Goal: Information Seeking & Learning: Learn about a topic

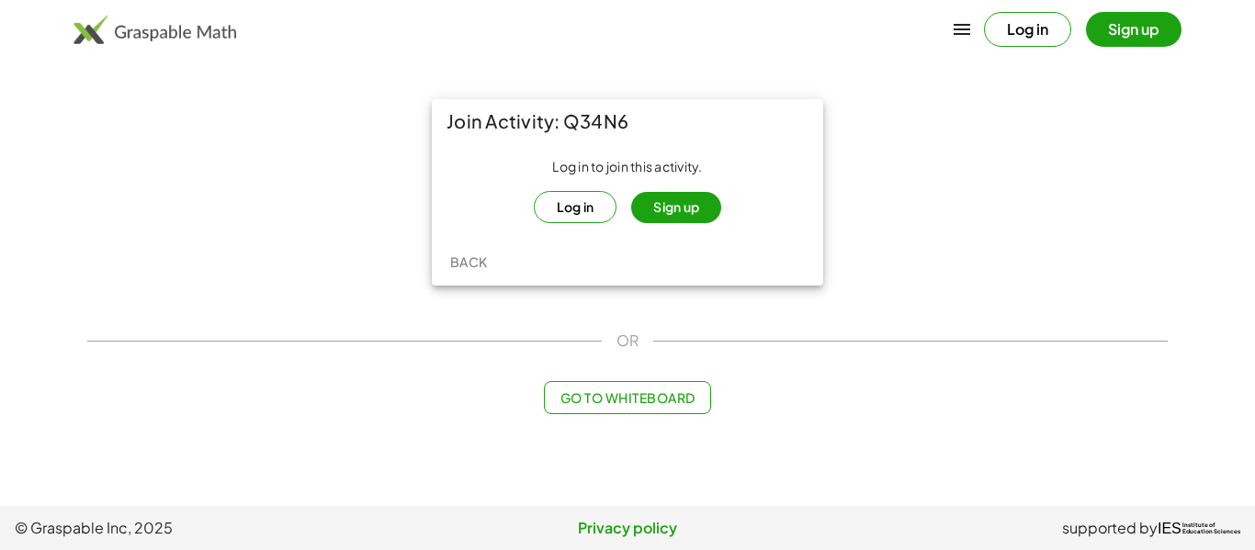
click at [656, 202] on button "Sign up" at bounding box center [676, 207] width 90 height 31
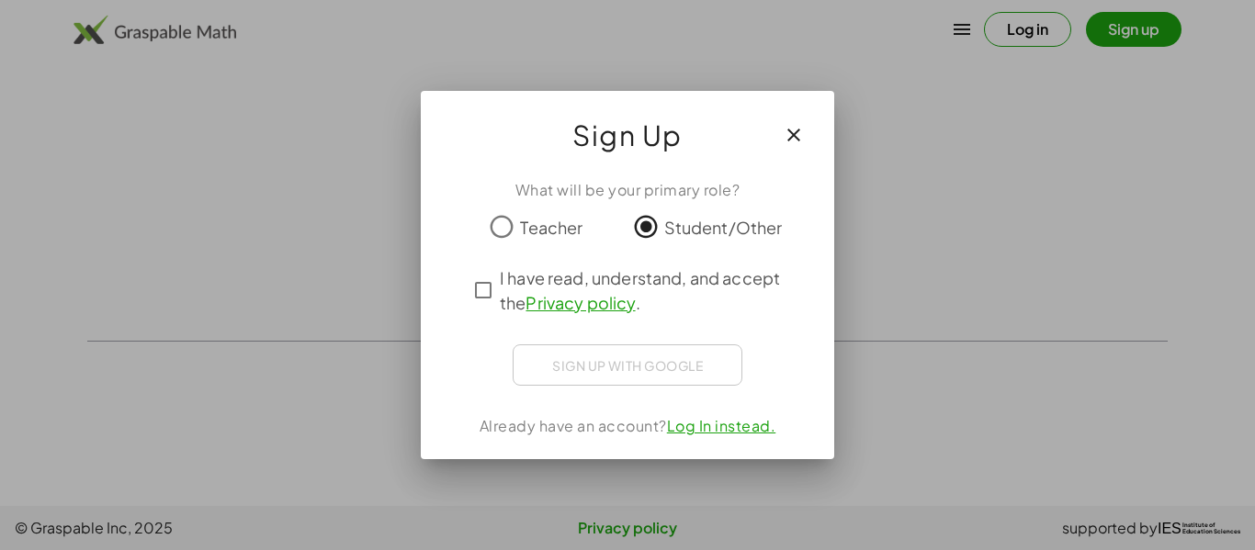
click at [625, 359] on div "Sign up with Google Sign in with Google Sign in with Google. Opens in new tab" at bounding box center [628, 364] width 230 height 41
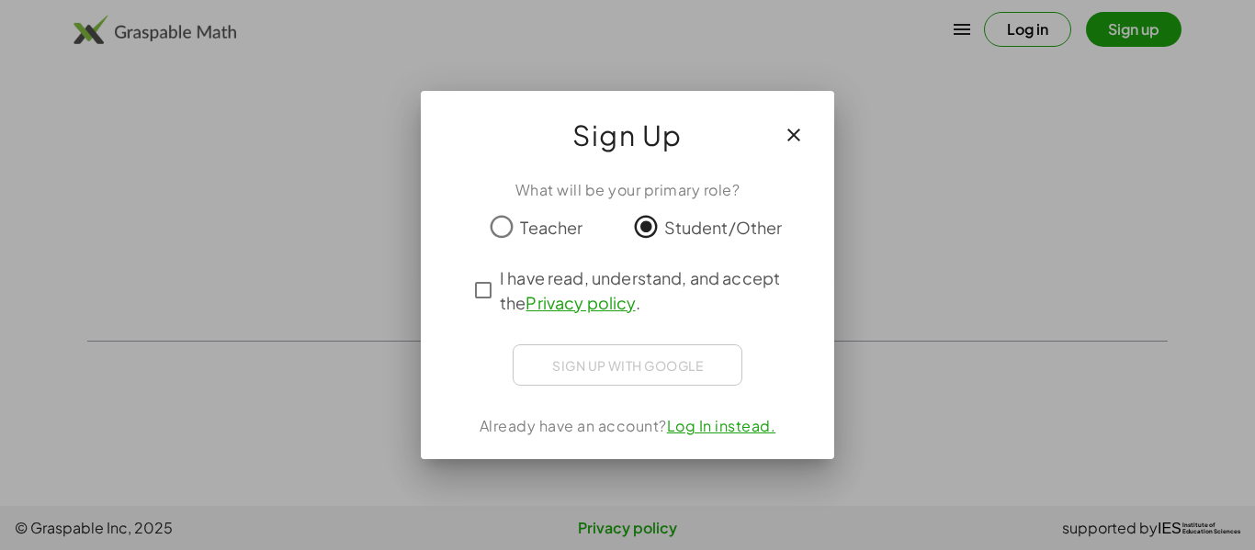
click at [795, 129] on icon "button" at bounding box center [794, 135] width 22 height 22
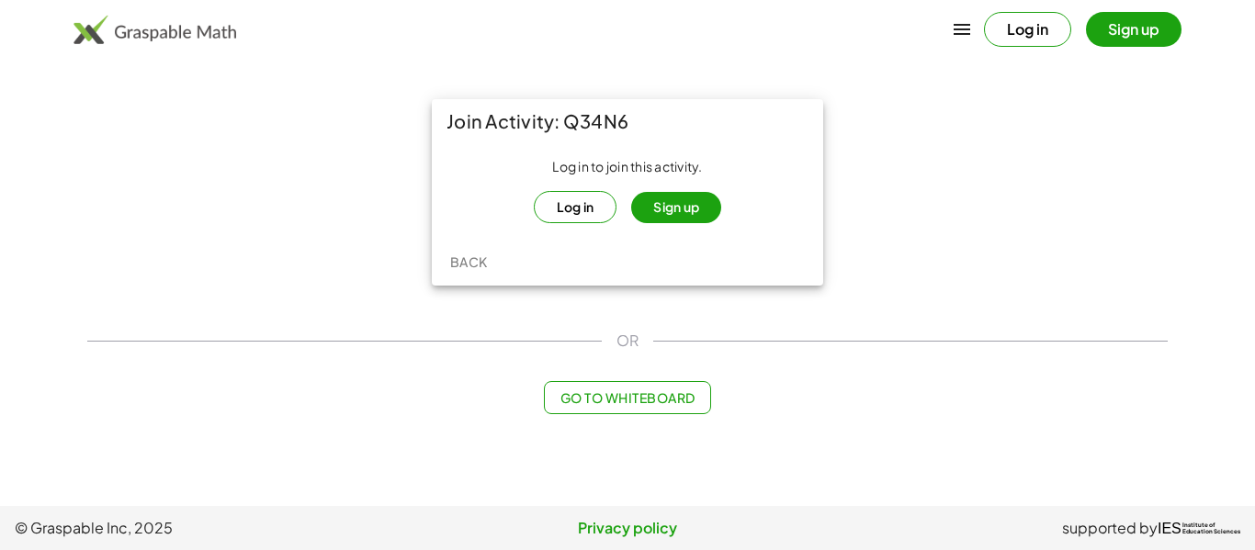
click at [580, 204] on button "Log in" at bounding box center [576, 207] width 84 height 32
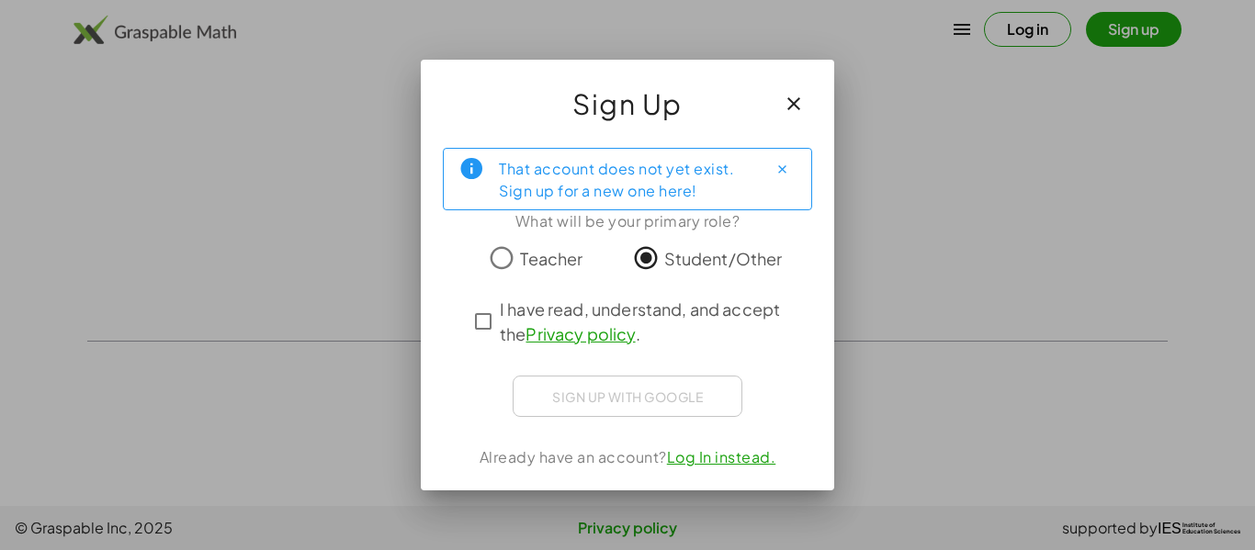
click at [662, 400] on div "Sign up with Google Sign in with Google Sign in with Google. Opens in new tab" at bounding box center [628, 396] width 230 height 41
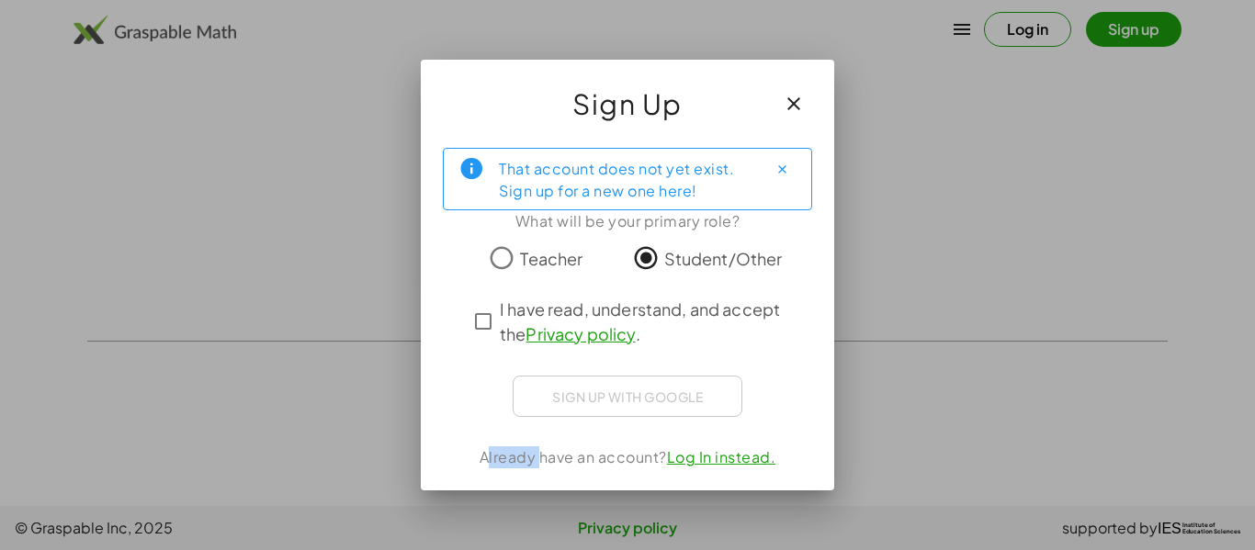
click at [794, 108] on icon "button" at bounding box center [794, 104] width 22 height 22
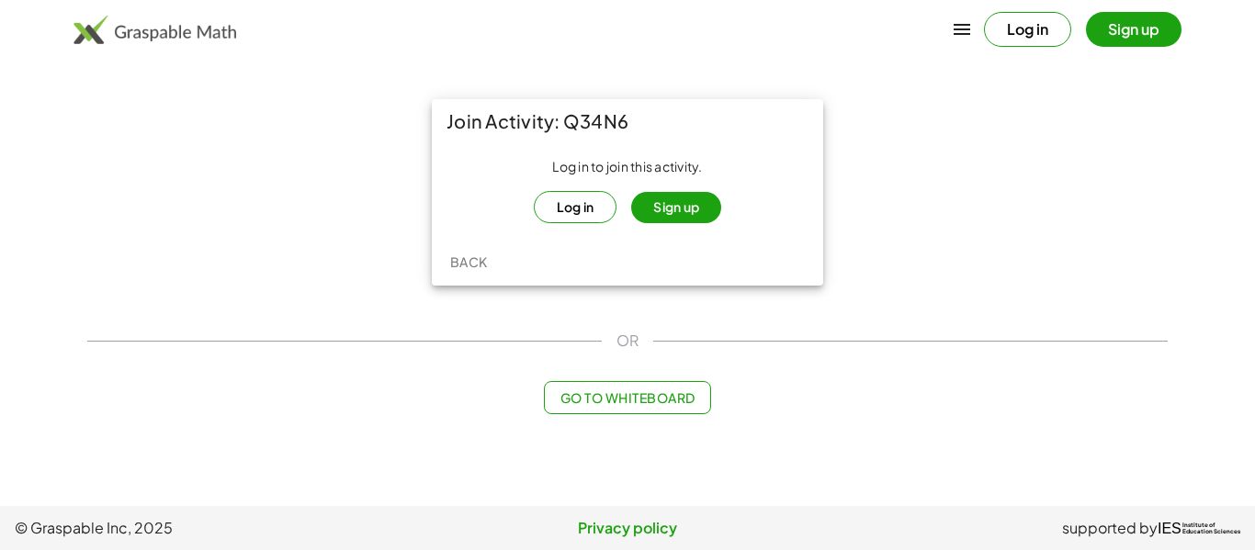
click at [693, 216] on button "Sign up" at bounding box center [676, 207] width 90 height 31
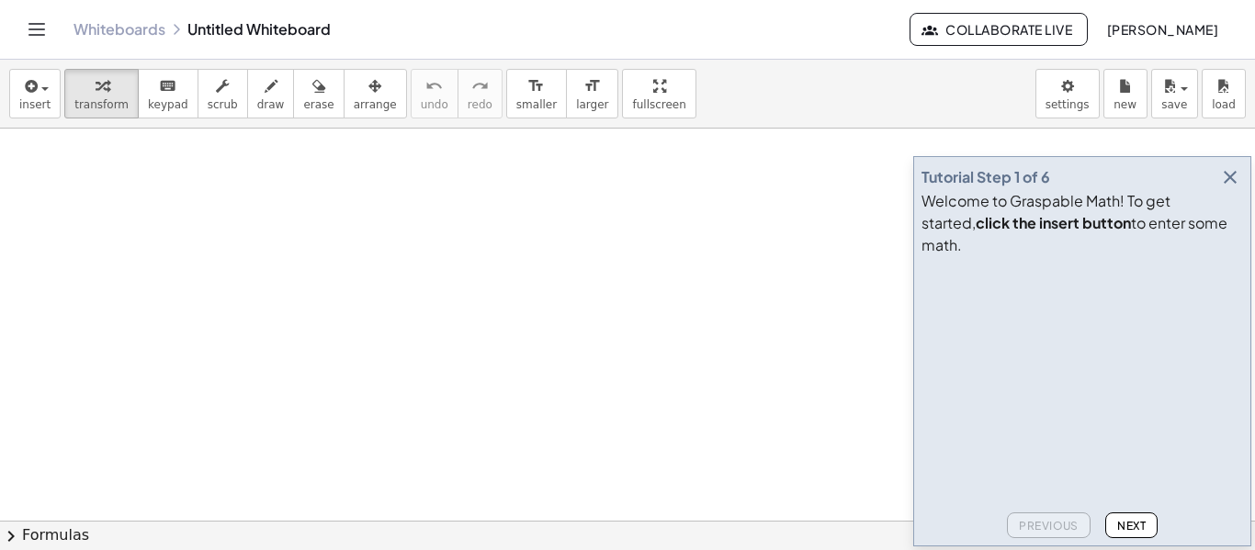
scroll to position [226, 0]
click at [1134, 535] on button "Next" at bounding box center [1131, 526] width 52 height 26
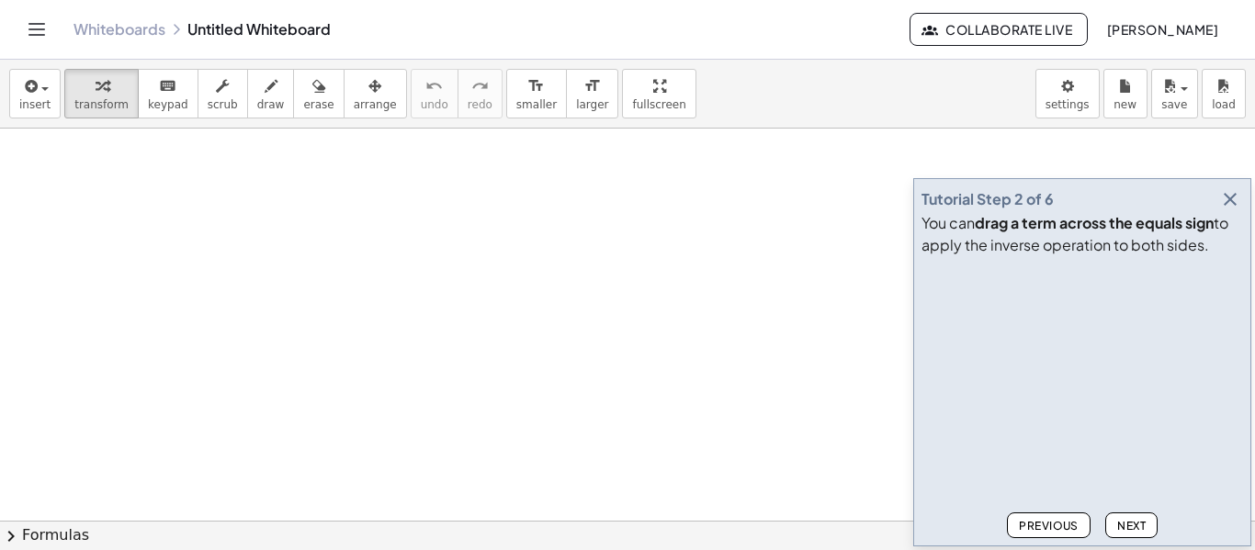
click at [1134, 535] on button "Next" at bounding box center [1131, 526] width 52 height 26
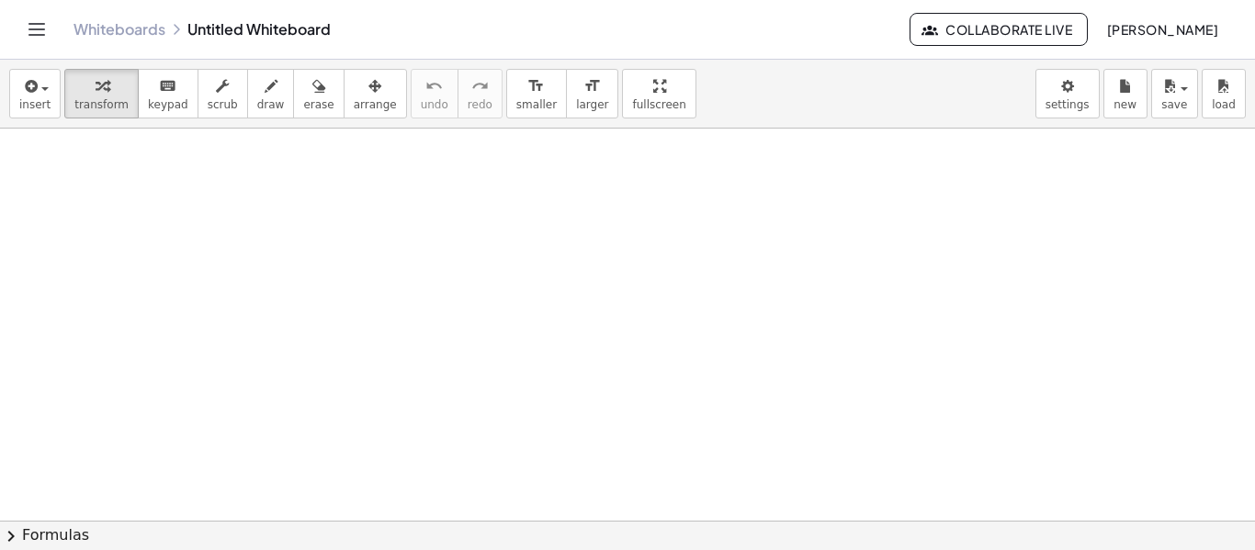
scroll to position [3, 0]
click at [162, 107] on span "keypad" at bounding box center [168, 104] width 40 height 13
click at [453, 415] on div at bounding box center [627, 518] width 1255 height 784
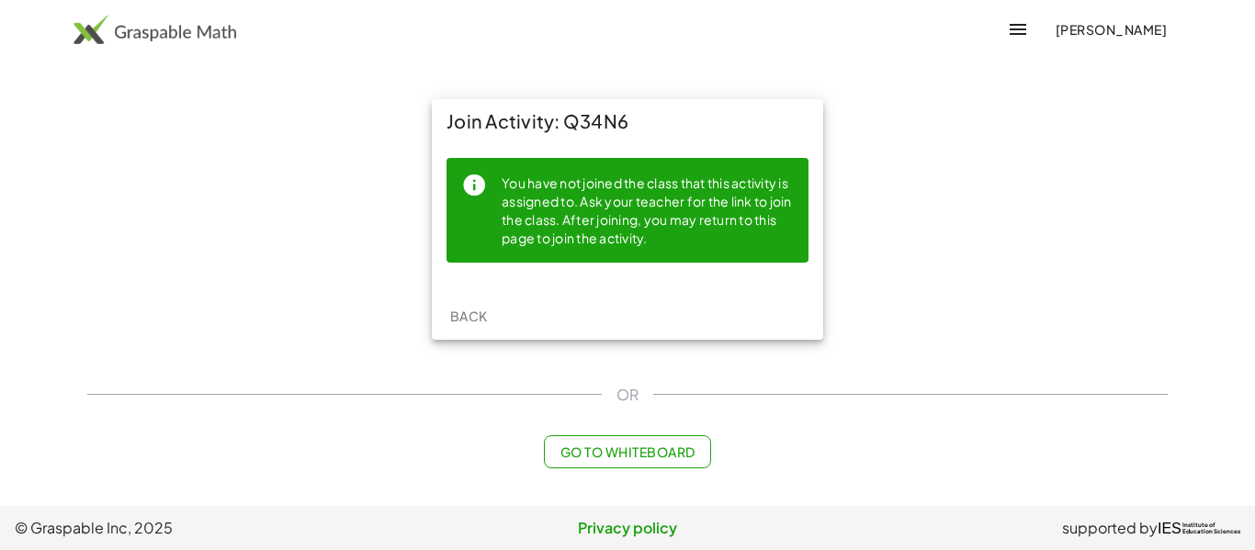
click at [726, 189] on div "You have not joined the class that this activity is assigned to. Ask your teach…" at bounding box center [647, 210] width 292 height 75
click at [578, 127] on div "Join Activity: Q34N6" at bounding box center [627, 121] width 391 height 44
click at [1029, 39] on icon "button" at bounding box center [1018, 29] width 22 height 22
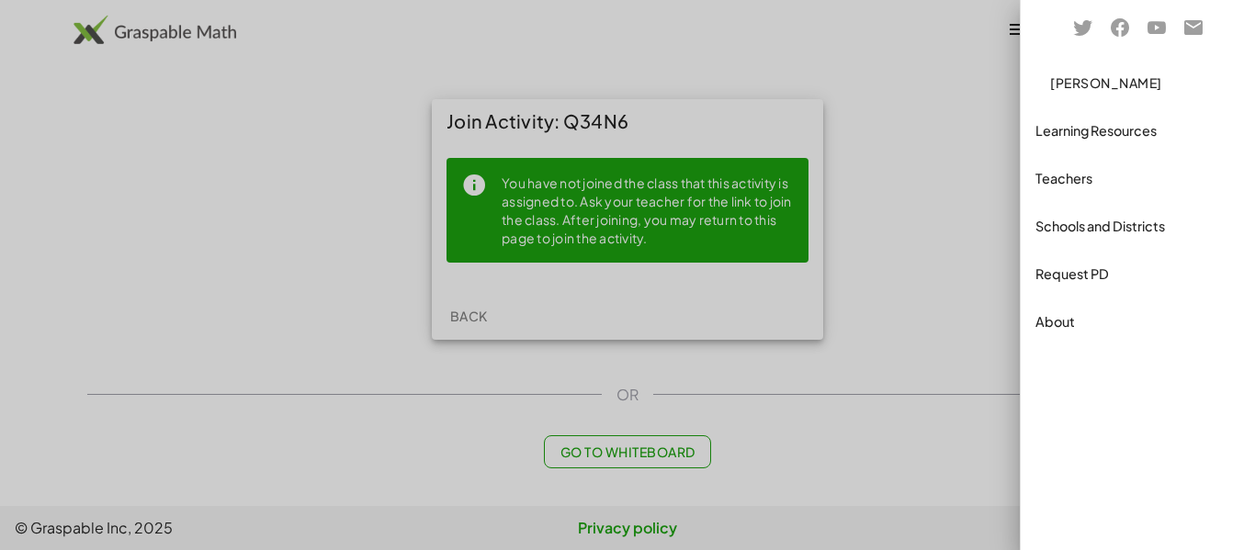
click at [1092, 204] on div "Teachers" at bounding box center [1138, 226] width 220 height 44
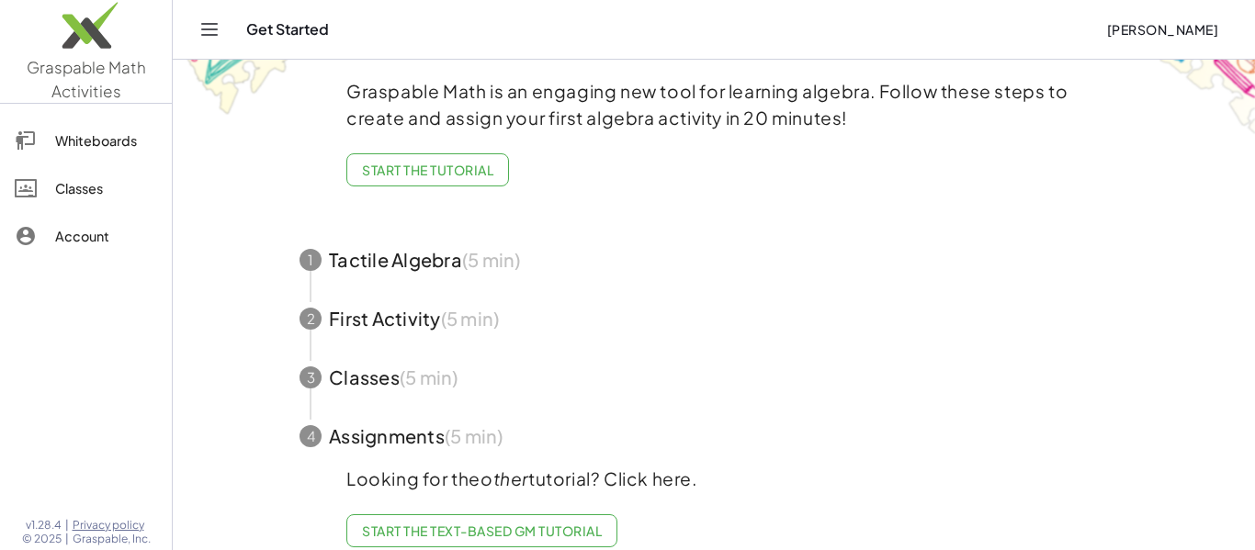
scroll to position [109, 0]
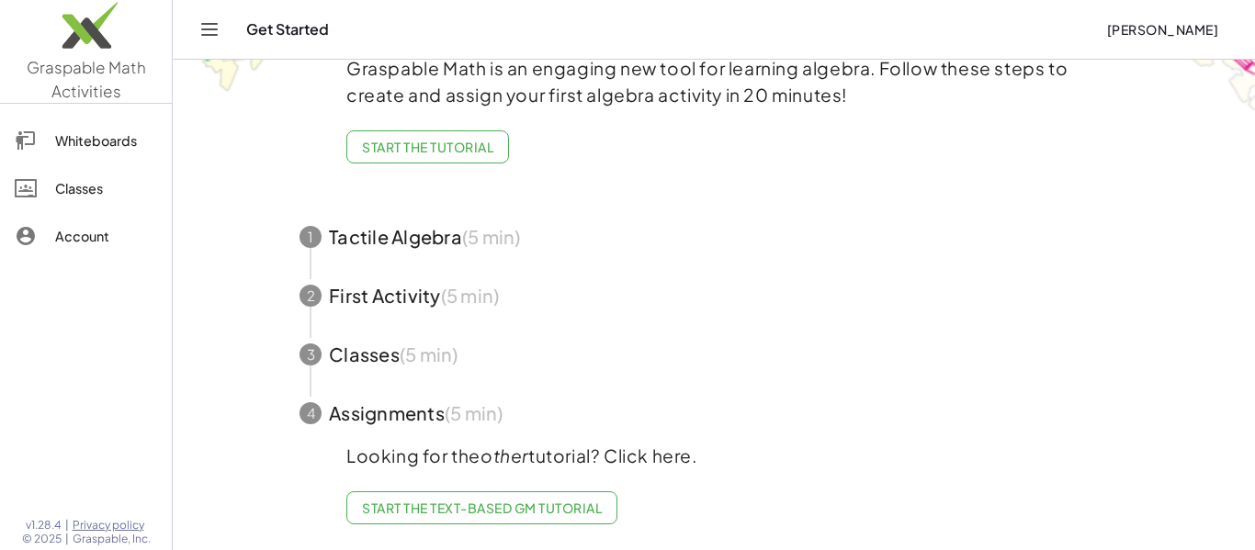
click at [136, 178] on div "Classes" at bounding box center [106, 188] width 102 height 22
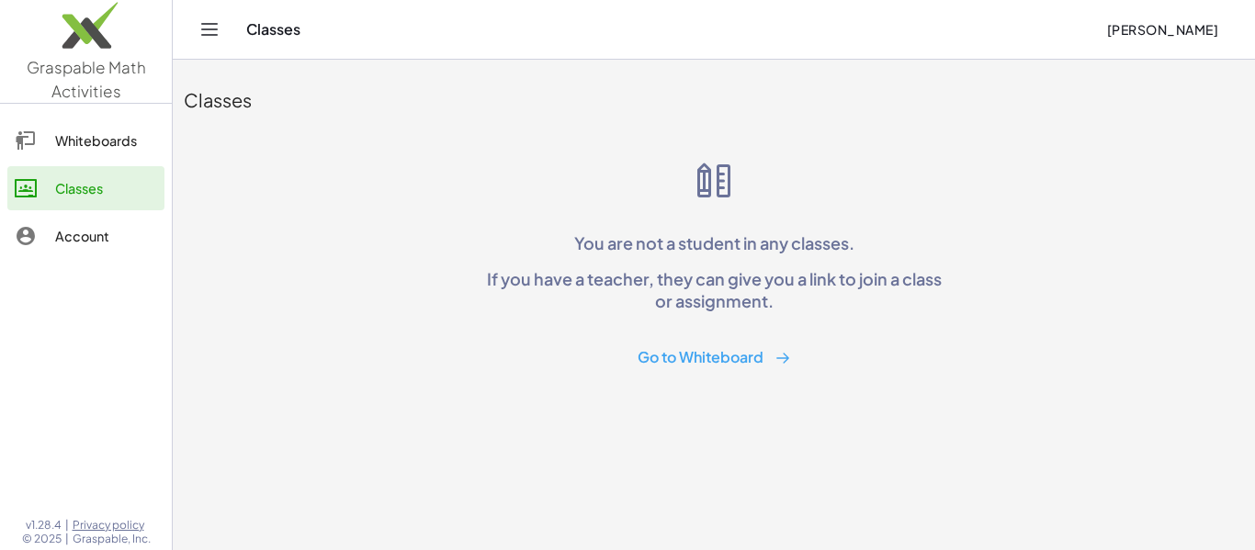
click at [676, 352] on button "Go to Whiteboard" at bounding box center [714, 358] width 183 height 34
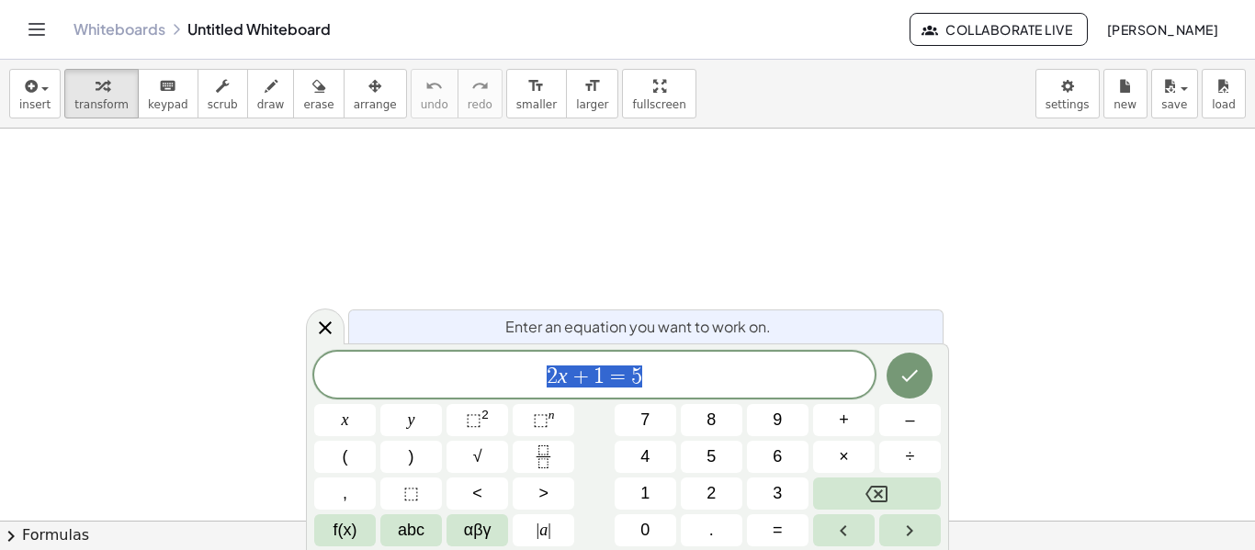
scroll to position [1, 0]
click at [29, 28] on icon "Toggle navigation" at bounding box center [37, 29] width 16 height 11
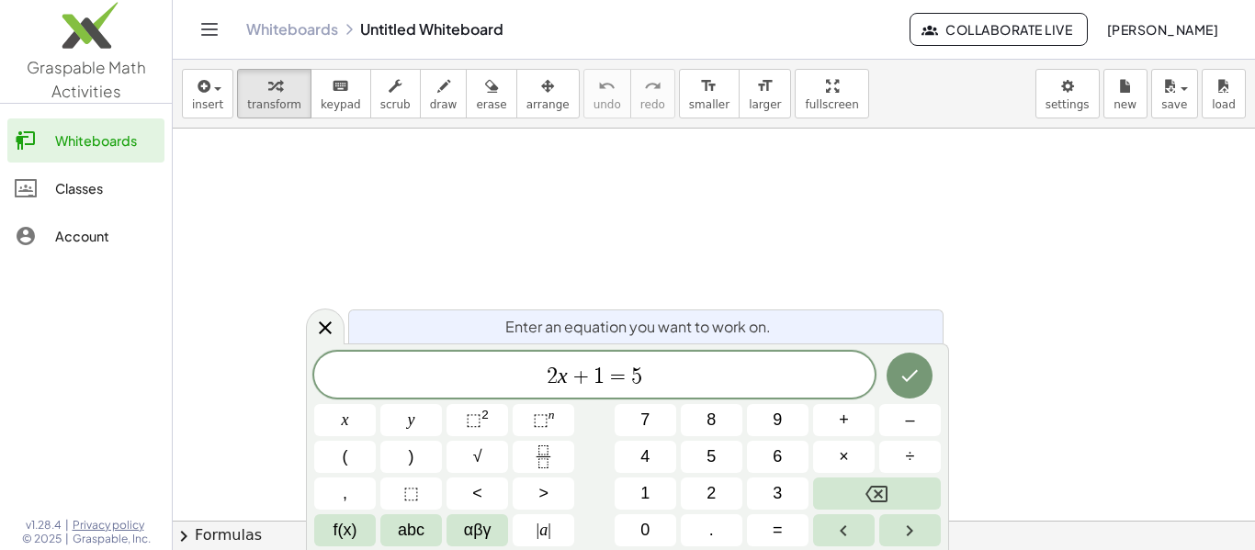
click at [216, 28] on icon "Toggle navigation" at bounding box center [210, 29] width 16 height 11
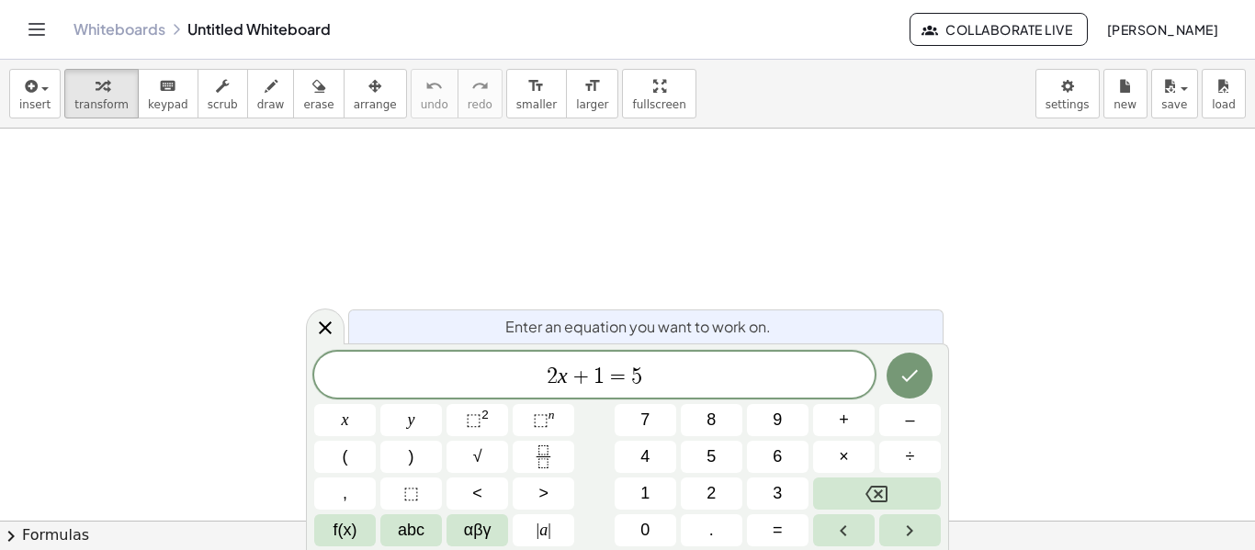
click at [157, 20] on link "Whiteboards" at bounding box center [119, 29] width 92 height 18
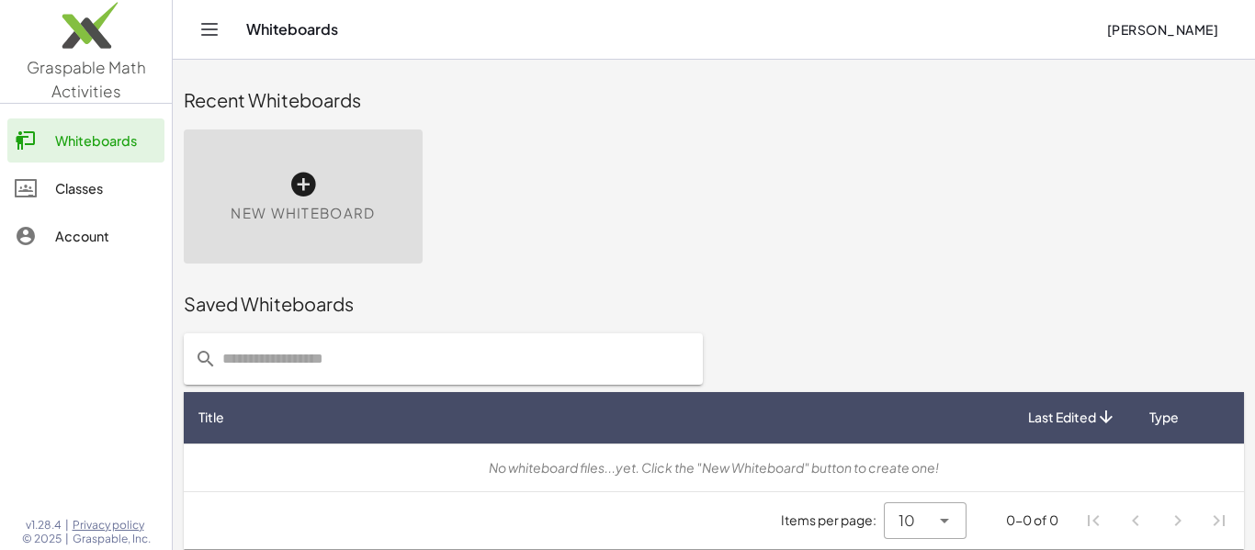
scroll to position [10, 0]
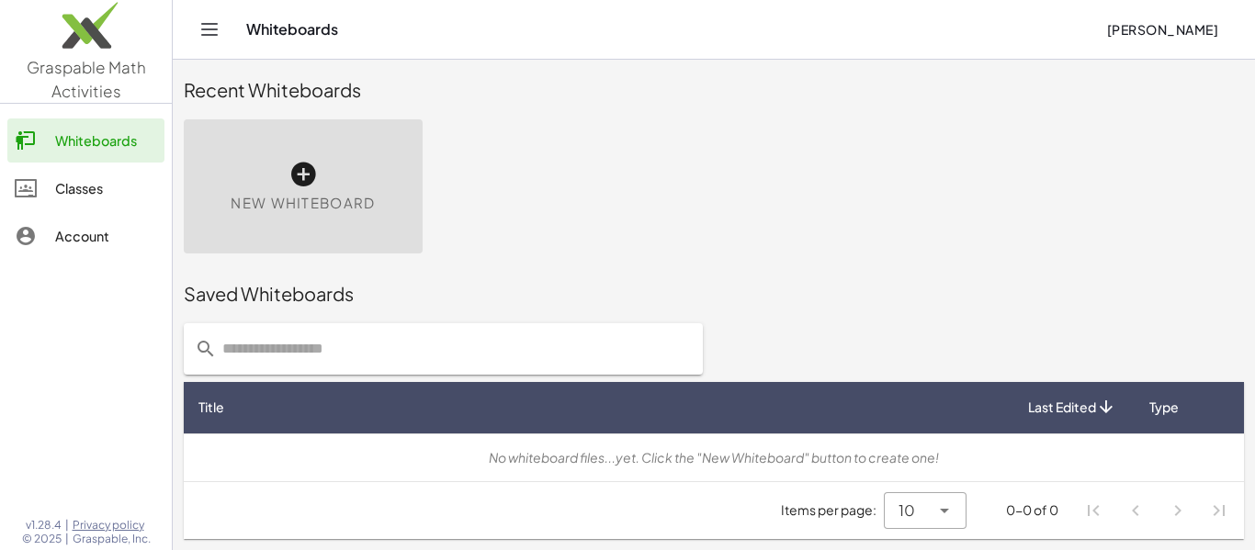
click at [124, 229] on div "Account" at bounding box center [106, 236] width 102 height 22
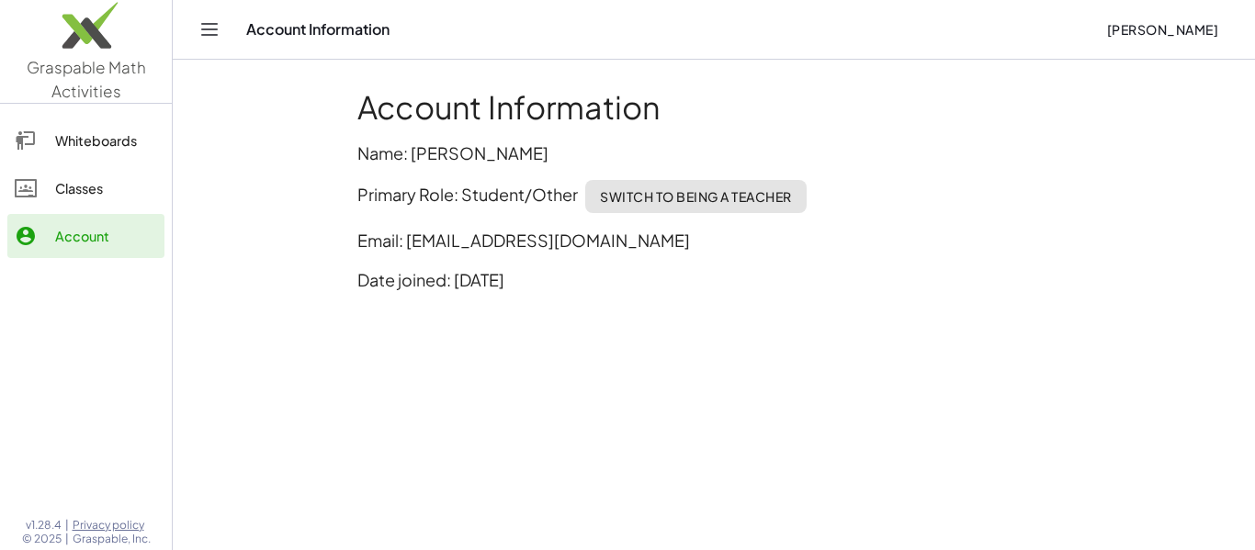
click at [120, 210] on div "Whiteboards Classes Account" at bounding box center [86, 190] width 172 height 158
click at [118, 201] on link "Classes" at bounding box center [85, 188] width 157 height 44
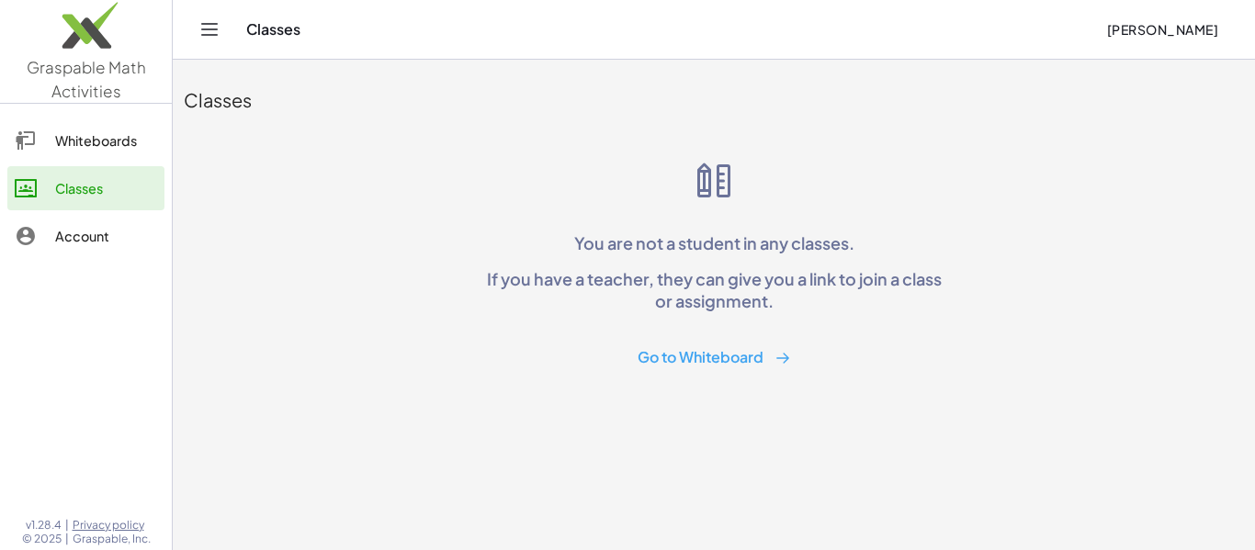
click at [1158, 32] on span "[PERSON_NAME]" at bounding box center [1162, 29] width 112 height 17
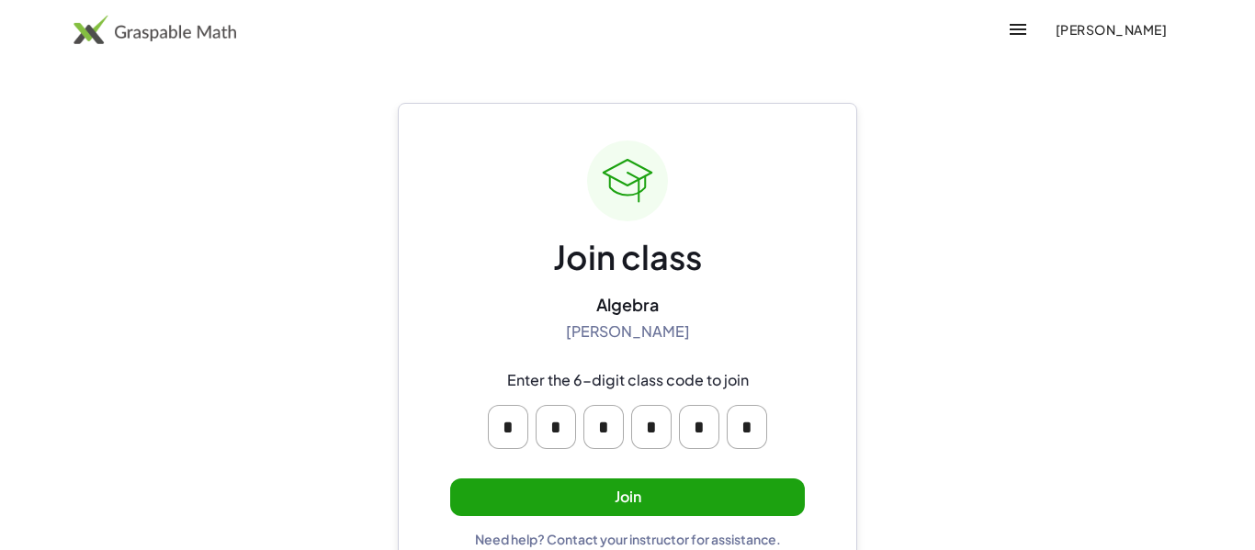
click at [693, 500] on button "Join" at bounding box center [627, 498] width 355 height 38
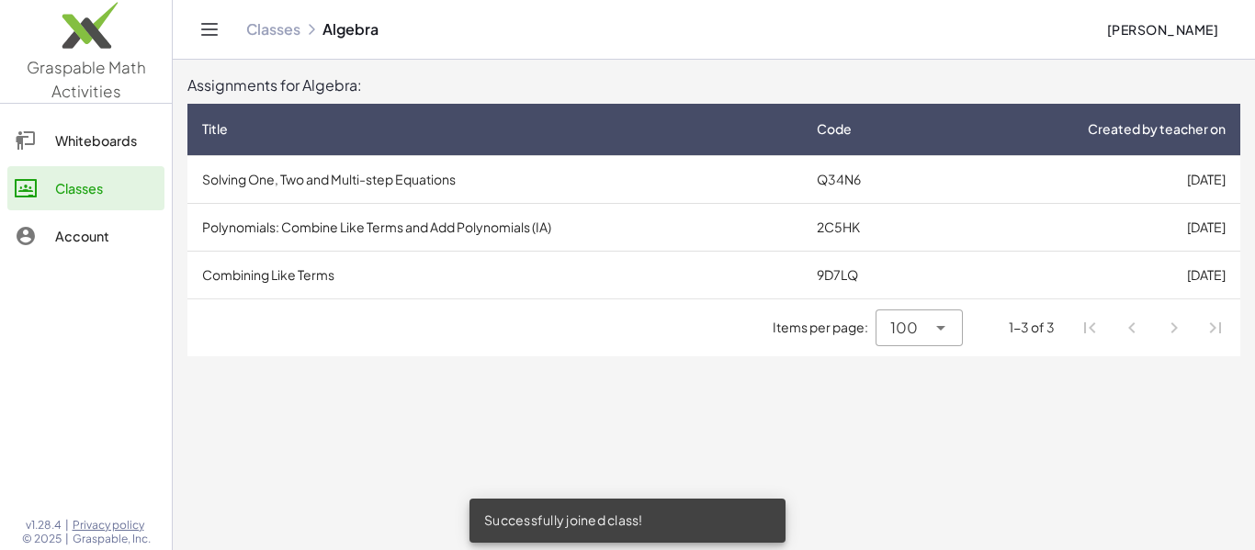
click at [523, 174] on td "Solving One, Two and Multi-step Equations" at bounding box center [494, 179] width 614 height 48
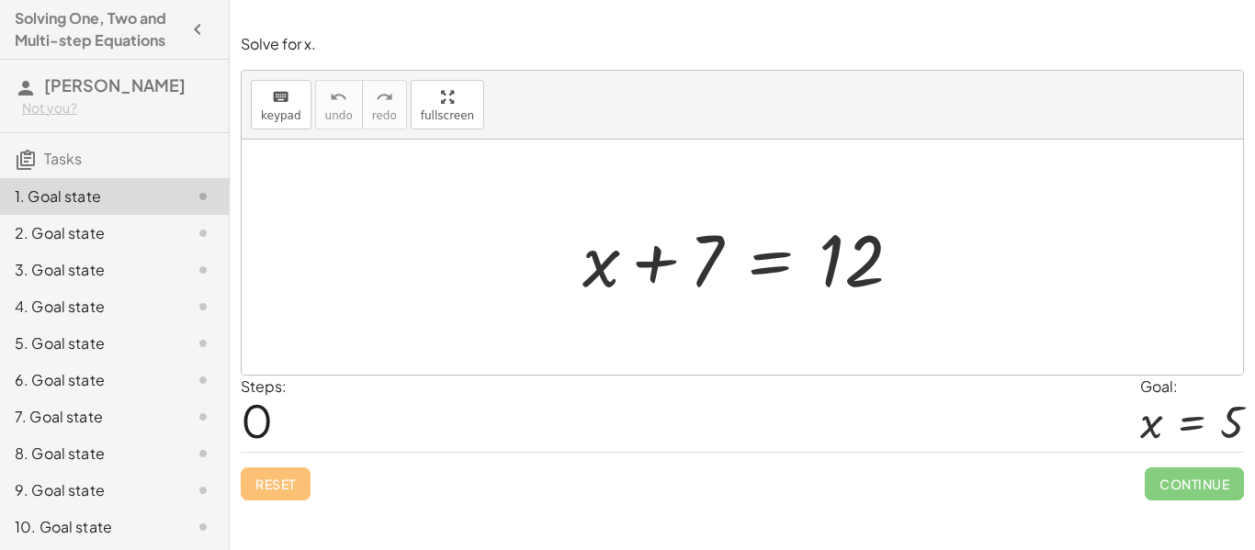
click at [266, 404] on span "0" at bounding box center [257, 420] width 32 height 56
click at [289, 419] on div "Steps: 0 Goal: x = 5" at bounding box center [742, 414] width 1003 height 76
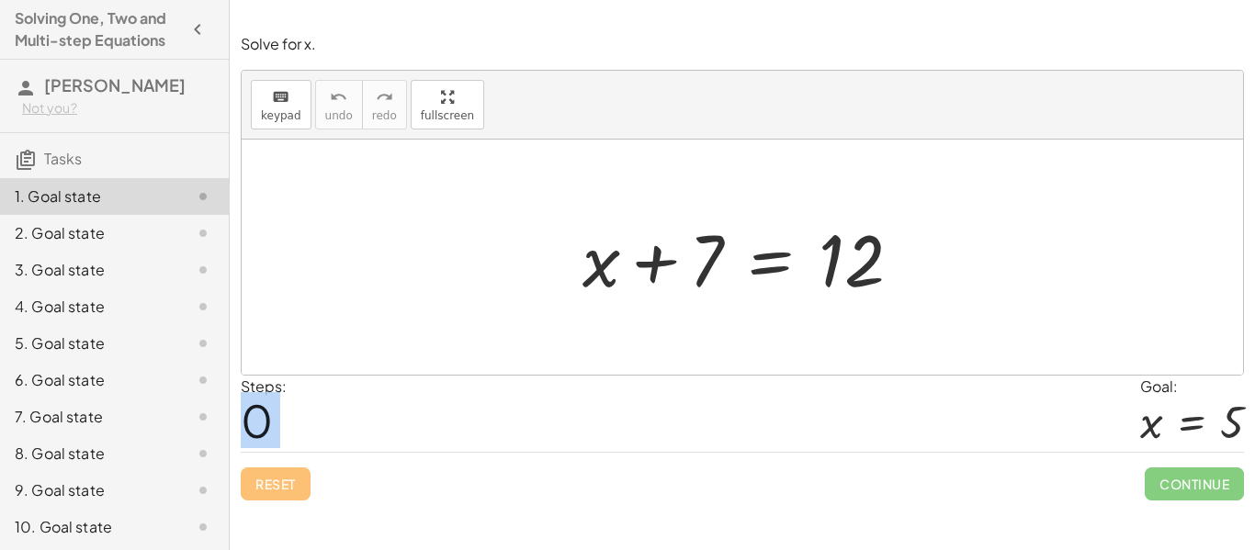
click at [598, 265] on div at bounding box center [749, 257] width 352 height 95
click at [803, 241] on div at bounding box center [749, 257] width 352 height 95
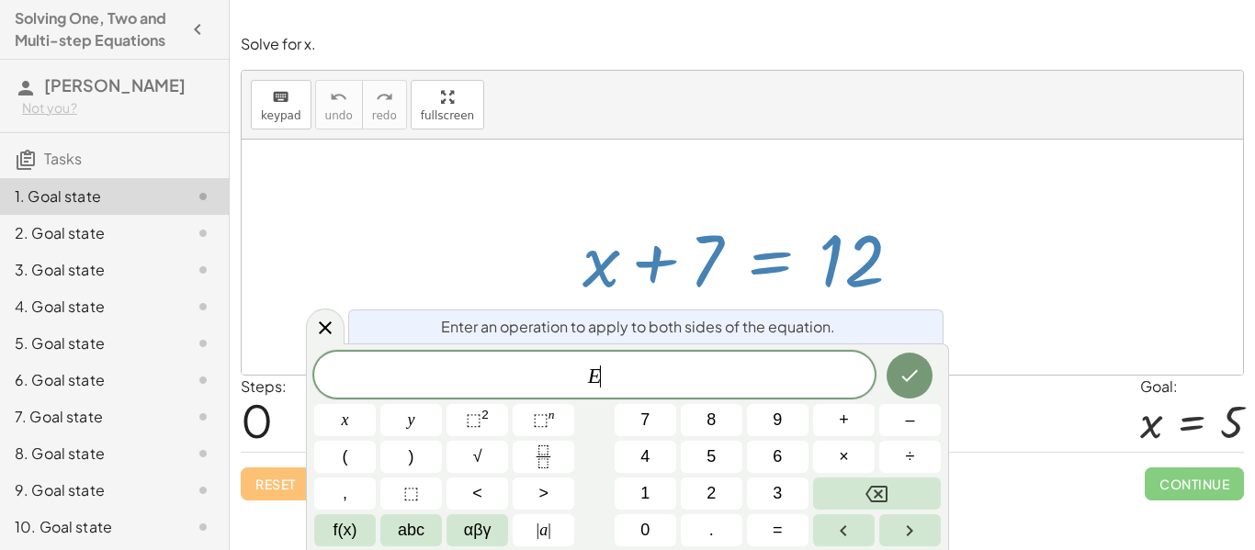
scroll to position [1, 0]
click at [512, 212] on div at bounding box center [742, 257] width 1001 height 235
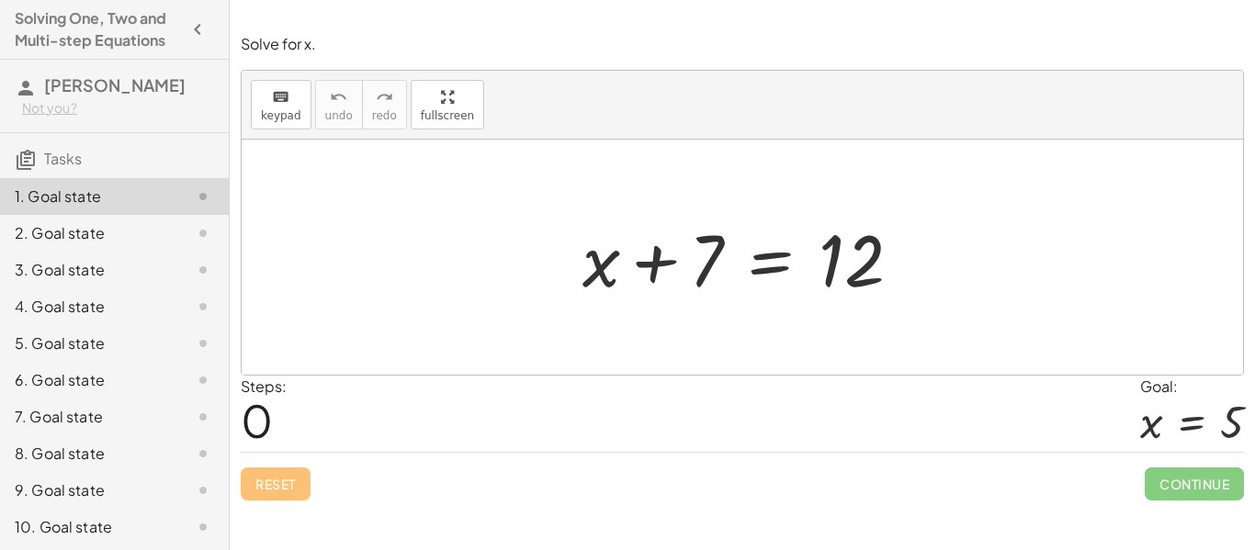
click at [676, 268] on div at bounding box center [749, 257] width 352 height 95
click at [600, 270] on div at bounding box center [749, 257] width 352 height 95
click at [650, 258] on div at bounding box center [749, 257] width 352 height 95
drag, startPoint x: 704, startPoint y: 266, endPoint x: 927, endPoint y: 344, distance: 235.3
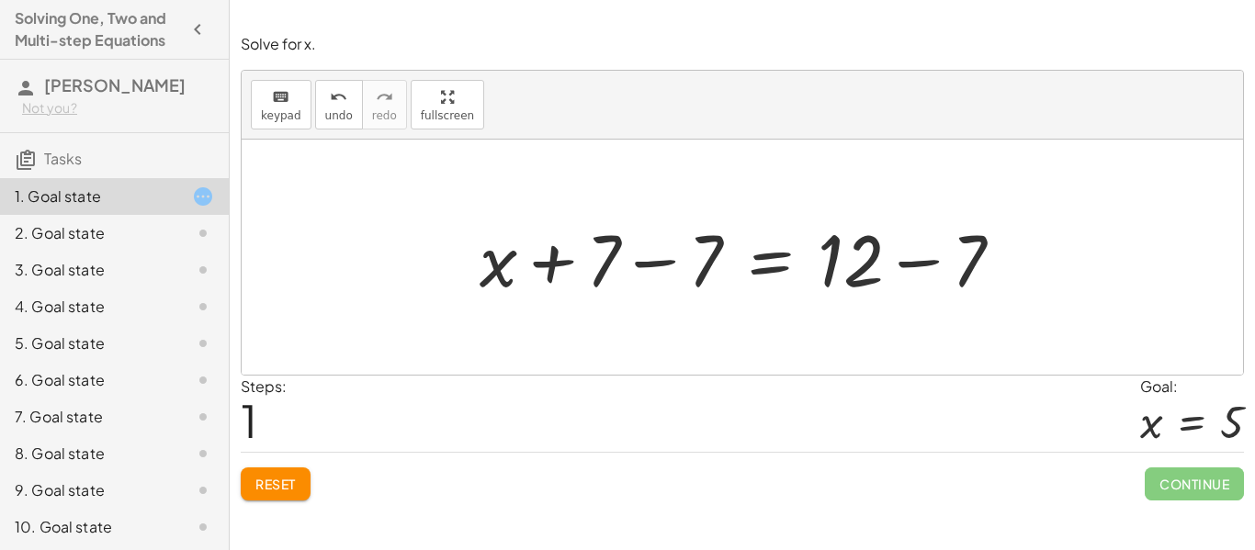
click at [858, 257] on div at bounding box center [748, 257] width 557 height 95
drag, startPoint x: 490, startPoint y: 262, endPoint x: 828, endPoint y: 327, distance: 344.2
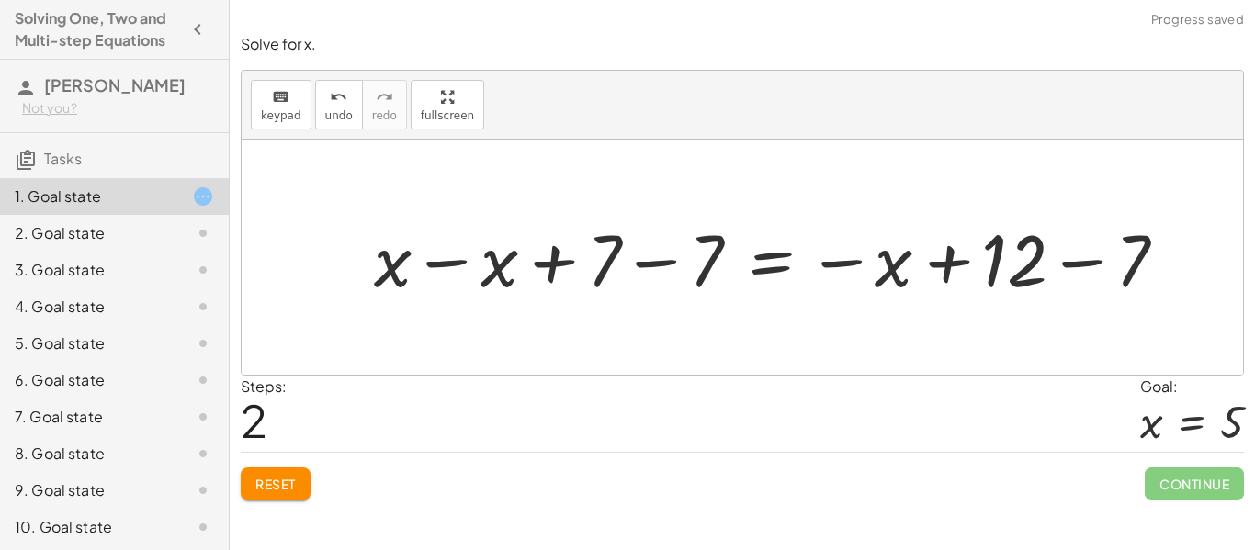
click at [286, 481] on span "Reset" at bounding box center [275, 484] width 40 height 17
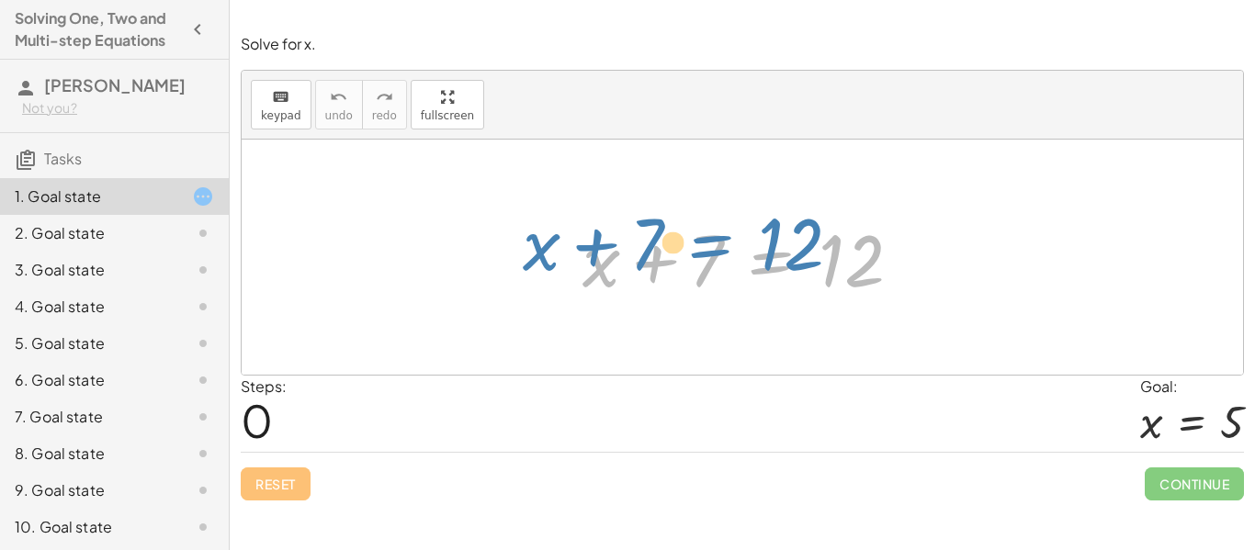
drag, startPoint x: 723, startPoint y: 251, endPoint x: 672, endPoint y: 234, distance: 53.2
click at [672, 234] on div at bounding box center [749, 257] width 352 height 95
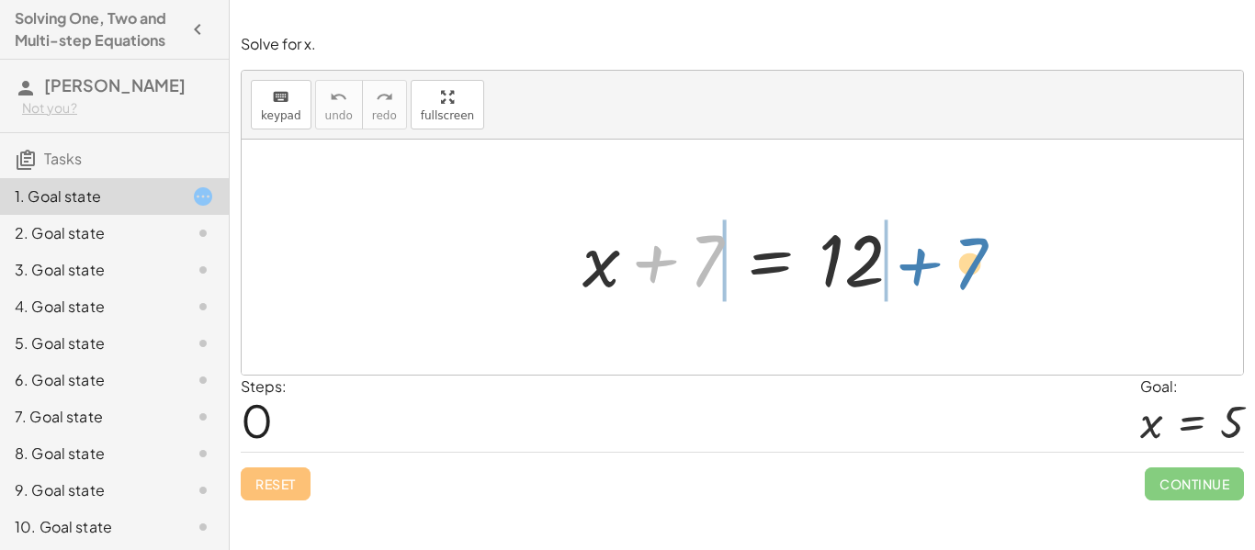
drag, startPoint x: 715, startPoint y: 246, endPoint x: 979, endPoint y: 249, distance: 263.6
click at [979, 249] on div "+ 7 + x + 7 = 12" at bounding box center [742, 257] width 1001 height 235
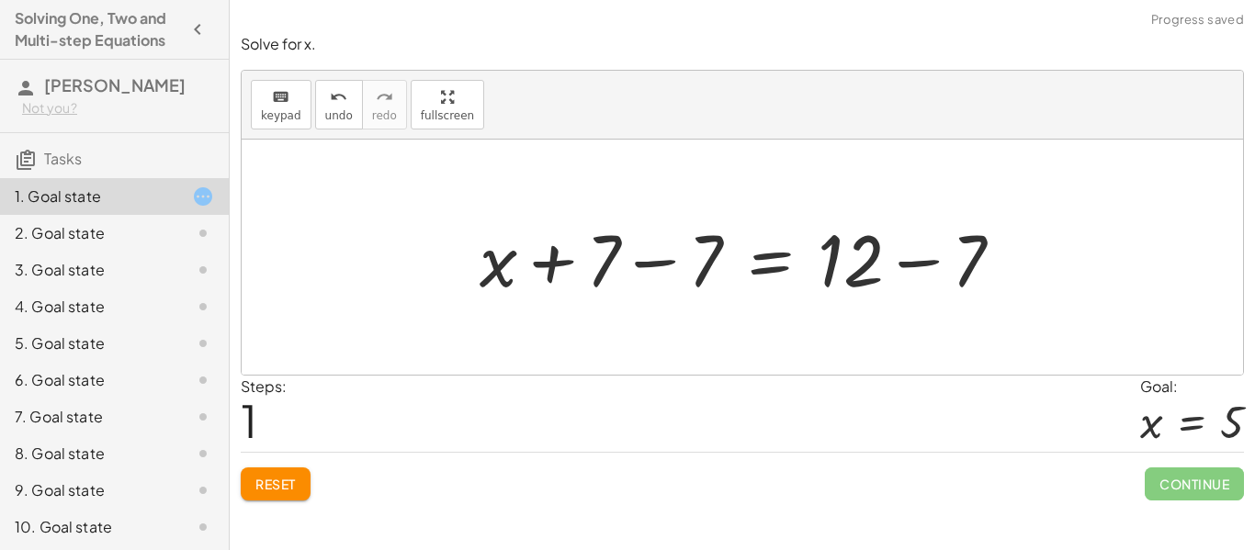
click at [979, 249] on div at bounding box center [748, 257] width 557 height 95
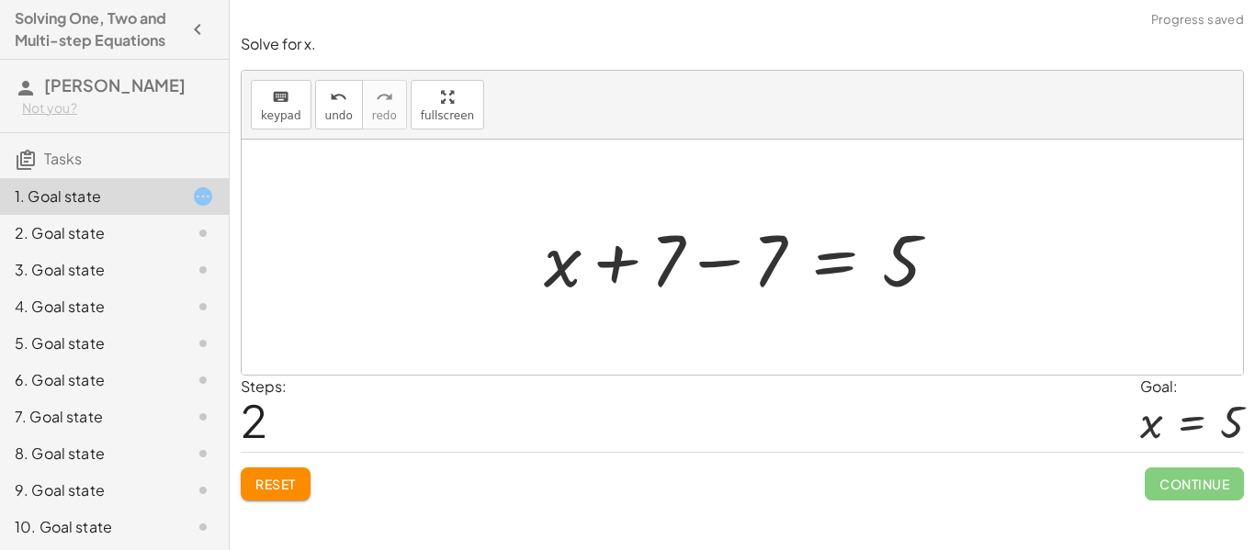
click at [670, 269] on div at bounding box center [749, 257] width 428 height 95
click at [727, 267] on div at bounding box center [749, 257] width 428 height 95
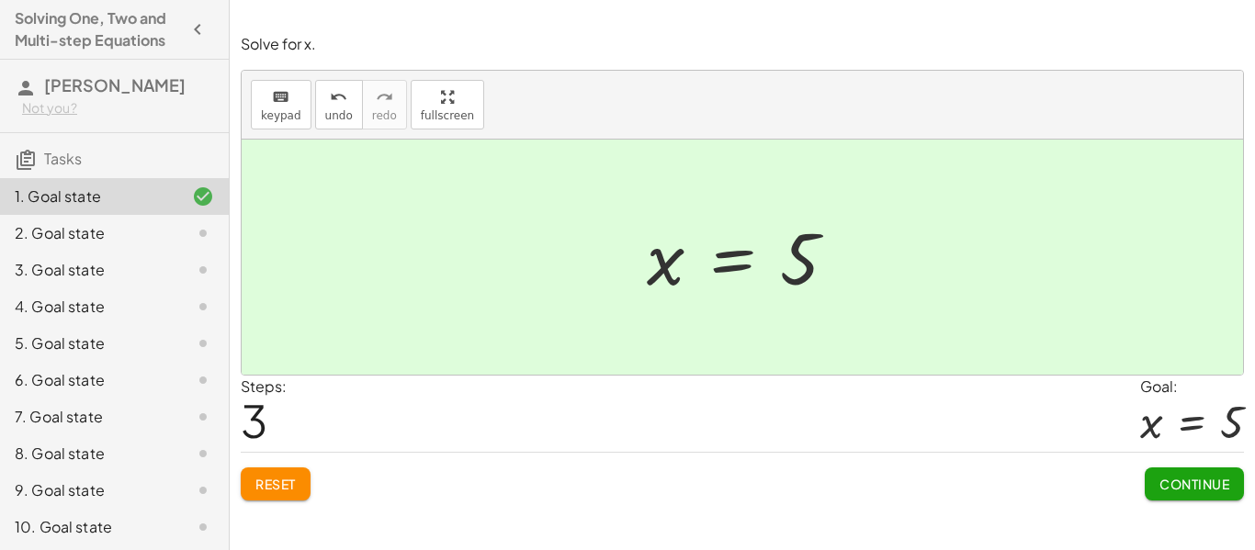
click at [1176, 488] on span "Continue" at bounding box center [1194, 484] width 70 height 17
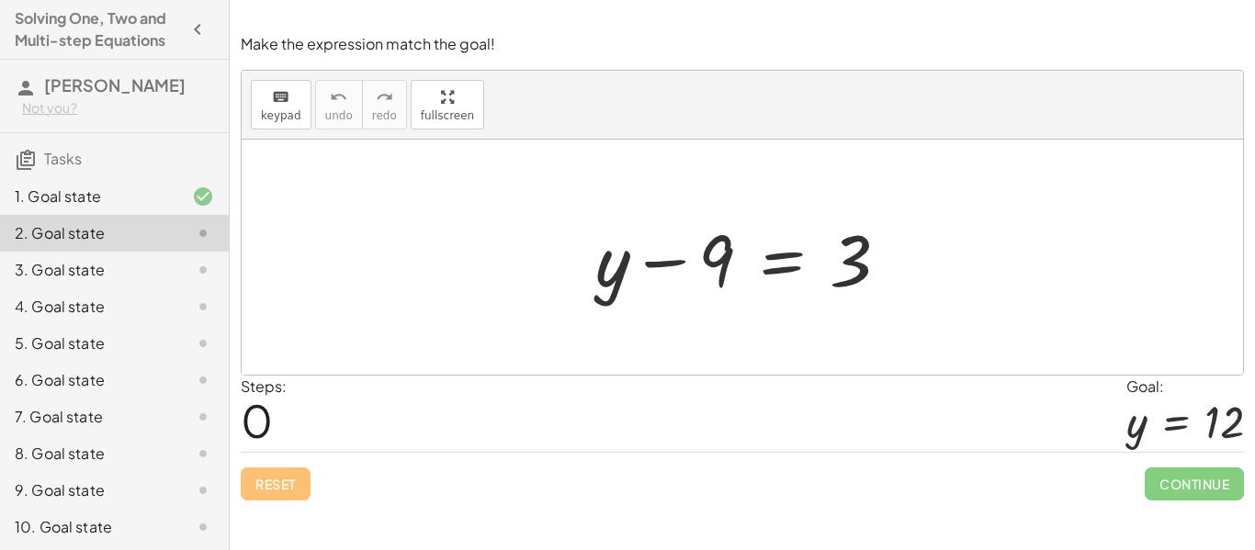
click at [674, 265] on div at bounding box center [749, 257] width 327 height 95
drag, startPoint x: 674, startPoint y: 265, endPoint x: 708, endPoint y: 291, distance: 43.2
click at [708, 291] on div at bounding box center [749, 257] width 327 height 95
click at [713, 260] on div at bounding box center [749, 257] width 327 height 95
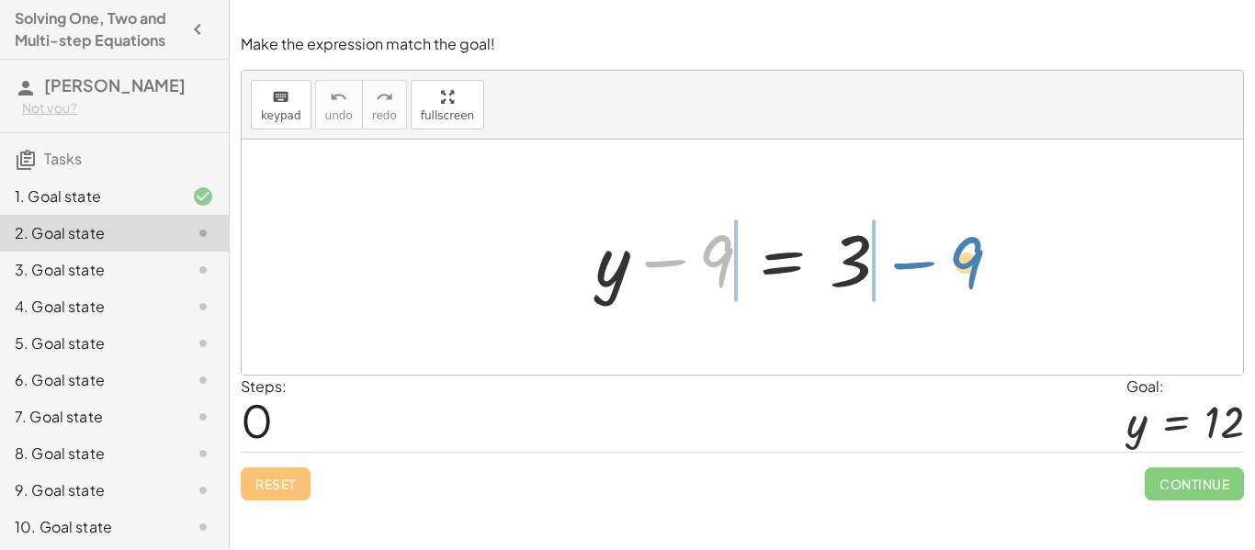
drag, startPoint x: 706, startPoint y: 253, endPoint x: 954, endPoint y: 254, distance: 248.0
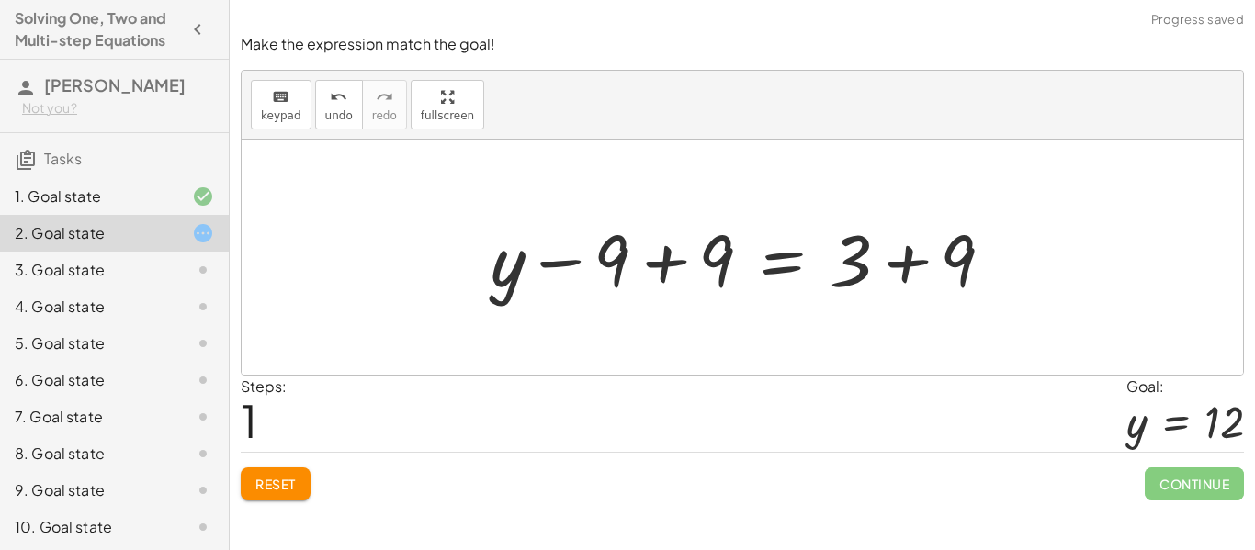
click at [884, 254] on div at bounding box center [748, 257] width 535 height 95
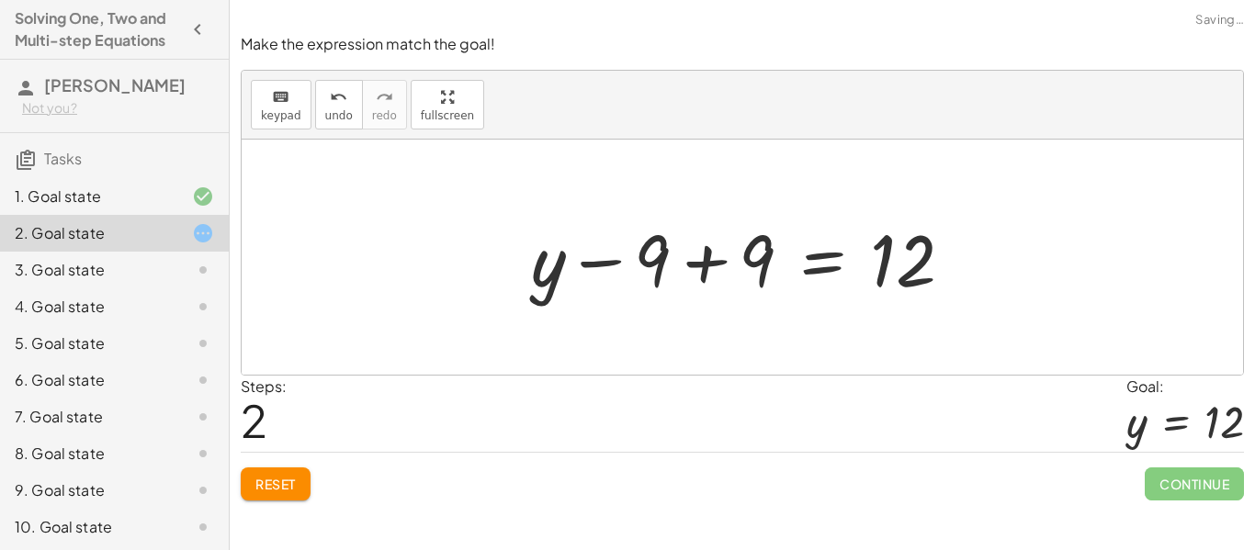
click at [663, 248] on div at bounding box center [749, 257] width 455 height 95
click at [737, 264] on div at bounding box center [749, 257] width 455 height 95
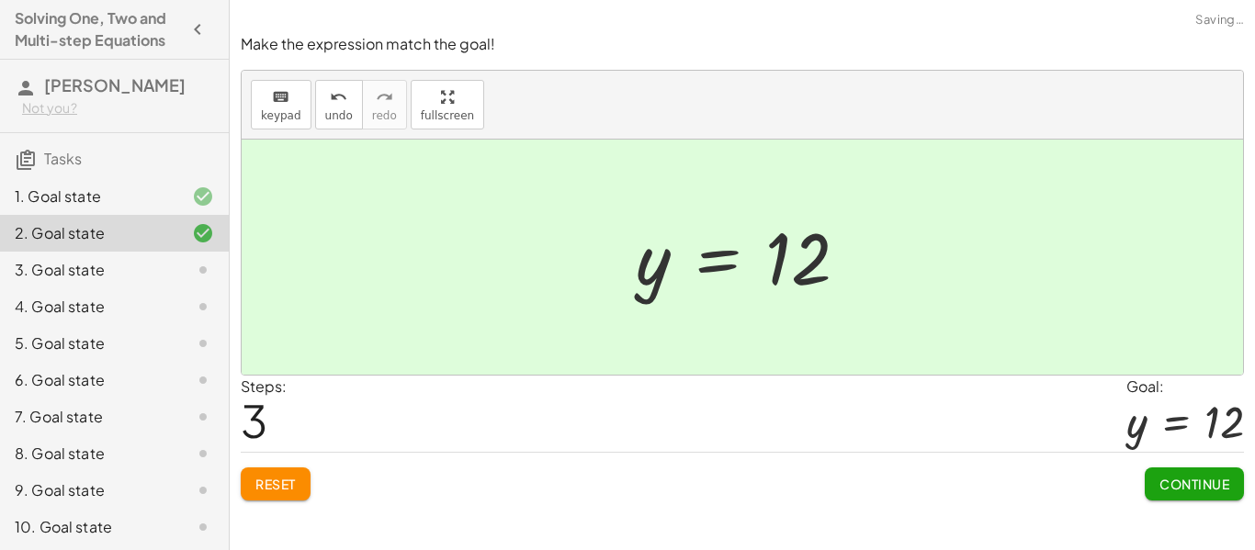
click at [1233, 498] on button "Continue" at bounding box center [1193, 484] width 99 height 33
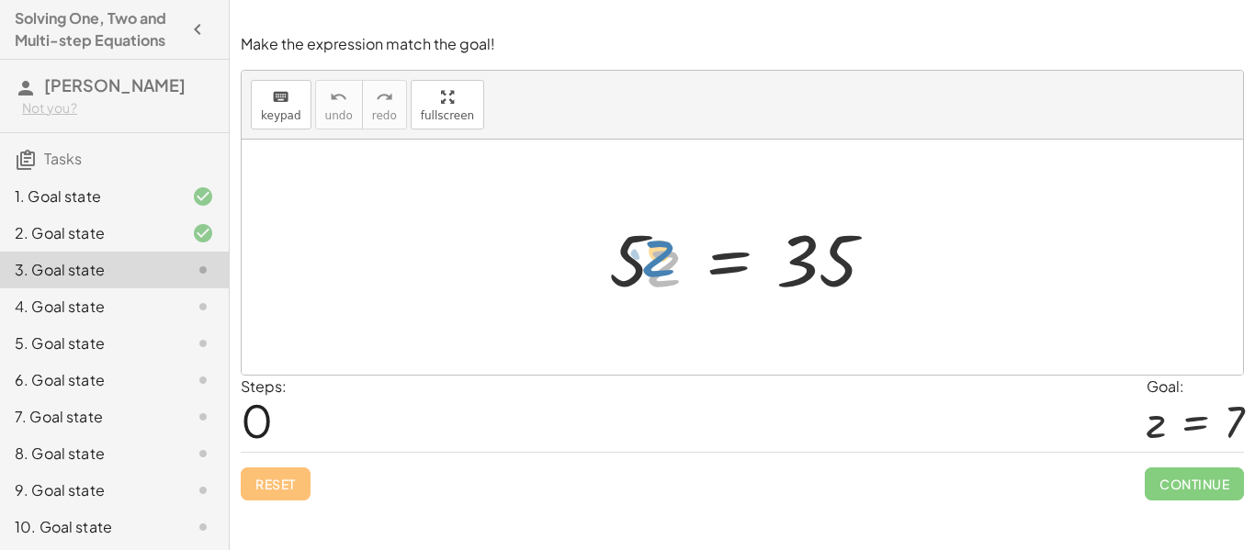
click at [661, 265] on div at bounding box center [749, 257] width 299 height 95
drag, startPoint x: 634, startPoint y: 263, endPoint x: 837, endPoint y: 332, distance: 214.4
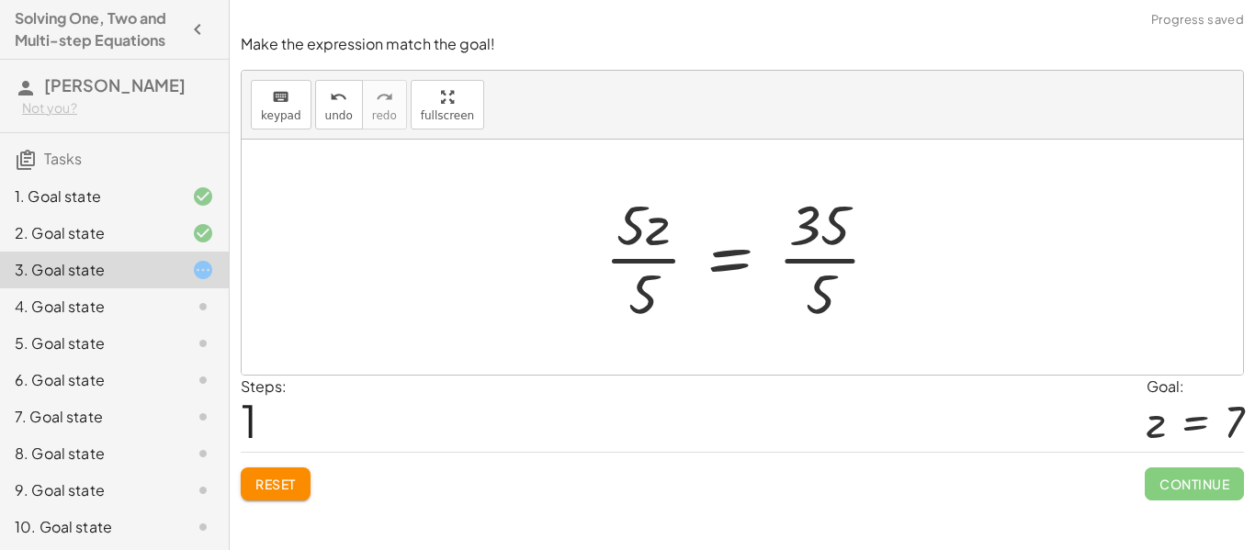
click at [827, 257] on div at bounding box center [749, 256] width 309 height 141
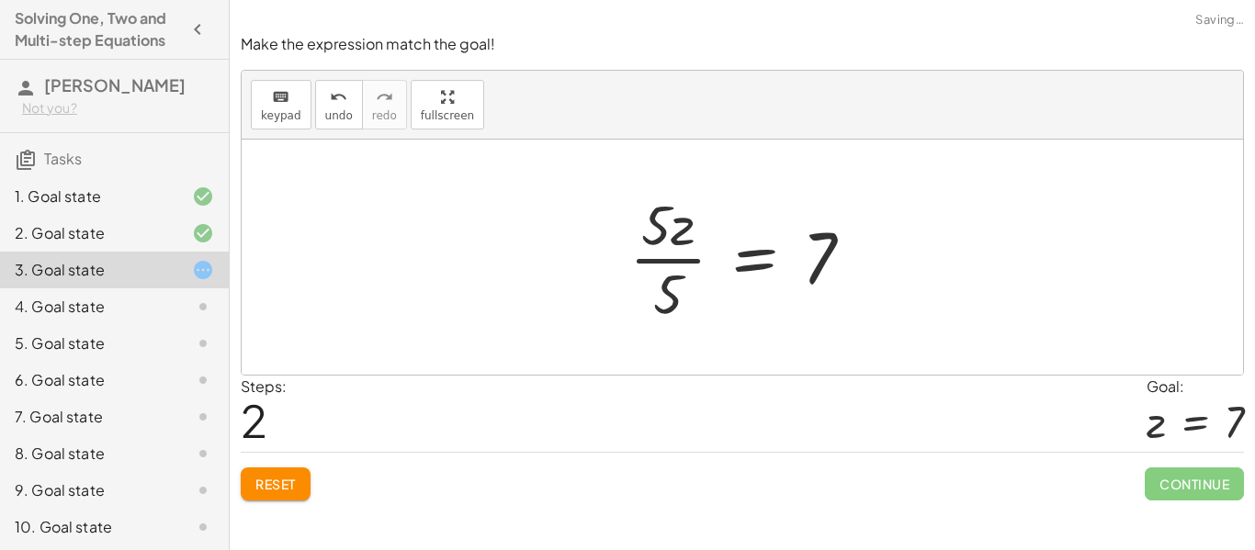
click at [674, 248] on div at bounding box center [748, 256] width 257 height 141
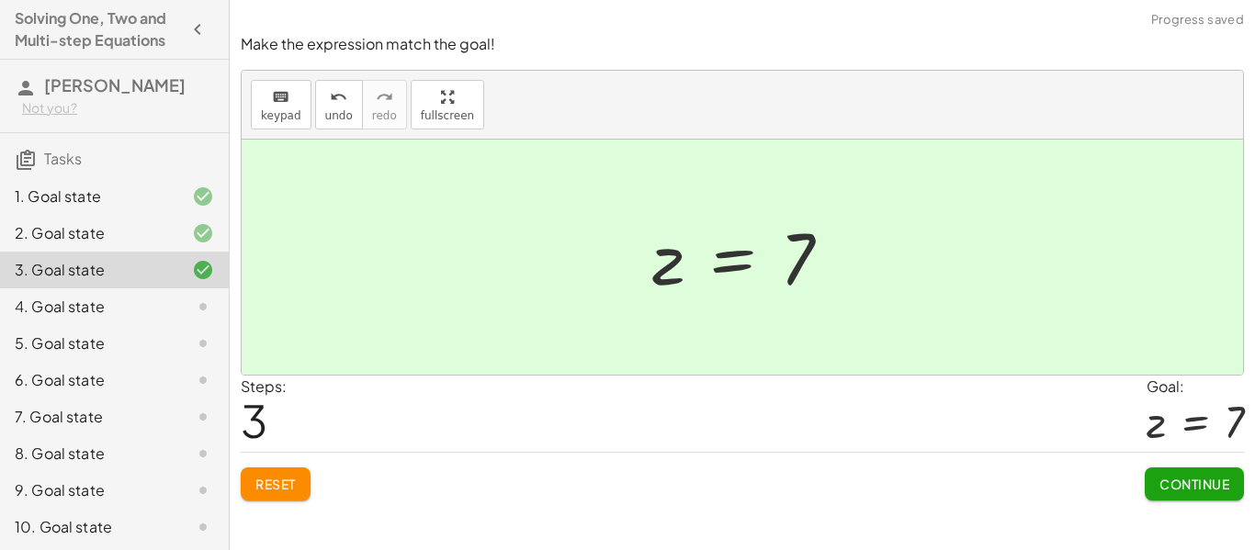
click at [1164, 493] on button "Continue" at bounding box center [1193, 484] width 99 height 33
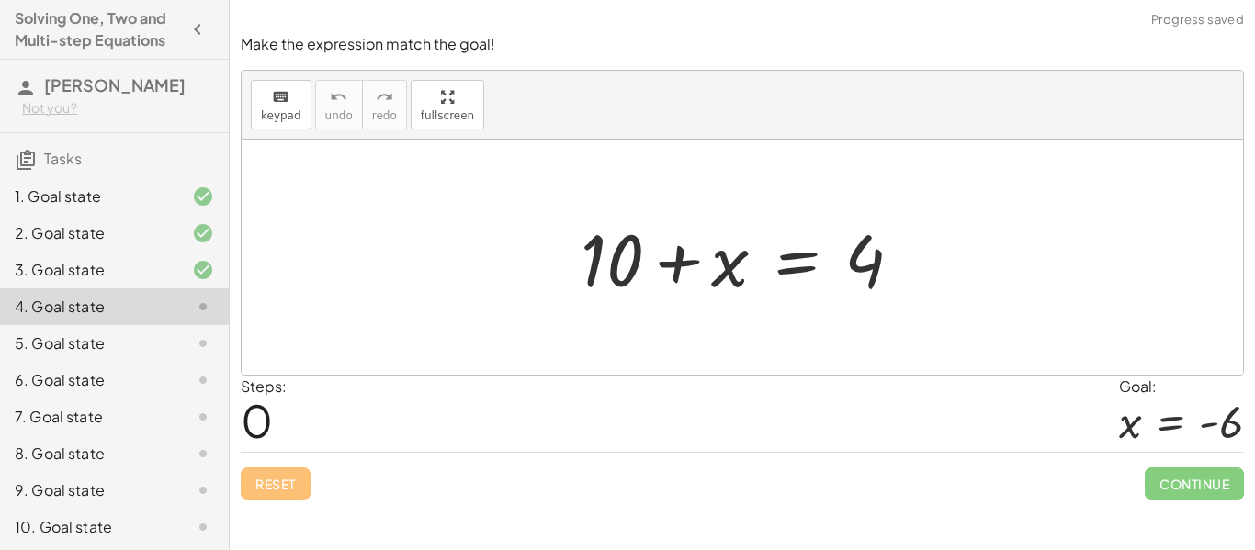
click at [627, 253] on div at bounding box center [748, 257] width 355 height 95
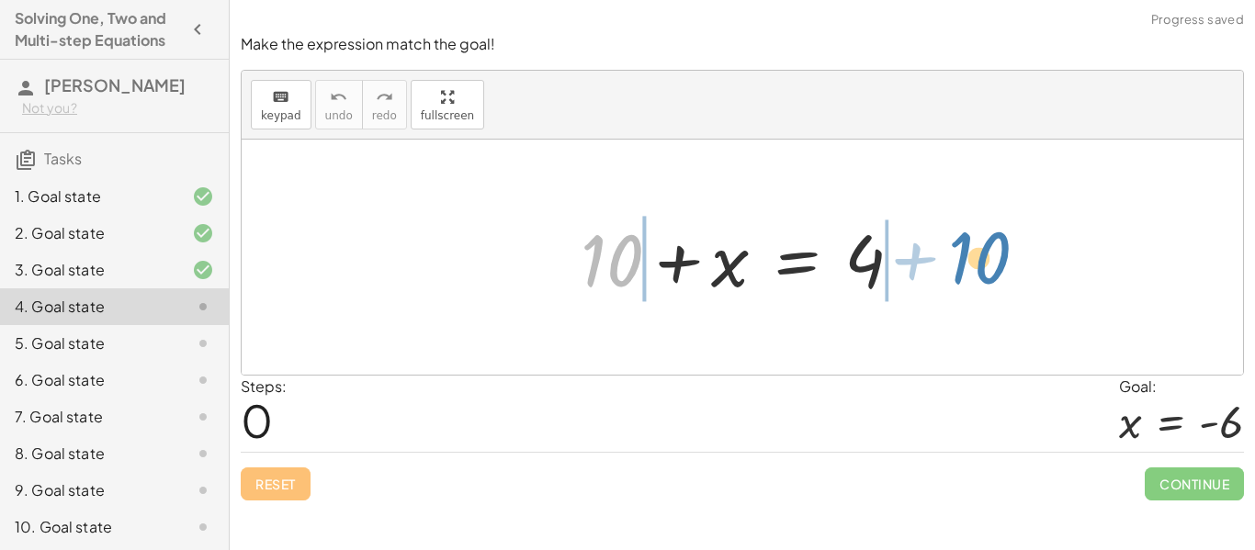
drag, startPoint x: 627, startPoint y: 253, endPoint x: 1002, endPoint y: 250, distance: 374.8
click at [1002, 250] on div "+ 10 + 10 + x = 4" at bounding box center [742, 257] width 1001 height 235
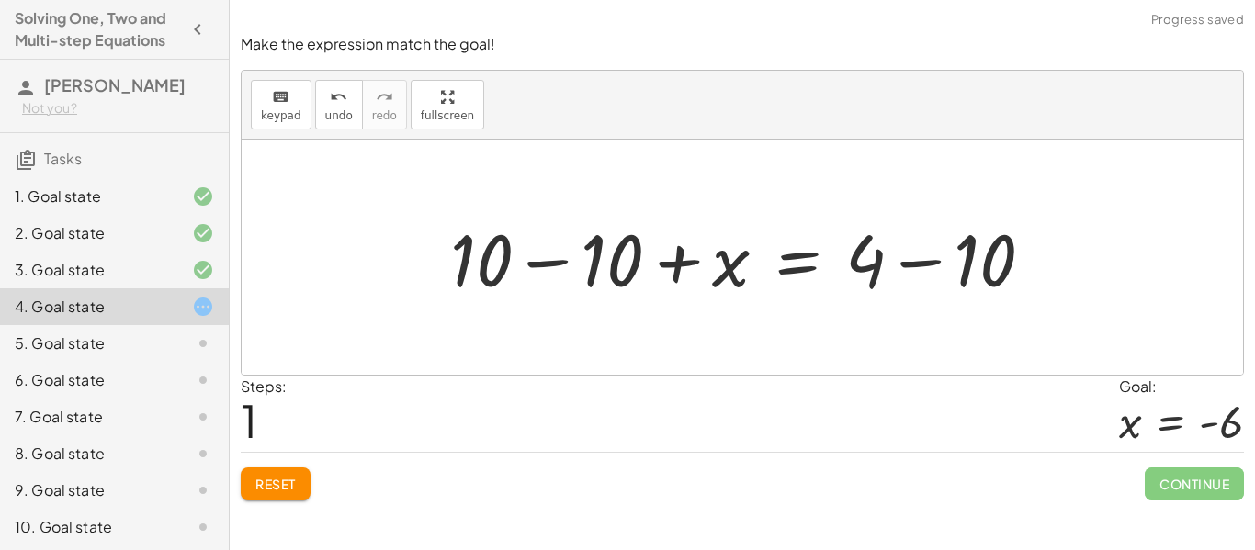
click at [928, 257] on div at bounding box center [749, 257] width 616 height 95
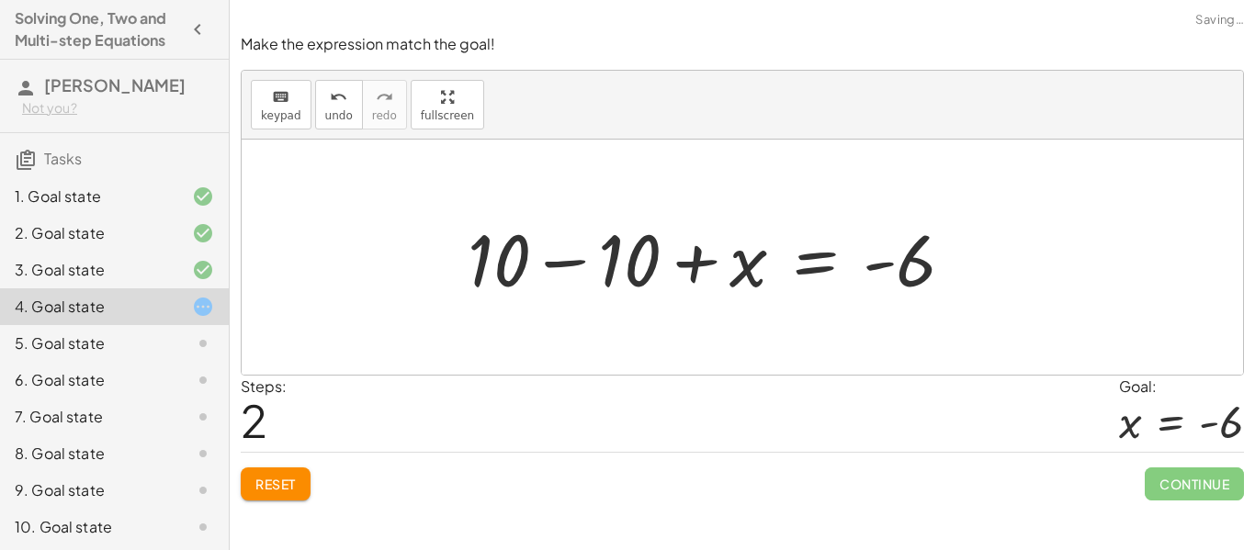
click at [591, 247] on div at bounding box center [718, 257] width 520 height 95
click at [591, 247] on div at bounding box center [742, 257] width 1001 height 235
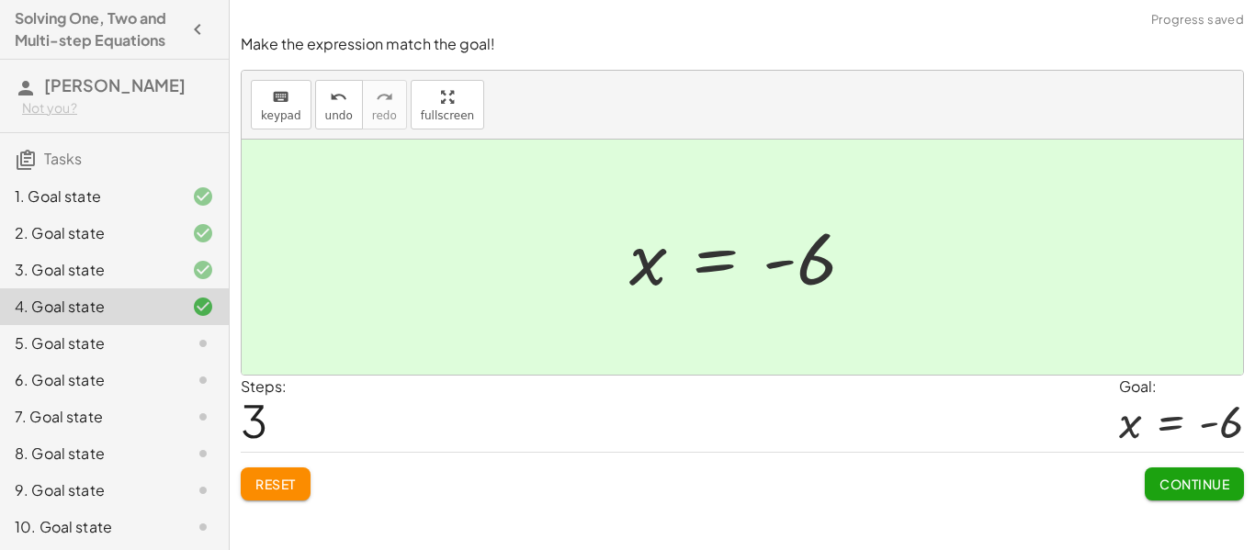
click at [1207, 480] on span "Continue" at bounding box center [1194, 484] width 70 height 17
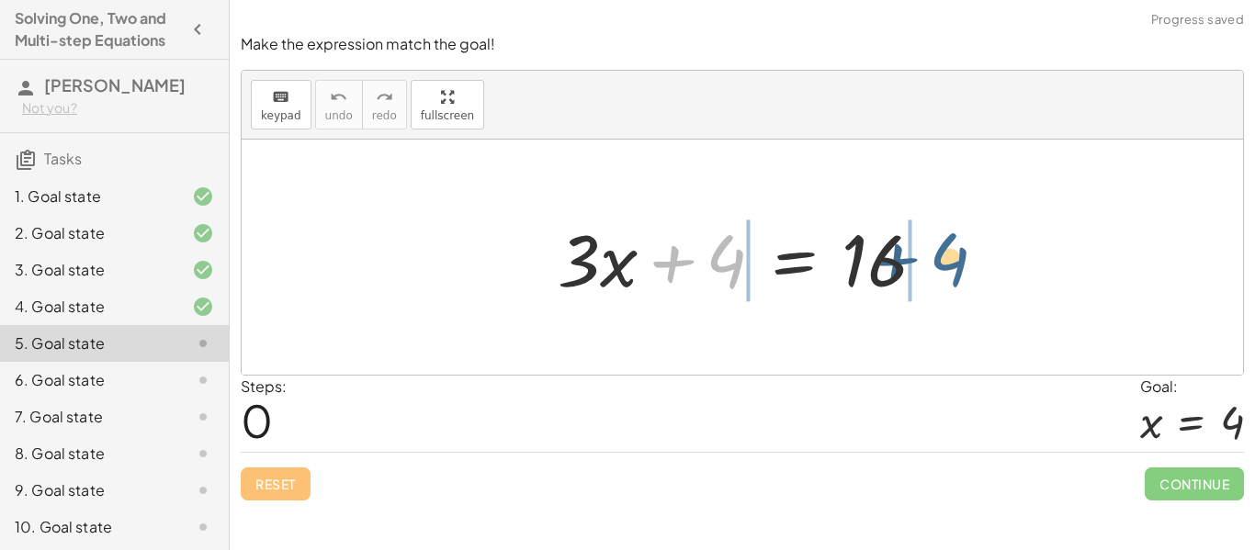
drag, startPoint x: 718, startPoint y: 270, endPoint x: 942, endPoint y: 268, distance: 224.1
click at [942, 268] on div at bounding box center [748, 257] width 401 height 95
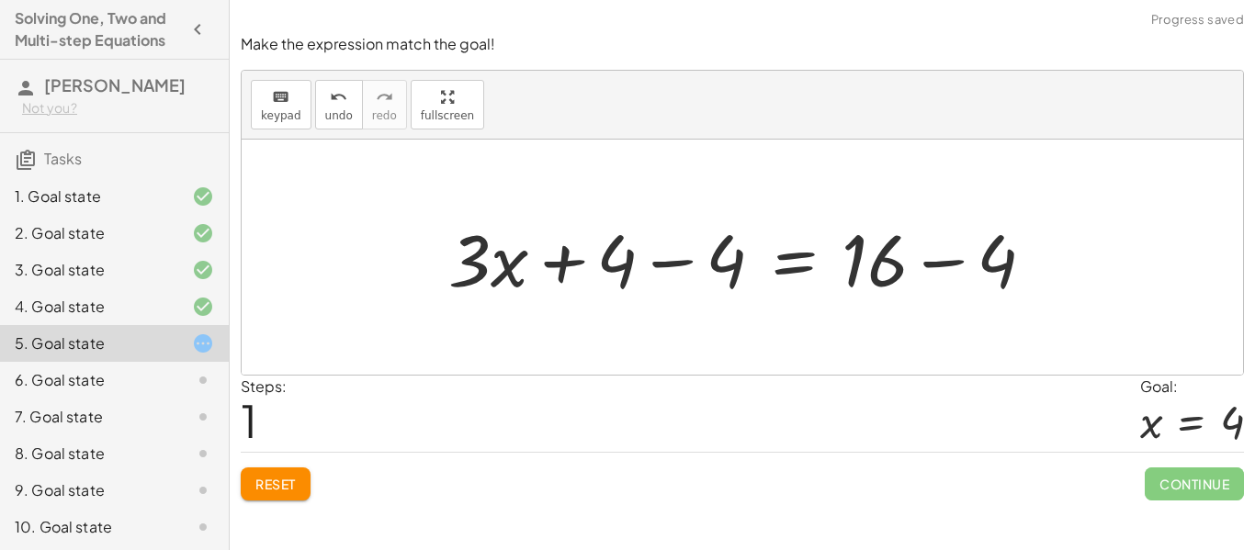
click at [720, 256] on div at bounding box center [748, 257] width 619 height 95
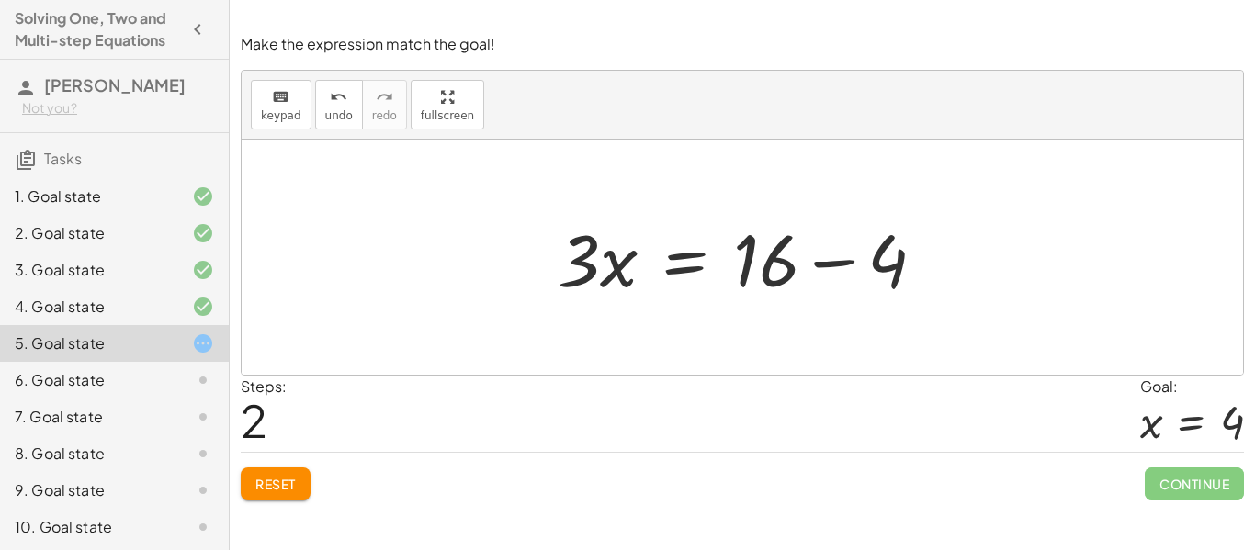
click at [825, 261] on div at bounding box center [748, 257] width 401 height 95
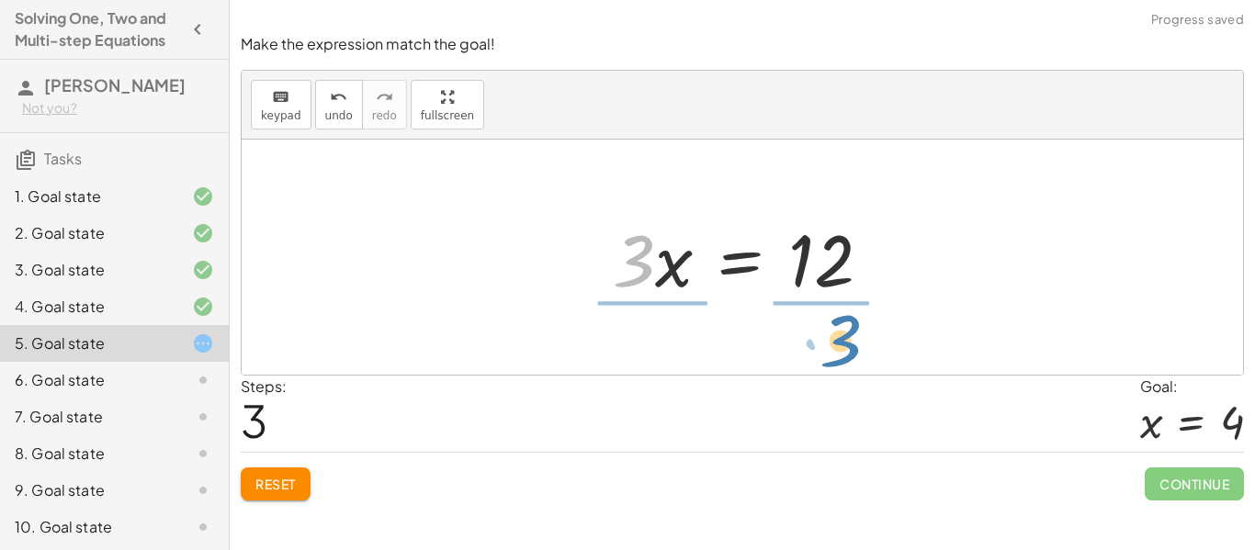
drag, startPoint x: 628, startPoint y: 273, endPoint x: 834, endPoint y: 353, distance: 220.7
click at [834, 353] on div "+ · 3 · x + 4 = 16 + · 3 · x + 4 − 4 = + 16 − 4 + · 3 · x + 0 = + 16 − 4 · 3 · …" at bounding box center [742, 257] width 1001 height 235
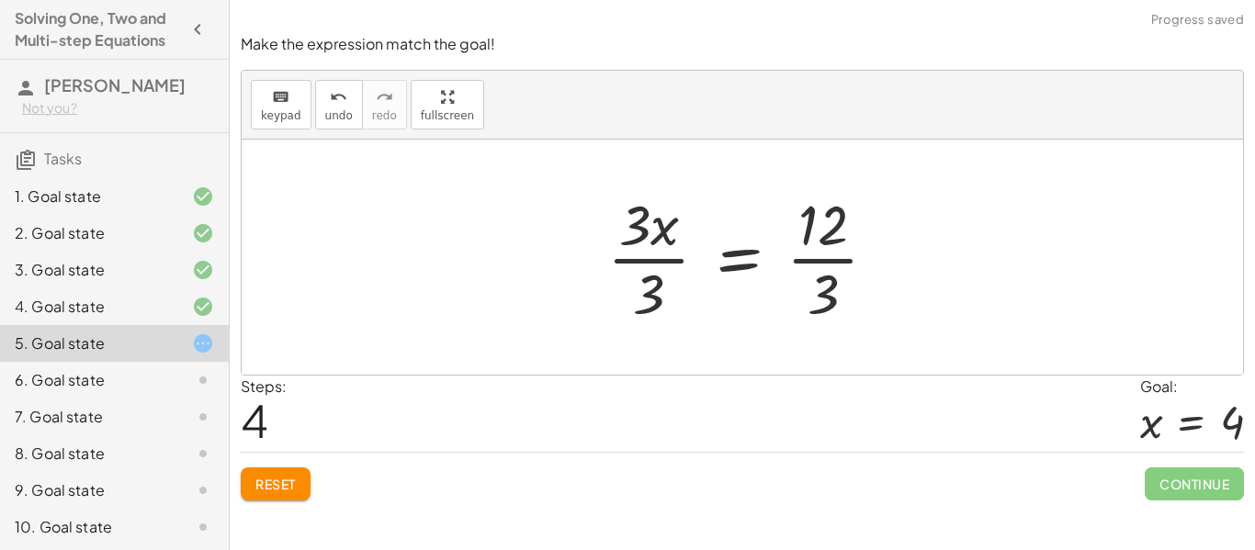
click at [819, 223] on div at bounding box center [749, 256] width 303 height 141
click at [818, 223] on div at bounding box center [749, 256] width 303 height 141
click at [809, 249] on div at bounding box center [749, 256] width 303 height 141
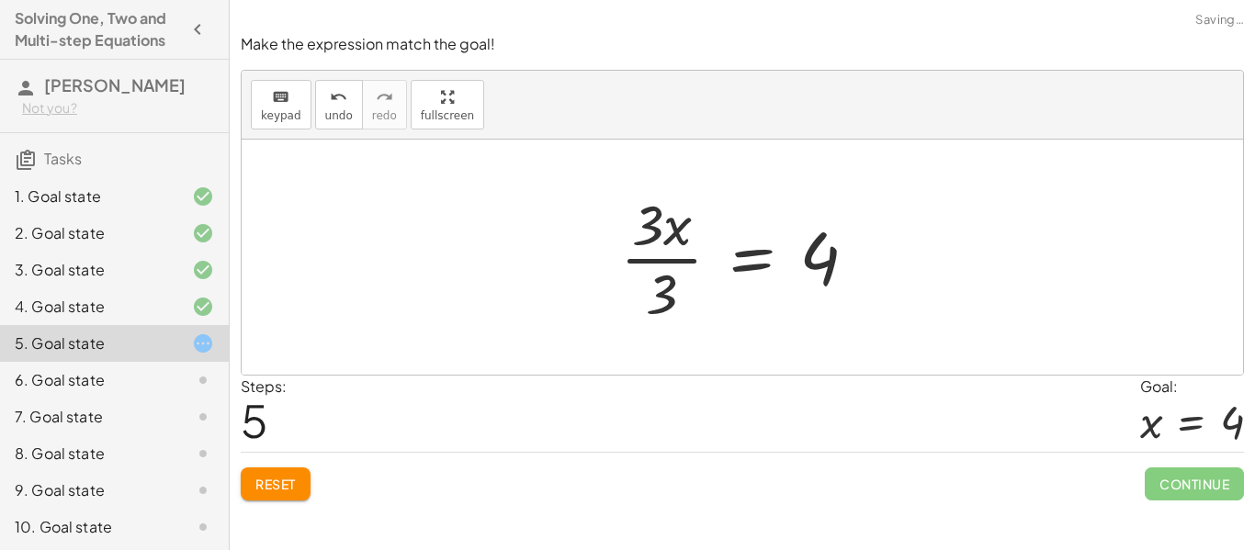
click at [658, 251] on div at bounding box center [746, 256] width 270 height 141
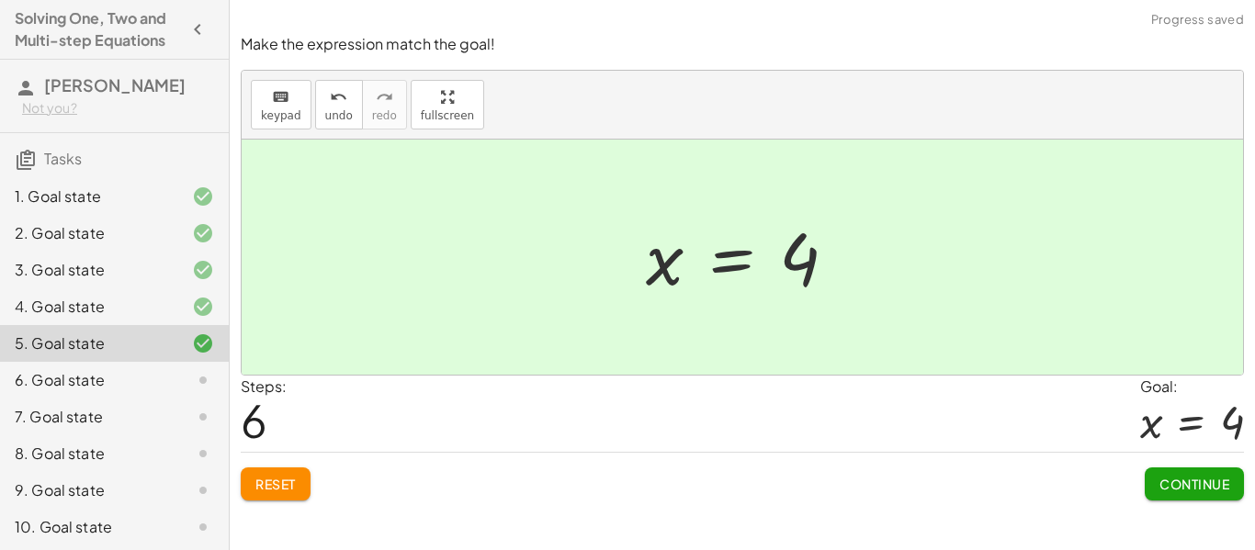
click at [1204, 491] on button "Continue" at bounding box center [1193, 484] width 99 height 33
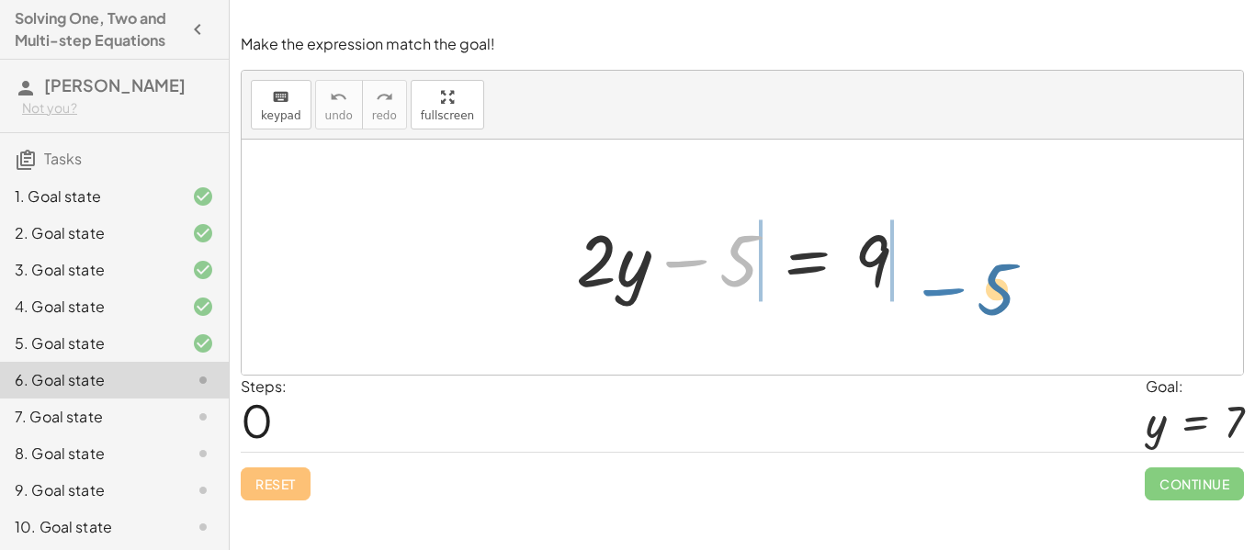
drag, startPoint x: 689, startPoint y: 267, endPoint x: 949, endPoint y: 281, distance: 260.3
click at [949, 281] on div "− 5 + · 2 · y − 5 = 9" at bounding box center [742, 257] width 1001 height 235
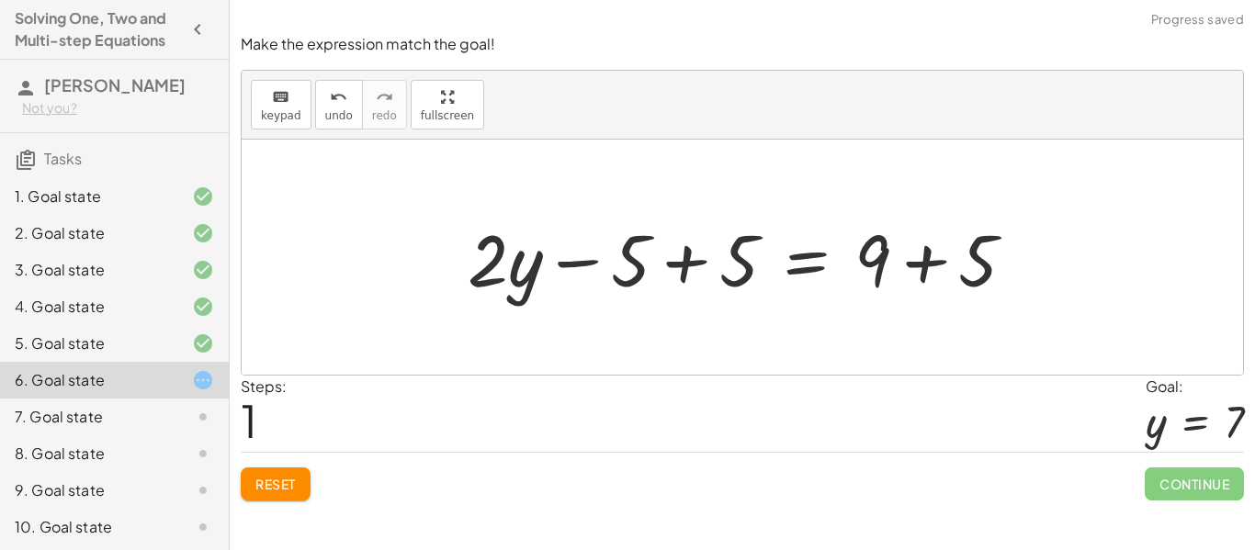
click at [922, 265] on div at bounding box center [748, 257] width 580 height 95
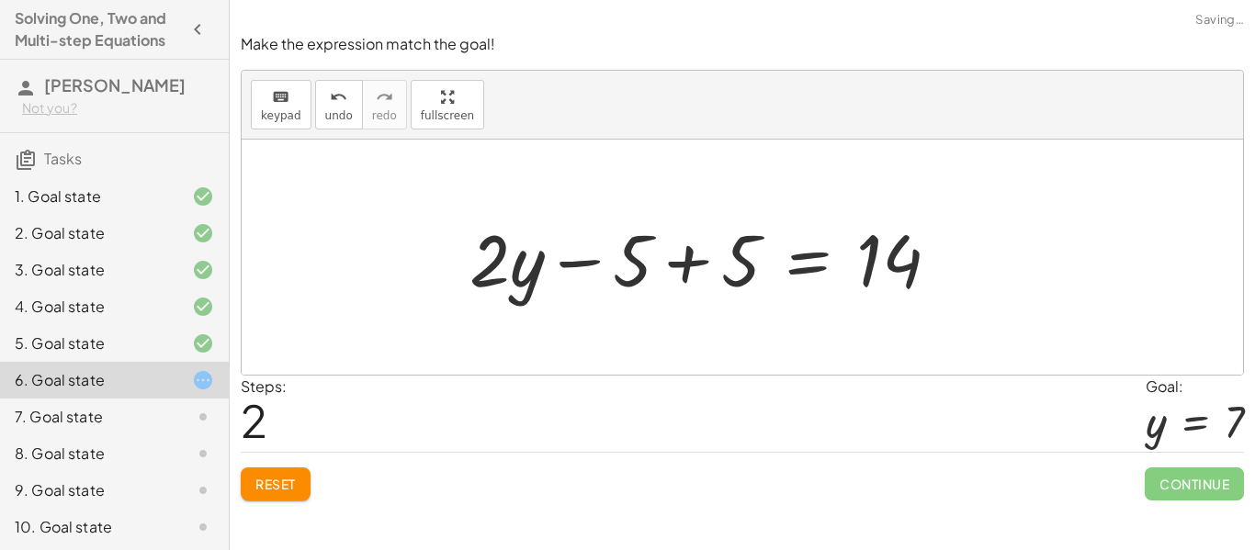
click at [677, 249] on div at bounding box center [711, 257] width 502 height 95
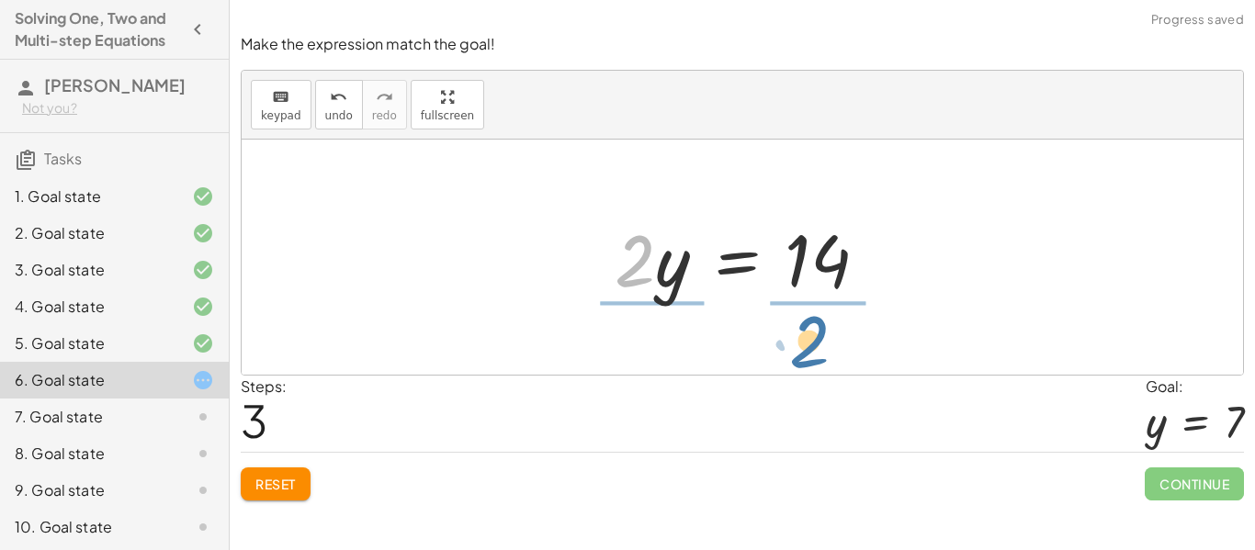
drag, startPoint x: 633, startPoint y: 266, endPoint x: 826, endPoint y: 344, distance: 207.7
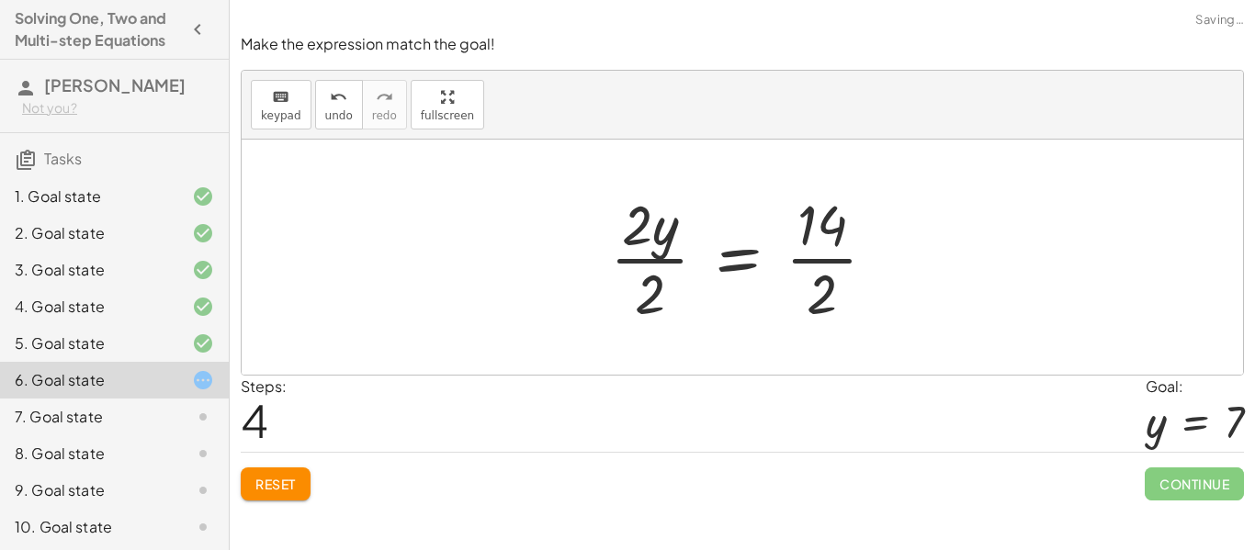
click at [823, 217] on div at bounding box center [750, 256] width 299 height 141
click at [810, 253] on div at bounding box center [749, 256] width 299 height 141
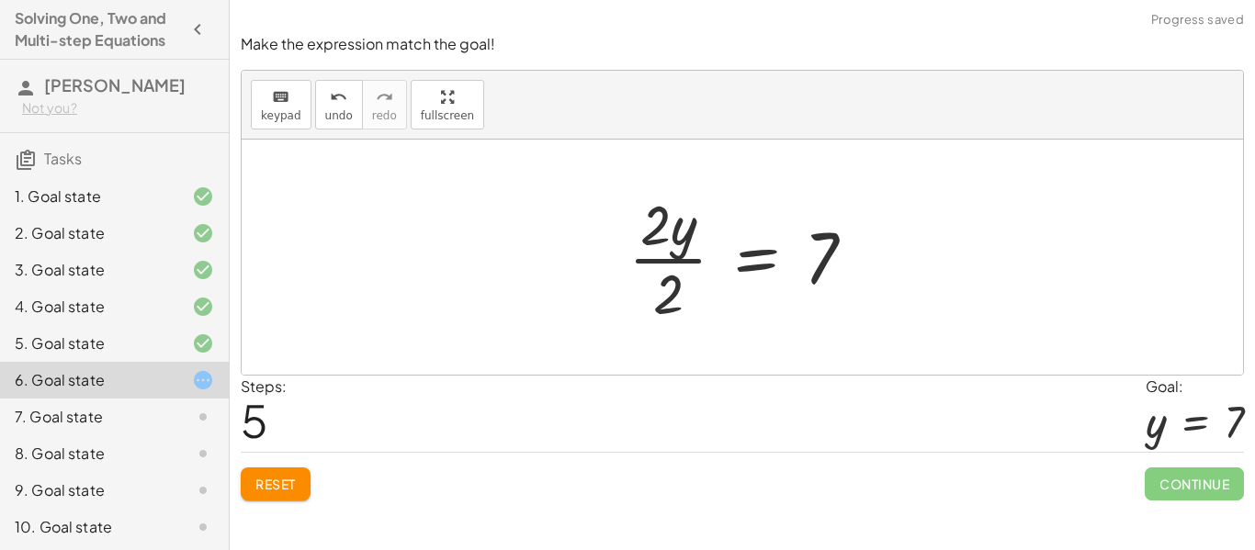
click at [682, 253] on div at bounding box center [749, 256] width 260 height 141
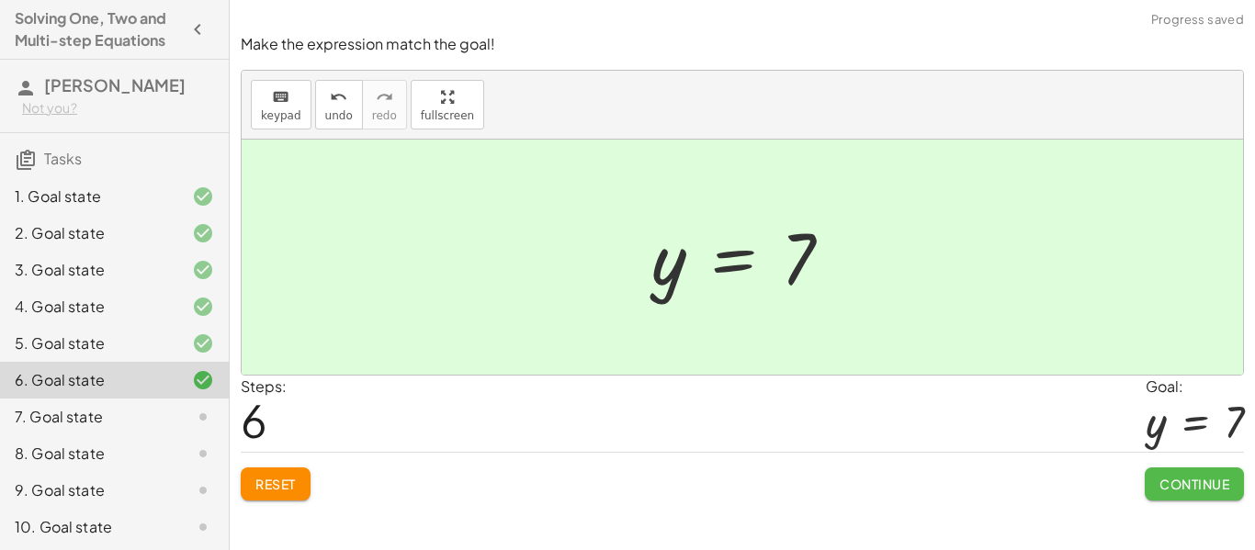
click at [1183, 473] on button "Continue" at bounding box center [1193, 484] width 99 height 33
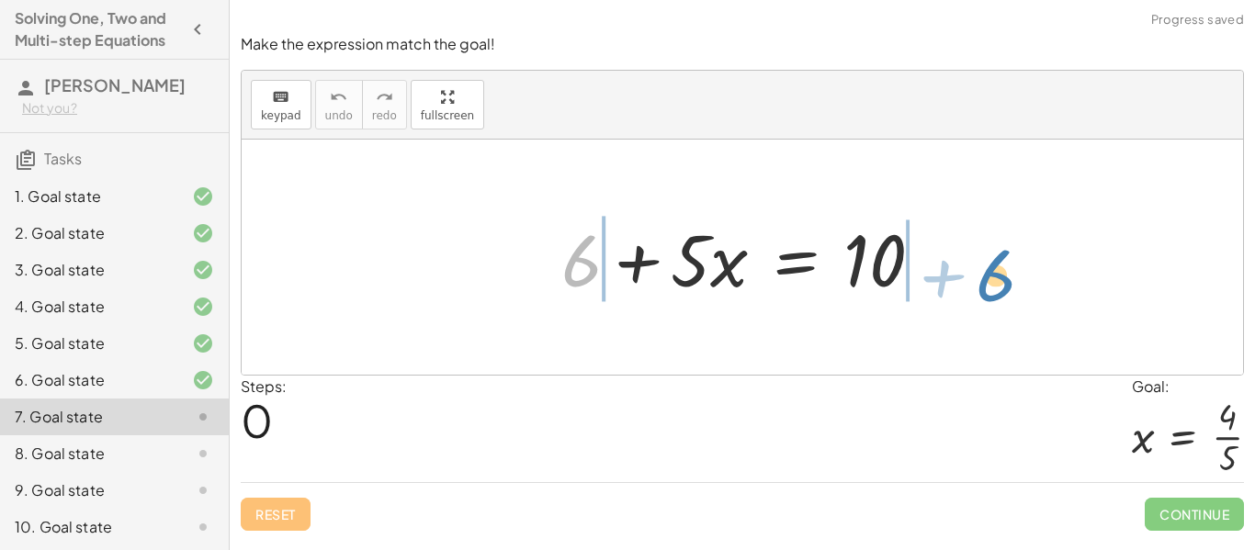
drag, startPoint x: 578, startPoint y: 252, endPoint x: 991, endPoint y: 258, distance: 413.4
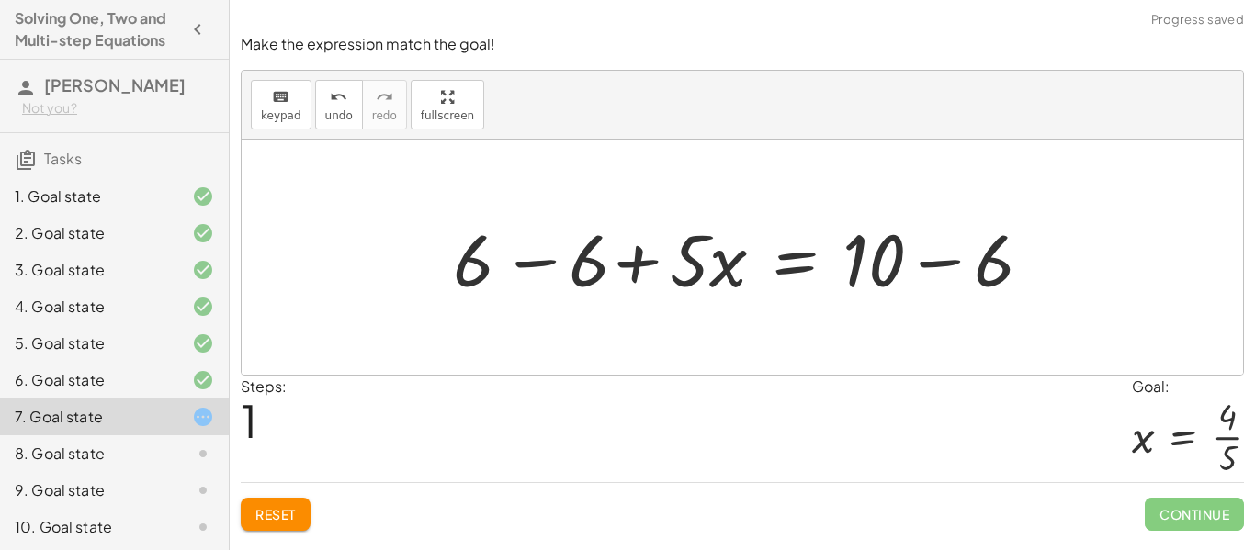
click at [951, 257] on div at bounding box center [749, 257] width 614 height 95
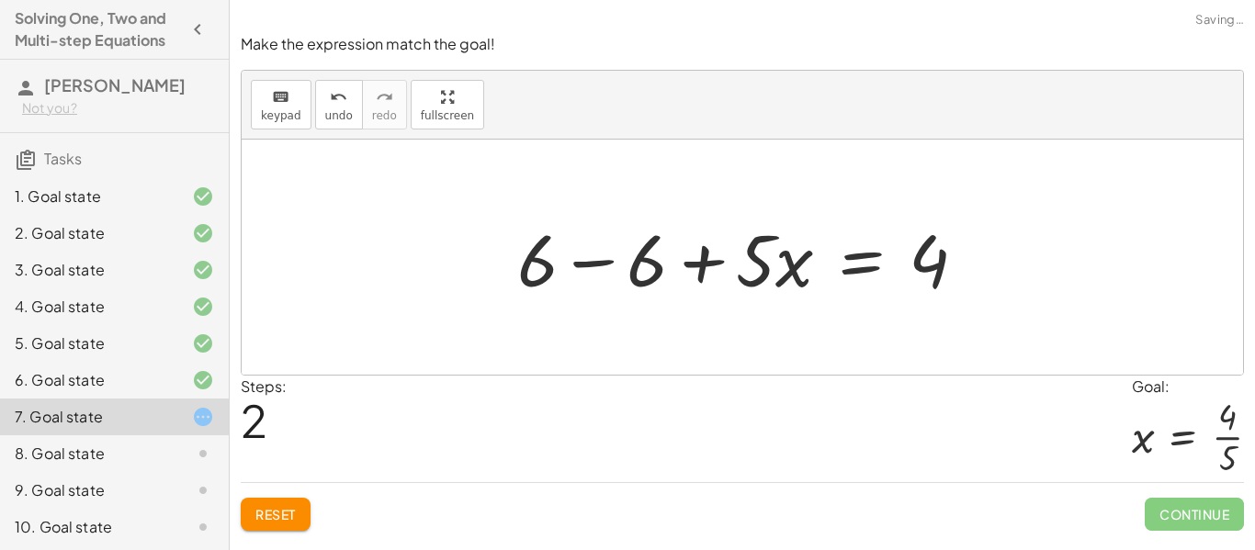
click at [574, 243] on div at bounding box center [749, 257] width 482 height 95
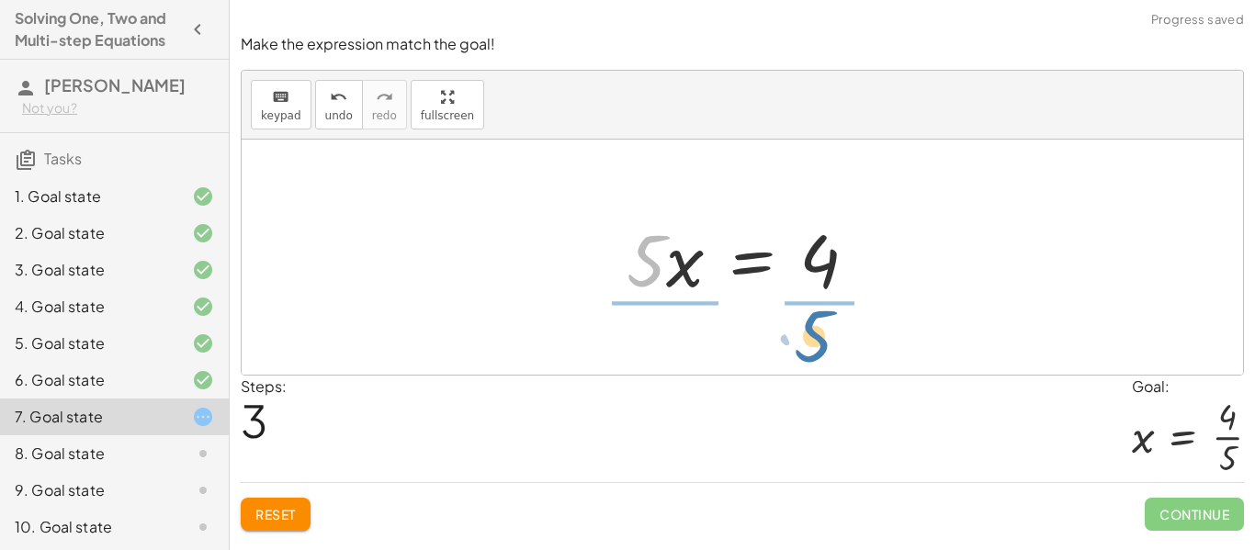
drag, startPoint x: 628, startPoint y: 266, endPoint x: 796, endPoint y: 344, distance: 184.9
click at [796, 344] on div "+ 6 + · 5 · x = 10 + 6 − 6 + · 5 · x = + 10 − 6 + 6 − 6 + · 5 · x = 4 + 0 + · 5…" at bounding box center [742, 257] width 1001 height 235
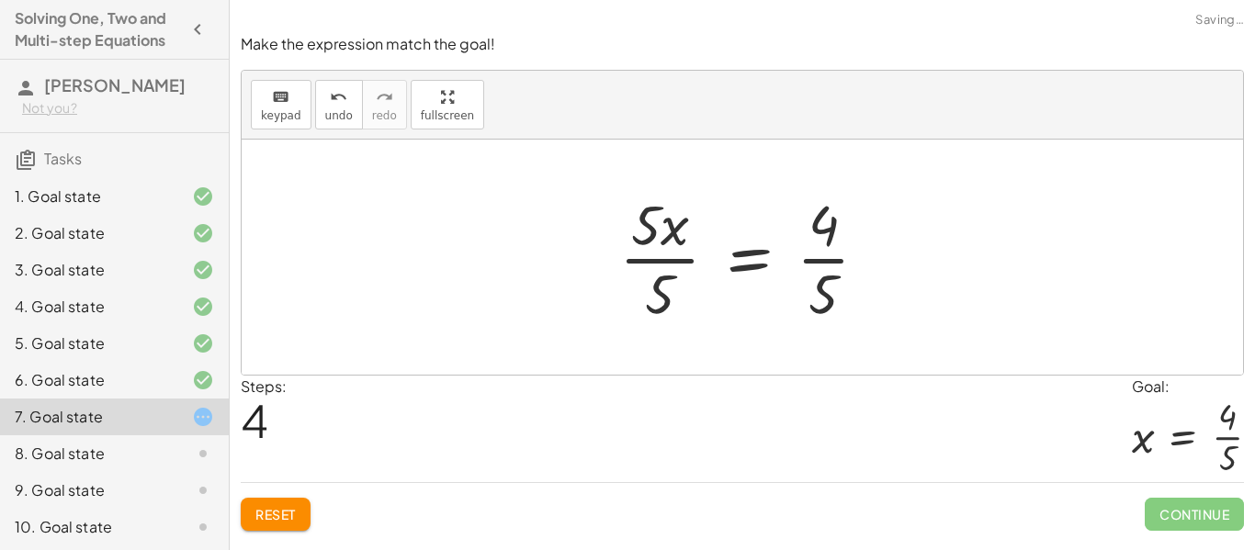
click at [829, 250] on div at bounding box center [751, 256] width 282 height 141
click at [660, 248] on div at bounding box center [749, 256] width 282 height 141
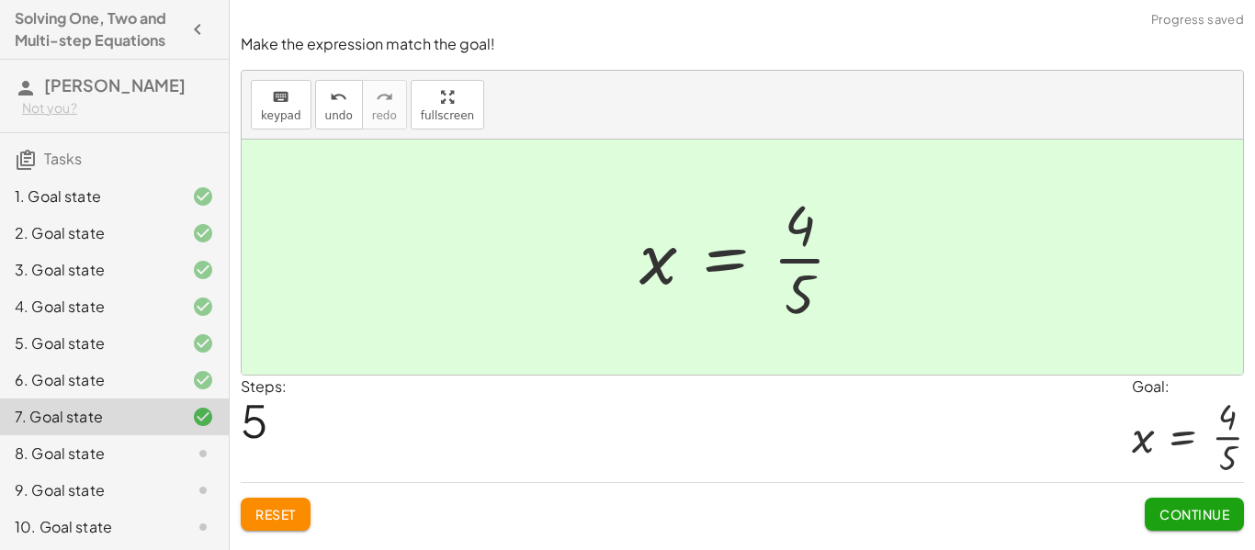
click at [1166, 509] on span "Continue" at bounding box center [1194, 514] width 70 height 17
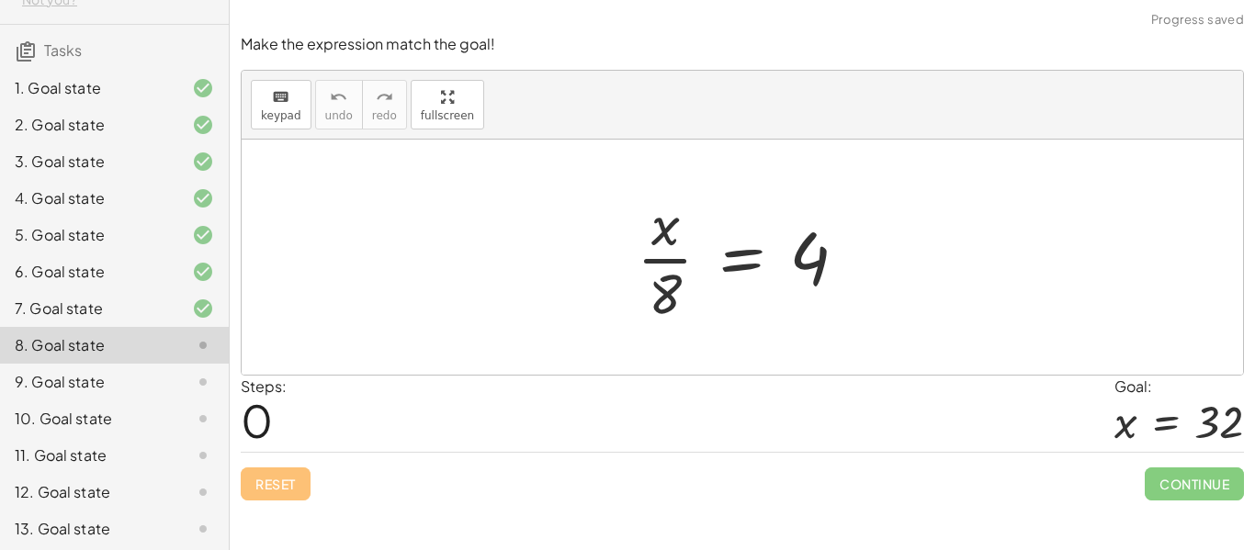
scroll to position [113, 0]
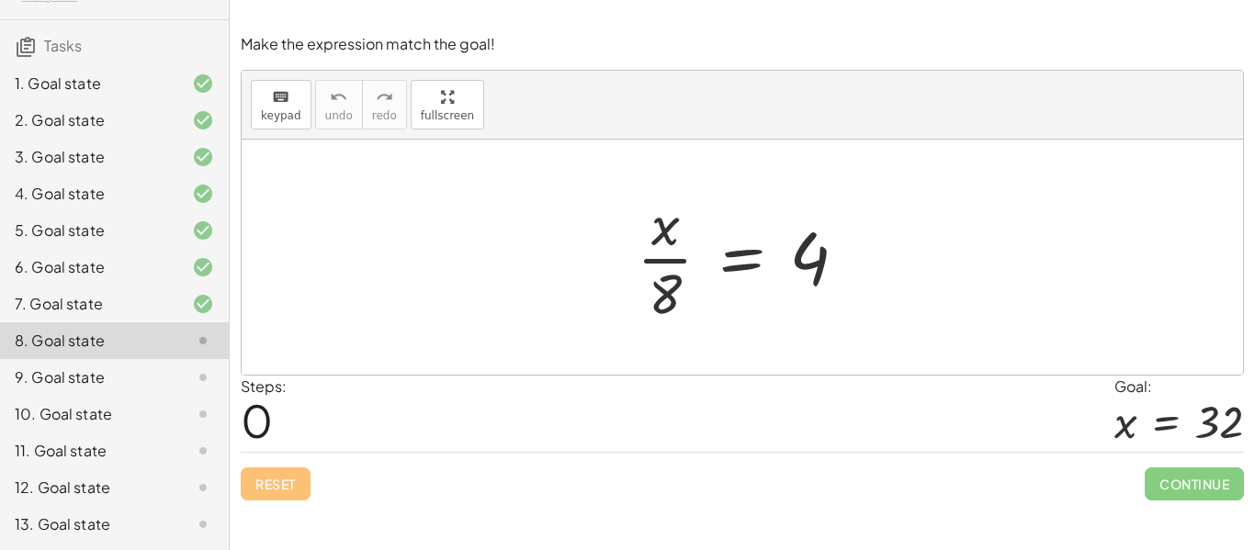
click at [679, 258] on div at bounding box center [748, 256] width 243 height 141
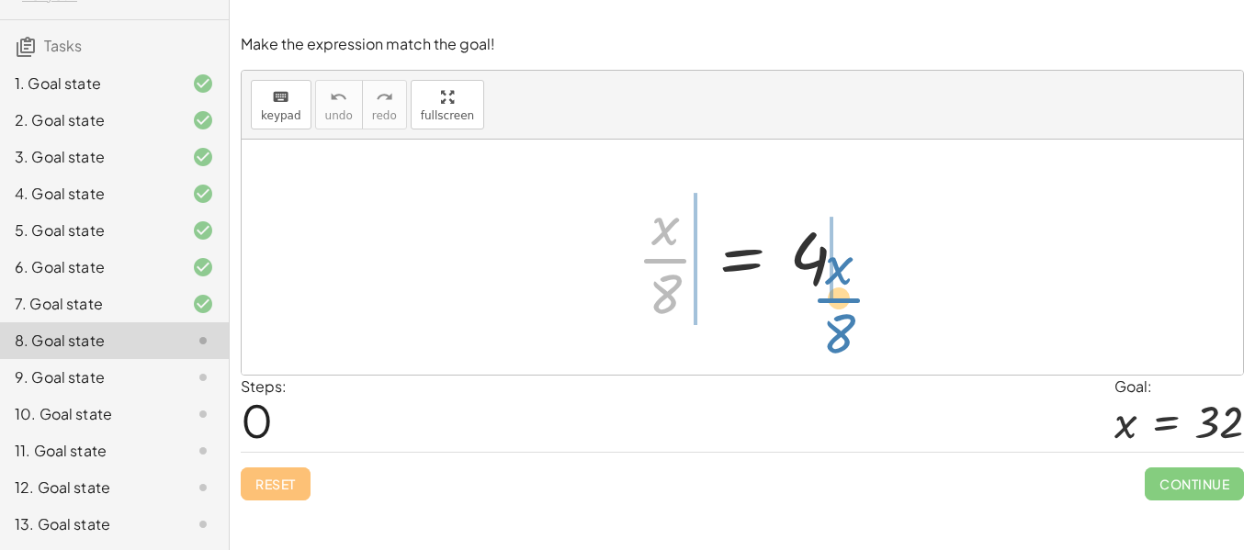
drag, startPoint x: 666, startPoint y: 260, endPoint x: 839, endPoint y: 299, distance: 178.0
click at [839, 299] on div at bounding box center [748, 256] width 243 height 141
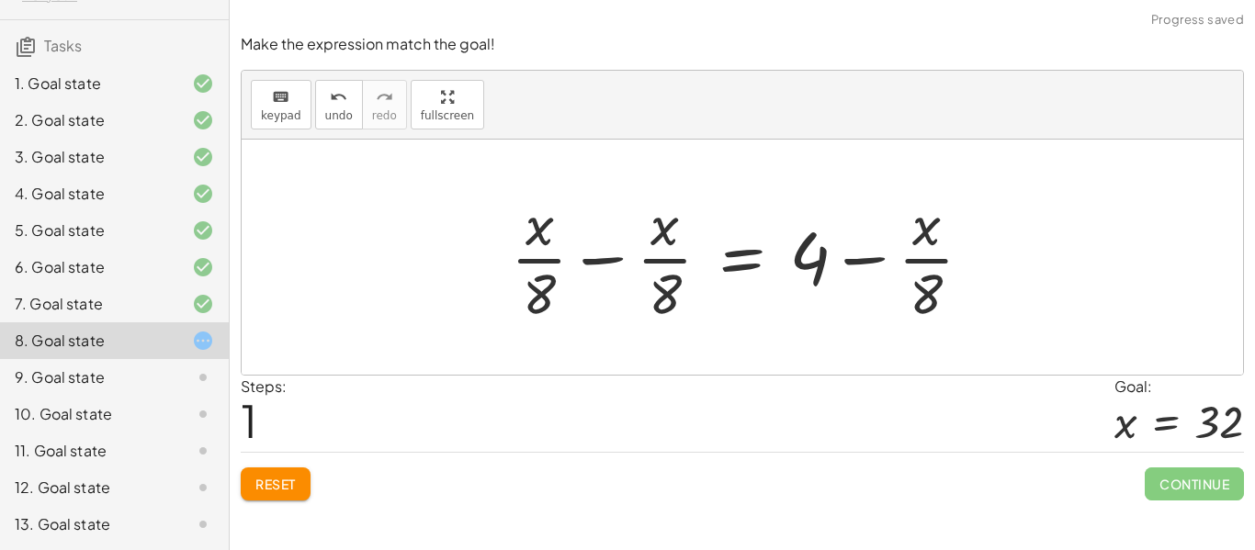
click at [857, 254] on div at bounding box center [748, 256] width 495 height 141
click at [276, 481] on span "Reset" at bounding box center [275, 484] width 40 height 17
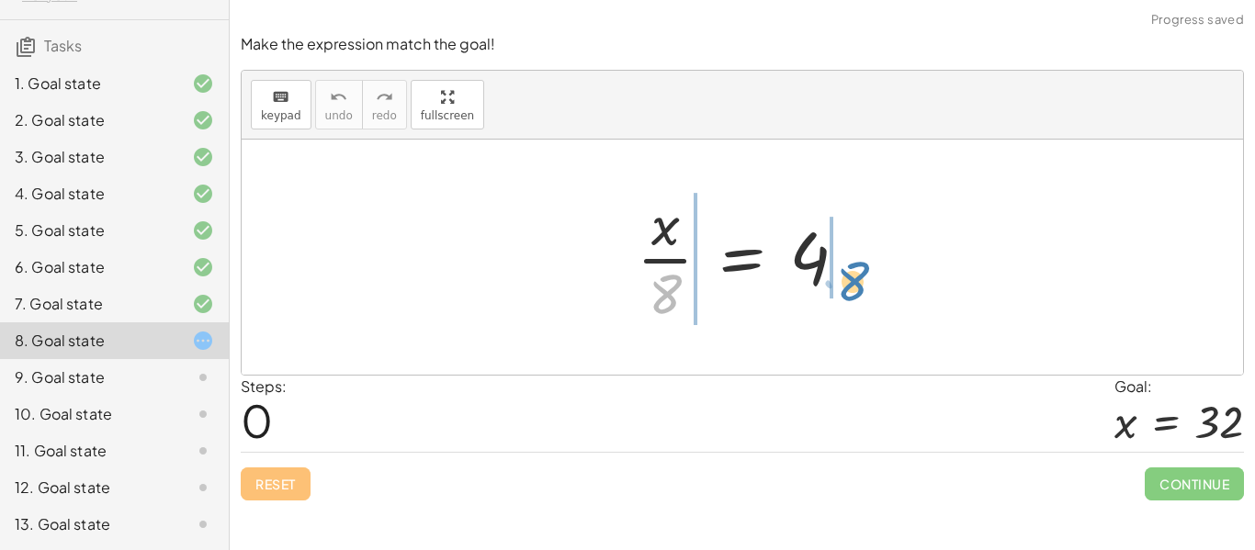
drag, startPoint x: 663, startPoint y: 297, endPoint x: 849, endPoint y: 282, distance: 186.1
click at [849, 282] on div at bounding box center [748, 256] width 243 height 141
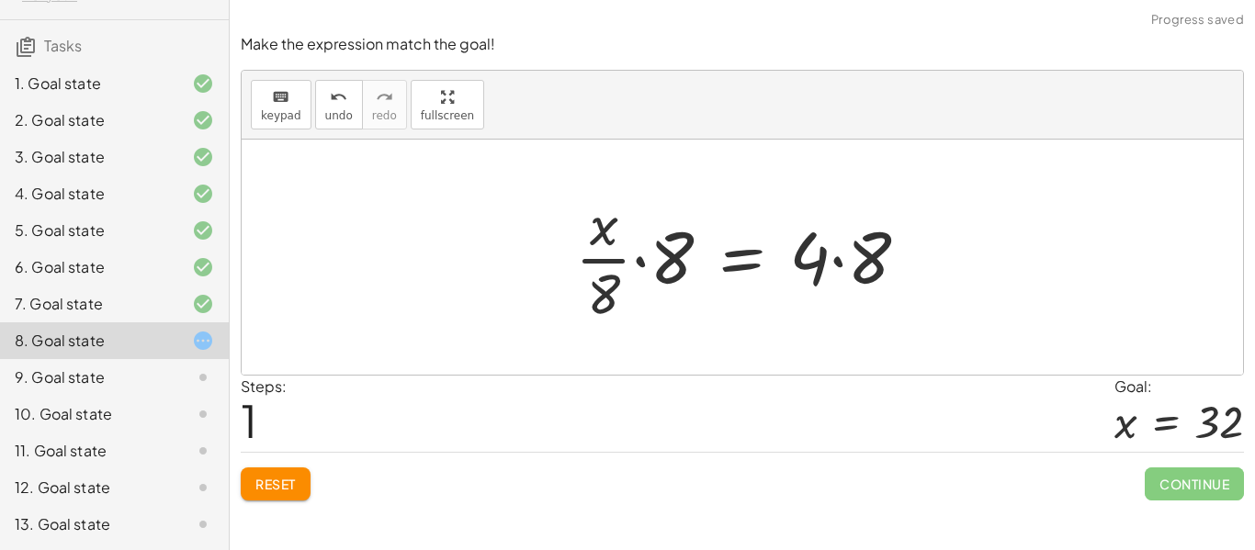
click at [830, 246] on div at bounding box center [749, 256] width 366 height 141
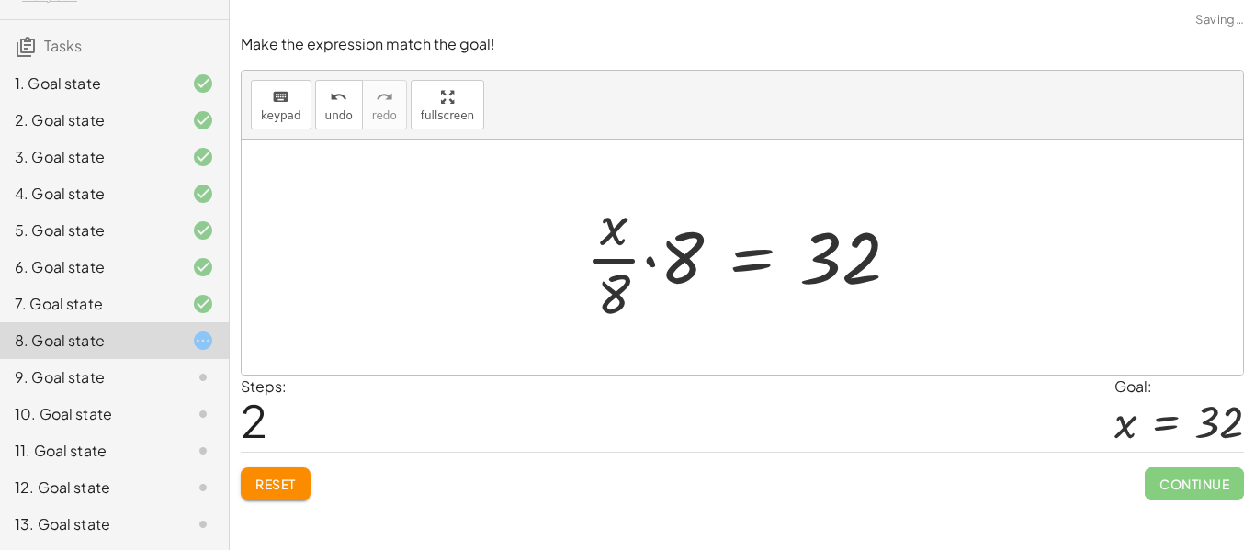
click at [679, 255] on div at bounding box center [749, 256] width 347 height 141
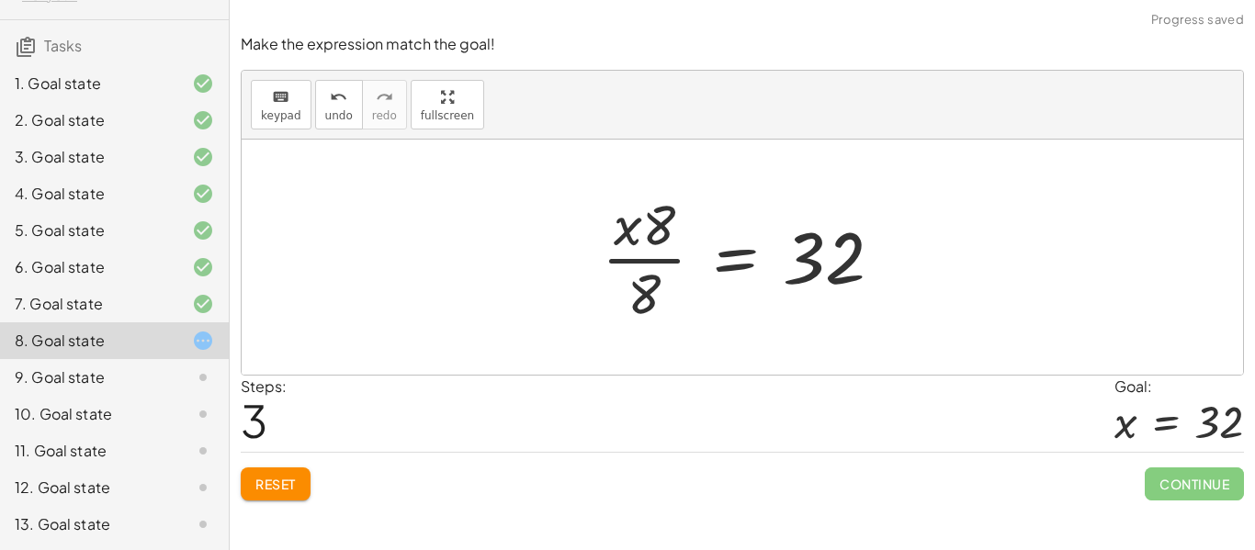
click at [638, 242] on div at bounding box center [748, 256] width 313 height 141
drag, startPoint x: 650, startPoint y: 234, endPoint x: 636, endPoint y: 309, distance: 75.7
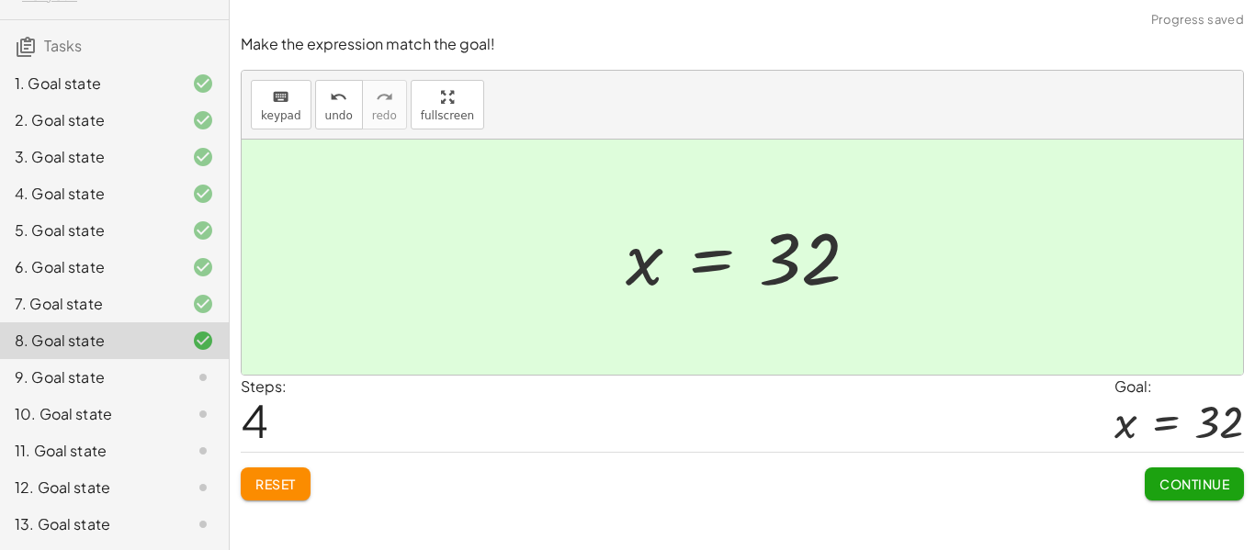
click at [1218, 473] on button "Continue" at bounding box center [1193, 484] width 99 height 33
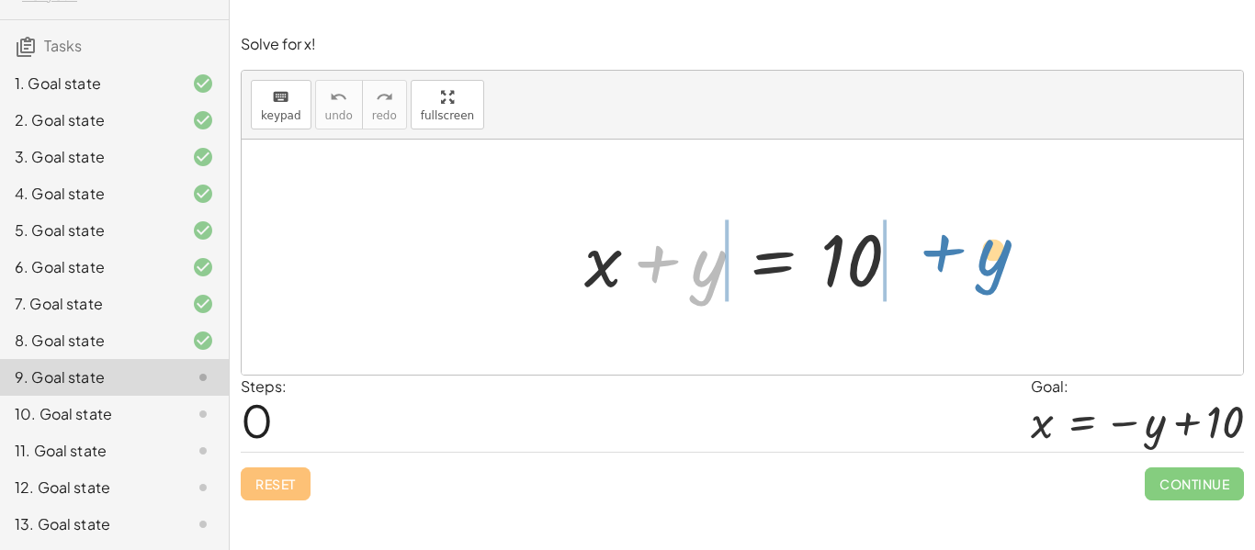
drag, startPoint x: 705, startPoint y: 265, endPoint x: 1010, endPoint y: 252, distance: 305.2
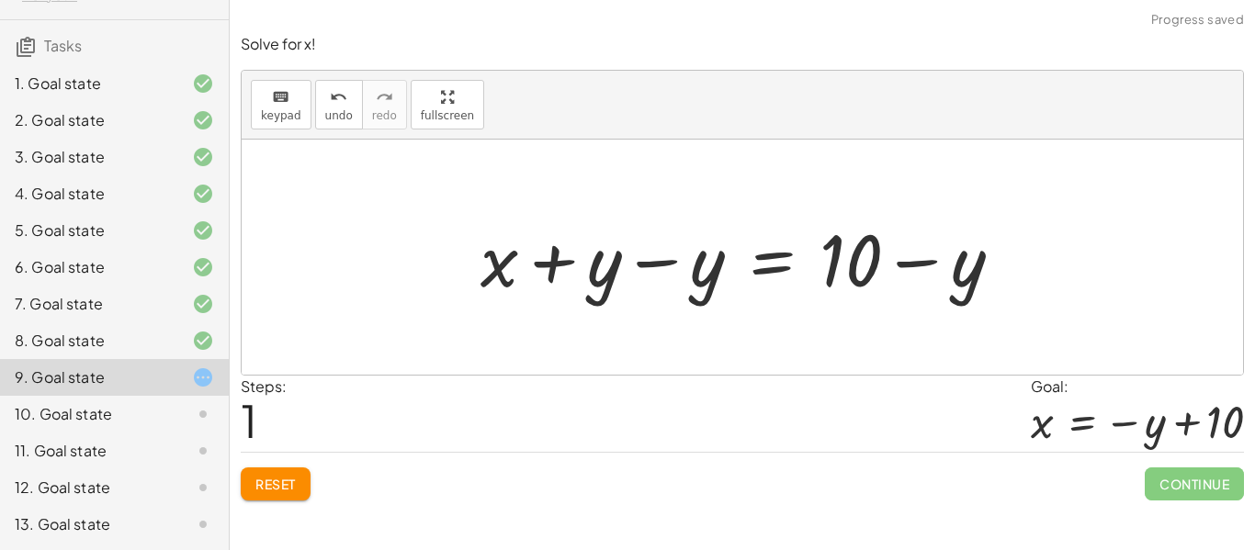
click at [677, 266] on div at bounding box center [748, 257] width 555 height 95
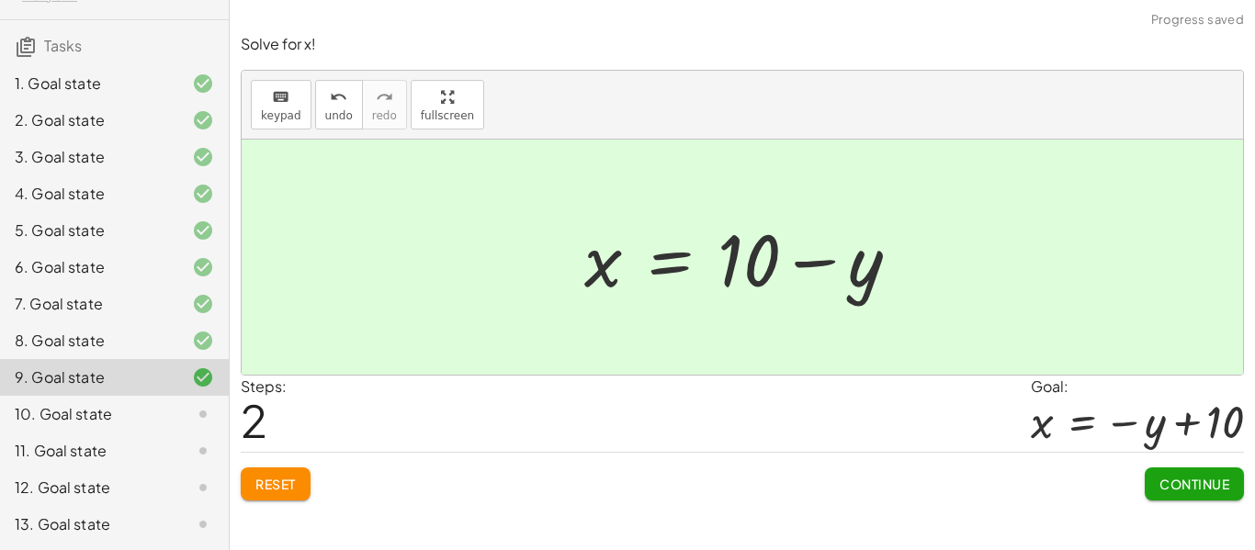
click at [1180, 479] on span "Continue" at bounding box center [1194, 484] width 70 height 17
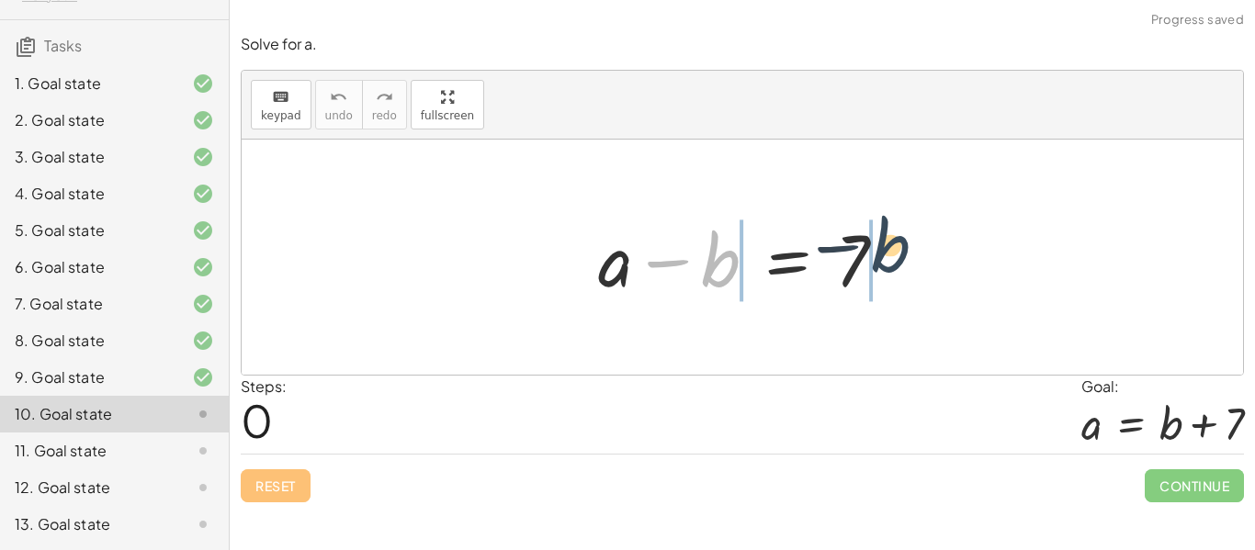
drag, startPoint x: 735, startPoint y: 275, endPoint x: 960, endPoint y: 263, distance: 225.3
click at [960, 263] on div "− b + a − b = 7" at bounding box center [742, 257] width 1001 height 235
click at [910, 263] on div at bounding box center [749, 257] width 321 height 95
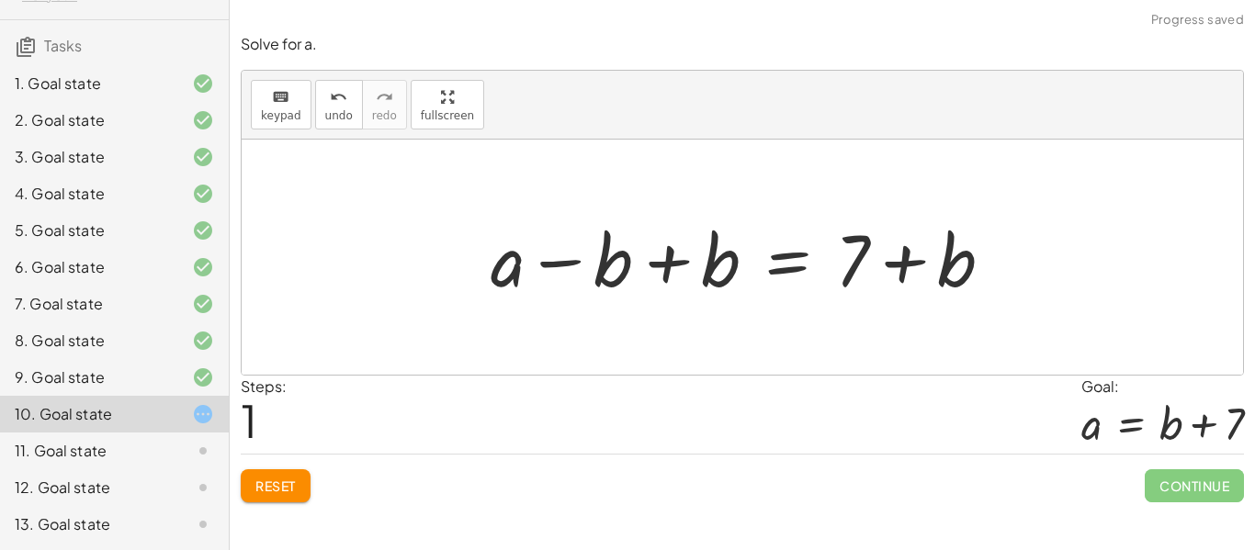
click at [594, 257] on div at bounding box center [748, 257] width 535 height 95
click at [611, 263] on div at bounding box center [748, 257] width 535 height 95
click at [694, 261] on div at bounding box center [748, 257] width 535 height 95
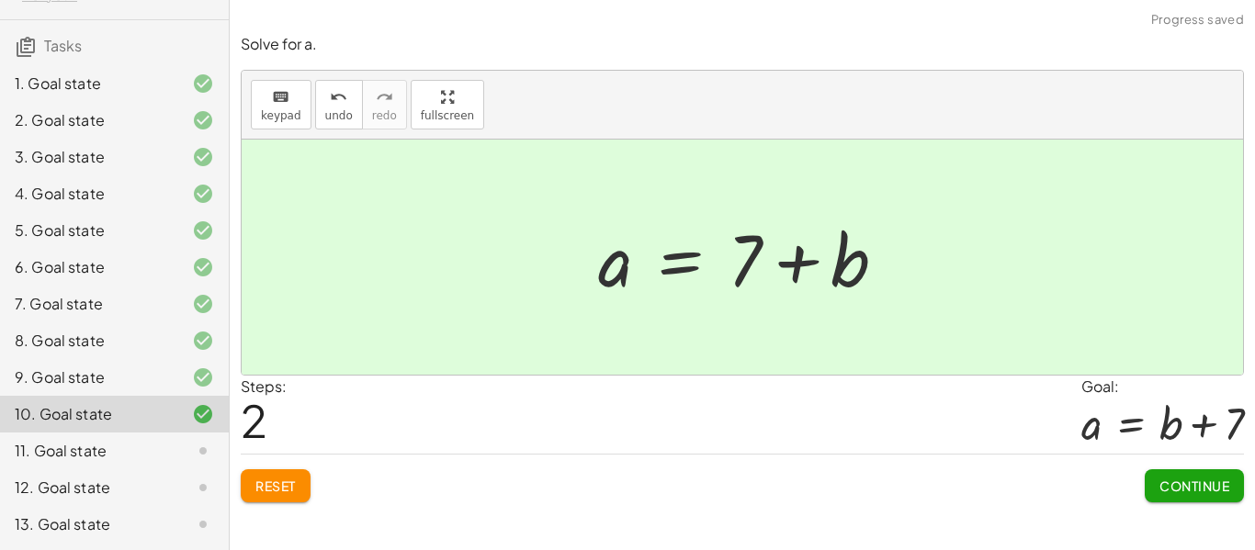
click at [1206, 491] on span "Continue" at bounding box center [1194, 486] width 70 height 17
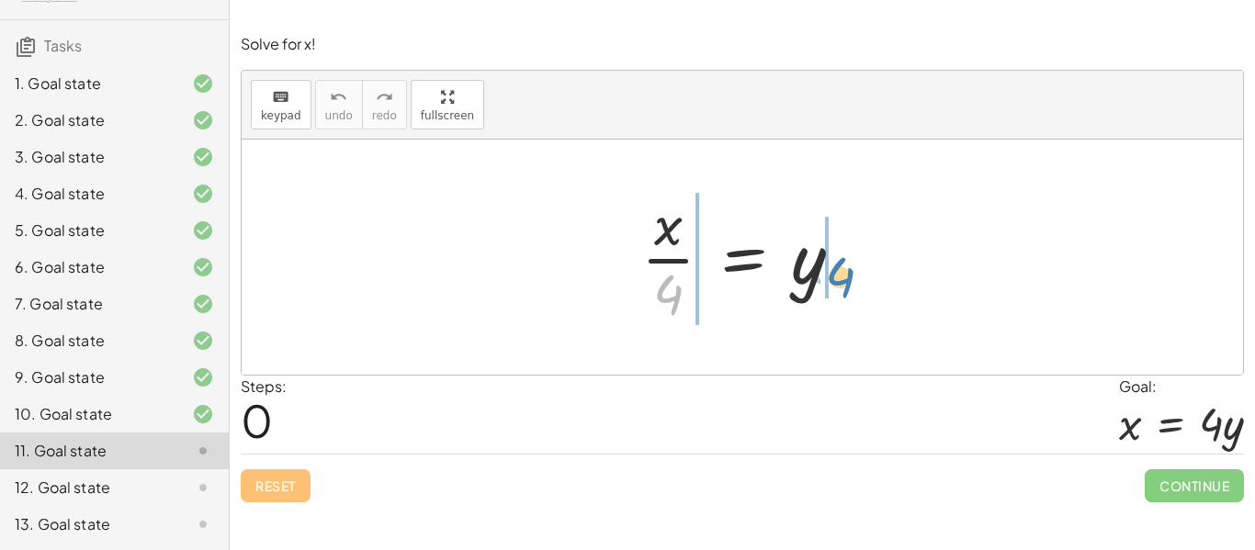
drag, startPoint x: 667, startPoint y: 292, endPoint x: 836, endPoint y: 276, distance: 169.8
click at [836, 276] on div at bounding box center [749, 256] width 234 height 141
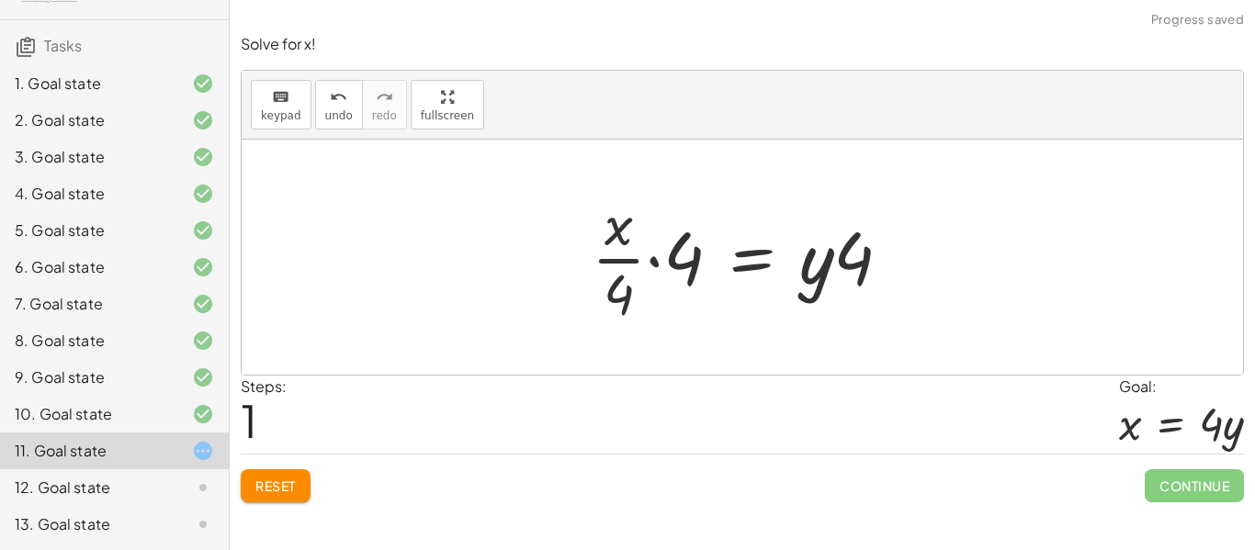
click at [634, 253] on div at bounding box center [748, 256] width 333 height 141
click at [678, 258] on div at bounding box center [748, 256] width 333 height 141
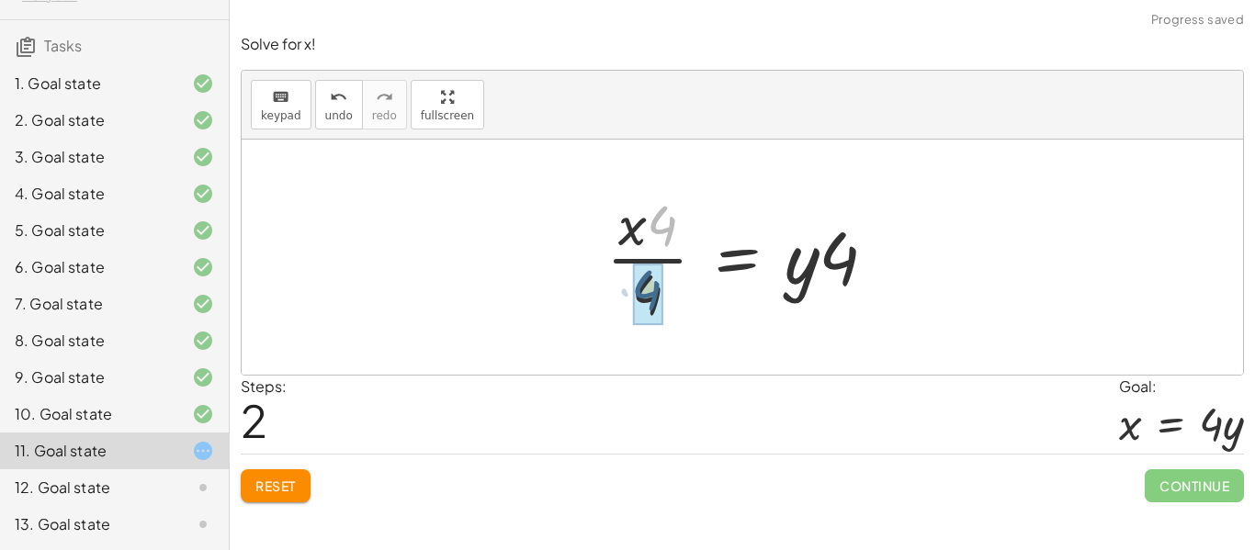
drag, startPoint x: 656, startPoint y: 228, endPoint x: 638, endPoint y: 299, distance: 72.8
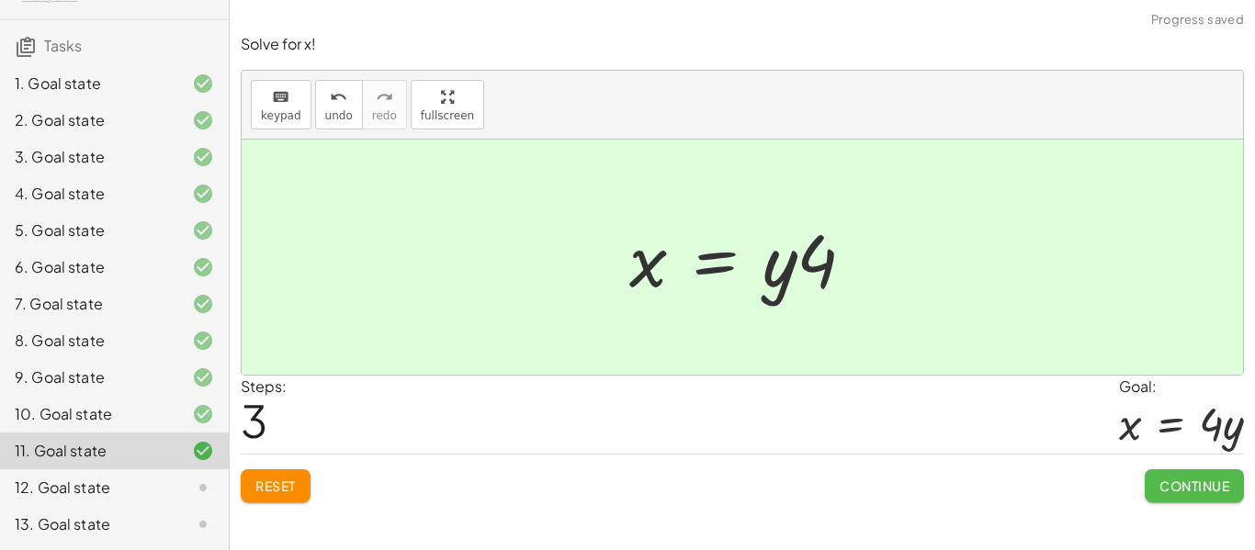
click at [1188, 490] on span "Continue" at bounding box center [1194, 486] width 70 height 17
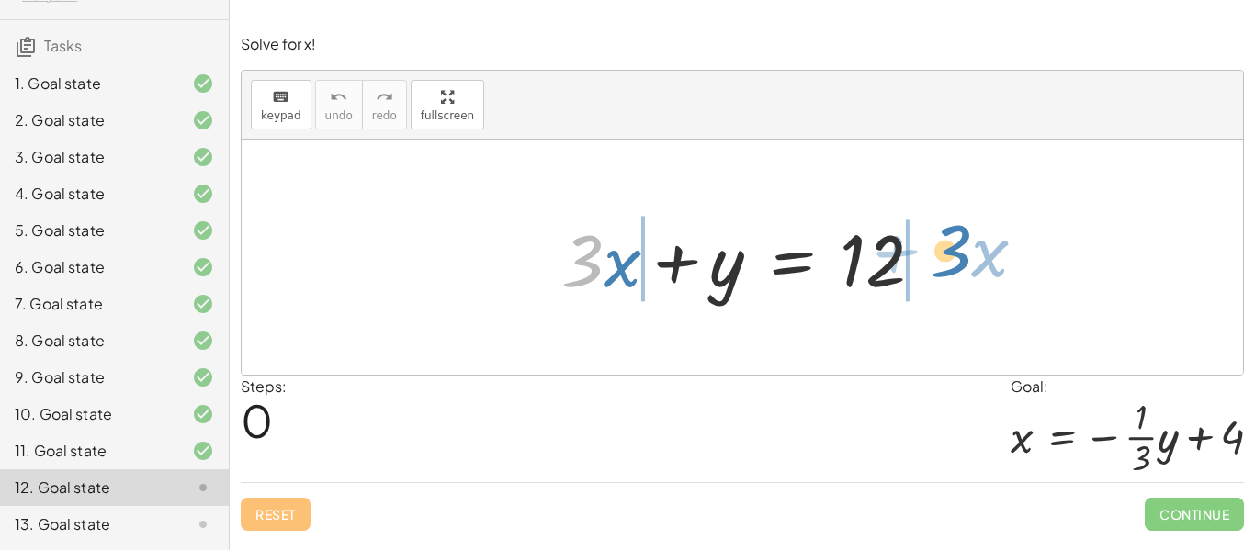
drag, startPoint x: 586, startPoint y: 254, endPoint x: 954, endPoint y: 244, distance: 368.4
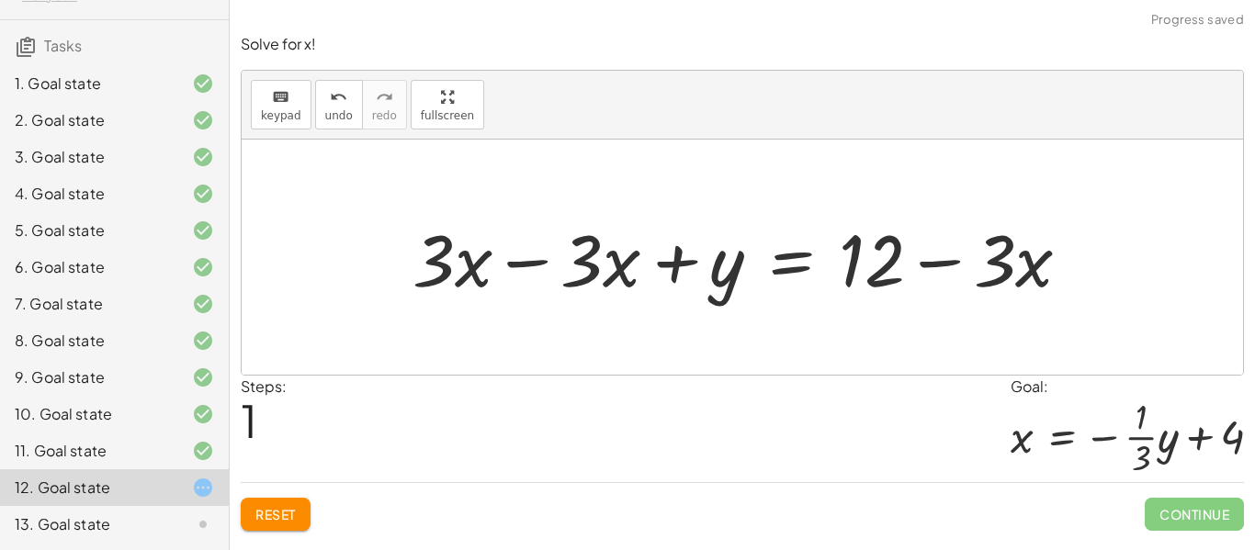
click at [619, 258] on div at bounding box center [748, 257] width 691 height 95
click at [579, 255] on div at bounding box center [748, 257] width 691 height 95
click at [435, 283] on div at bounding box center [748, 257] width 691 height 95
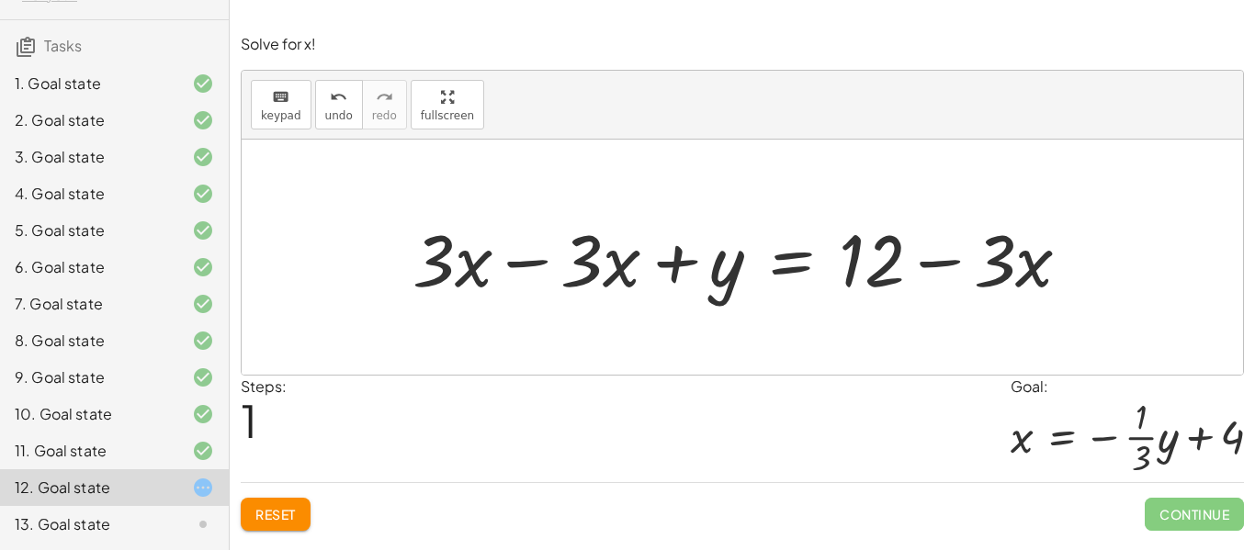
click at [510, 259] on div at bounding box center [748, 257] width 691 height 95
click at [510, 259] on div at bounding box center [742, 257] width 1001 height 235
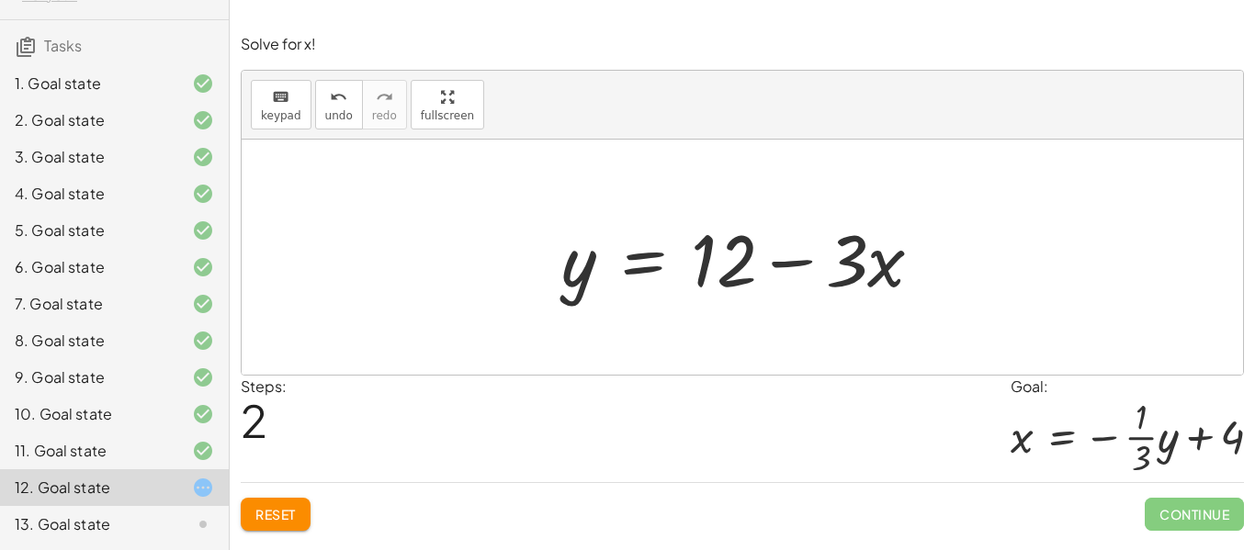
click at [281, 501] on button "Reset" at bounding box center [276, 514] width 70 height 33
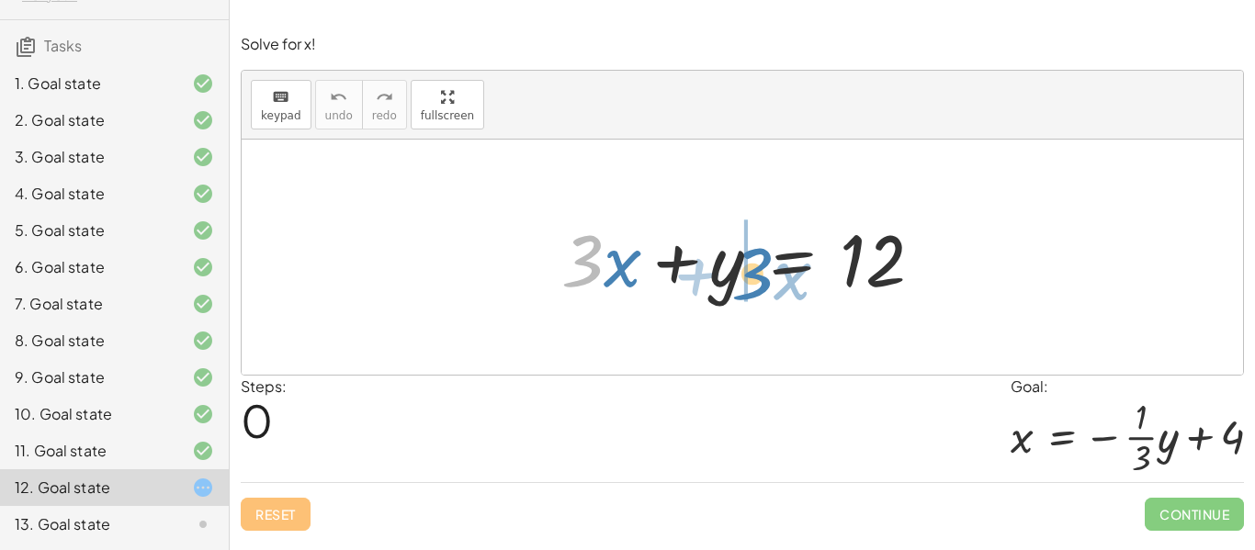
drag, startPoint x: 589, startPoint y: 268, endPoint x: 759, endPoint y: 280, distance: 170.3
click at [759, 280] on div at bounding box center [749, 257] width 394 height 95
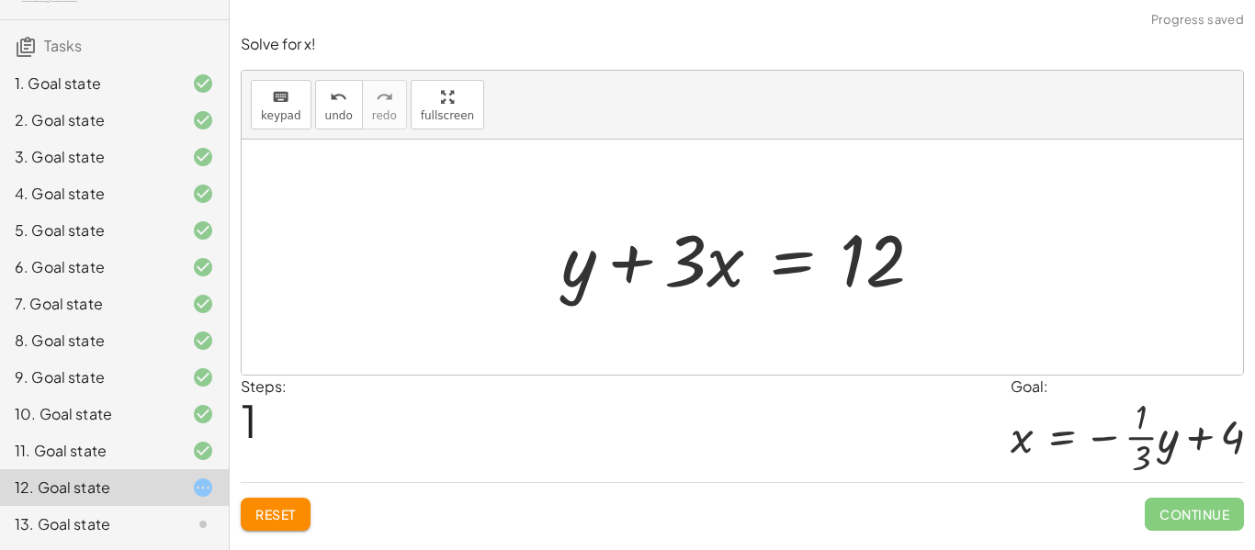
click at [683, 283] on div at bounding box center [749, 257] width 394 height 95
drag, startPoint x: 578, startPoint y: 285, endPoint x: 726, endPoint y: 275, distance: 148.2
click at [726, 275] on div at bounding box center [749, 257] width 394 height 95
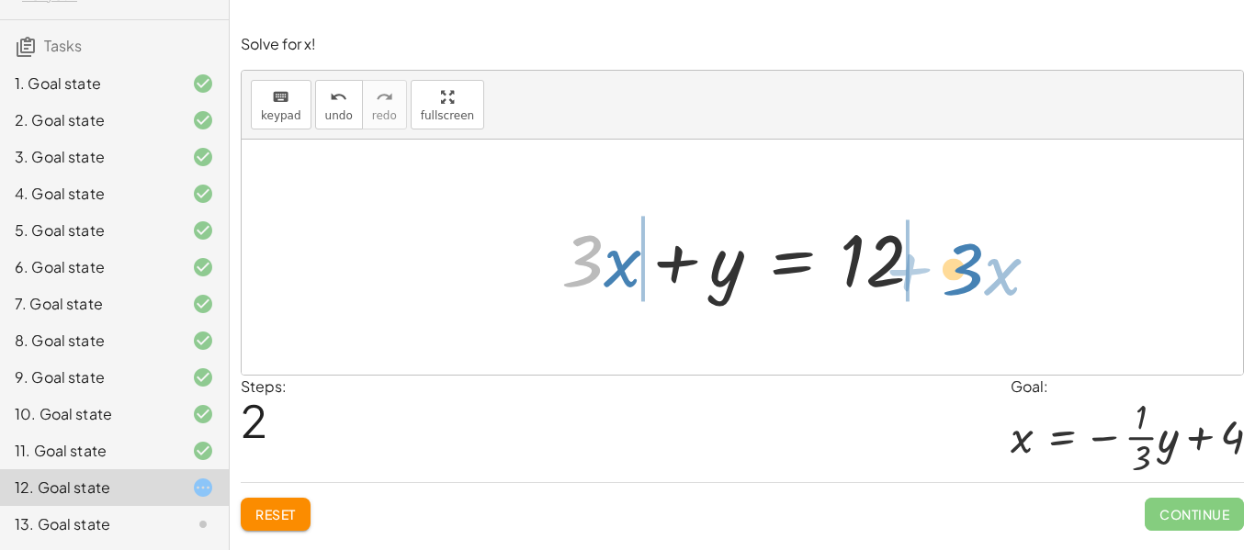
drag, startPoint x: 591, startPoint y: 267, endPoint x: 982, endPoint y: 277, distance: 391.4
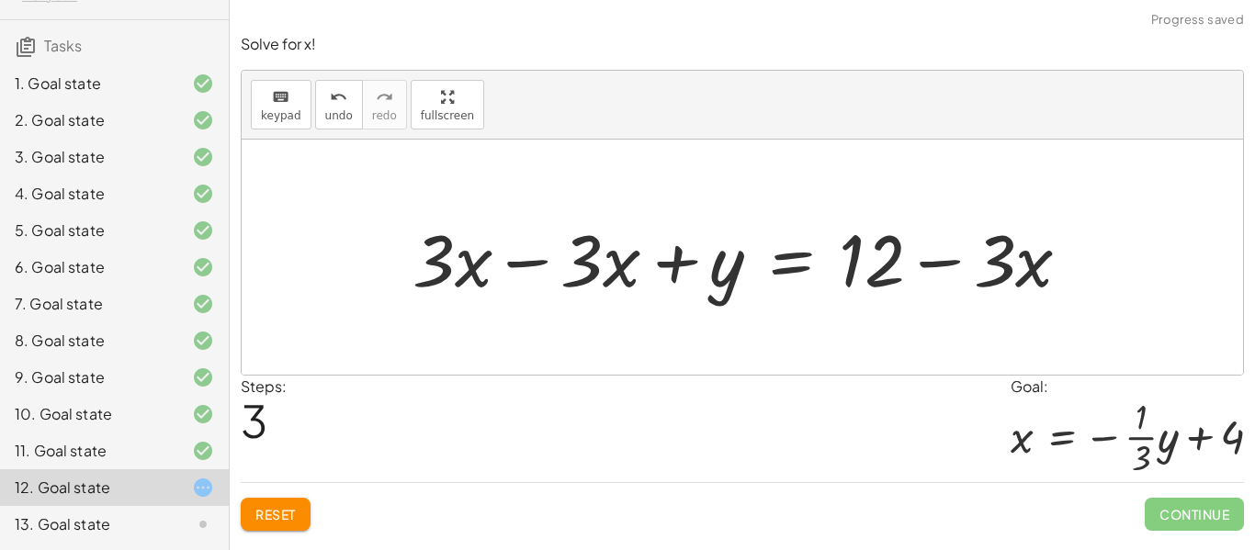
click at [575, 265] on div at bounding box center [748, 257] width 691 height 95
click at [540, 261] on div at bounding box center [748, 257] width 691 height 95
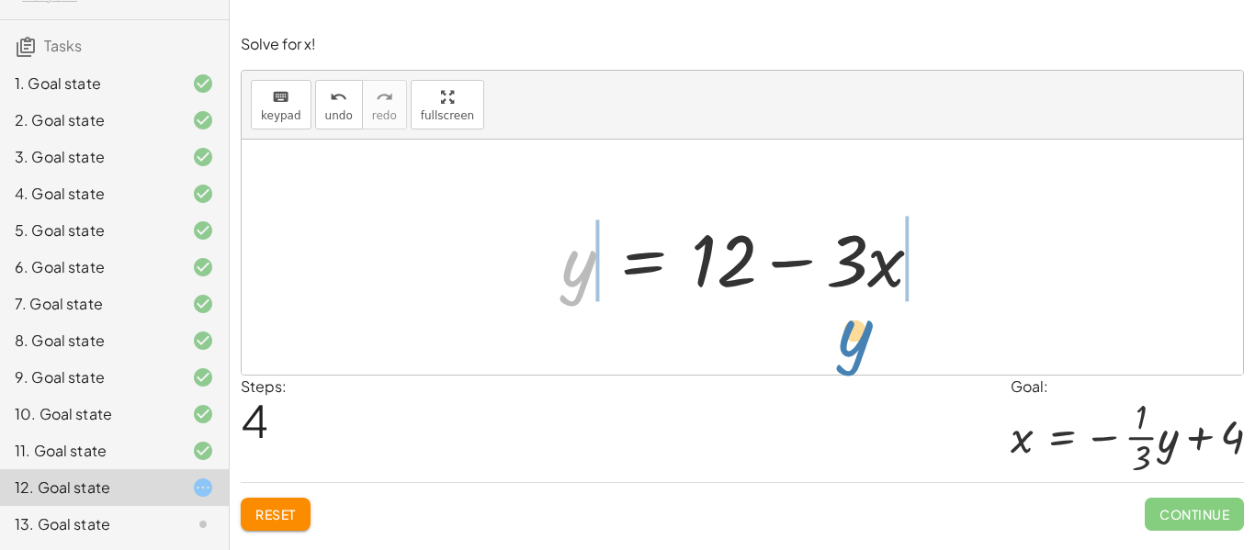
drag, startPoint x: 574, startPoint y: 272, endPoint x: 850, endPoint y: 344, distance: 284.7
click at [850, 344] on div "+ · 3 · x + y = 12 + y + · 3 · x = 12 + · 3 · x + y = 12 + · 3 · x − · 3 · x + …" at bounding box center [742, 257] width 1001 height 235
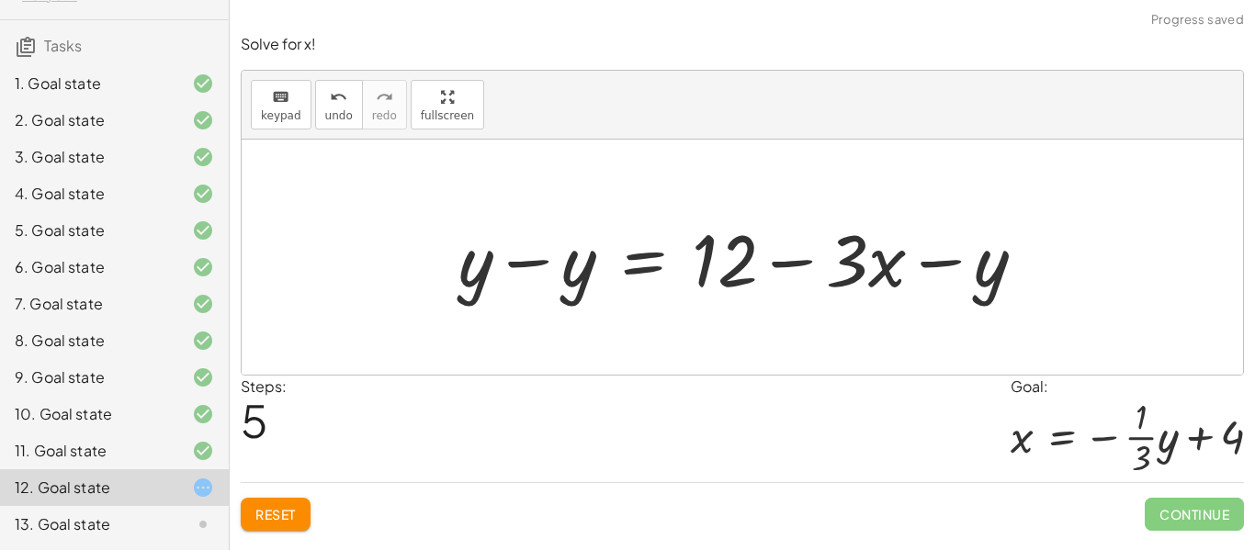
click at [584, 253] on div at bounding box center [749, 257] width 601 height 95
click at [544, 265] on div "+ · 3 · x + y = 12 + y + · 3 · x = 12 + · 3 · x + y = 12 + · 3 · x − · 3 · x + …" at bounding box center [792, 258] width 523 height 104
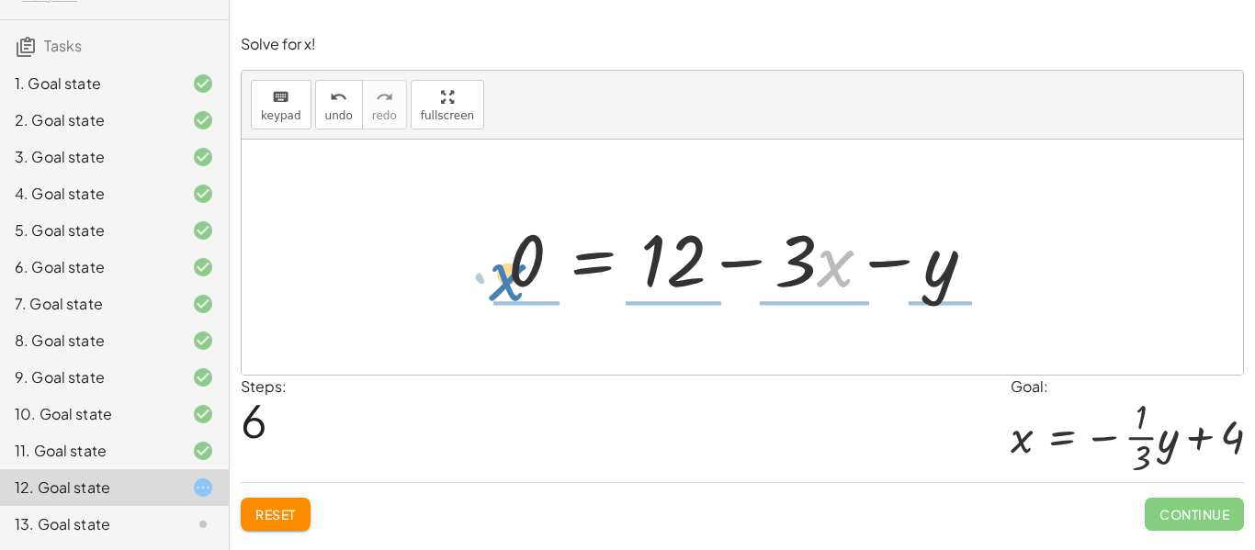
drag, startPoint x: 842, startPoint y: 272, endPoint x: 523, endPoint y: 283, distance: 319.8
click at [523, 283] on div at bounding box center [749, 257] width 500 height 95
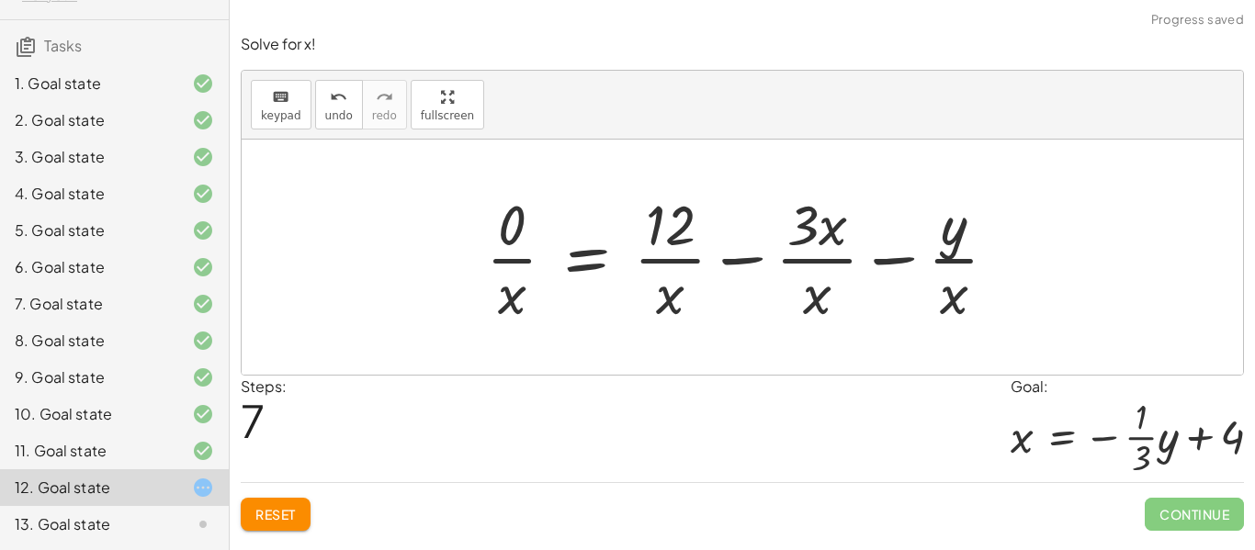
click at [523, 283] on div at bounding box center [749, 256] width 545 height 141
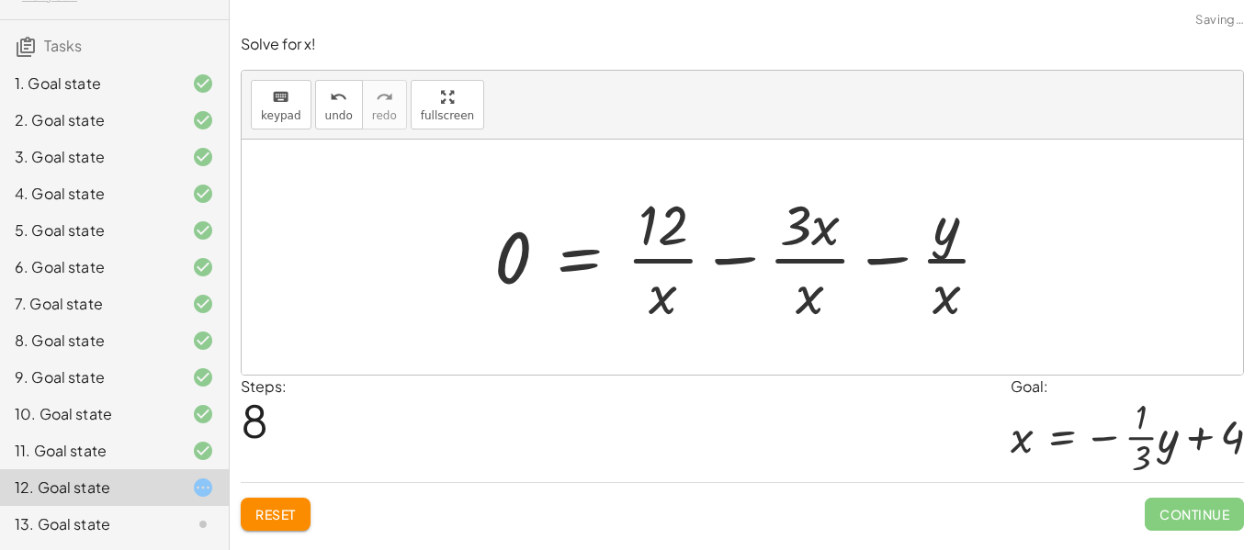
click at [676, 264] on div at bounding box center [749, 256] width 529 height 141
click at [275, 501] on button "Reset" at bounding box center [276, 514] width 70 height 33
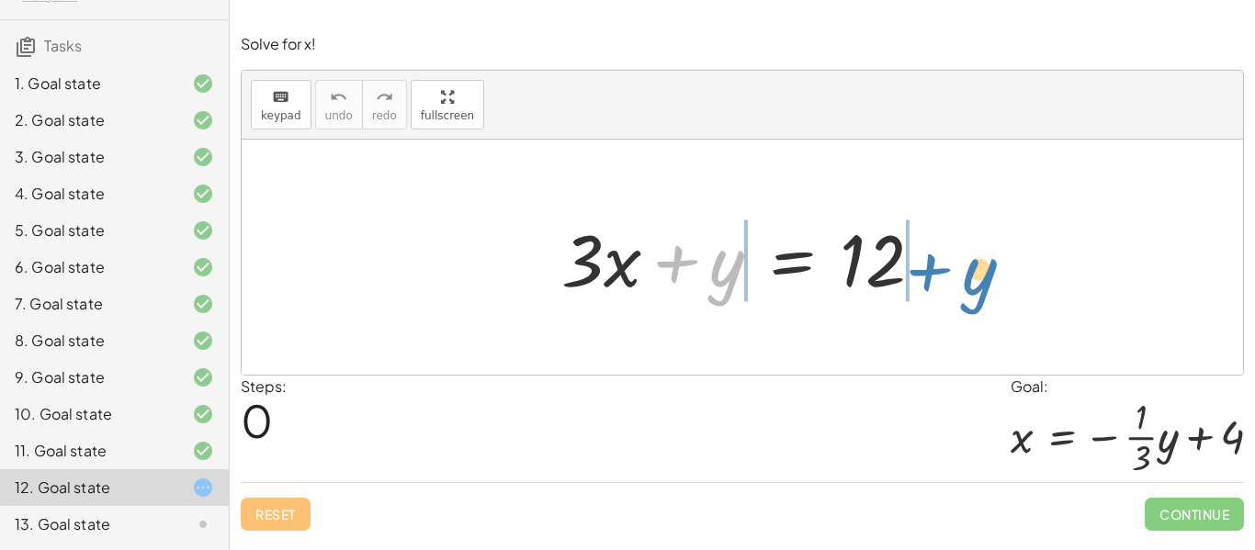
drag, startPoint x: 712, startPoint y: 257, endPoint x: 963, endPoint y: 265, distance: 251.8
click at [963, 265] on div "+ y + · 3 · x + y = 12" at bounding box center [742, 257] width 1001 height 235
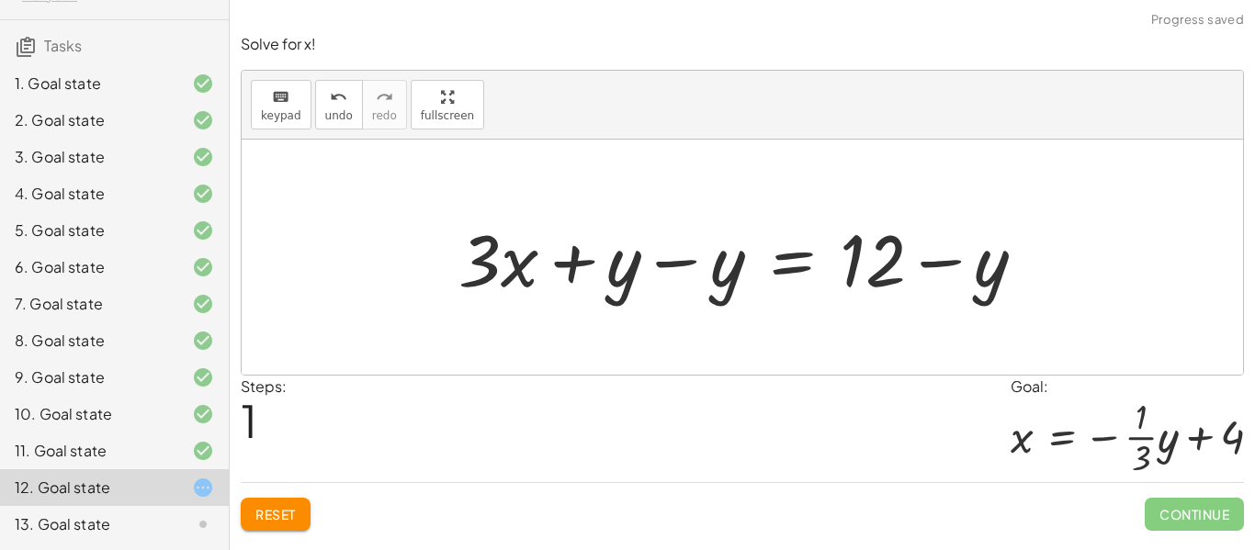
click at [689, 264] on div at bounding box center [749, 257] width 601 height 95
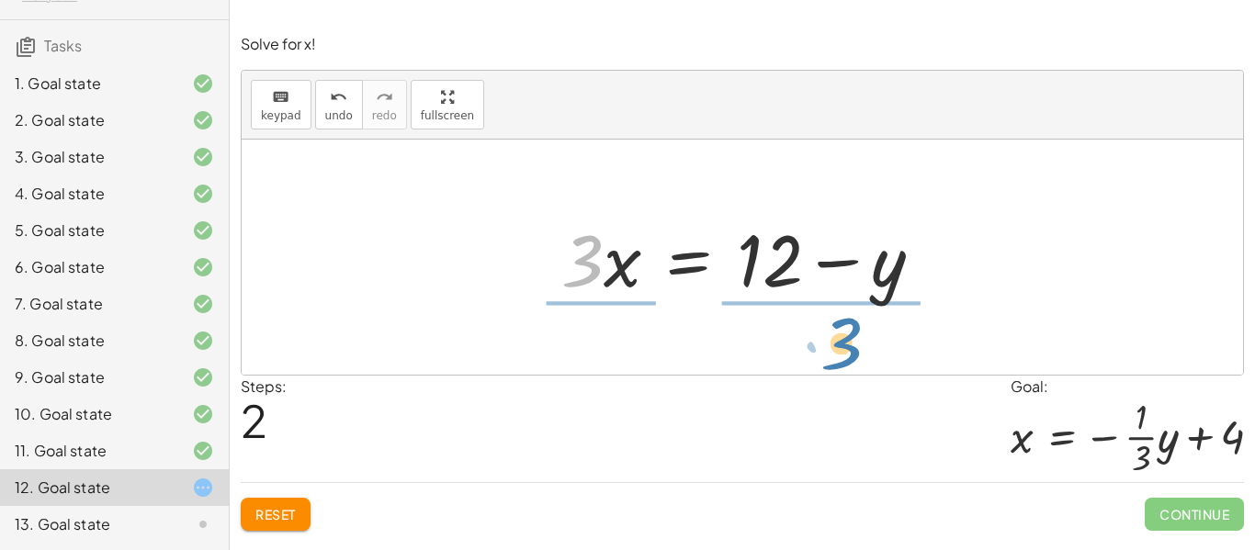
drag, startPoint x: 571, startPoint y: 263, endPoint x: 828, endPoint y: 345, distance: 269.3
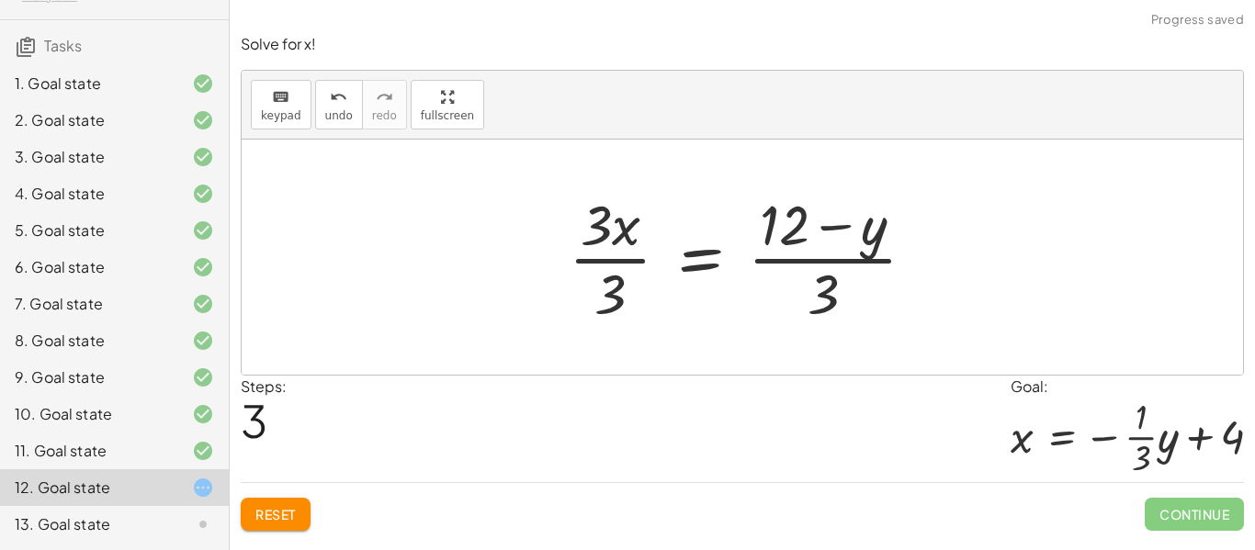
click at [610, 260] on div at bounding box center [749, 256] width 380 height 141
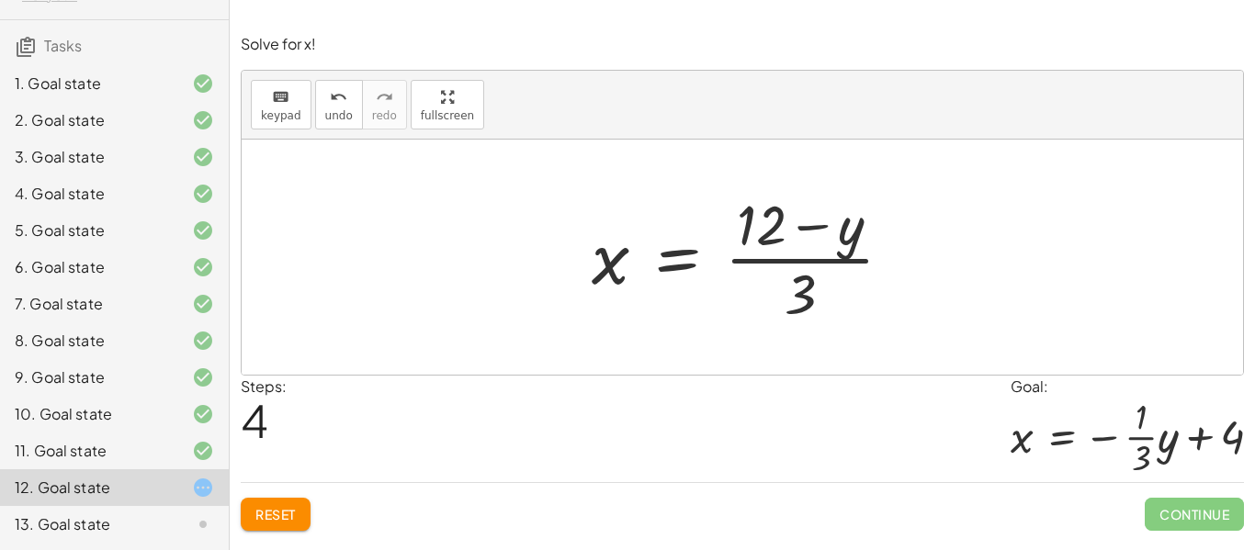
click at [252, 519] on button "Reset" at bounding box center [276, 514] width 70 height 33
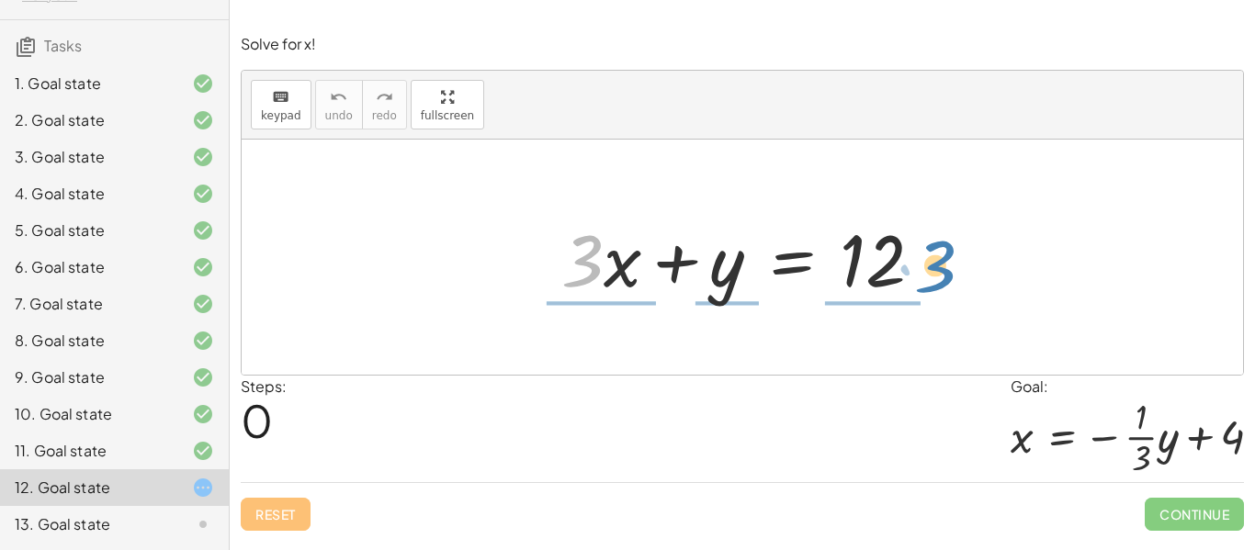
drag, startPoint x: 591, startPoint y: 274, endPoint x: 943, endPoint y: 280, distance: 352.8
click at [943, 280] on div at bounding box center [749, 257] width 394 height 95
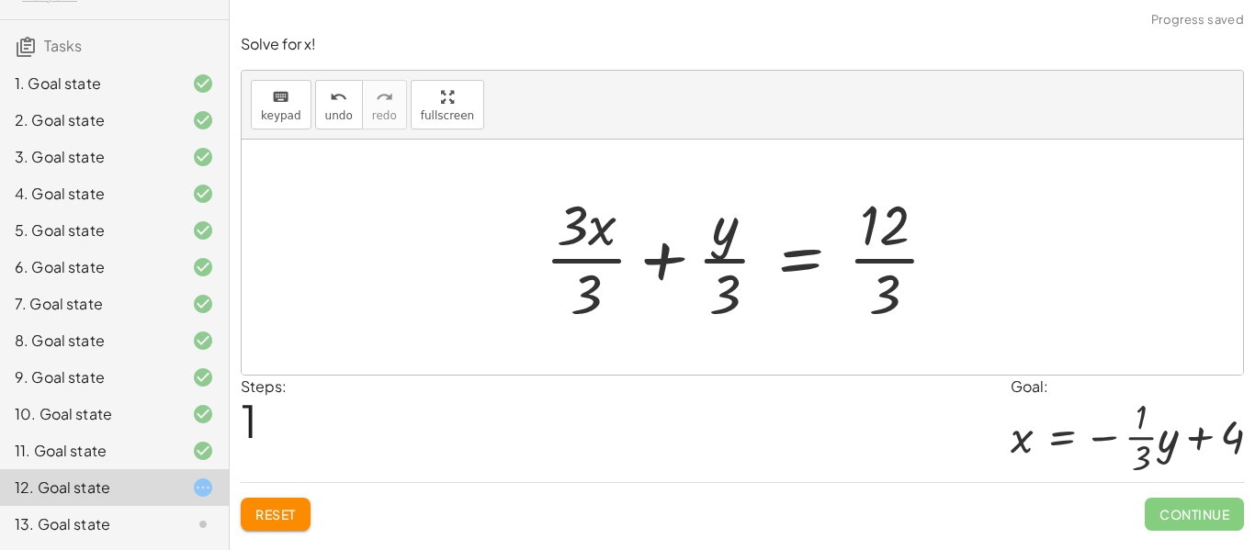
click at [617, 256] on div at bounding box center [748, 256] width 427 height 141
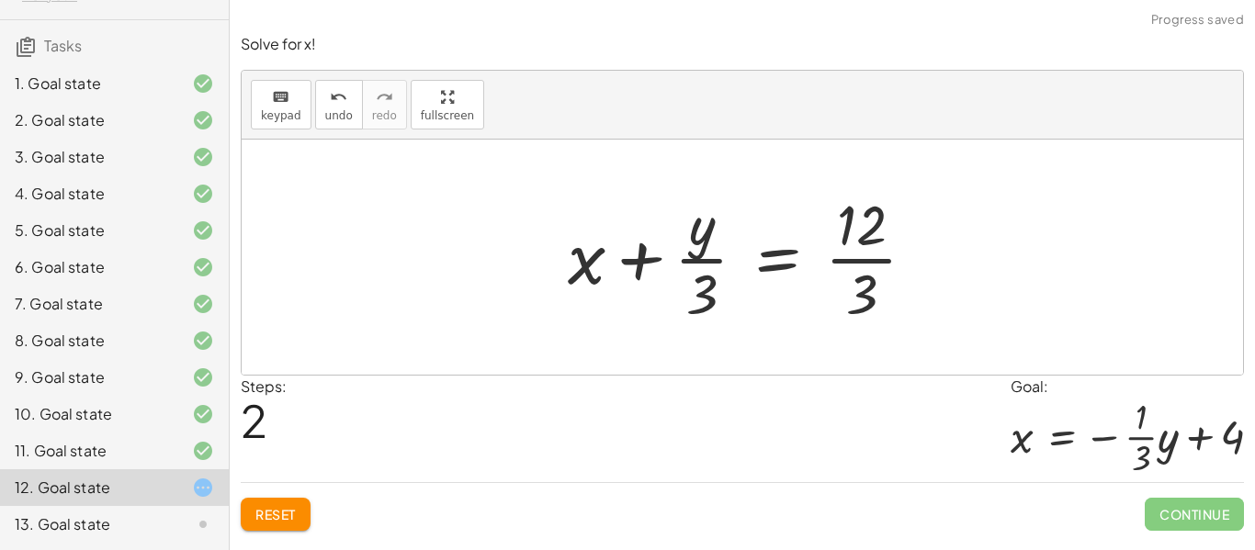
click at [725, 256] on div at bounding box center [748, 256] width 381 height 141
click at [875, 264] on div at bounding box center [748, 256] width 381 height 141
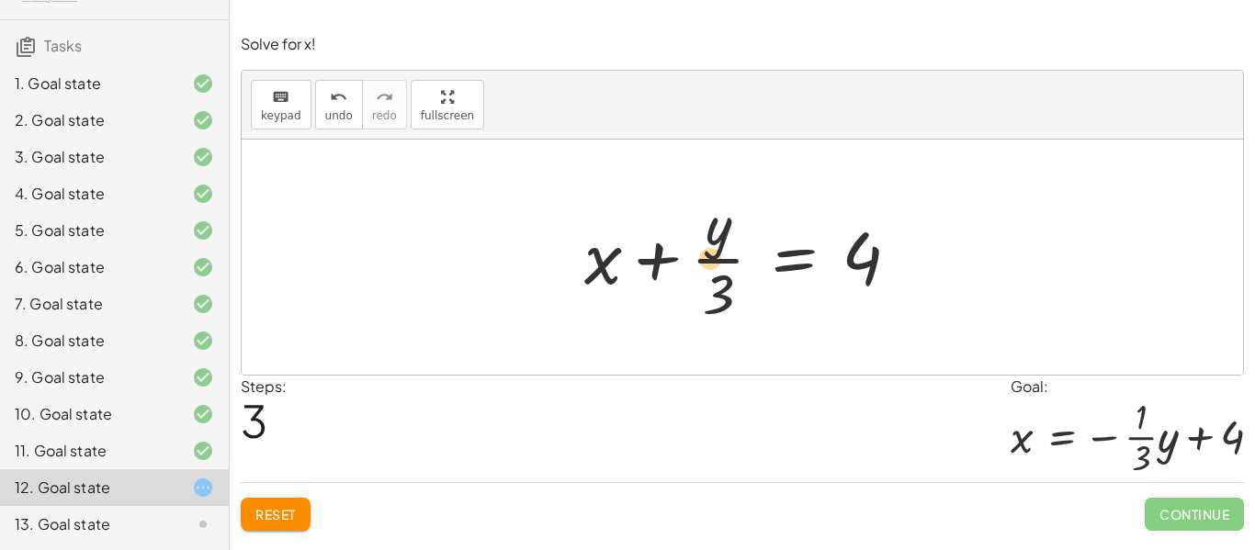
click at [701, 253] on div at bounding box center [749, 256] width 348 height 141
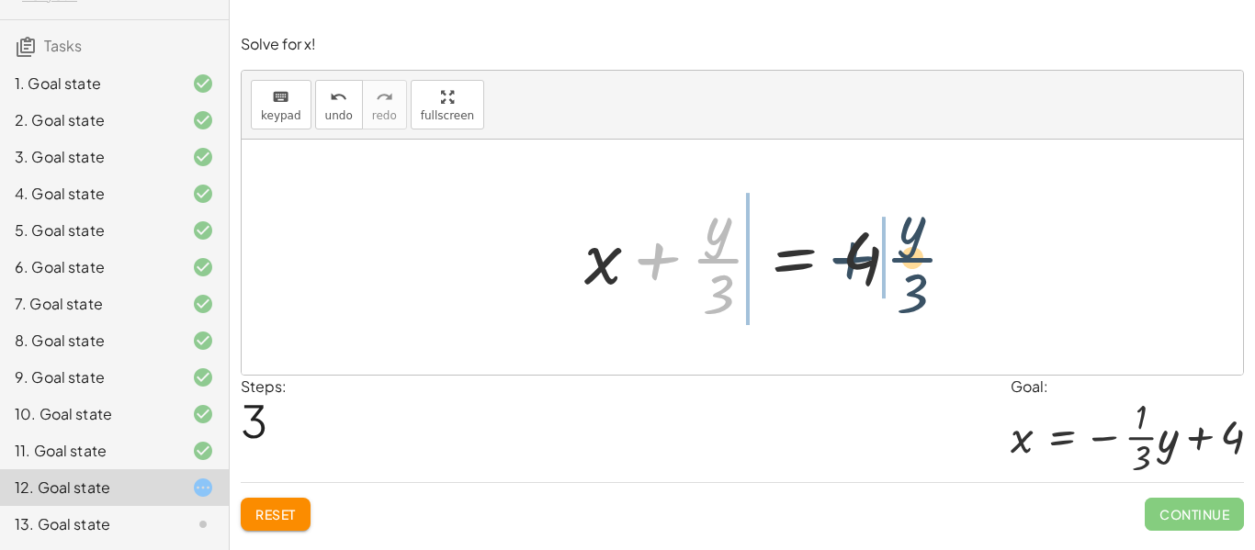
drag, startPoint x: 699, startPoint y: 257, endPoint x: 894, endPoint y: 257, distance: 194.7
click at [894, 257] on div at bounding box center [749, 256] width 348 height 141
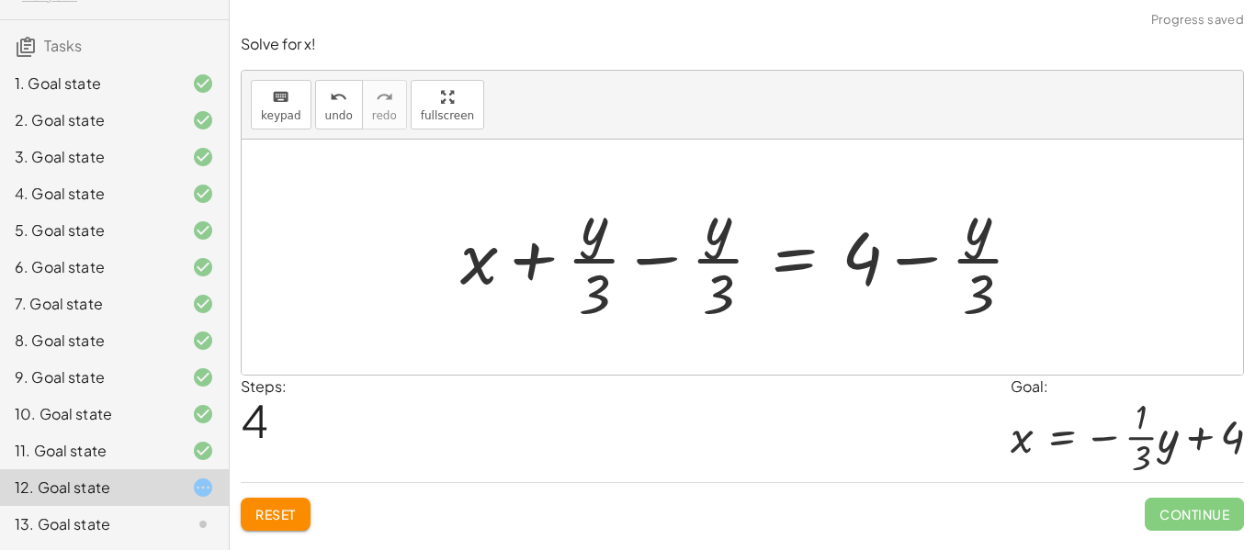
click at [894, 257] on div at bounding box center [749, 256] width 596 height 141
click at [949, 265] on div at bounding box center [749, 256] width 596 height 141
click at [716, 268] on div at bounding box center [749, 256] width 596 height 141
click at [296, 519] on span "Reset" at bounding box center [275, 514] width 40 height 17
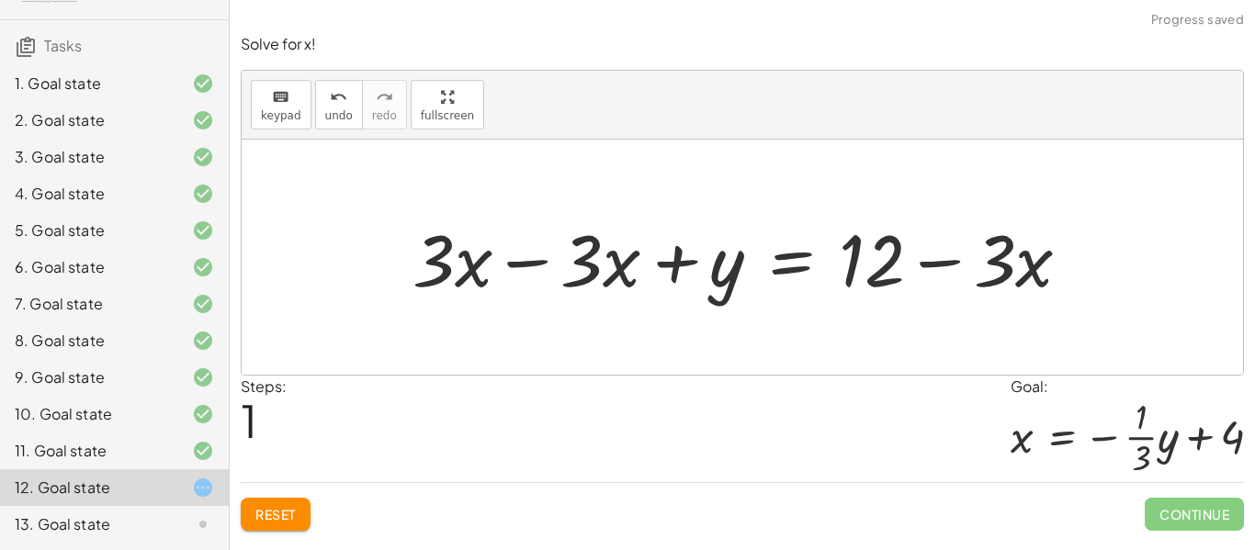
click at [603, 276] on div at bounding box center [748, 257] width 691 height 95
click at [590, 264] on div at bounding box center [748, 257] width 691 height 95
click at [297, 517] on button "Reset" at bounding box center [276, 514] width 70 height 33
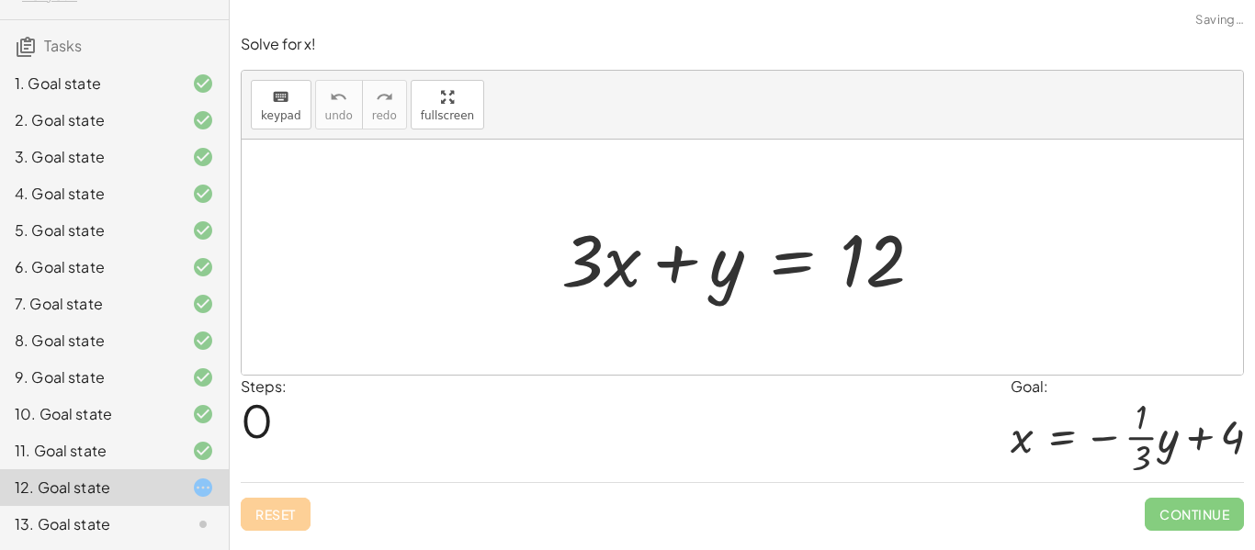
click at [297, 517] on div "Reset Continue" at bounding box center [742, 506] width 1003 height 49
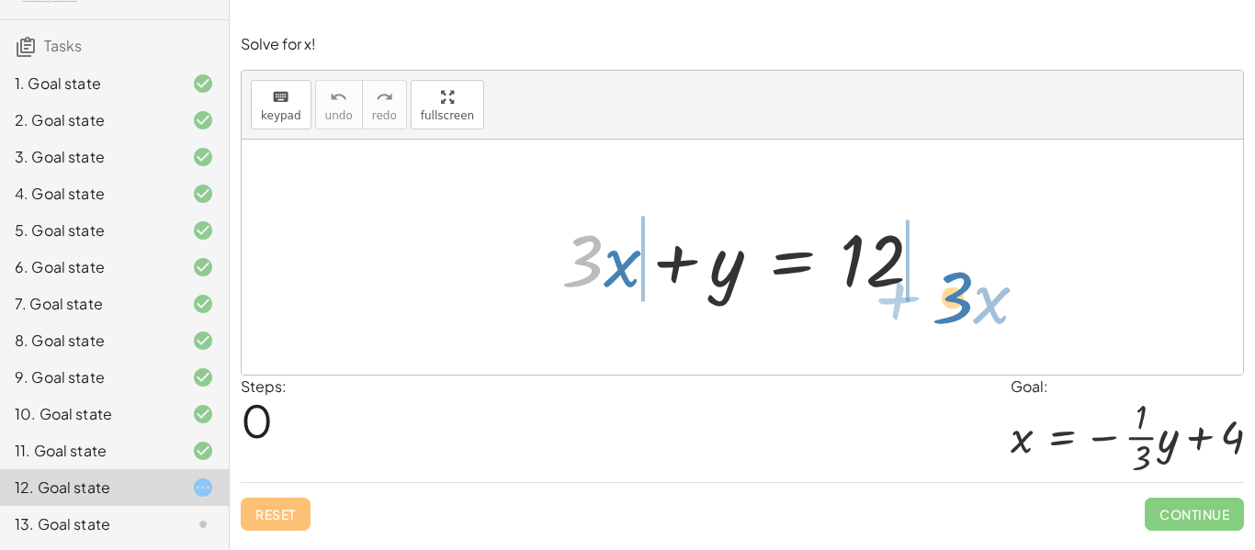
drag, startPoint x: 578, startPoint y: 242, endPoint x: 948, endPoint y: 279, distance: 372.0
click at [948, 279] on div "· 3 + · x + · 3 · x + y = 12" at bounding box center [742, 258] width 417 height 104
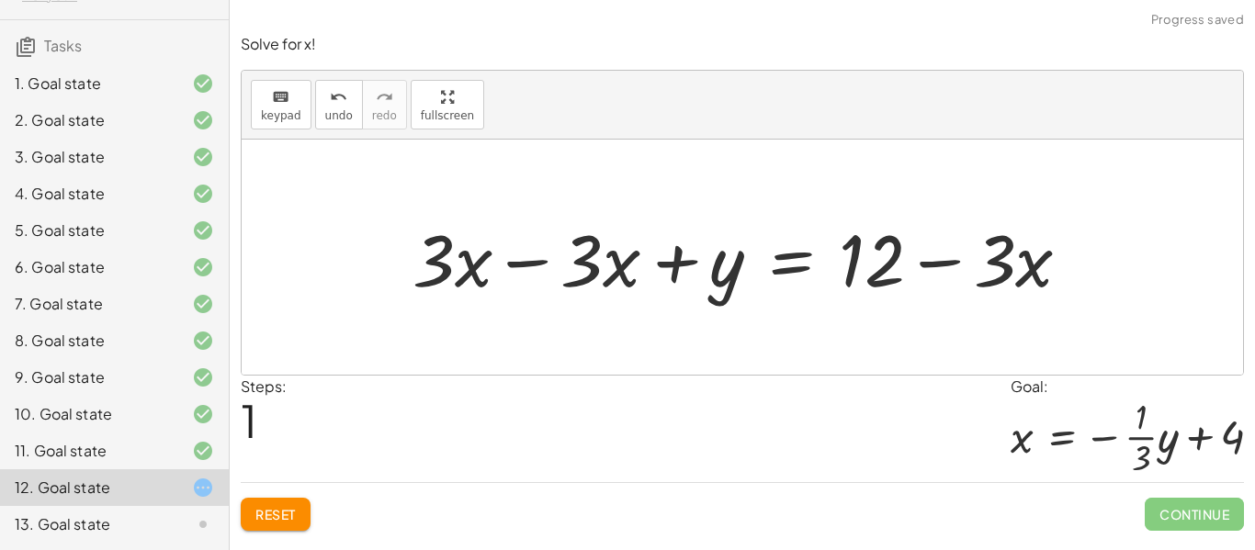
click at [948, 279] on div at bounding box center [748, 257] width 691 height 95
click at [898, 272] on div at bounding box center [748, 257] width 691 height 95
click at [1046, 261] on div at bounding box center [748, 257] width 691 height 95
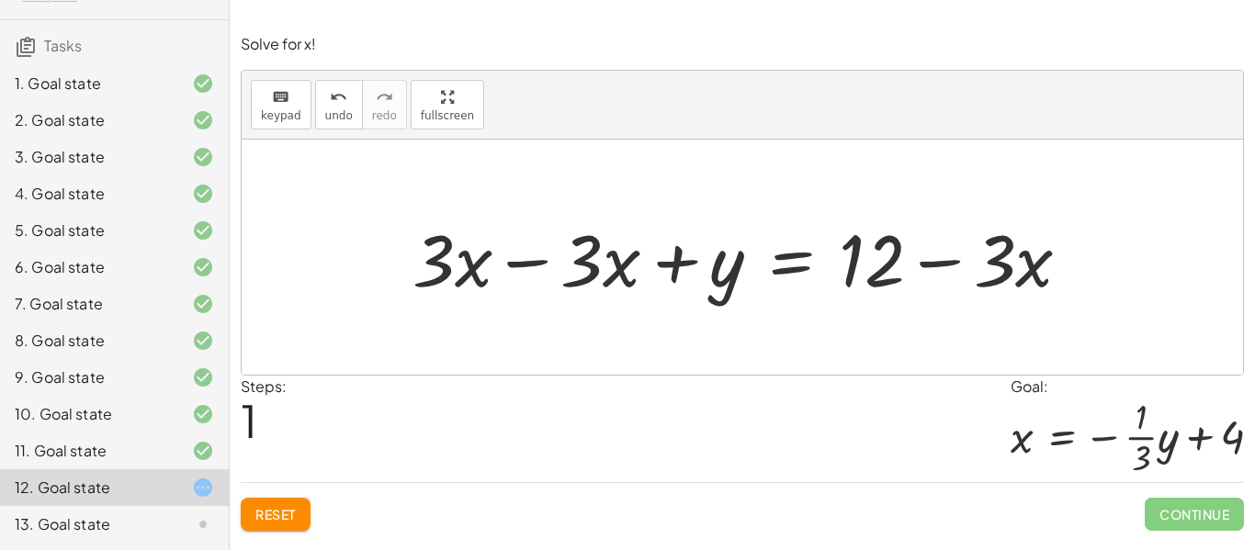
click at [1008, 258] on div at bounding box center [748, 257] width 691 height 95
click at [884, 265] on div at bounding box center [748, 257] width 691 height 95
click at [927, 257] on div at bounding box center [748, 257] width 691 height 95
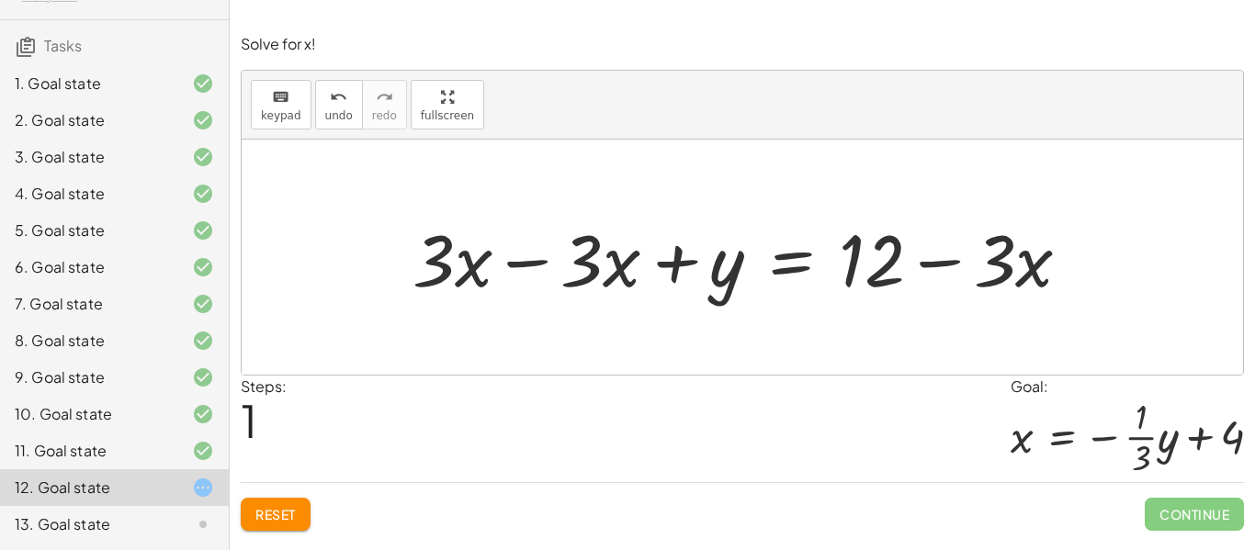
click at [927, 257] on div at bounding box center [748, 257] width 691 height 95
click at [270, 512] on span "Reset" at bounding box center [275, 514] width 40 height 17
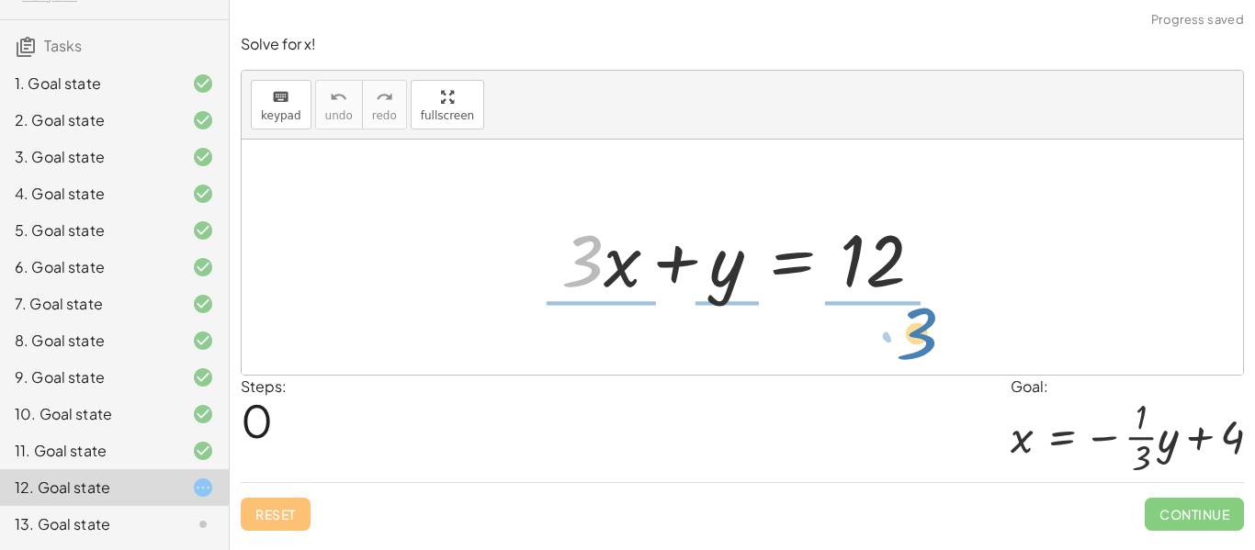
drag, startPoint x: 569, startPoint y: 270, endPoint x: 898, endPoint y: 343, distance: 337.6
click at [898, 343] on div "· 3 + · x + · 3 · x + y = 12" at bounding box center [742, 257] width 1001 height 235
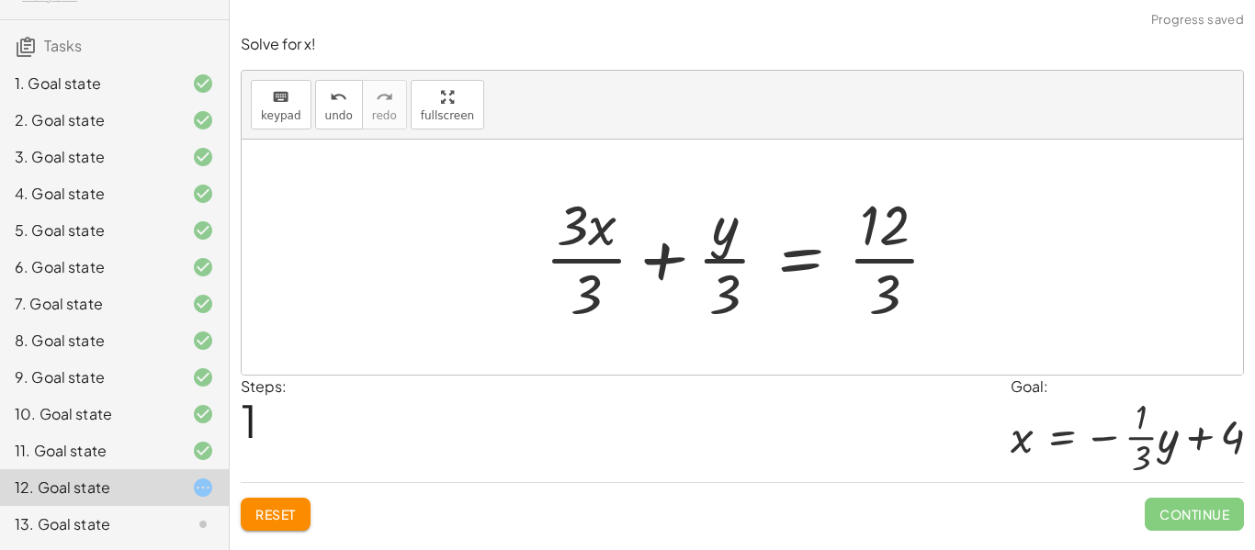
click at [875, 267] on div at bounding box center [748, 256] width 427 height 141
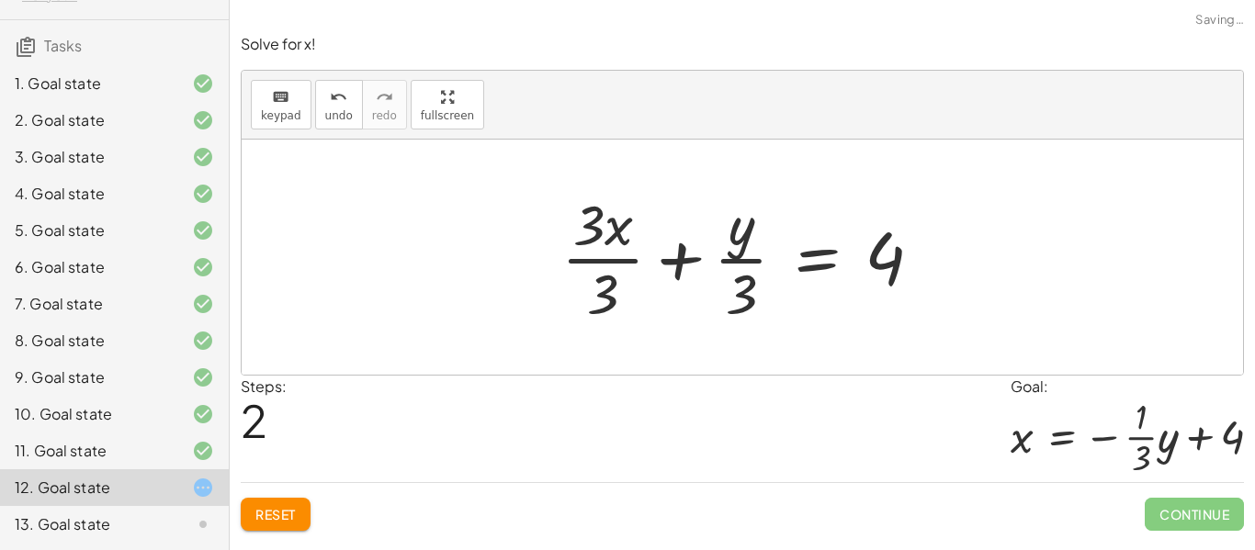
click at [748, 265] on div at bounding box center [749, 256] width 394 height 141
click at [601, 267] on div at bounding box center [749, 256] width 394 height 141
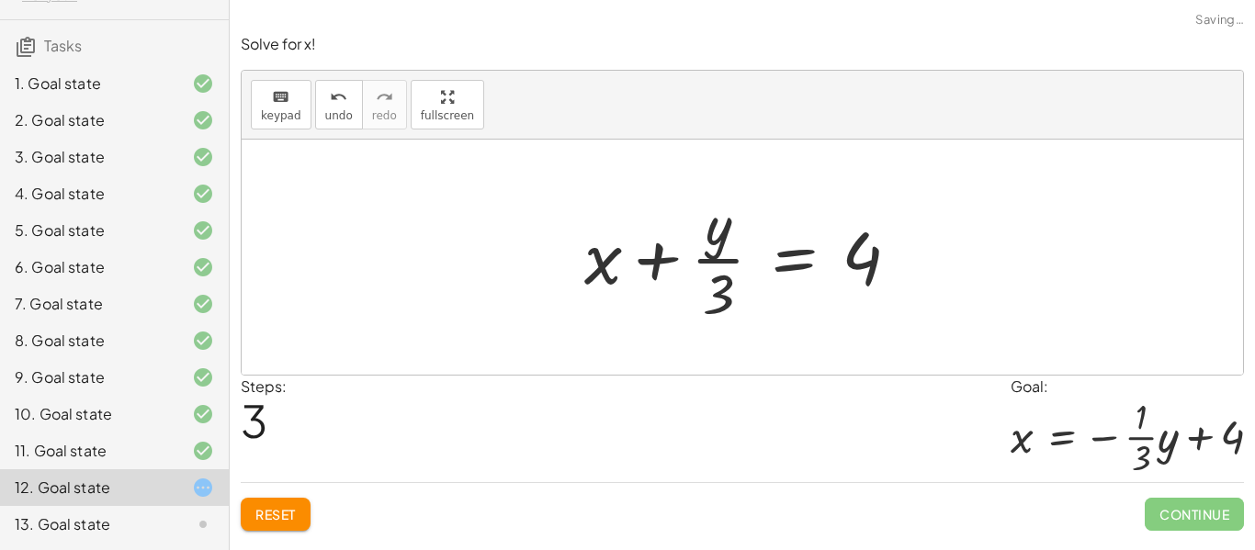
click at [709, 253] on div at bounding box center [749, 256] width 348 height 141
drag, startPoint x: 709, startPoint y: 253, endPoint x: 651, endPoint y: 254, distance: 57.9
click at [651, 254] on div at bounding box center [749, 256] width 348 height 141
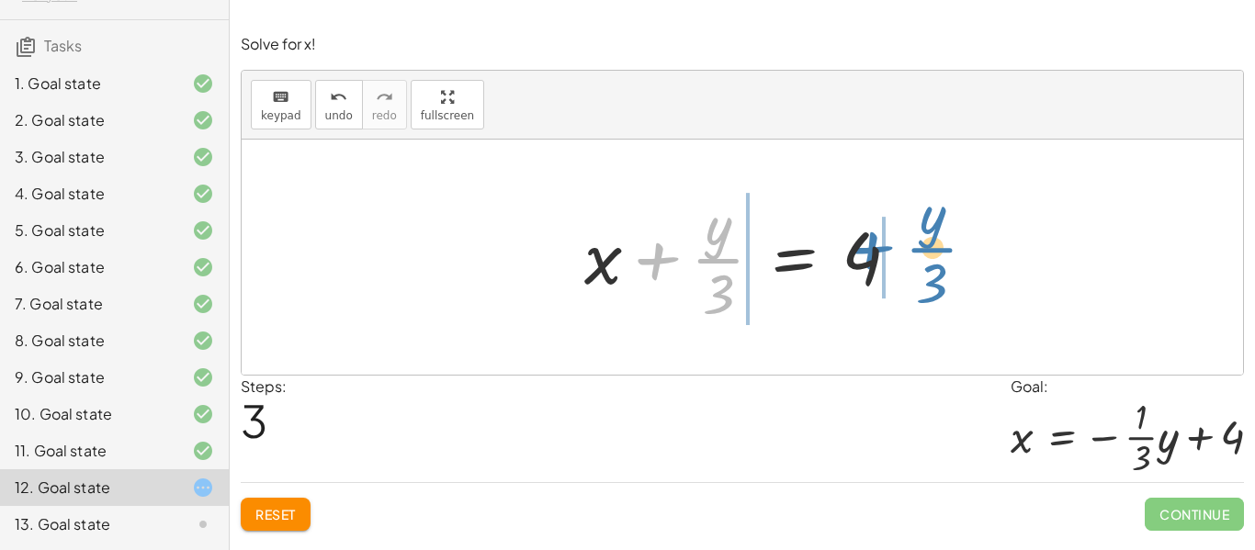
drag, startPoint x: 651, startPoint y: 254, endPoint x: 873, endPoint y: 248, distance: 221.4
click at [873, 248] on div at bounding box center [749, 256] width 348 height 141
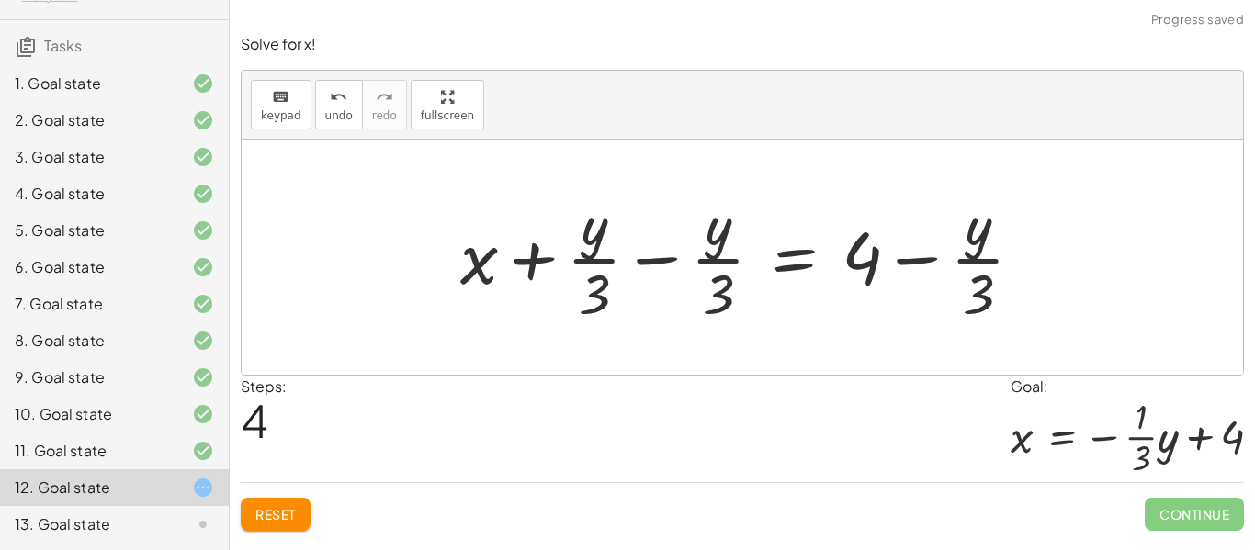
click at [981, 255] on div at bounding box center [749, 256] width 596 height 141
drag, startPoint x: 862, startPoint y: 267, endPoint x: 1077, endPoint y: 262, distance: 215.9
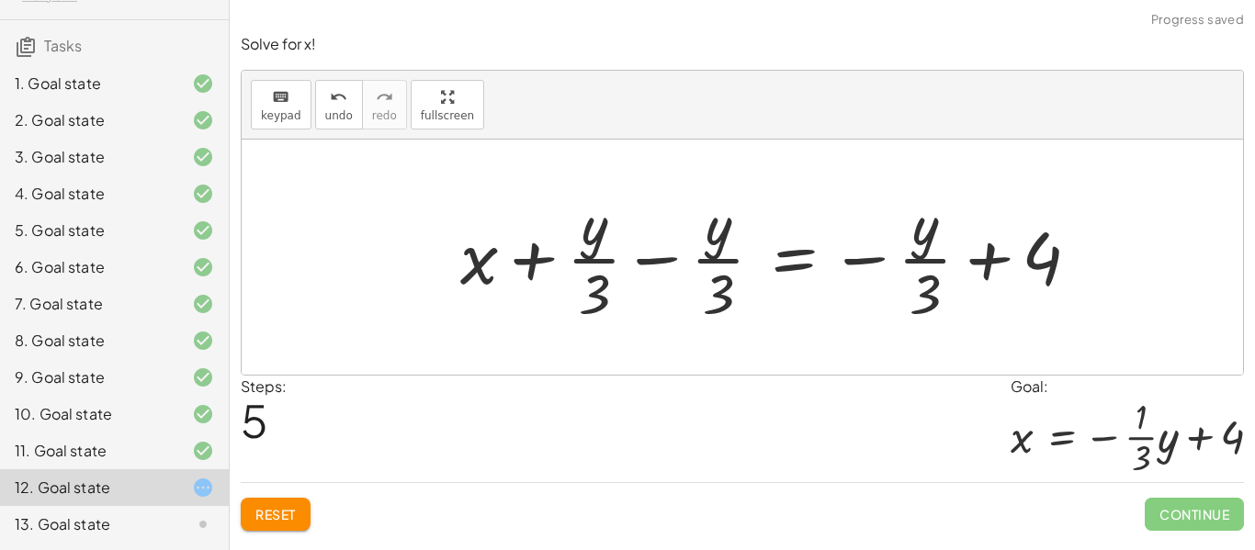
click at [938, 255] on div at bounding box center [777, 256] width 652 height 141
click at [739, 269] on div at bounding box center [777, 256] width 652 height 141
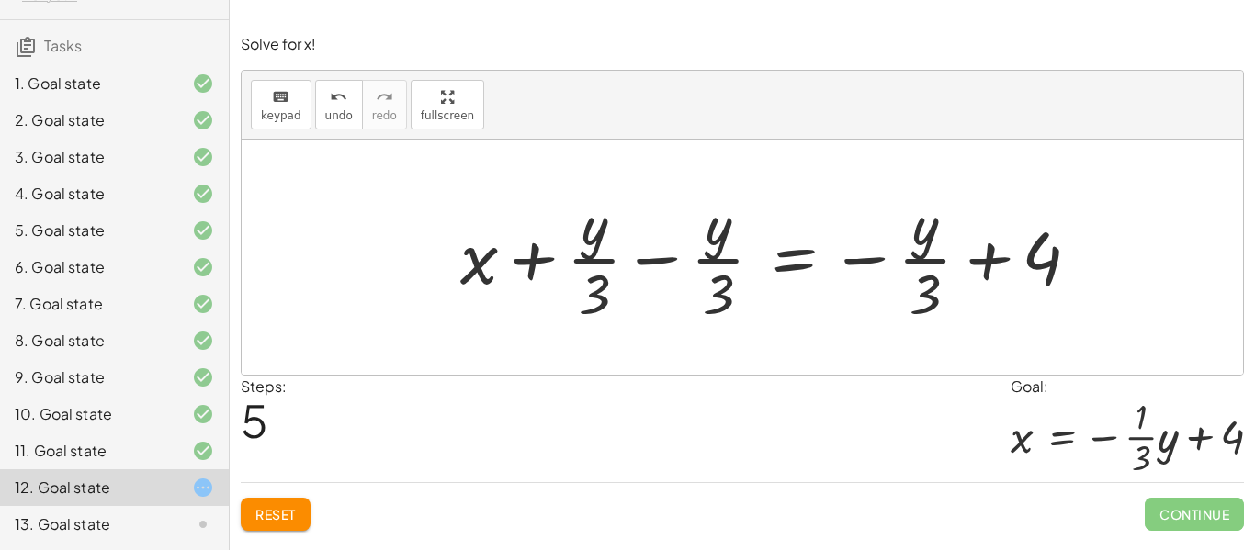
click at [596, 258] on div at bounding box center [777, 256] width 652 height 141
click at [279, 518] on span "Reset" at bounding box center [275, 514] width 40 height 17
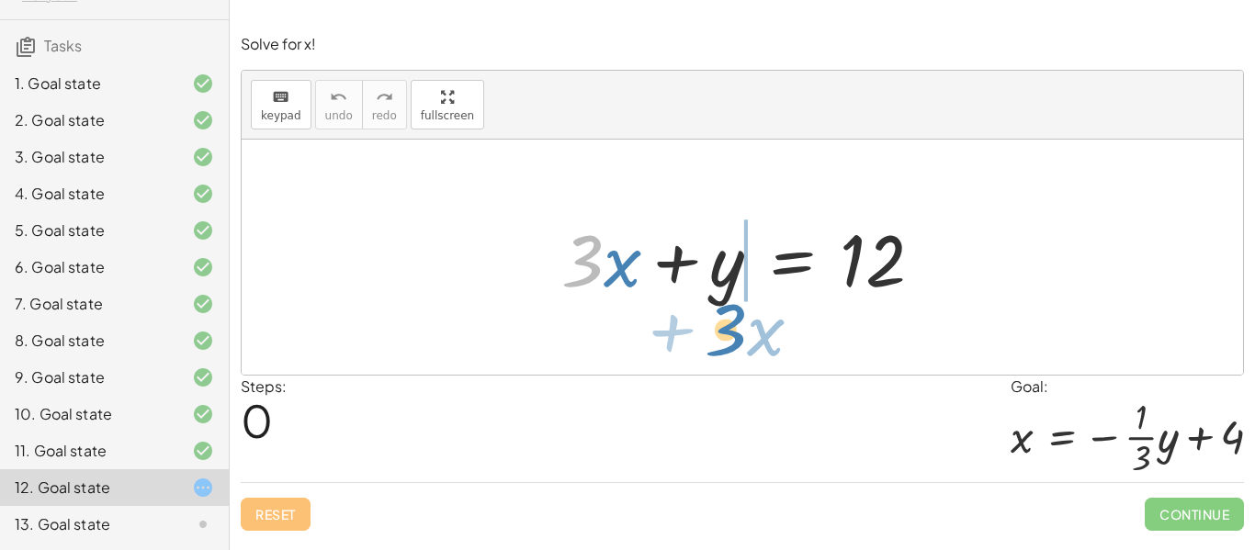
drag, startPoint x: 577, startPoint y: 239, endPoint x: 718, endPoint y: 308, distance: 157.3
click at [718, 308] on div "· 3 + · x + · 3 · x + y = 12" at bounding box center [742, 258] width 417 height 104
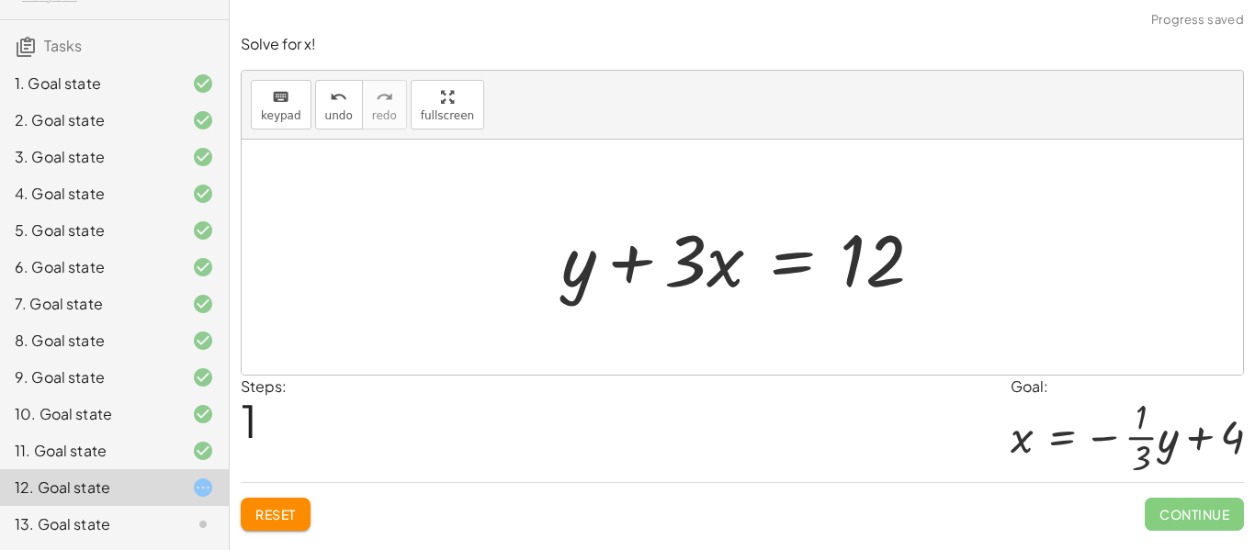
click at [704, 268] on div at bounding box center [749, 257] width 394 height 95
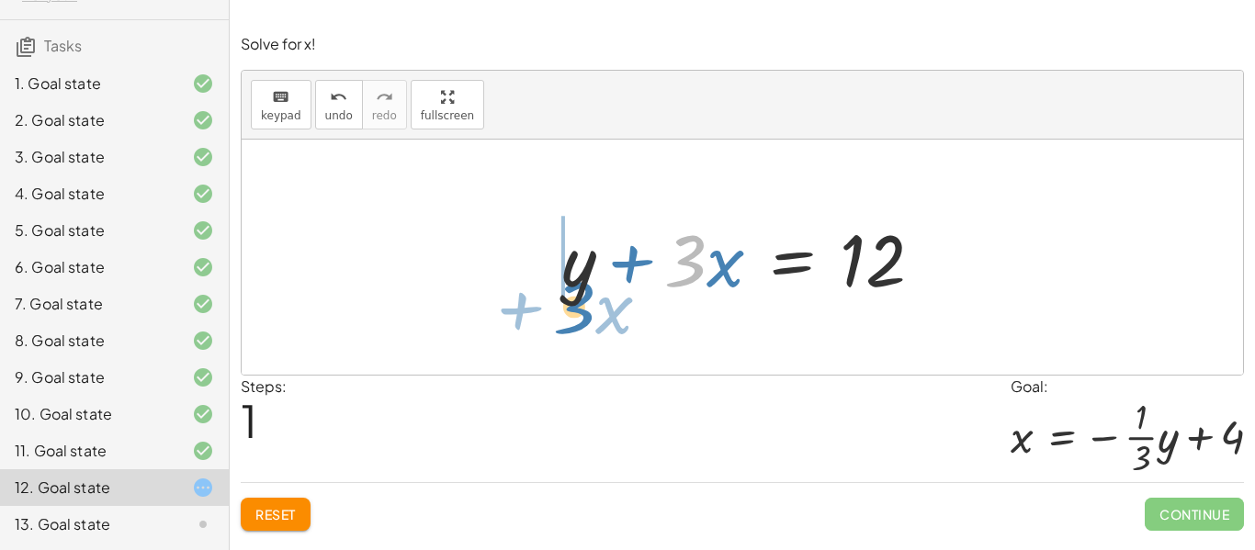
drag, startPoint x: 696, startPoint y: 266, endPoint x: 580, endPoint y: 313, distance: 125.7
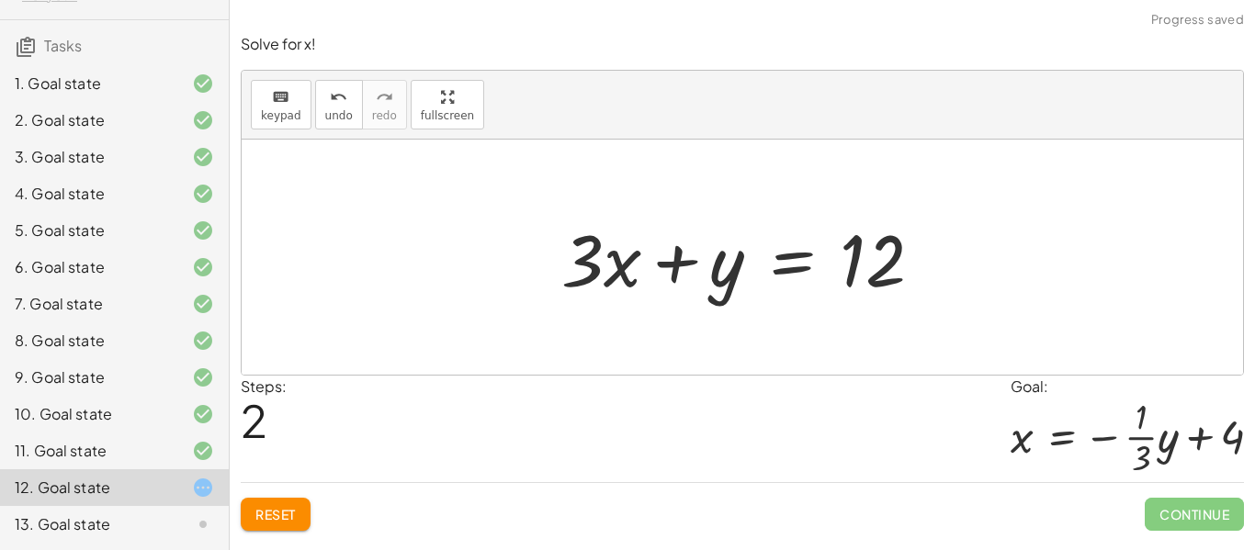
click at [595, 257] on div at bounding box center [749, 257] width 394 height 95
drag, startPoint x: 714, startPoint y: 283, endPoint x: 590, endPoint y: 199, distance: 149.5
click at [590, 199] on div "+ · 3 · x + y = 12 + y + · 3 · x = 12 + y + · 3 · x + y = 12" at bounding box center [742, 257] width 1001 height 235
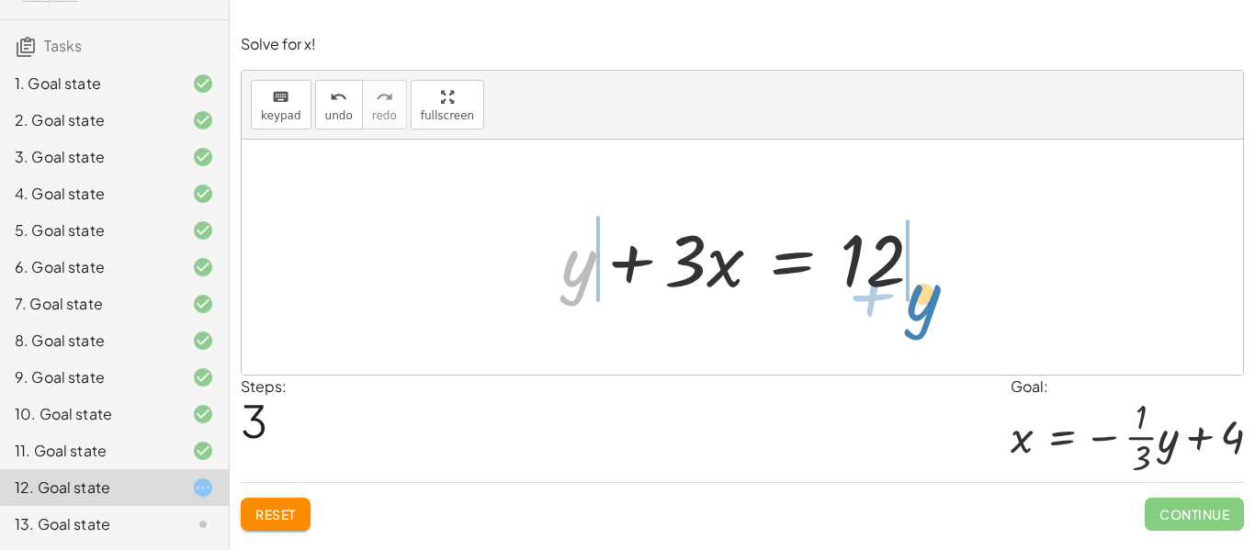
drag, startPoint x: 589, startPoint y: 281, endPoint x: 939, endPoint y: 310, distance: 351.1
click at [939, 310] on div "+ · 3 · x + y = 12 + y + · 3 · x = 12 + · 3 · x + y = 12 + y + · 3 · x + y = 12" at bounding box center [742, 257] width 1001 height 235
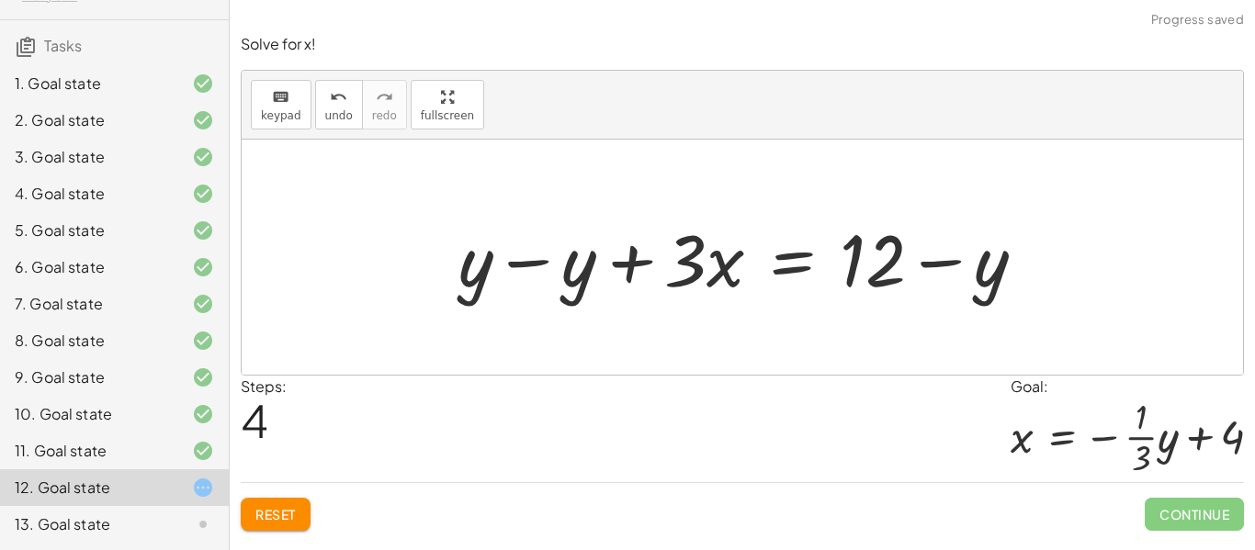
click at [880, 281] on div at bounding box center [749, 257] width 601 height 95
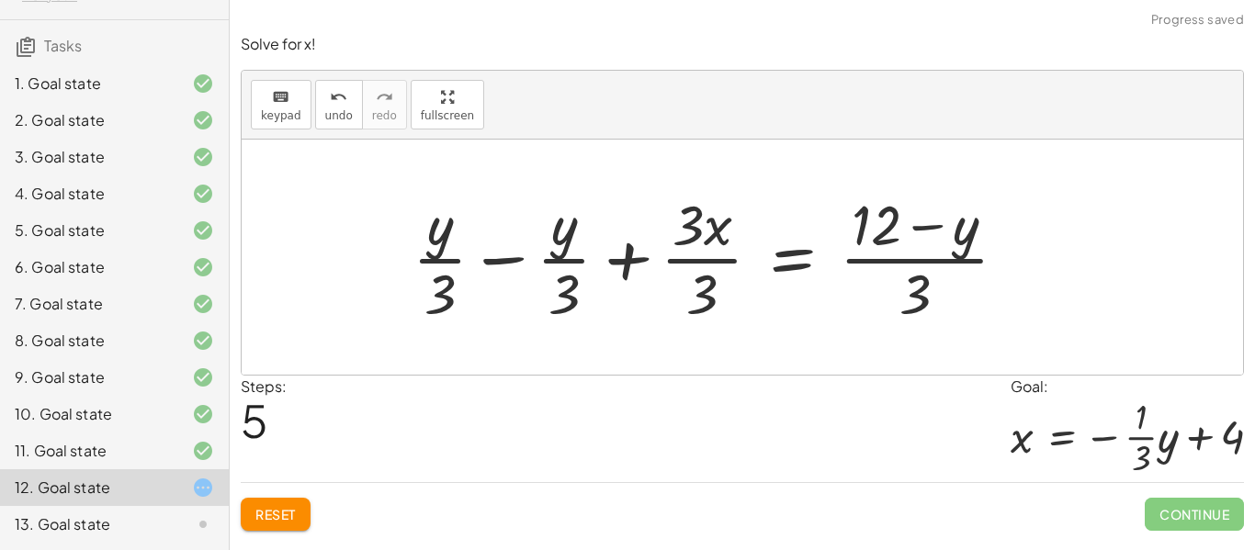
click at [938, 242] on div at bounding box center [717, 256] width 628 height 141
click at [924, 265] on div at bounding box center [717, 256] width 628 height 141
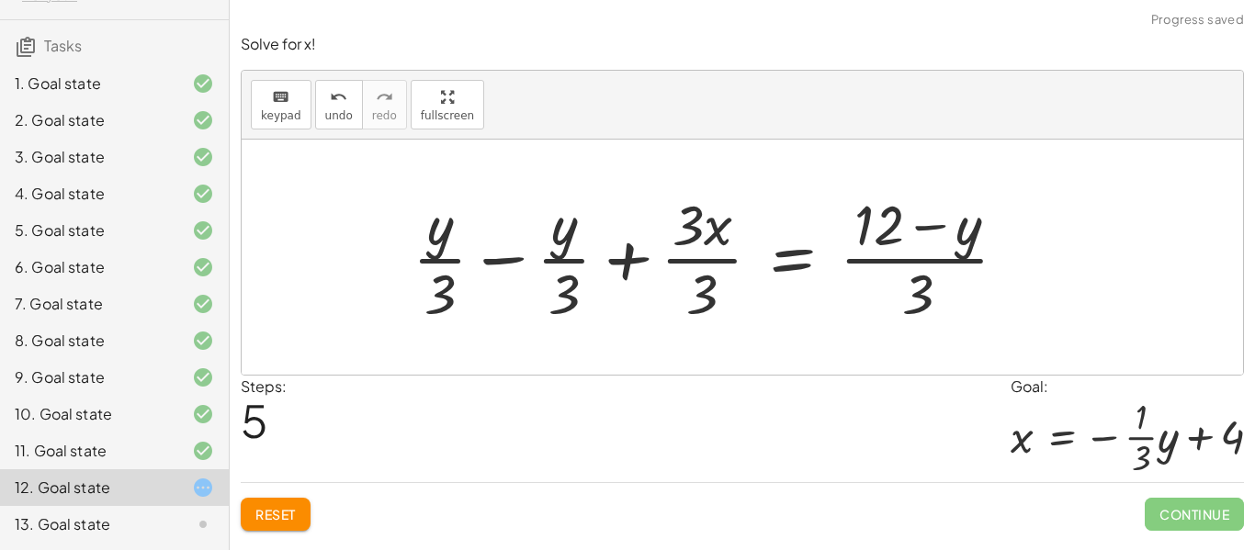
click at [924, 265] on div at bounding box center [717, 256] width 628 height 141
click at [265, 506] on span "Reset" at bounding box center [275, 514] width 40 height 17
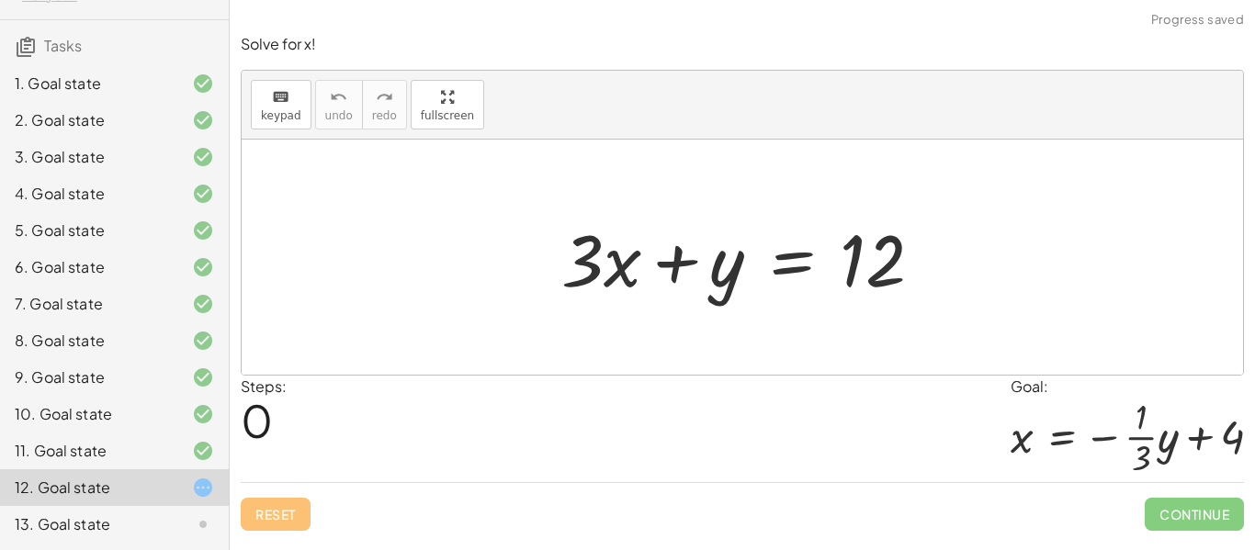
click at [35, 523] on div "13. Goal state" at bounding box center [89, 524] width 148 height 22
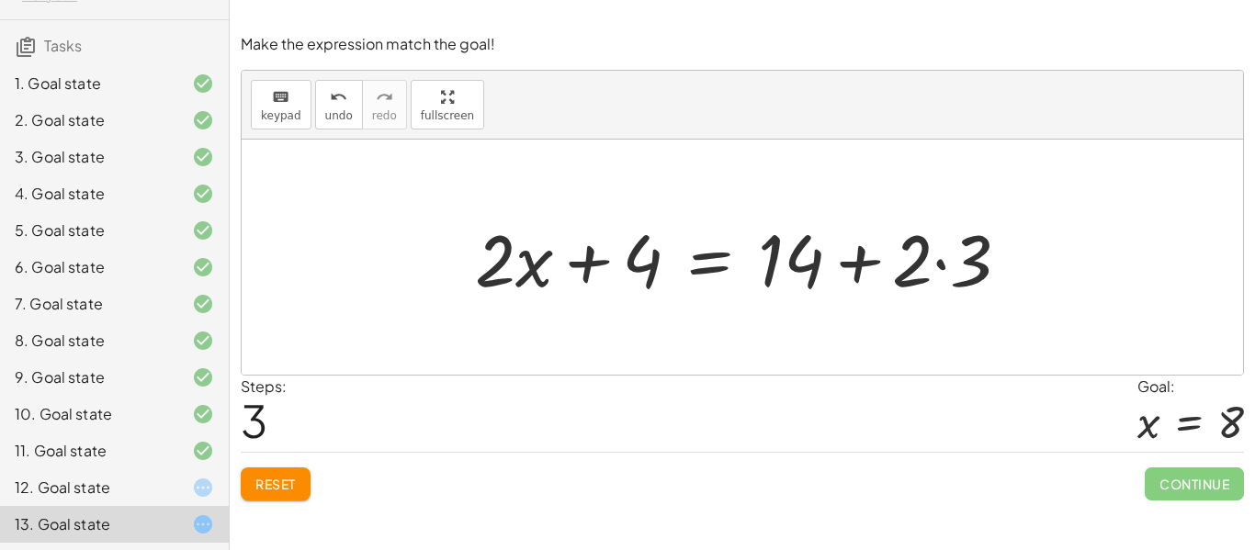
click at [125, 506] on div "13. Goal state" at bounding box center [114, 524] width 229 height 37
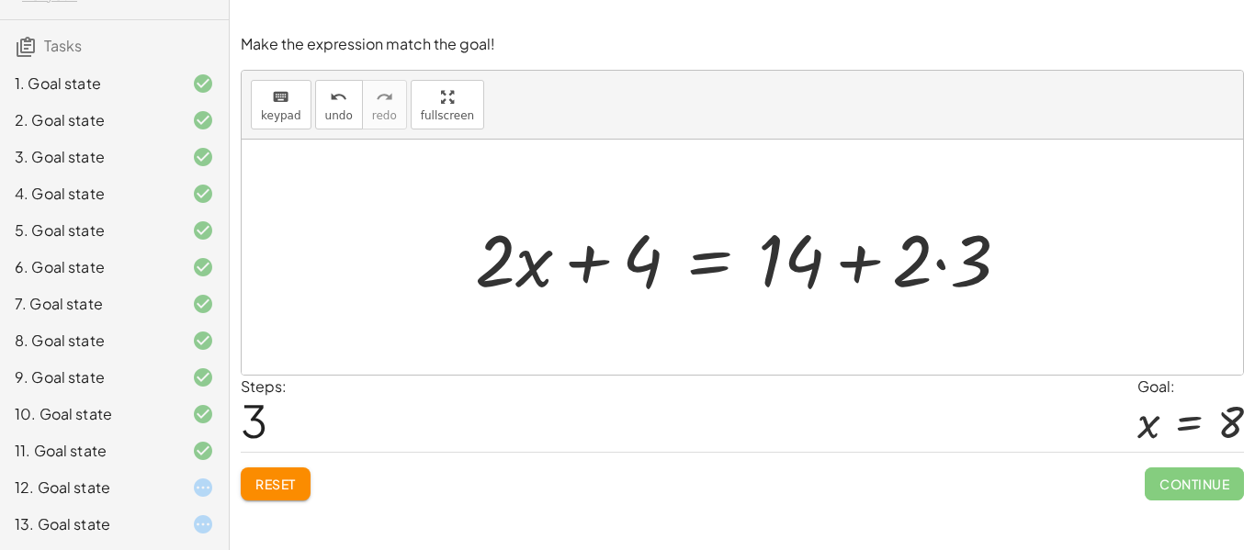
click at [107, 492] on div "12. Goal state" at bounding box center [89, 488] width 148 height 22
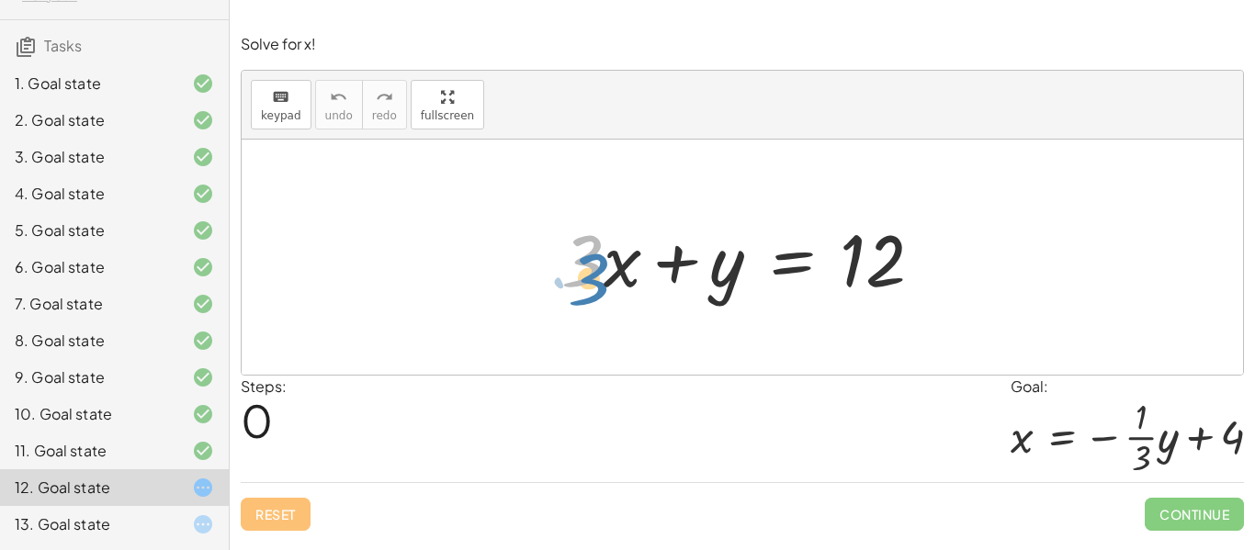
drag, startPoint x: 583, startPoint y: 250, endPoint x: 589, endPoint y: 267, distance: 18.3
click at [589, 267] on div at bounding box center [749, 257] width 394 height 95
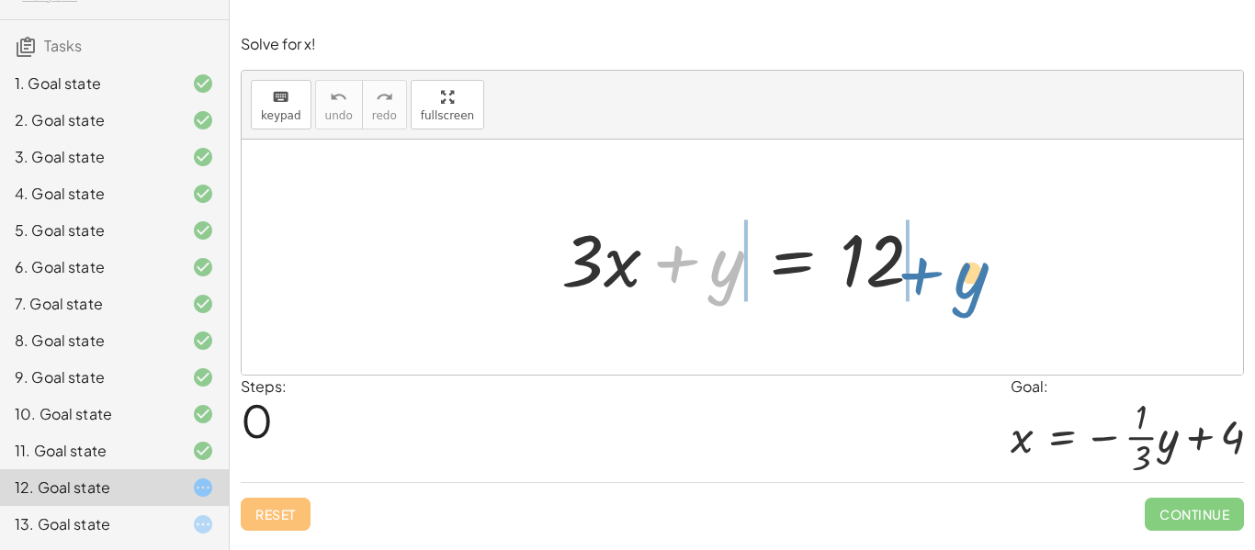
drag, startPoint x: 722, startPoint y: 269, endPoint x: 972, endPoint y: 279, distance: 250.0
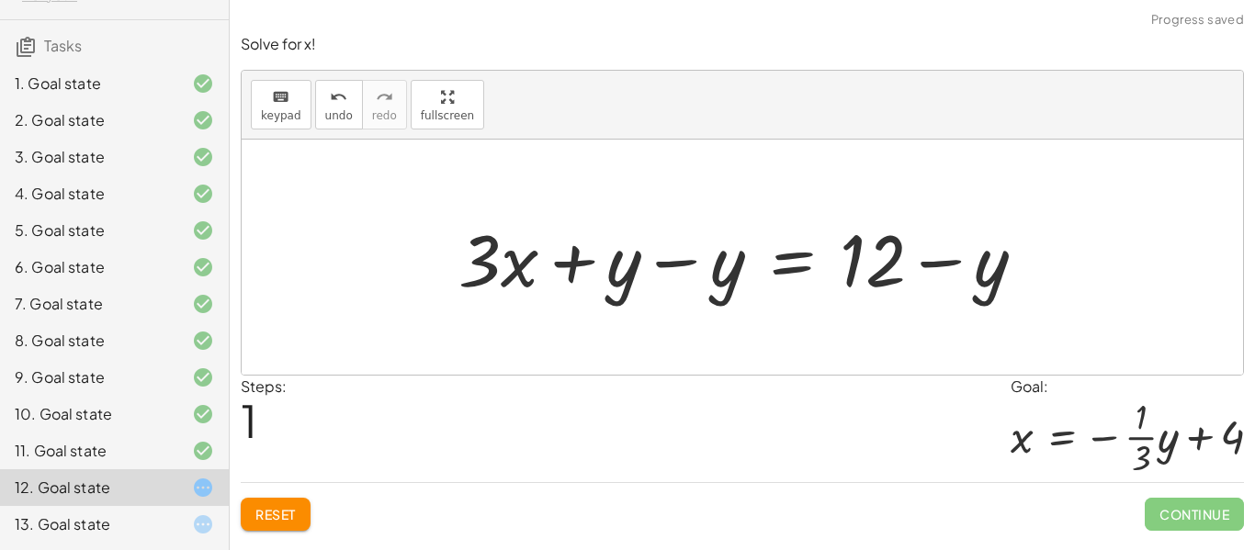
click at [715, 258] on div at bounding box center [749, 257] width 601 height 95
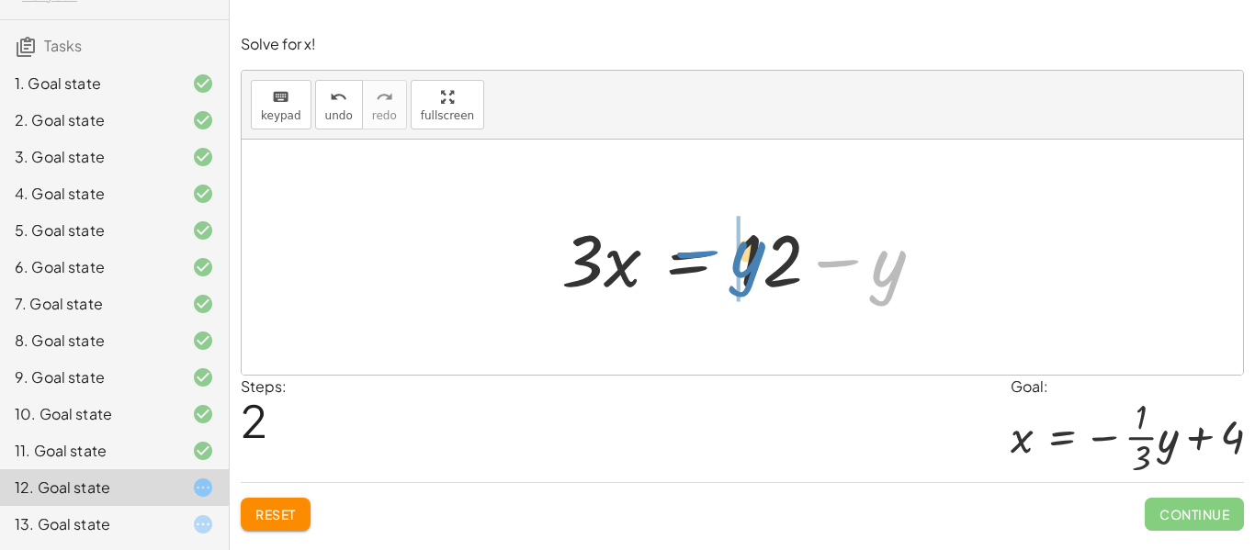
drag, startPoint x: 879, startPoint y: 269, endPoint x: 737, endPoint y: 258, distance: 142.8
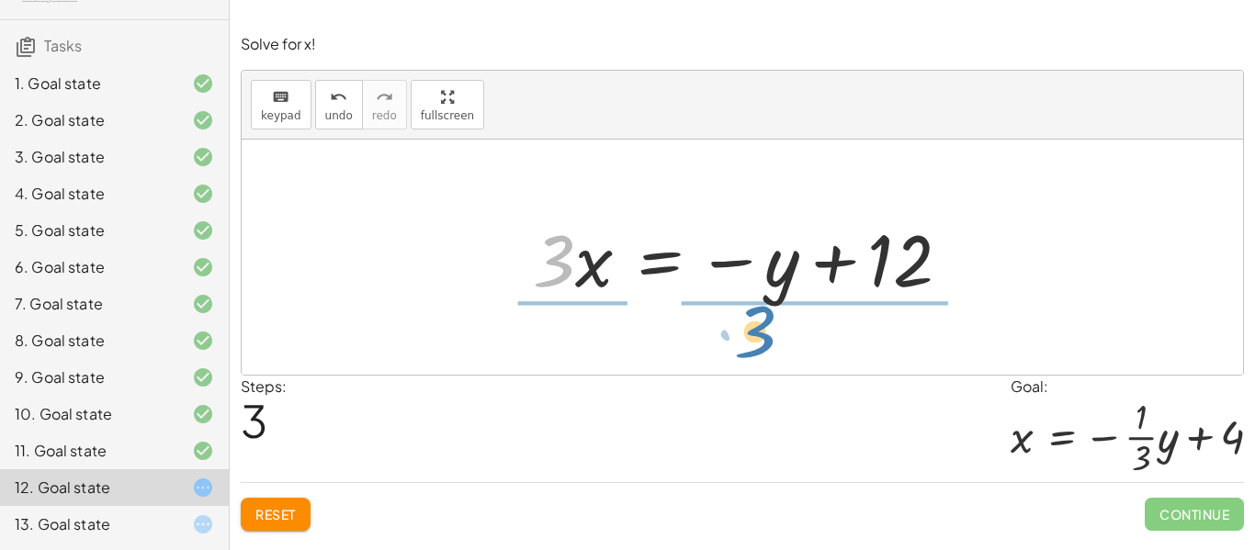
drag, startPoint x: 544, startPoint y: 249, endPoint x: 745, endPoint y: 320, distance: 213.2
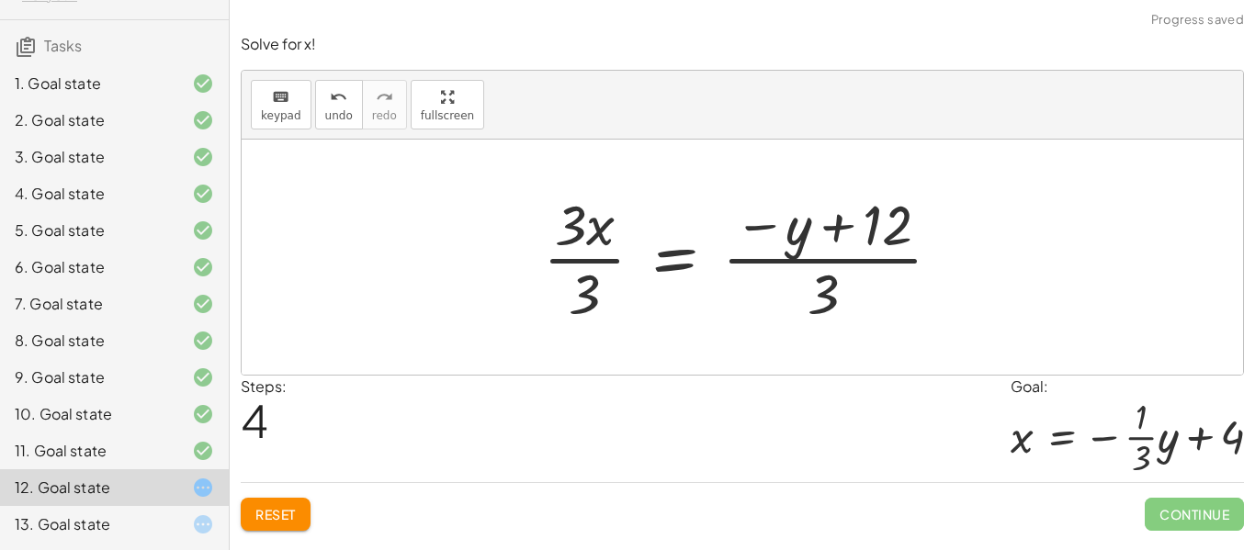
click at [594, 257] on div at bounding box center [750, 256] width 432 height 141
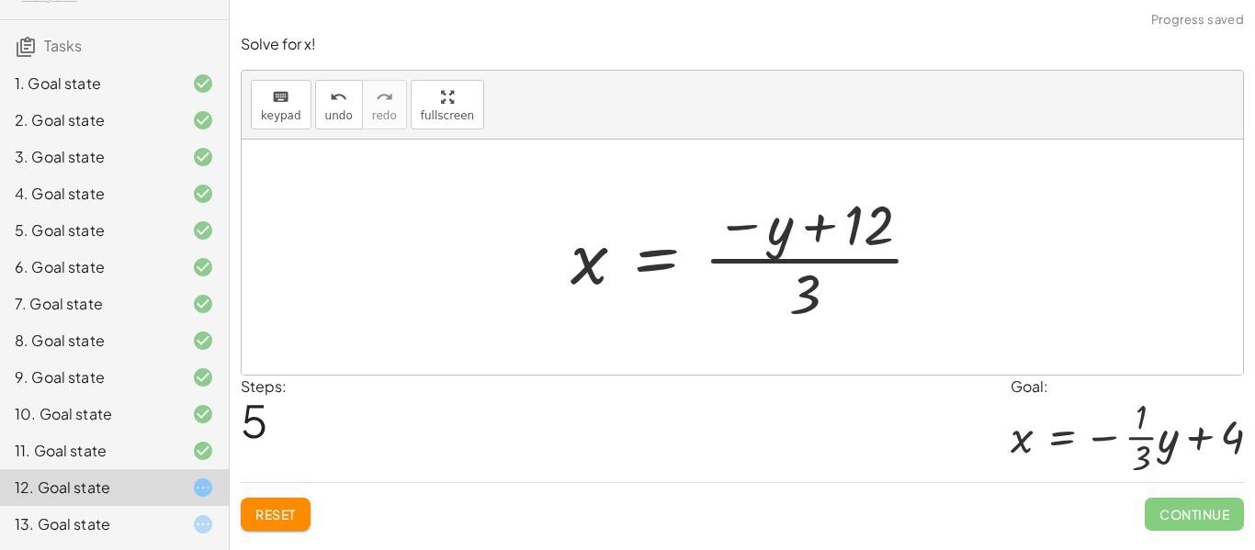
click at [807, 219] on div at bounding box center [754, 256] width 386 height 141
click at [794, 263] on div at bounding box center [750, 256] width 386 height 141
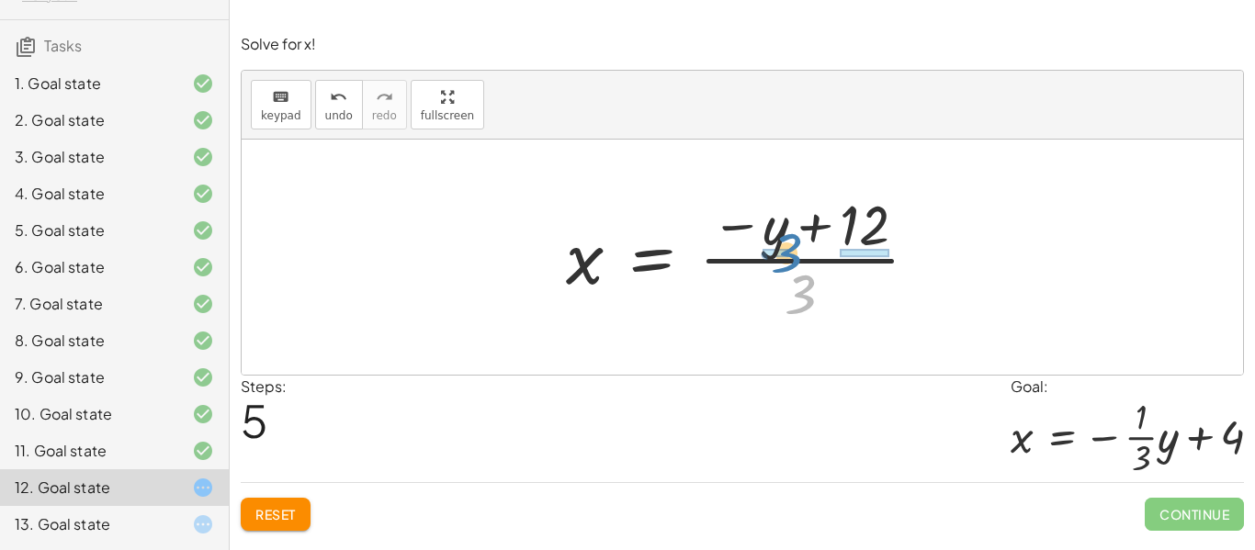
drag, startPoint x: 800, startPoint y: 305, endPoint x: 784, endPoint y: 265, distance: 42.5
click at [784, 265] on div at bounding box center [750, 256] width 386 height 141
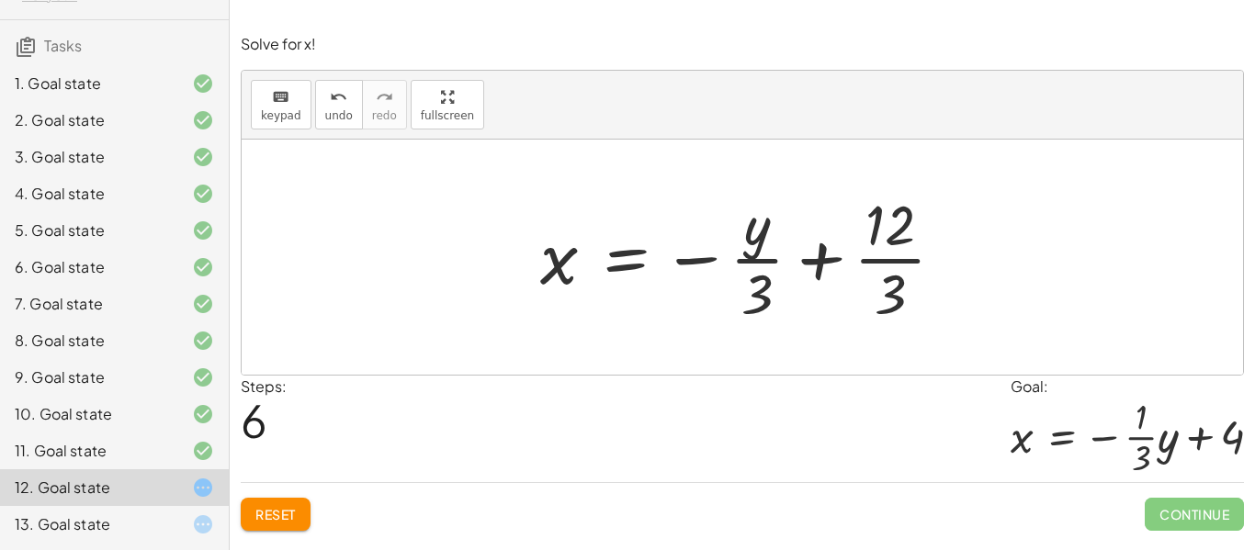
click at [872, 265] on div at bounding box center [749, 256] width 437 height 141
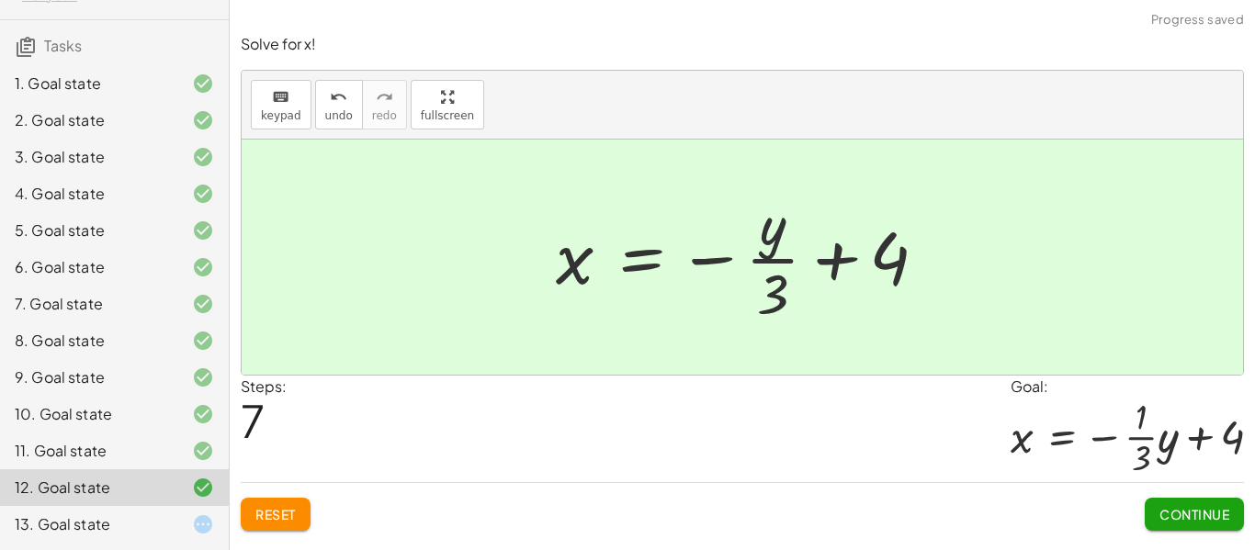
click at [782, 269] on div at bounding box center [748, 256] width 404 height 141
drag, startPoint x: 770, startPoint y: 290, endPoint x: 744, endPoint y: 274, distance: 30.6
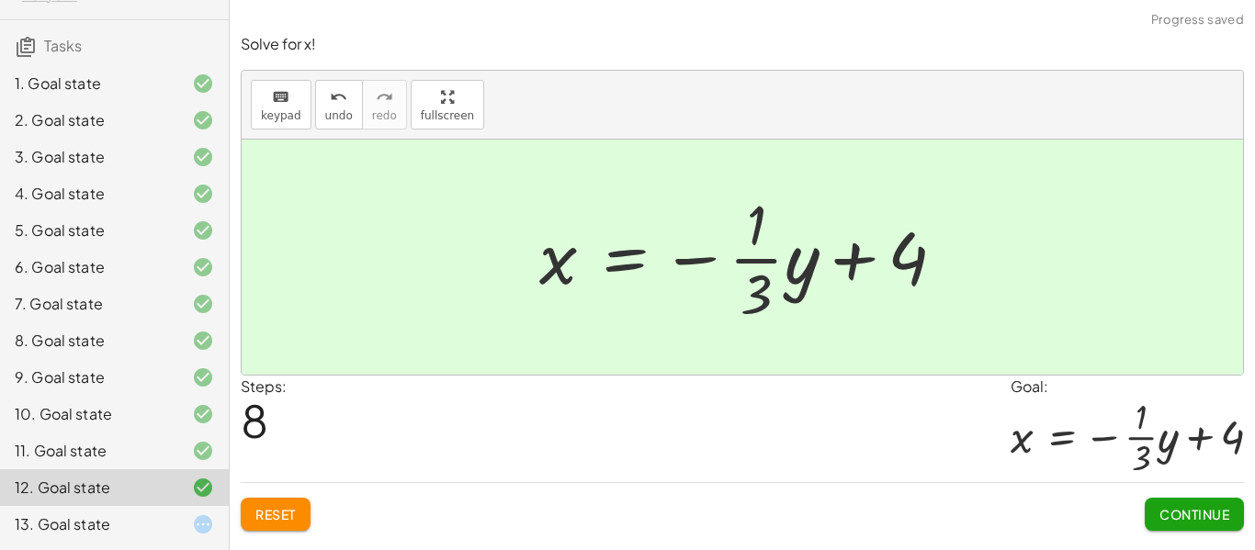
click at [1218, 523] on span "Continue" at bounding box center [1194, 514] width 70 height 17
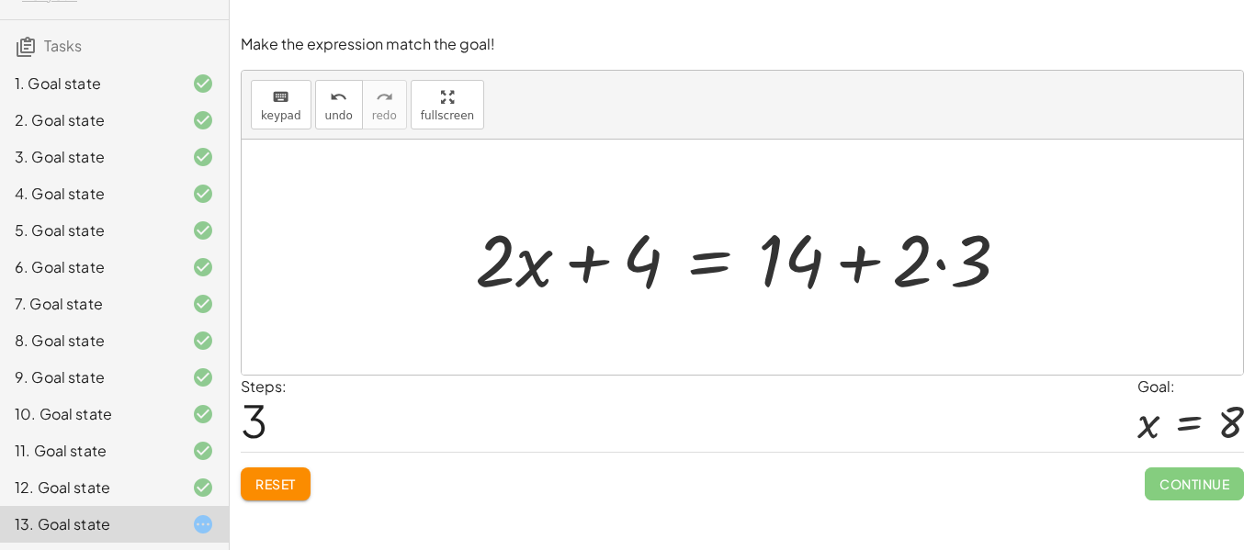
click at [281, 484] on span "Reset" at bounding box center [275, 484] width 40 height 17
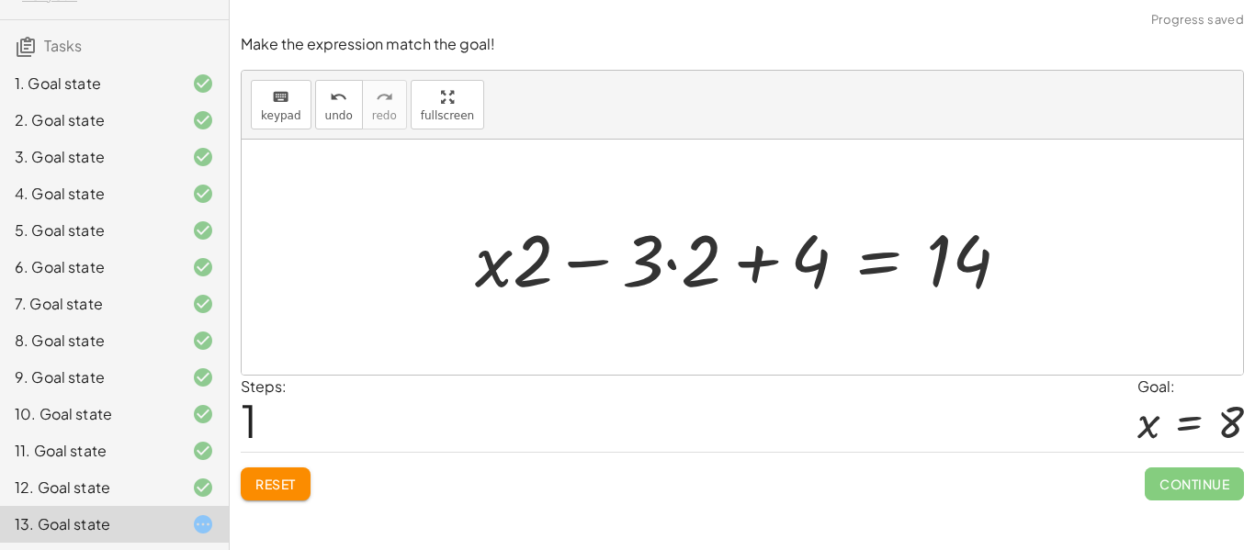
click at [670, 257] on div at bounding box center [750, 257] width 568 height 95
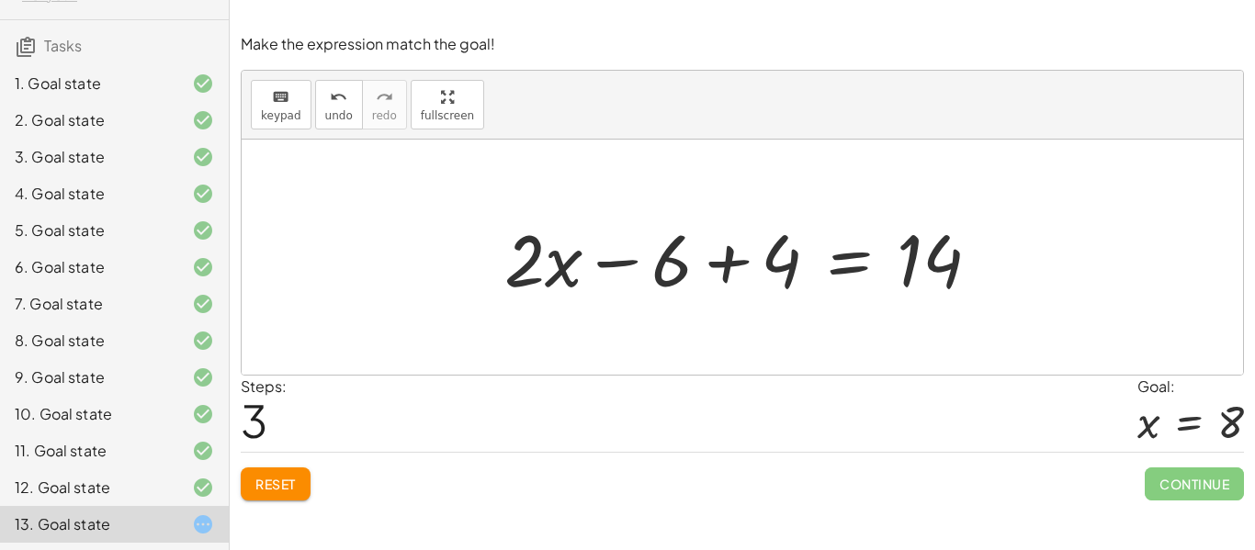
click at [751, 246] on div at bounding box center [749, 257] width 509 height 95
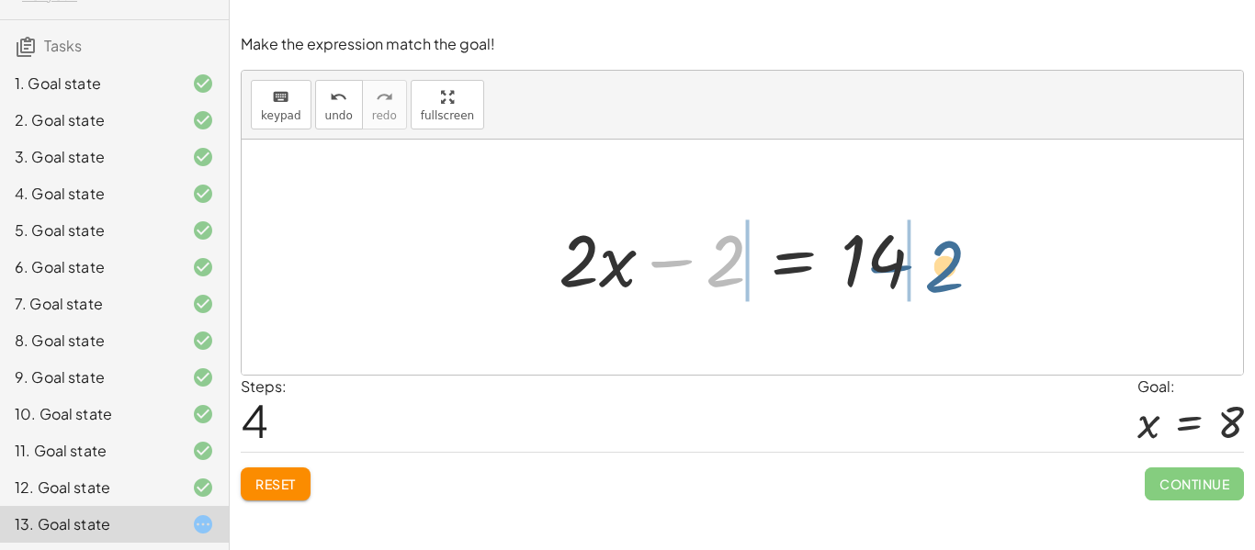
drag, startPoint x: 714, startPoint y: 253, endPoint x: 935, endPoint y: 258, distance: 221.4
click at [935, 258] on div at bounding box center [748, 257] width 399 height 95
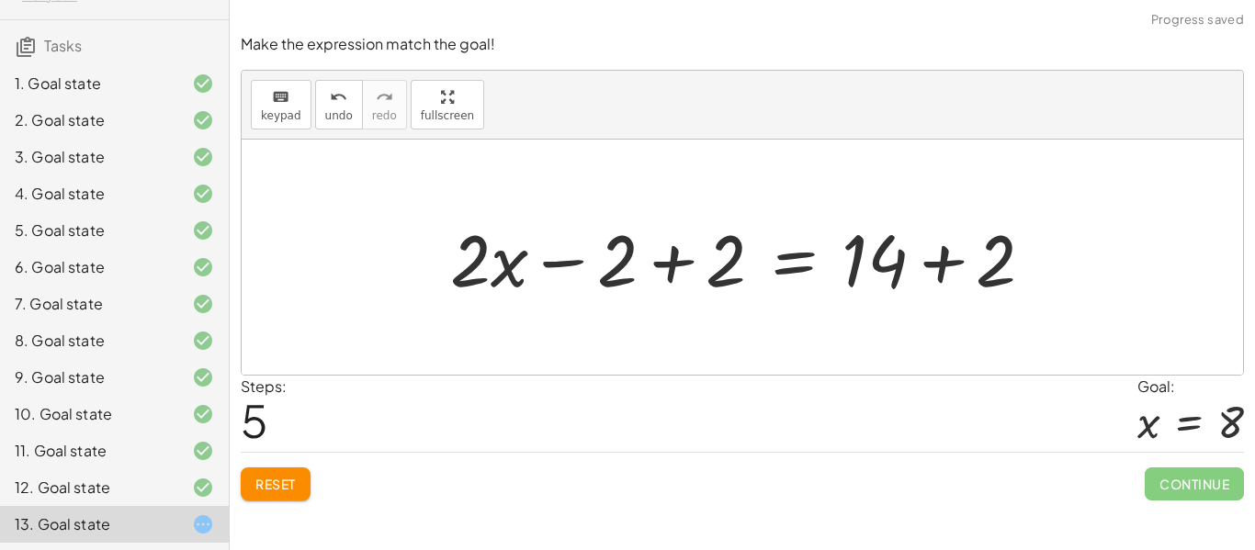
click at [935, 258] on div at bounding box center [749, 257] width 616 height 95
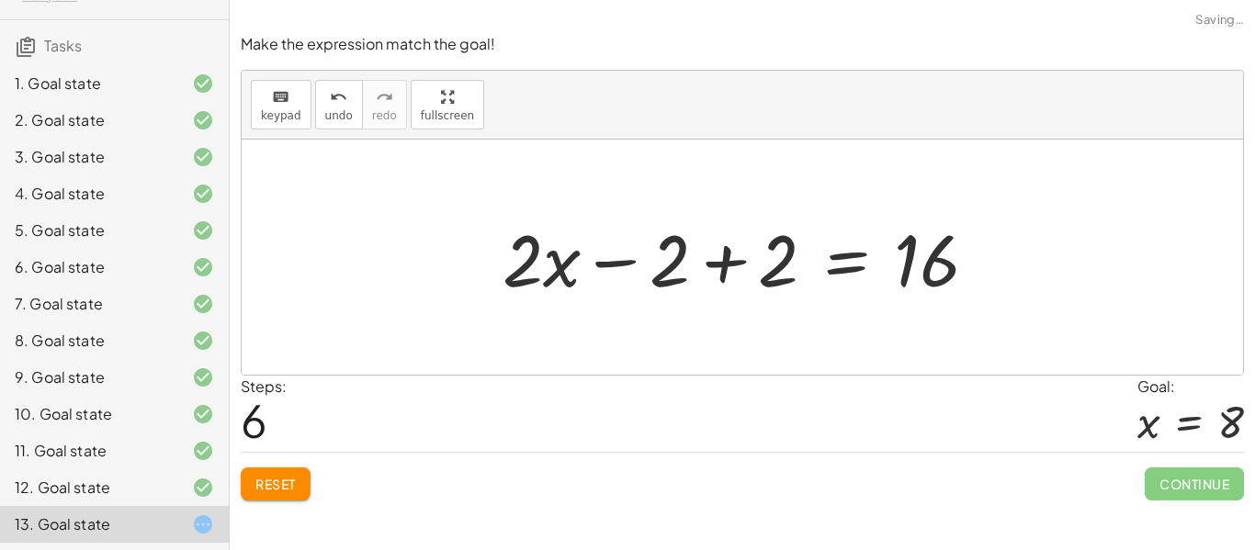
click at [686, 262] on div at bounding box center [747, 257] width 508 height 95
click at [686, 262] on div at bounding box center [749, 257] width 508 height 95
click at [646, 265] on div at bounding box center [749, 257] width 508 height 95
click at [742, 261] on div at bounding box center [749, 257] width 508 height 95
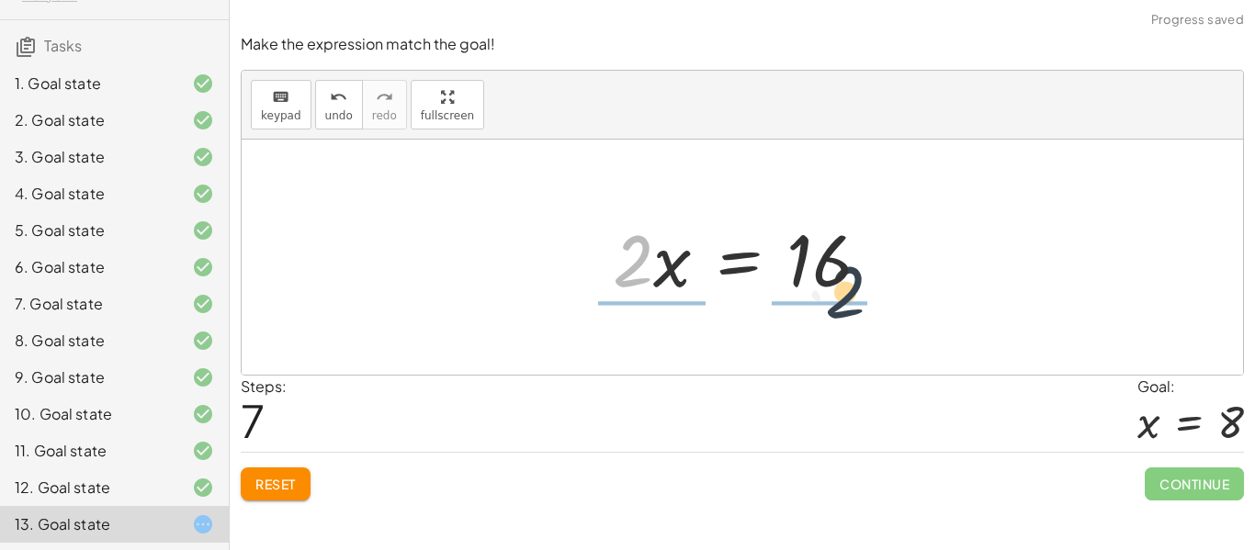
drag, startPoint x: 635, startPoint y: 265, endPoint x: 850, endPoint y: 298, distance: 217.5
click at [850, 298] on div at bounding box center [748, 257] width 290 height 95
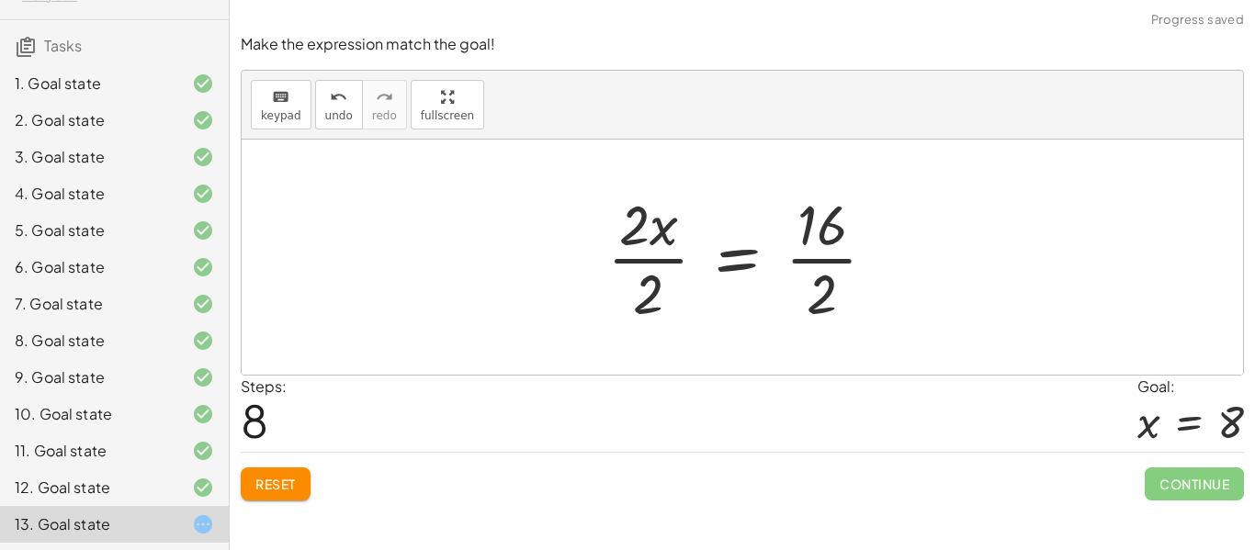
click at [827, 242] on div at bounding box center [749, 256] width 302 height 141
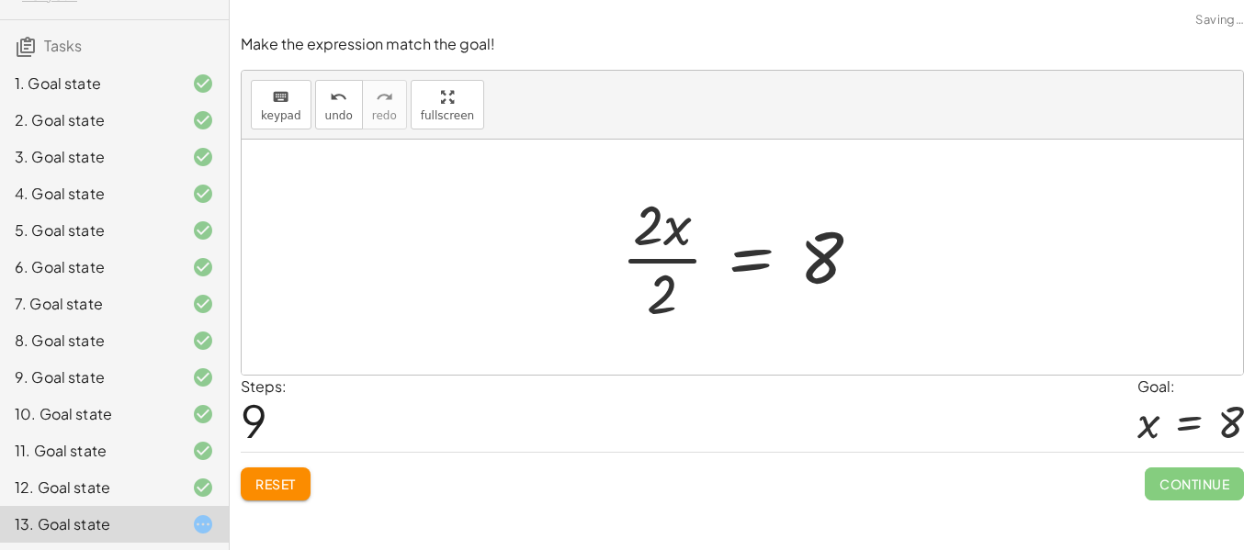
click at [634, 233] on div at bounding box center [748, 256] width 273 height 141
click at [651, 233] on div at bounding box center [749, 256] width 273 height 141
click at [693, 250] on div at bounding box center [749, 256] width 273 height 141
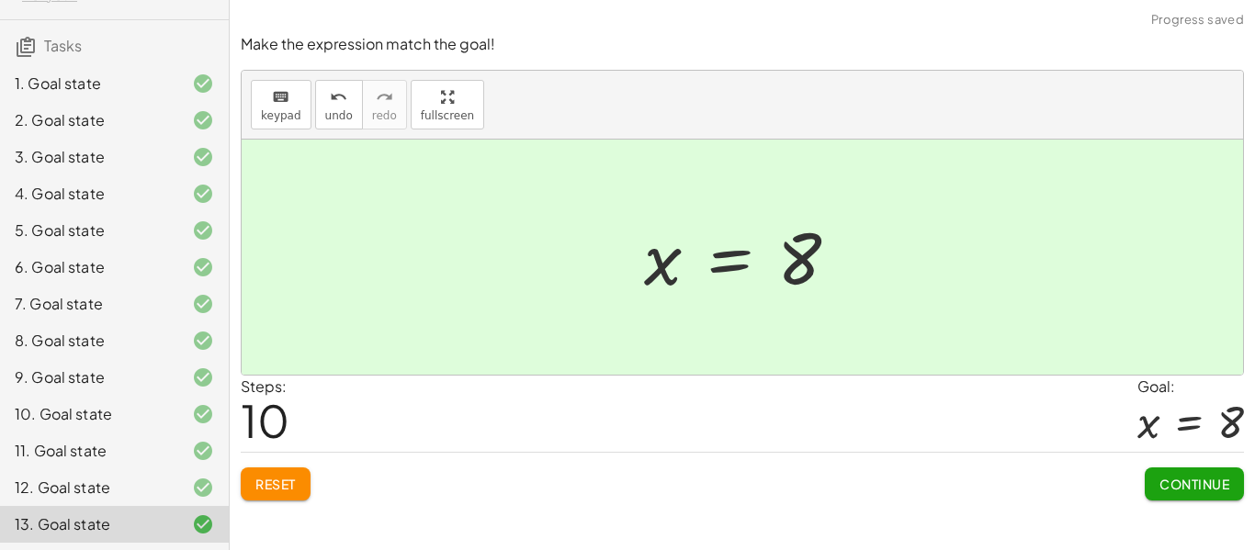
click at [1175, 481] on span "Continue" at bounding box center [1194, 484] width 70 height 17
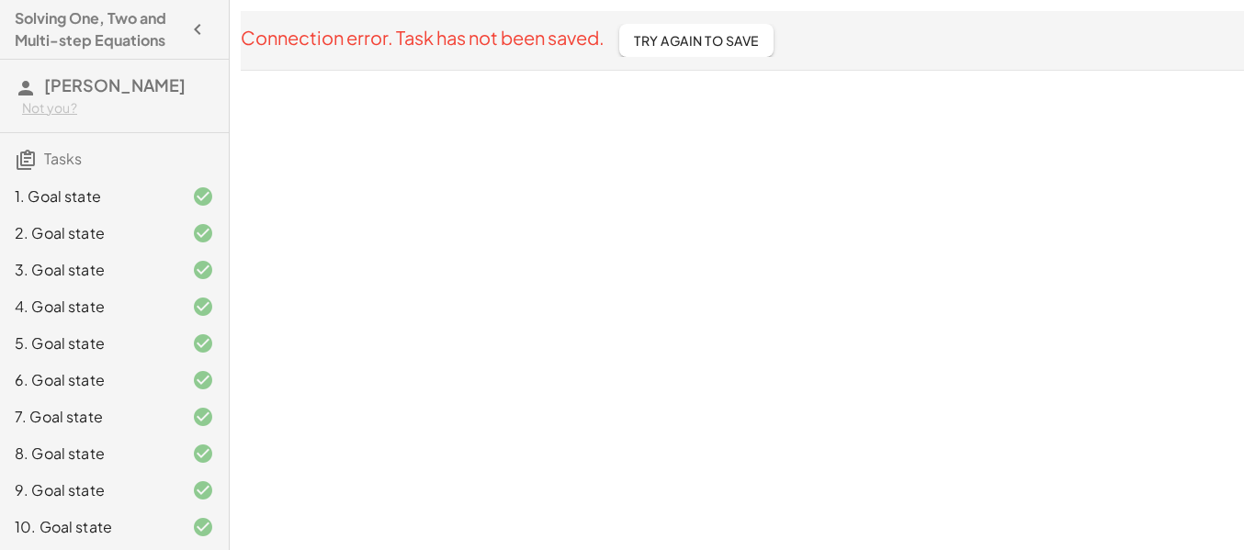
click at [639, 28] on button "Try Again To Save" at bounding box center [696, 40] width 154 height 33
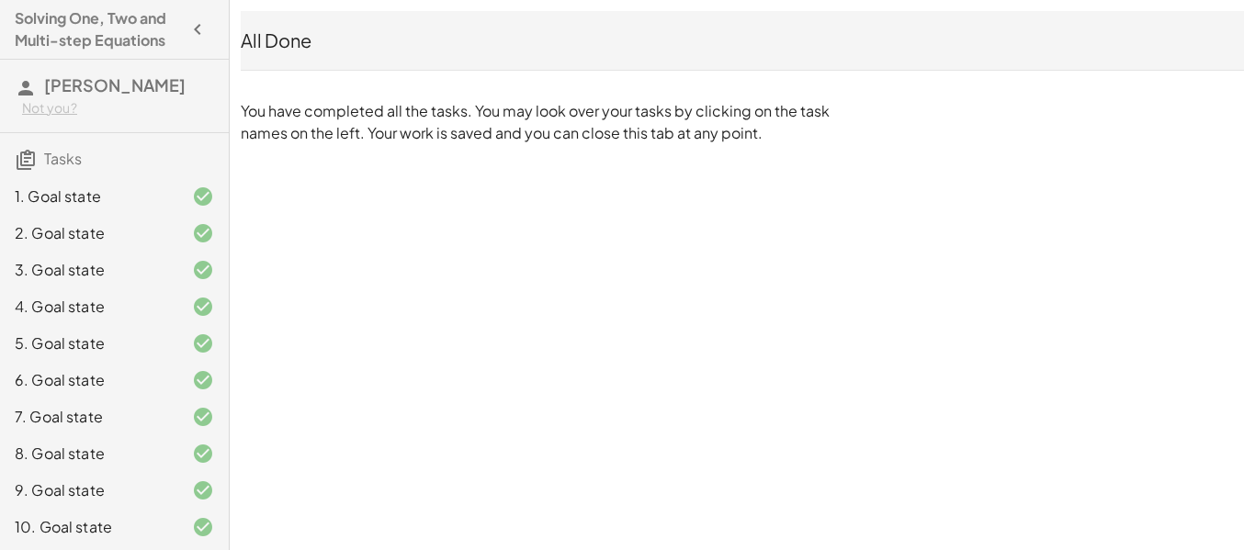
click at [199, 34] on icon "button" at bounding box center [197, 29] width 22 height 22
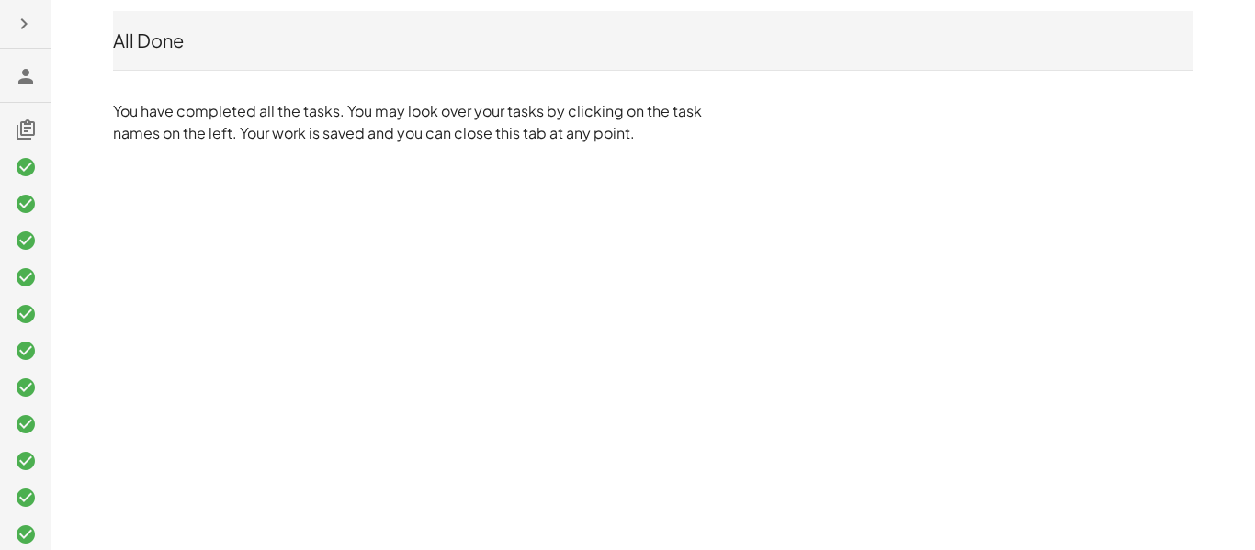
click at [28, 31] on icon "button" at bounding box center [24, 24] width 22 height 22
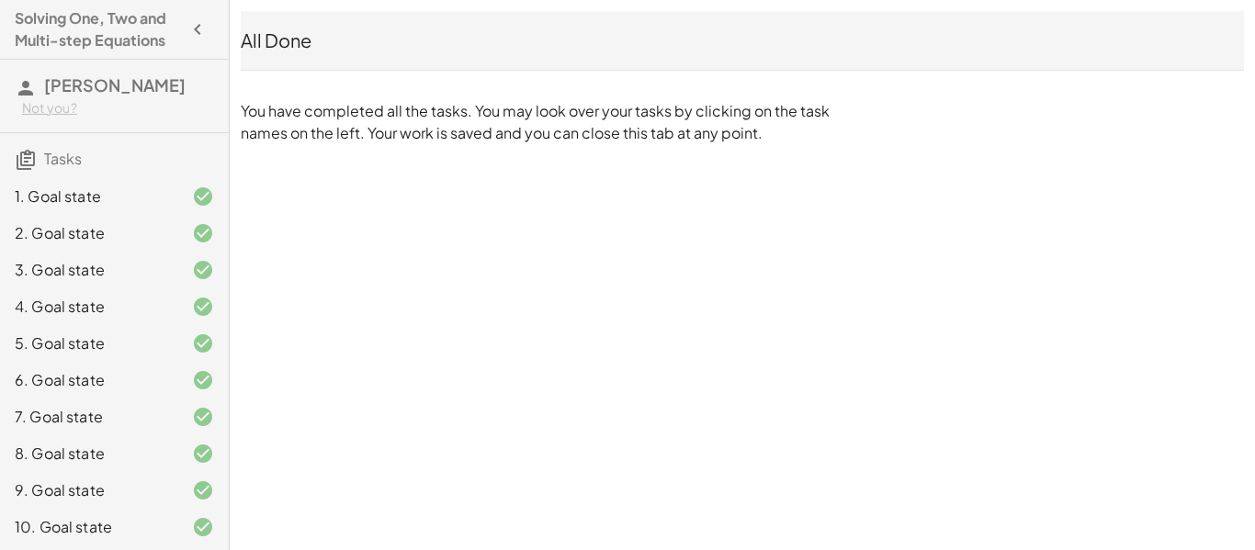
click at [101, 84] on span "[PERSON_NAME]" at bounding box center [114, 84] width 141 height 21
click at [78, 78] on span "[PERSON_NAME]" at bounding box center [114, 84] width 141 height 21
click at [185, 25] on button "button" at bounding box center [197, 29] width 33 height 33
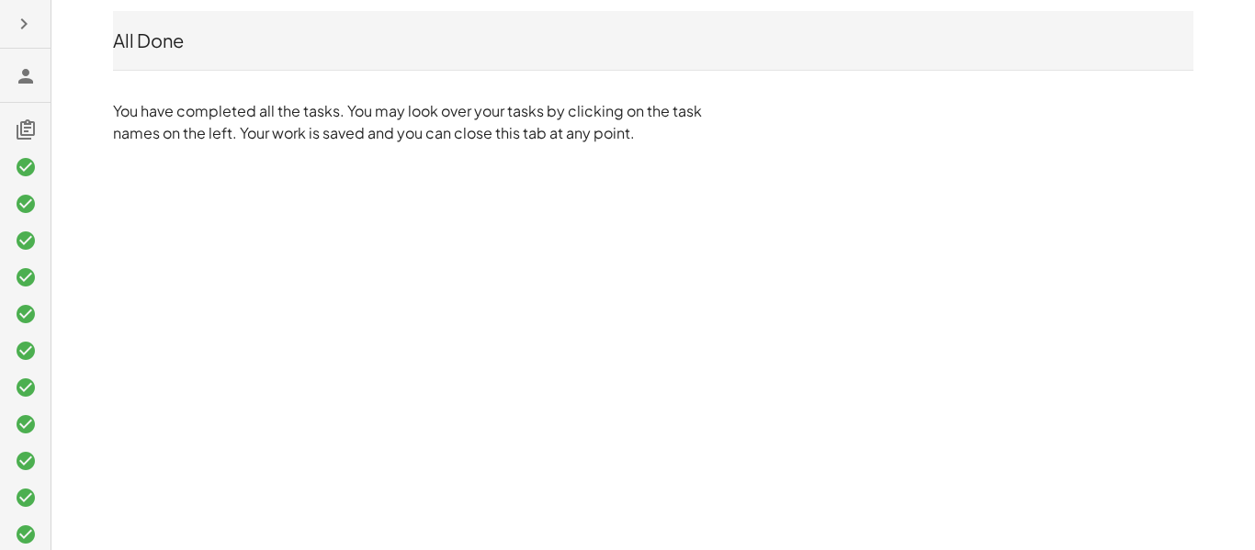
click at [19, 87] on h3 at bounding box center [25, 75] width 51 height 53
click at [14, 92] on h3 at bounding box center [25, 75] width 51 height 53
click at [37, 17] on button "button" at bounding box center [23, 23] width 33 height 33
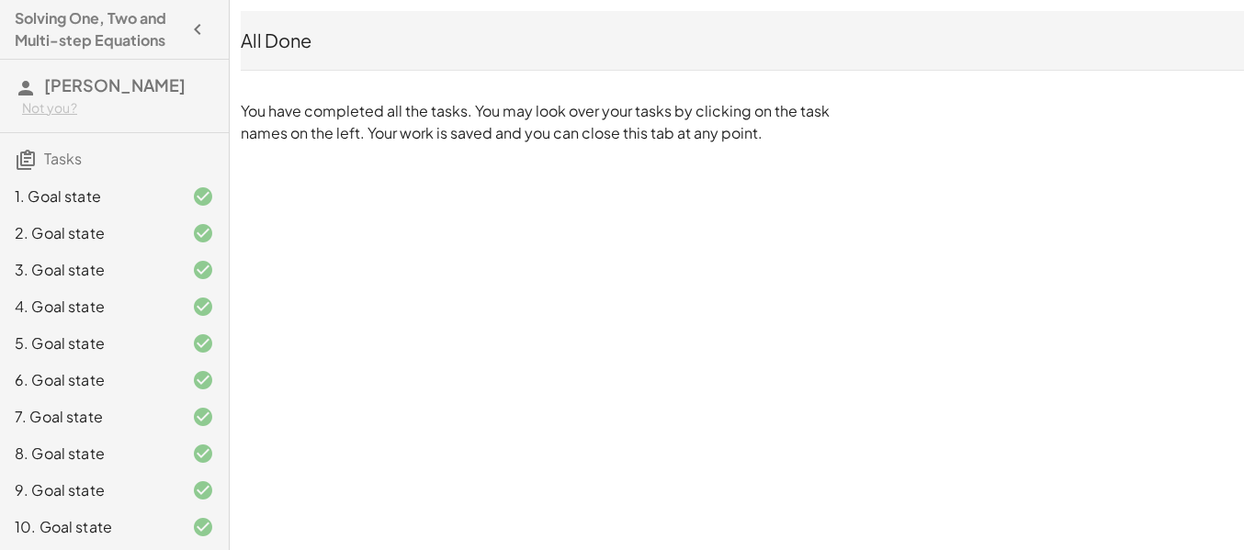
click at [77, 89] on span "[PERSON_NAME]" at bounding box center [114, 84] width 141 height 21
click at [61, 155] on span "Tasks" at bounding box center [63, 158] width 38 height 19
click at [37, 157] on h3 "Tasks" at bounding box center [114, 152] width 229 height 39
click at [73, 108] on div "Not you?" at bounding box center [118, 108] width 192 height 18
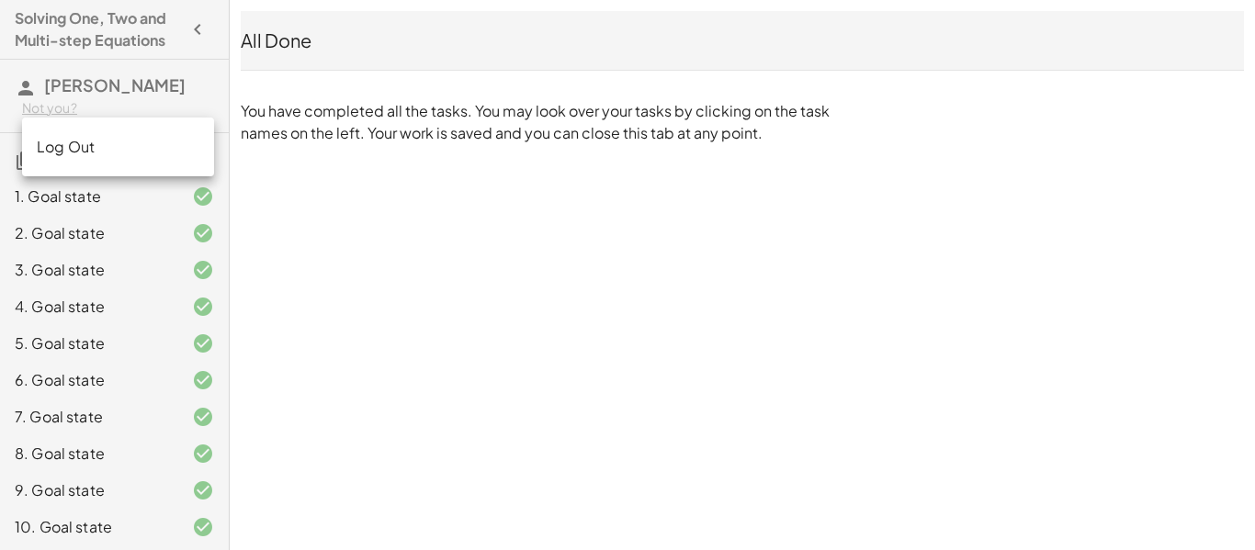
click at [0, 0] on div "Solving One, Two and Multi-step Equations Zoey Long Not you? Tasks 1. Goal stat…" at bounding box center [0, 0] width 0 height 0
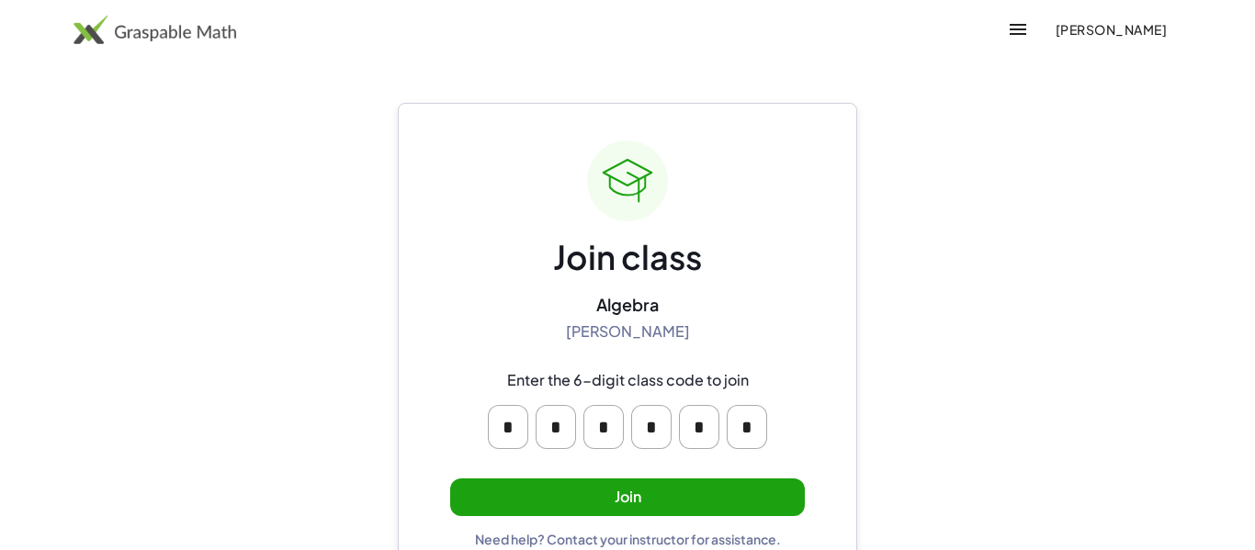
click at [682, 496] on button "Join" at bounding box center [627, 498] width 355 height 38
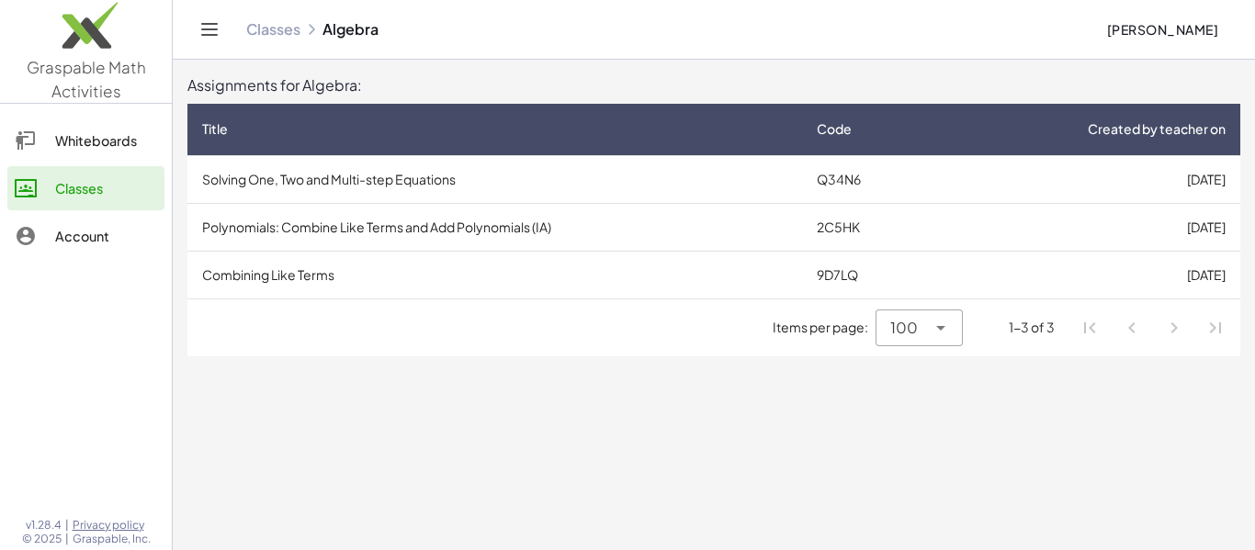
click at [636, 225] on td "Polynomials: Combine Like Terms and Add Polynomials (IA)" at bounding box center [494, 227] width 614 height 48
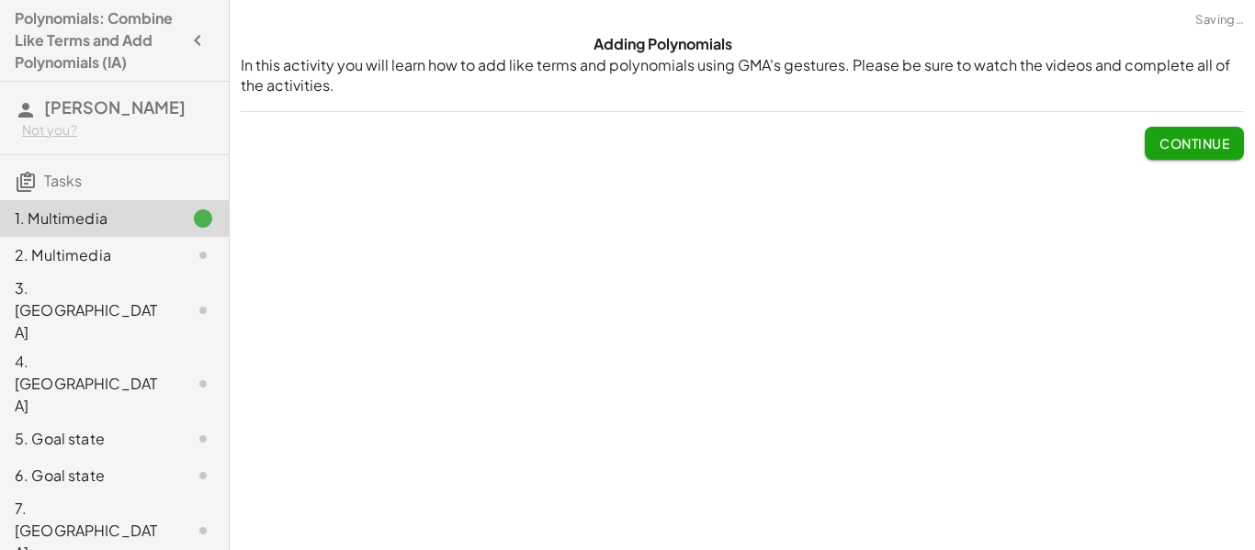
click at [1197, 130] on button "Continue" at bounding box center [1193, 143] width 99 height 33
click at [0, 0] on p at bounding box center [0, 0] width 0 height 0
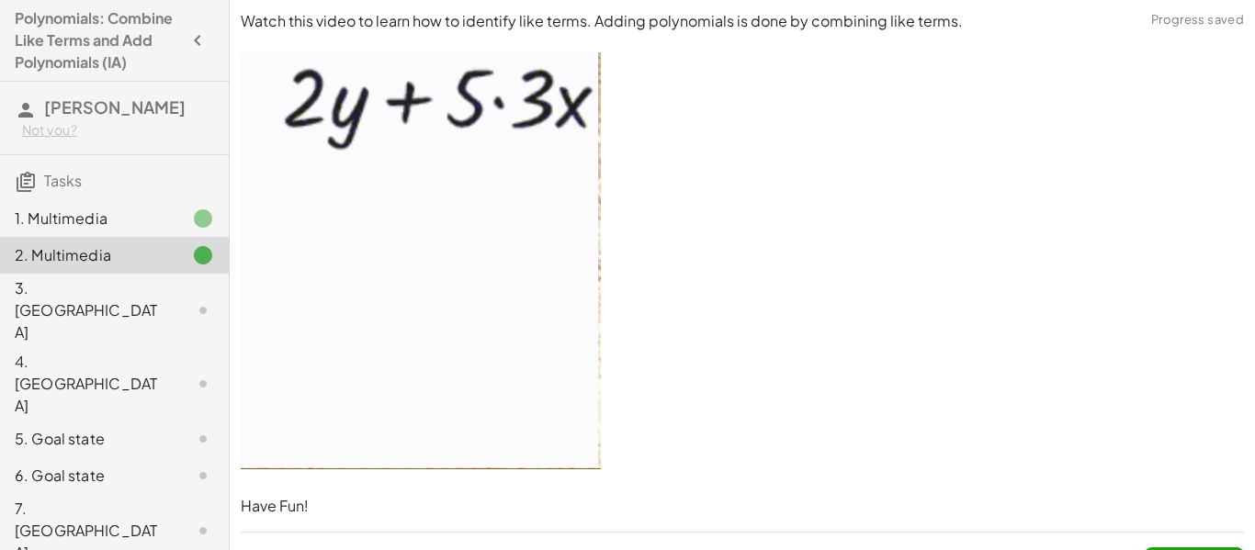
scroll to position [41, 0]
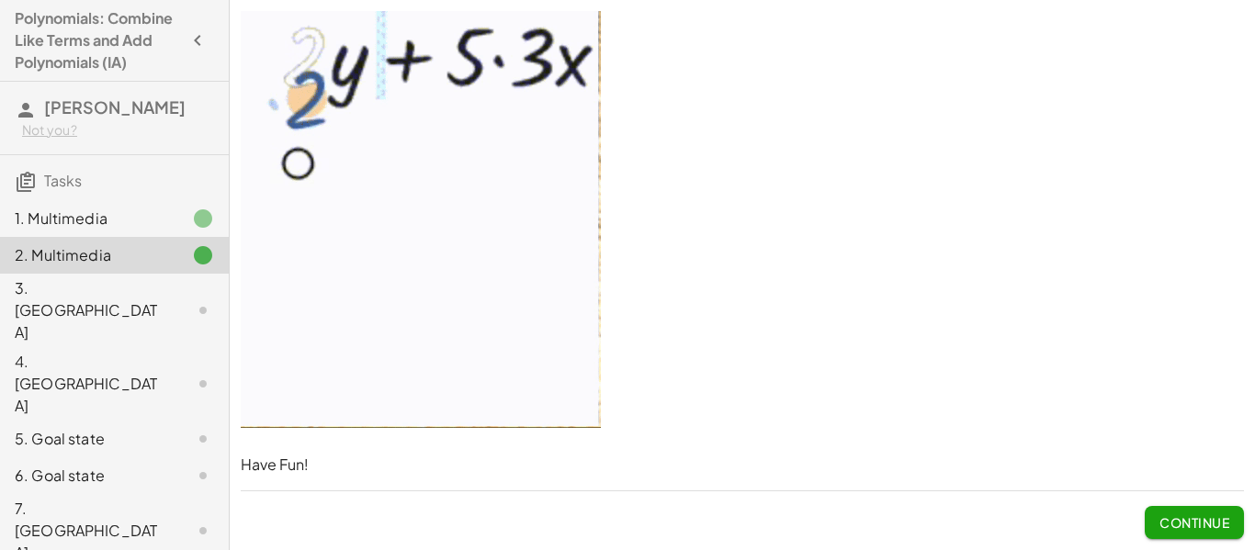
click at [1201, 514] on span "Continue" at bounding box center [1194, 522] width 70 height 17
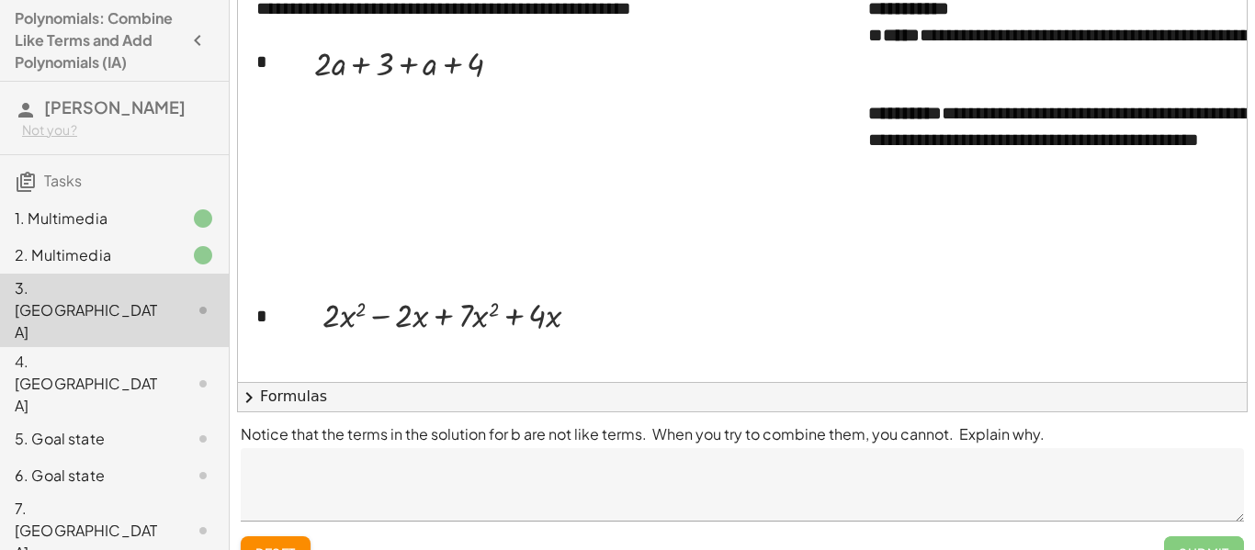
scroll to position [171, 0]
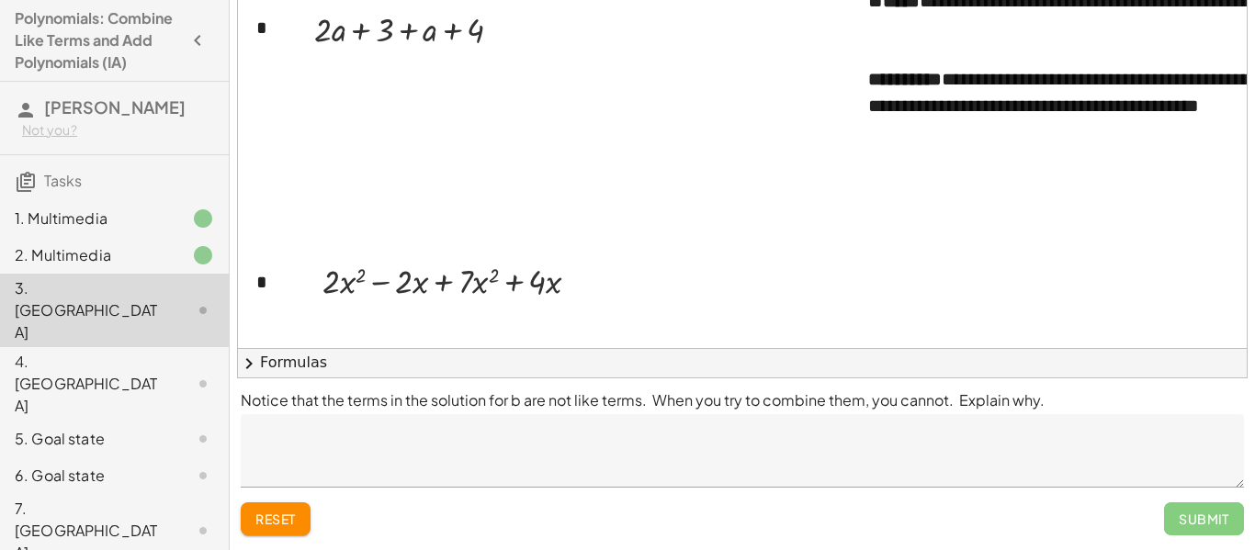
click at [1075, 477] on textarea at bounding box center [742, 450] width 1003 height 73
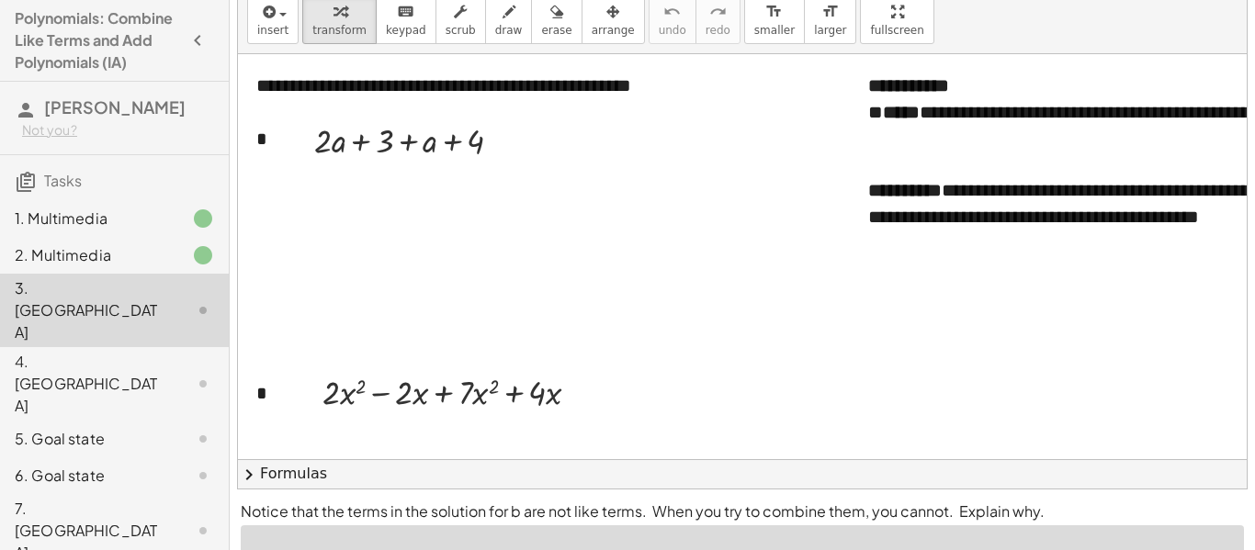
scroll to position [43, 0]
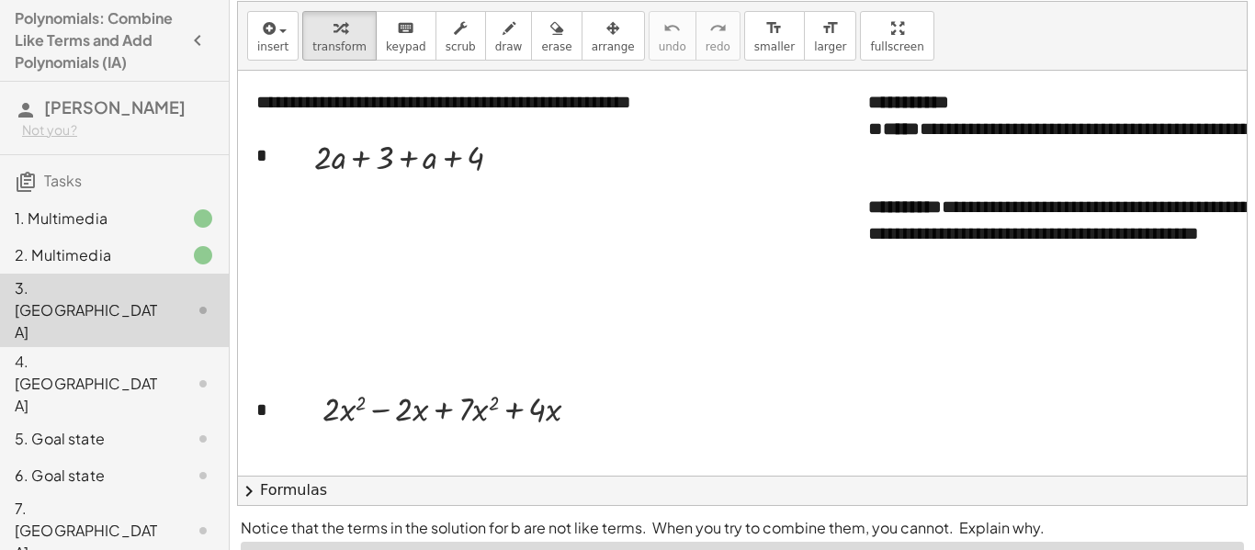
drag, startPoint x: 327, startPoint y: 169, endPoint x: 424, endPoint y: 166, distance: 97.4
click at [424, 166] on div at bounding box center [415, 156] width 220 height 46
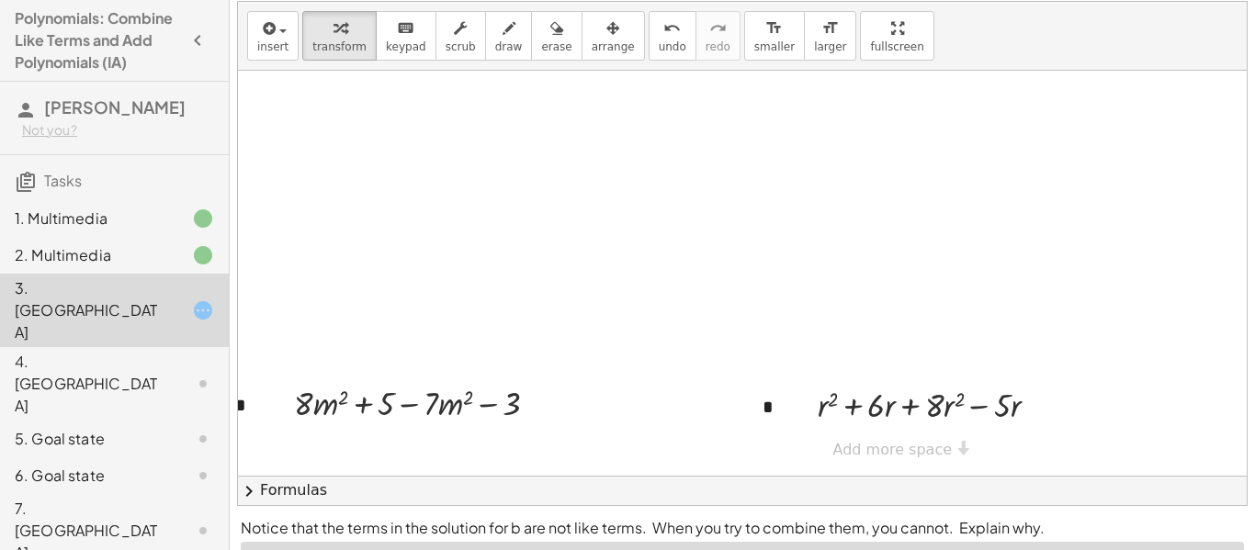
scroll to position [171, 0]
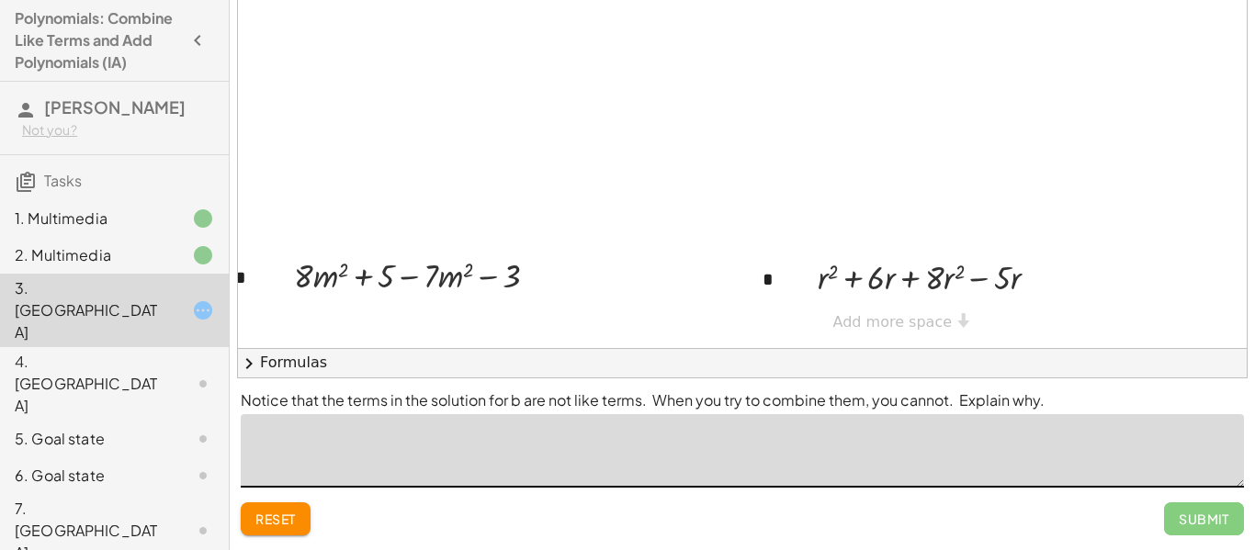
click at [289, 522] on span "reset" at bounding box center [275, 519] width 40 height 17
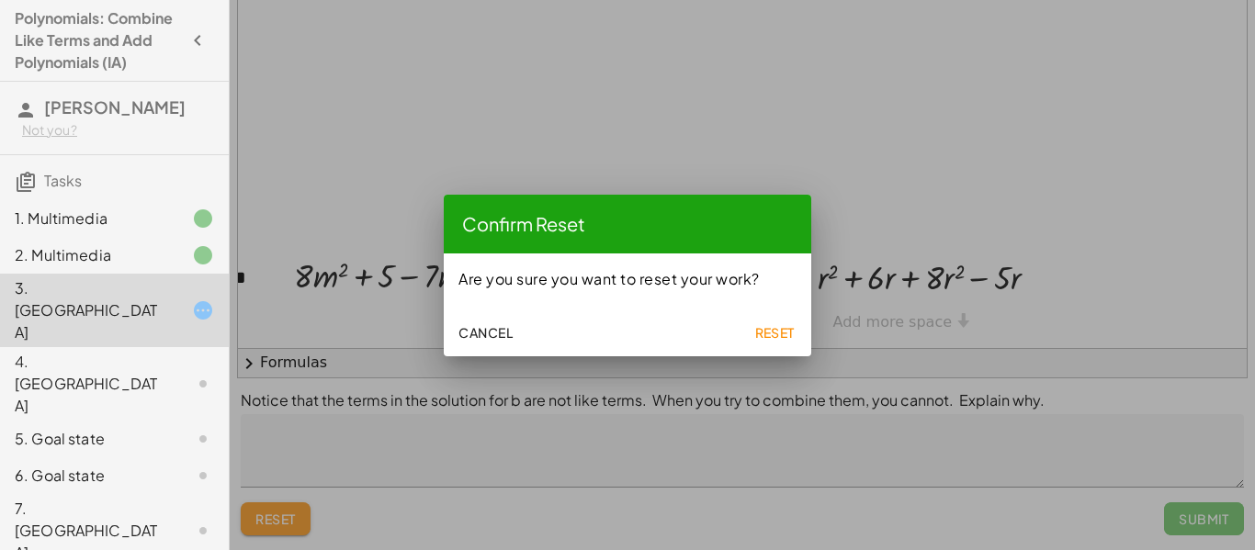
scroll to position [0, 0]
click at [771, 325] on span "Reset" at bounding box center [774, 332] width 40 height 17
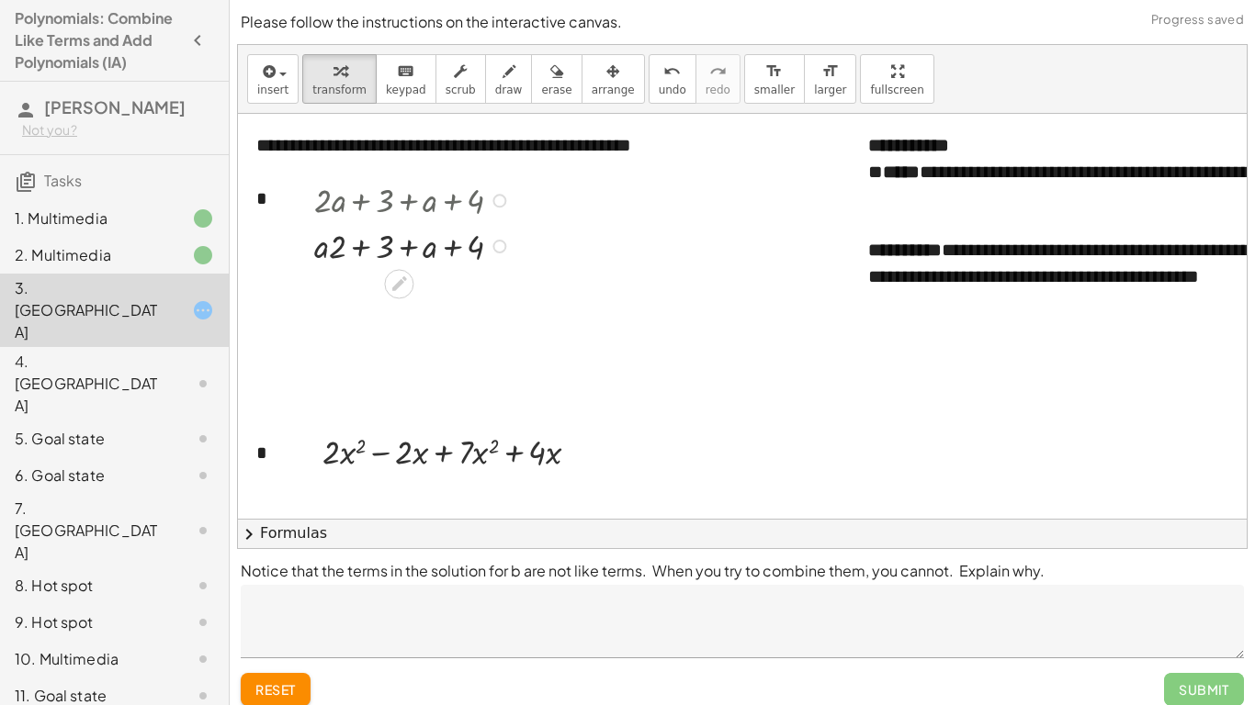
click at [280, 549] on button "reset" at bounding box center [276, 689] width 70 height 33
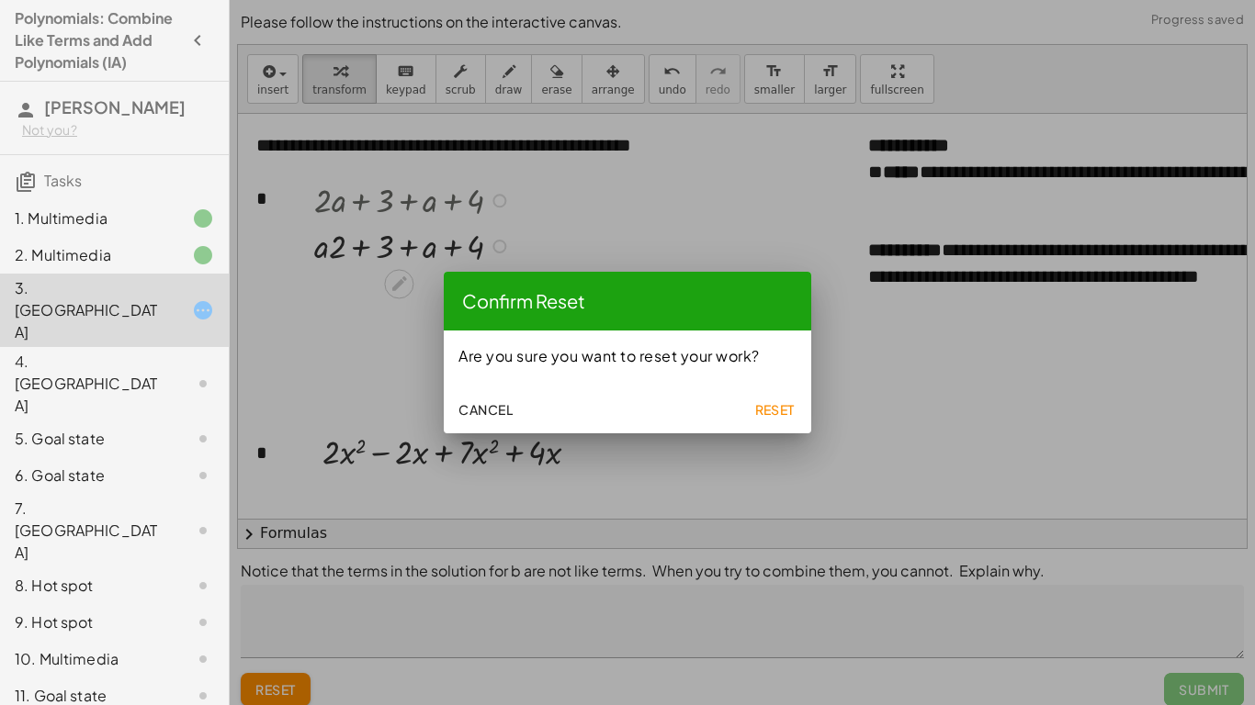
click at [776, 422] on button "Reset" at bounding box center [774, 409] width 59 height 33
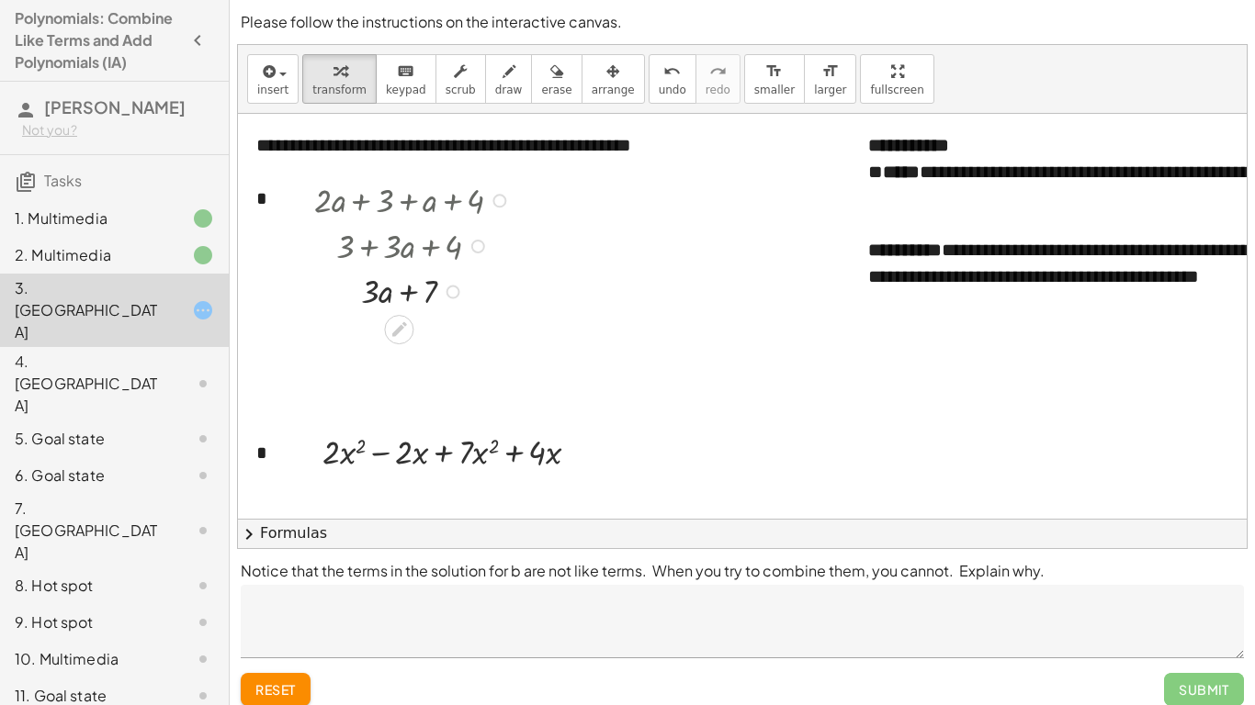
click at [455, 291] on div at bounding box center [453, 293] width 14 height 14
click at [451, 351] on div at bounding box center [908, 681] width 1340 height 1134
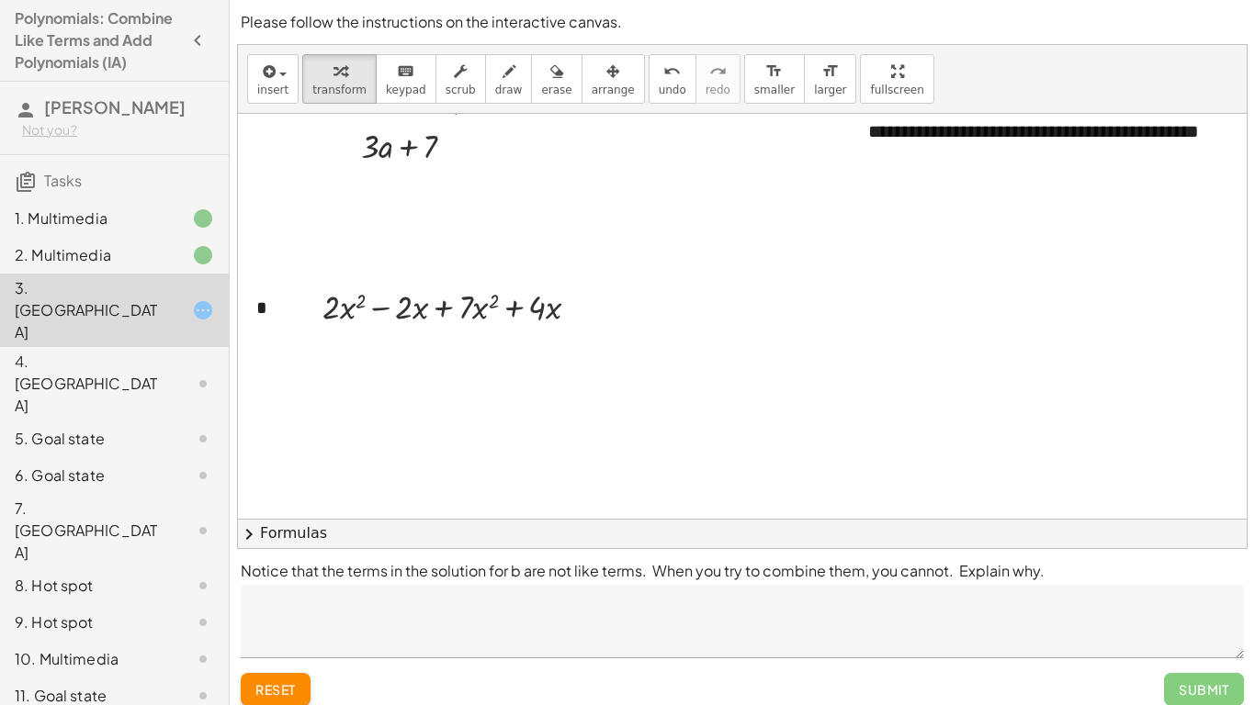
scroll to position [151, 0]
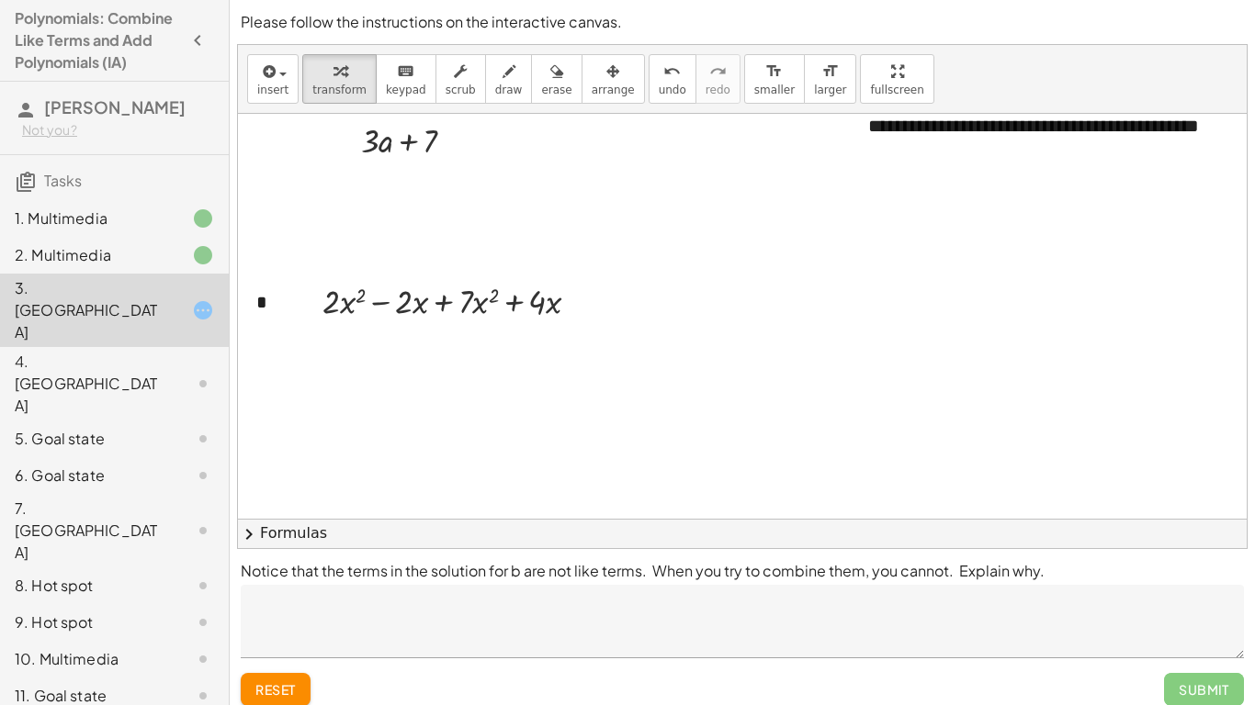
click at [435, 367] on div at bounding box center [908, 530] width 1340 height 1134
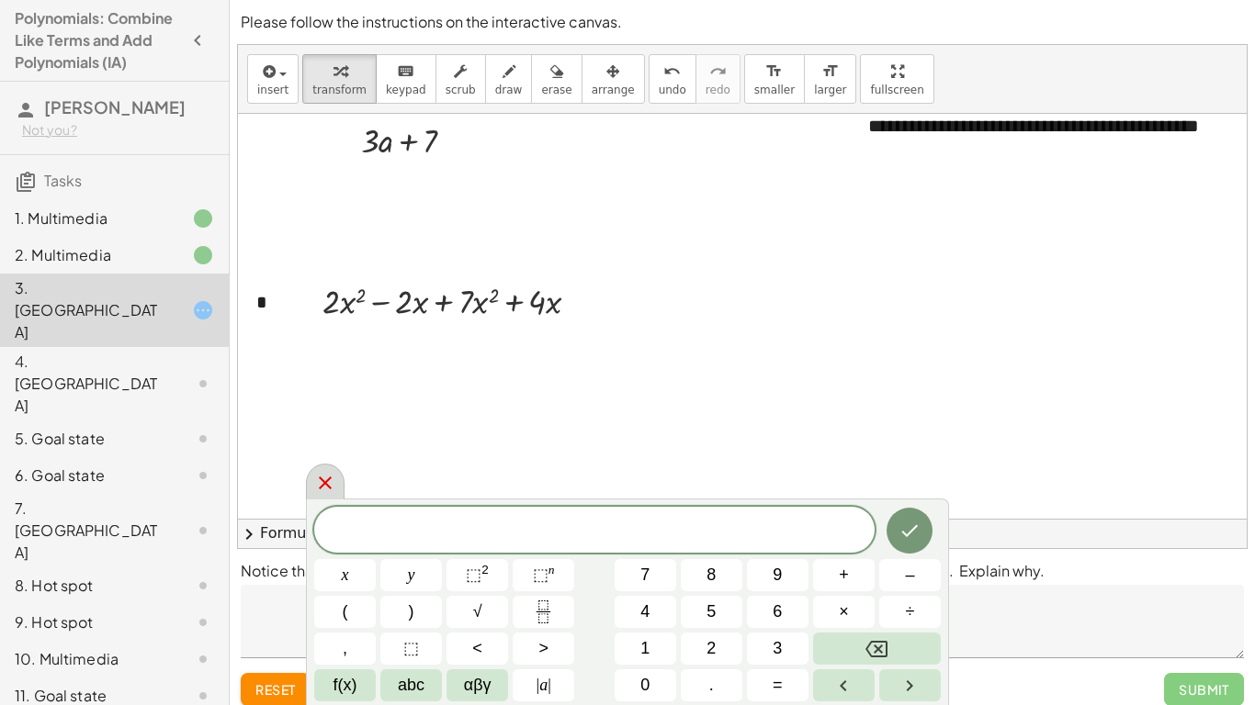
click at [326, 492] on icon at bounding box center [325, 483] width 22 height 22
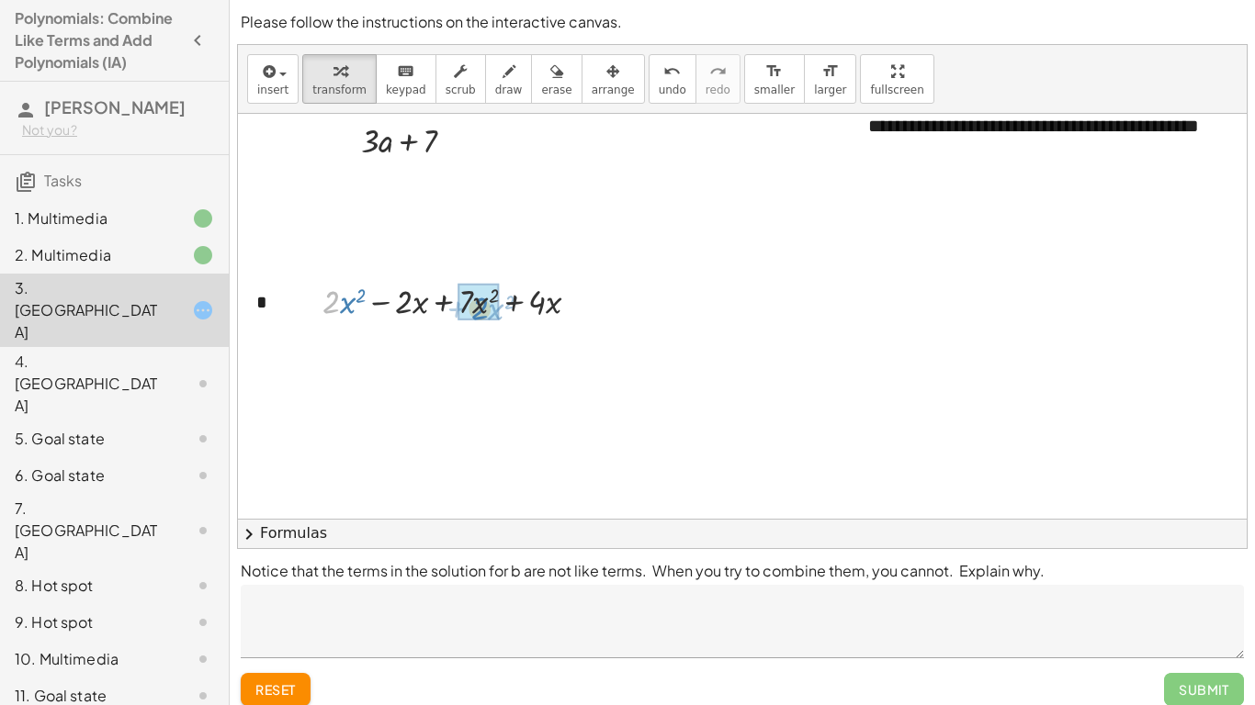
drag, startPoint x: 336, startPoint y: 318, endPoint x: 483, endPoint y: 323, distance: 147.1
click at [483, 323] on div "· 2 + · x 2 + · 2 · x 2 − · 2 · x + · 7 · x 2 + · 4 · x" at bounding box center [444, 300] width 299 height 55
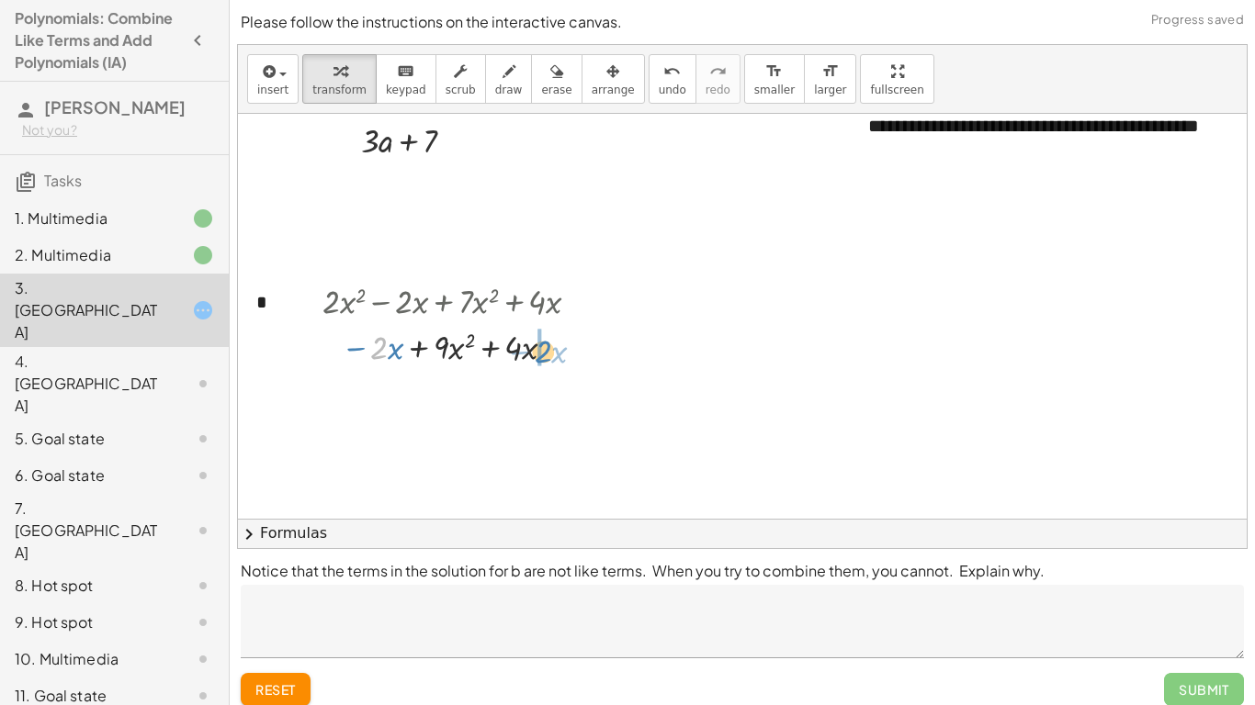
drag, startPoint x: 378, startPoint y: 353, endPoint x: 536, endPoint y: 356, distance: 158.0
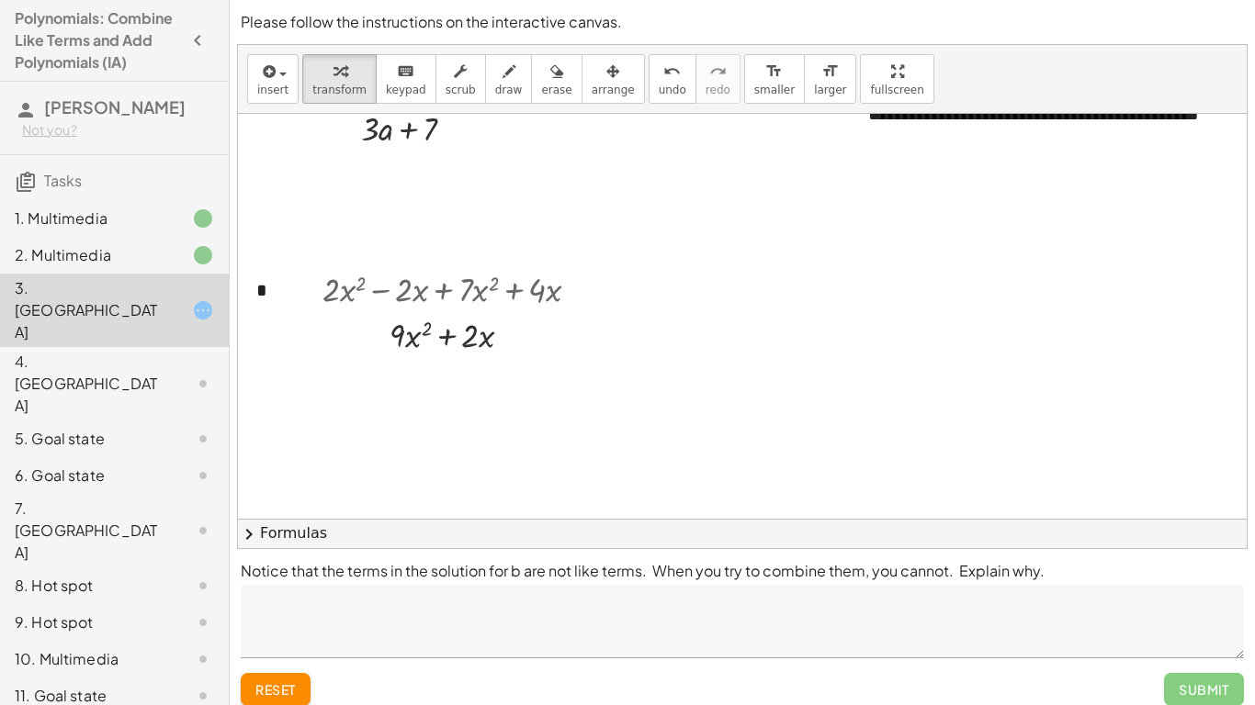
scroll to position [159, 0]
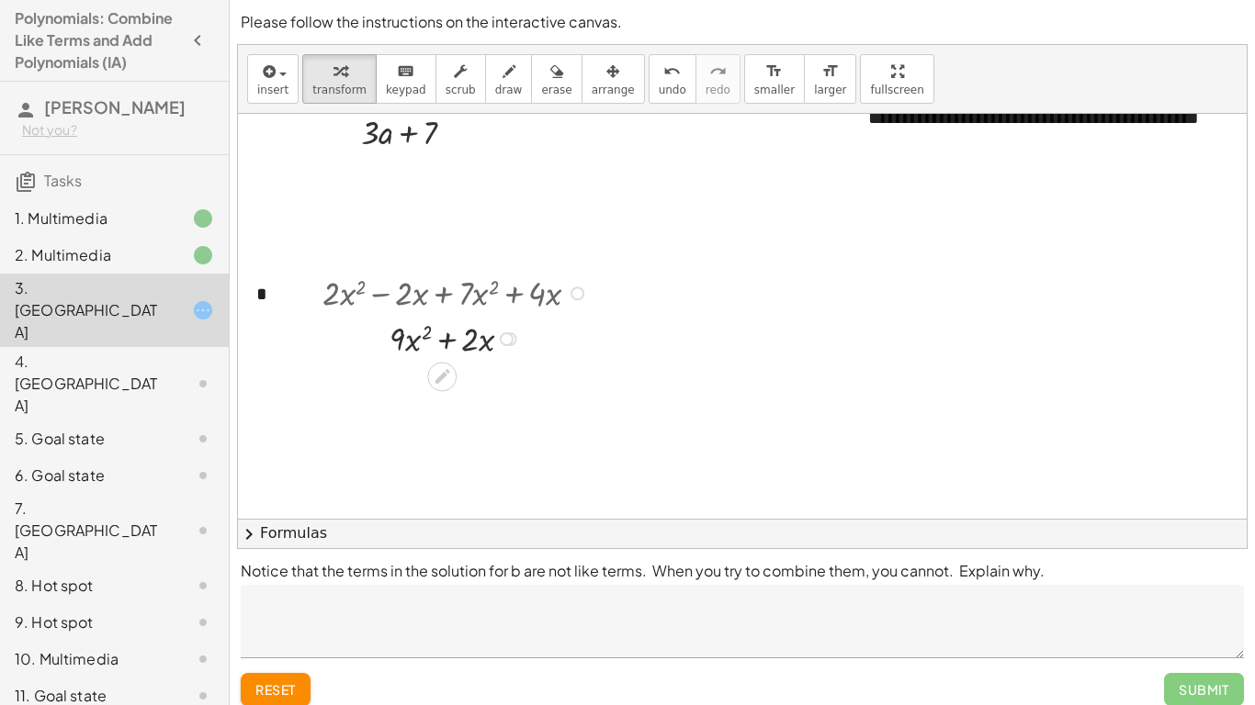
click at [363, 549] on textarea at bounding box center [742, 621] width 1003 height 73
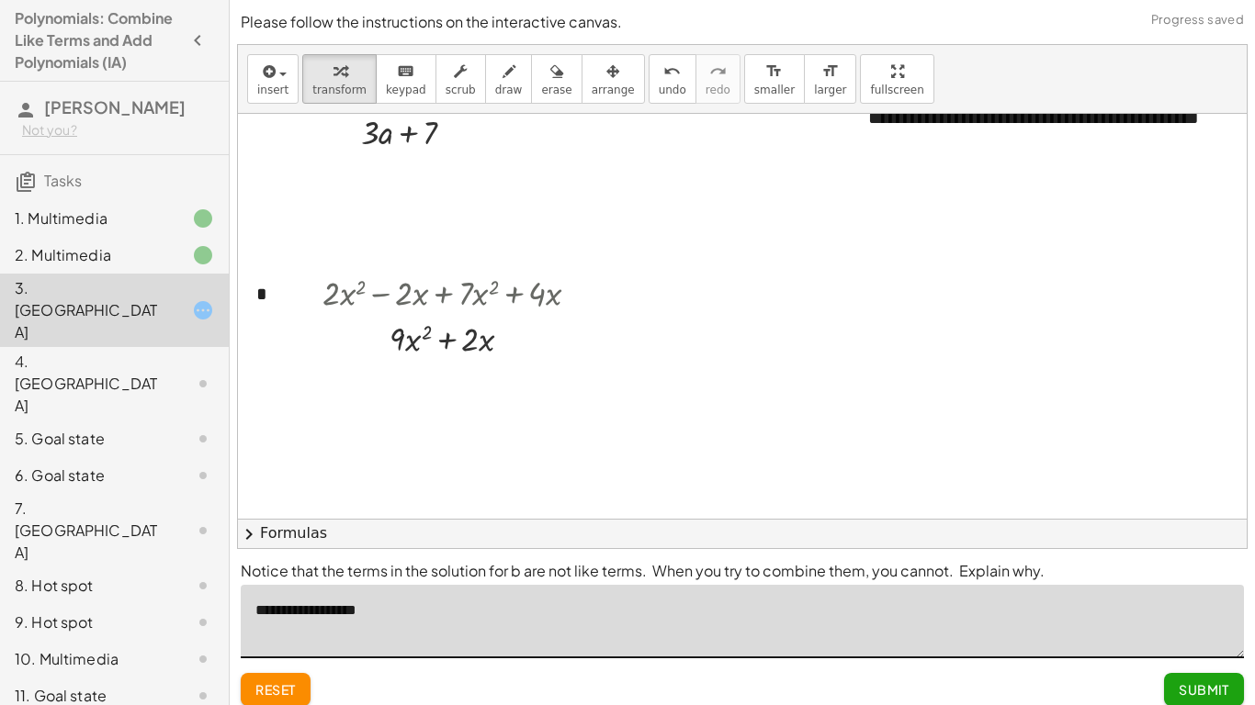
click at [348, 549] on textarea "**********" at bounding box center [742, 621] width 1003 height 73
type textarea "**********"
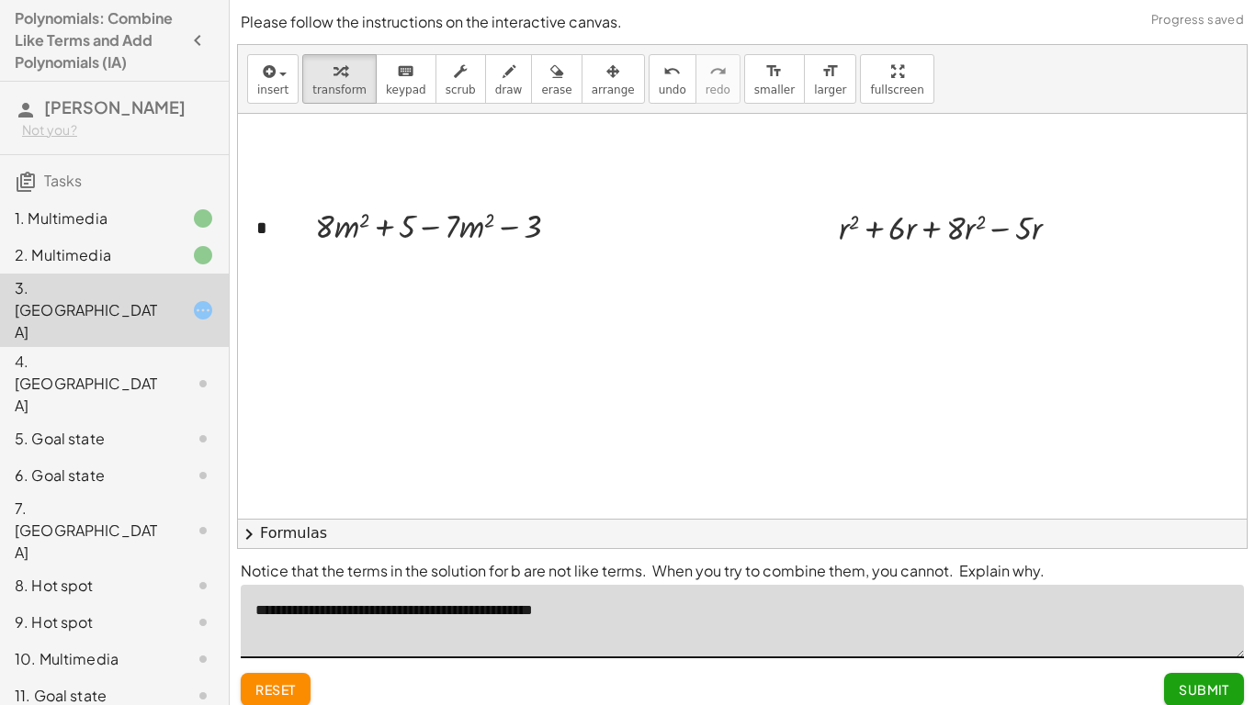
scroll to position [951, 0]
drag, startPoint x: 376, startPoint y: 273, endPoint x: 498, endPoint y: 269, distance: 122.2
click at [498, 269] on div at bounding box center [444, 270] width 277 height 46
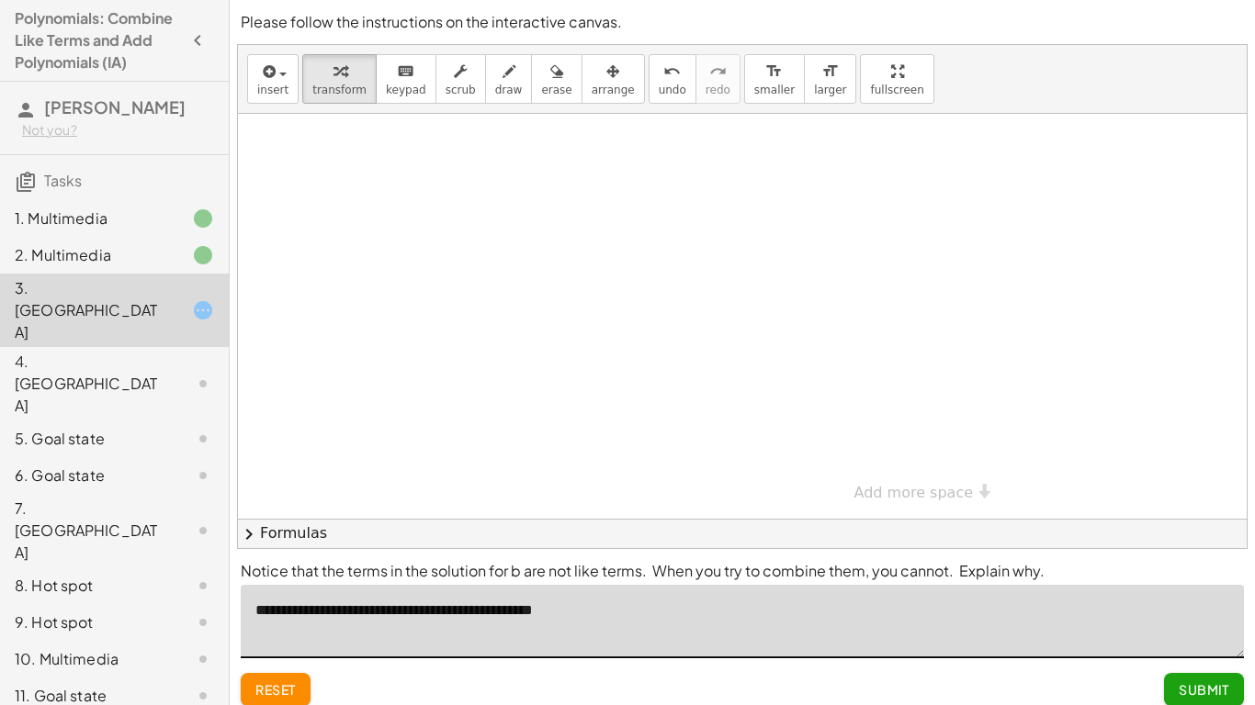
click at [1201, 549] on button "Submit" at bounding box center [1204, 689] width 80 height 33
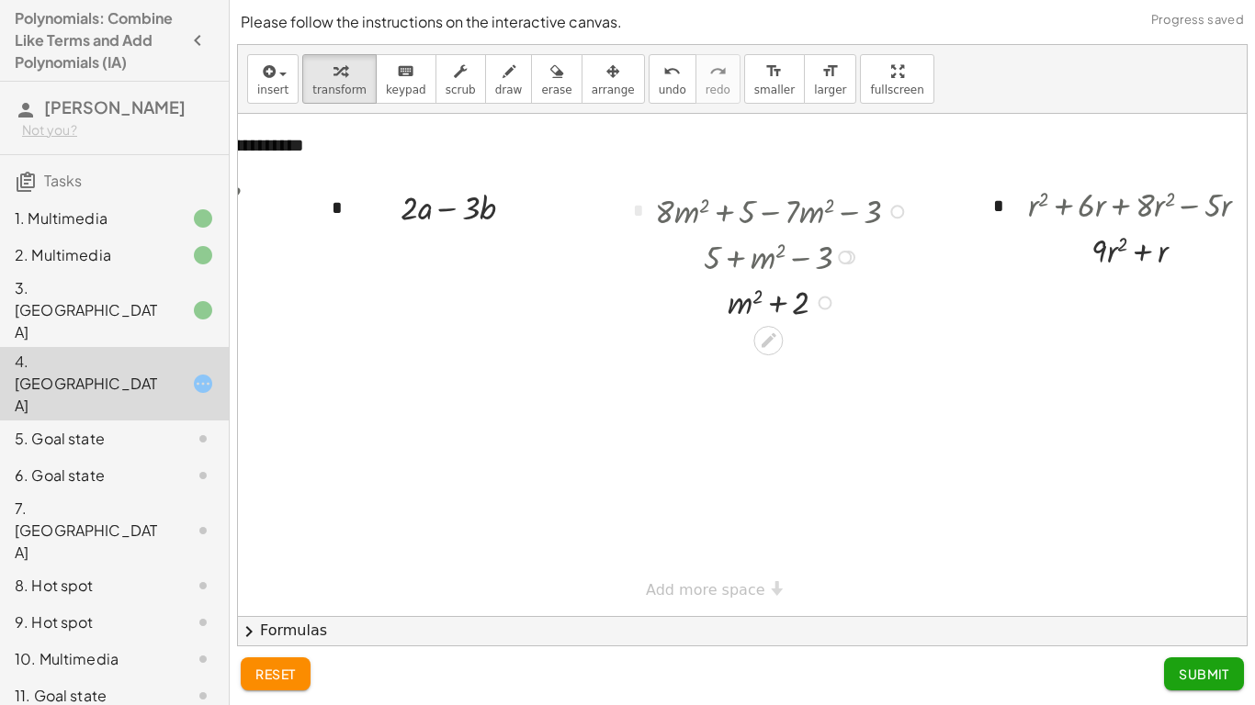
scroll to position [0, 177]
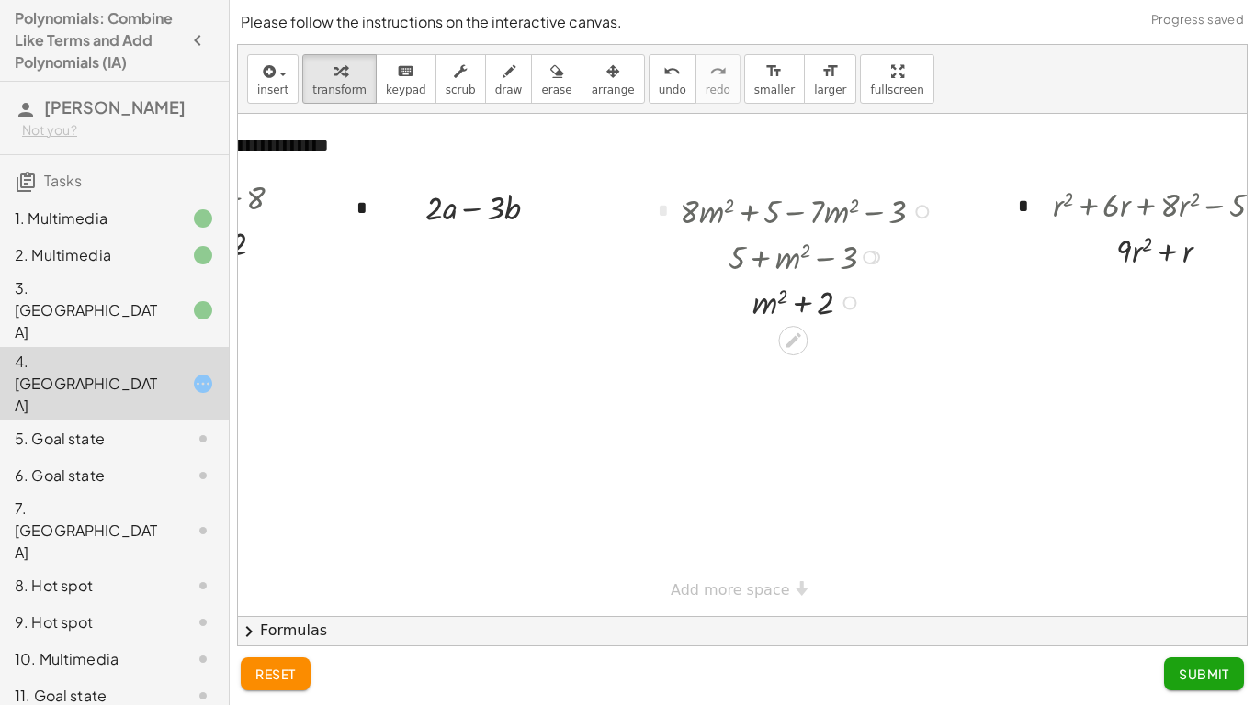
click at [1204, 549] on span "Submit" at bounding box center [1203, 674] width 51 height 17
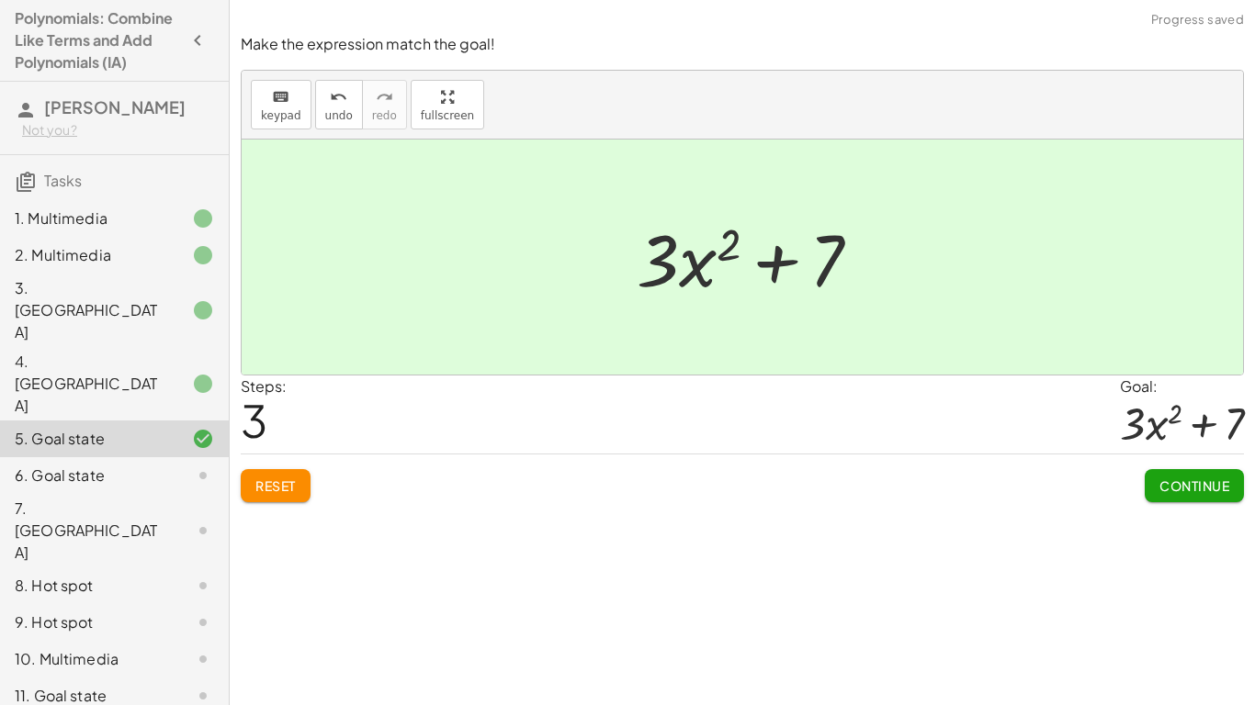
click at [1196, 502] on button "Continue" at bounding box center [1193, 485] width 99 height 33
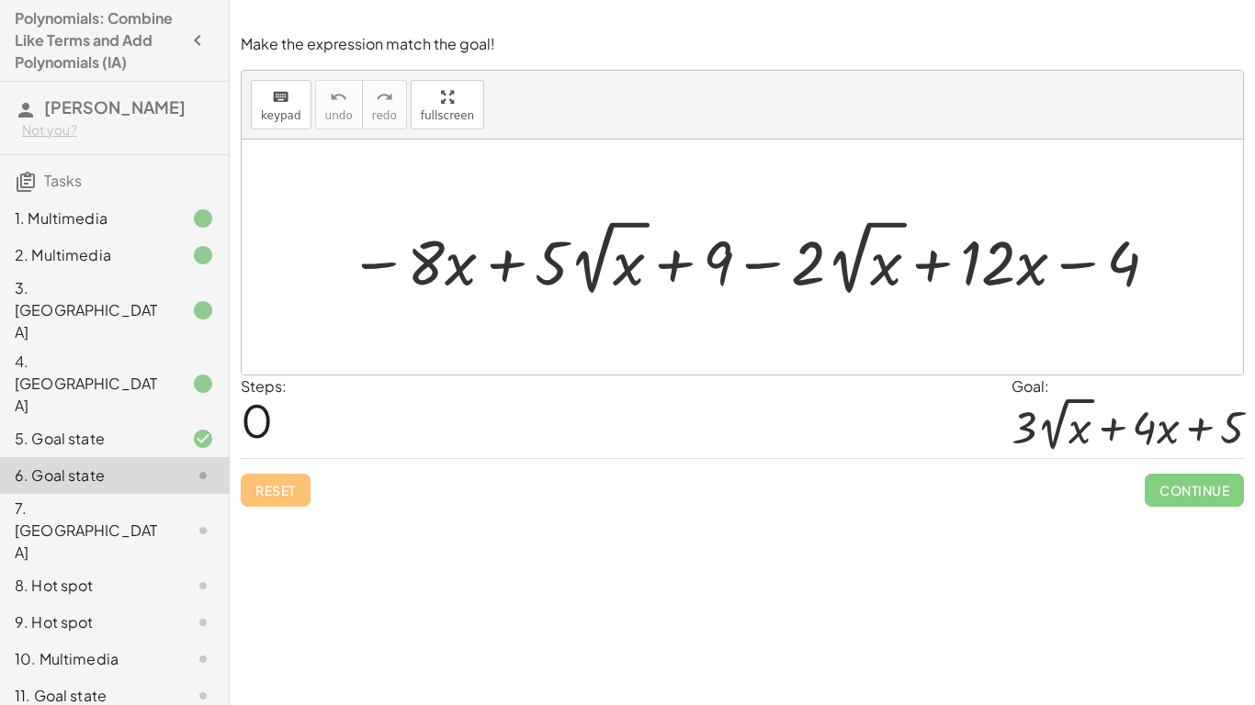
click at [200, 373] on icon at bounding box center [203, 384] width 22 height 22
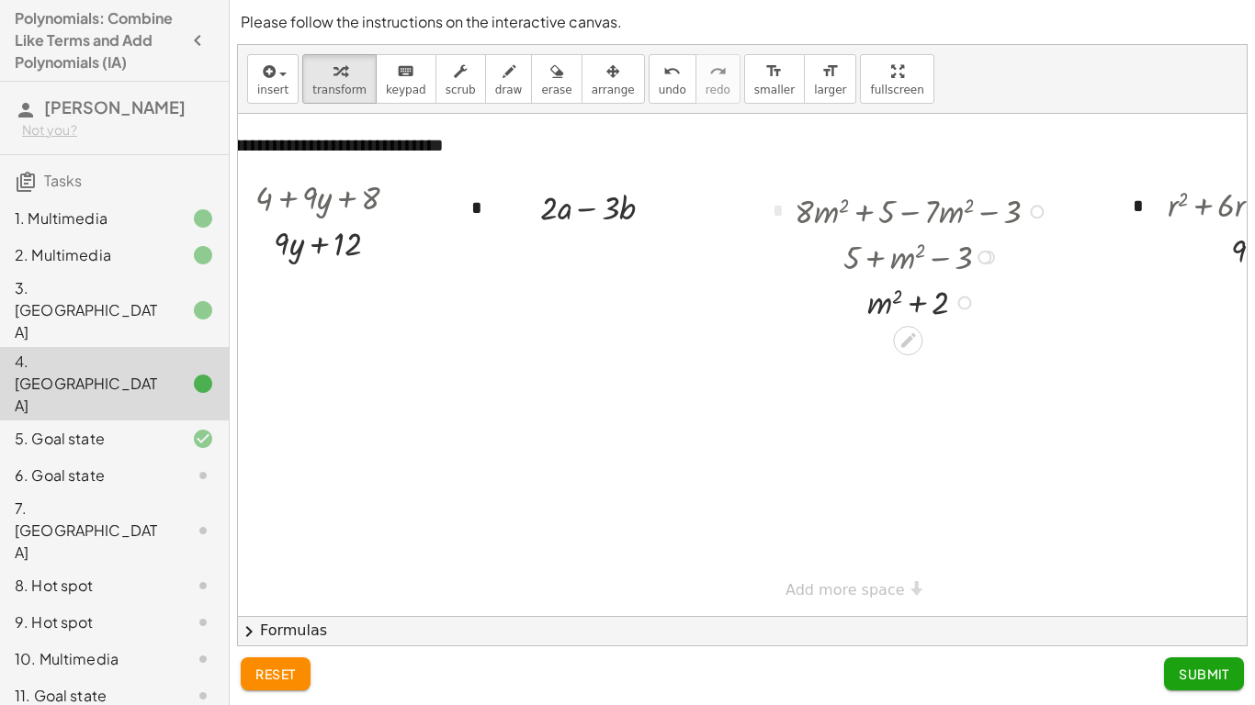
scroll to position [0, 65]
click at [906, 346] on icon at bounding box center [905, 340] width 19 height 19
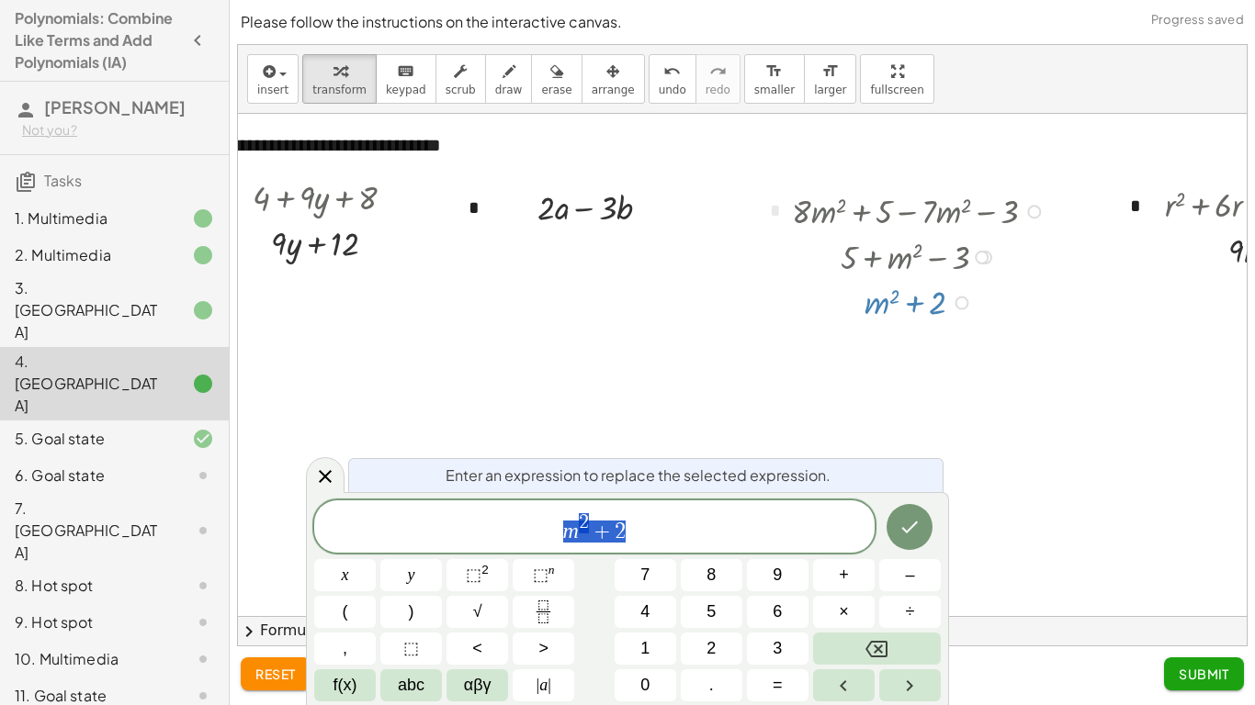
scroll to position [0, 320]
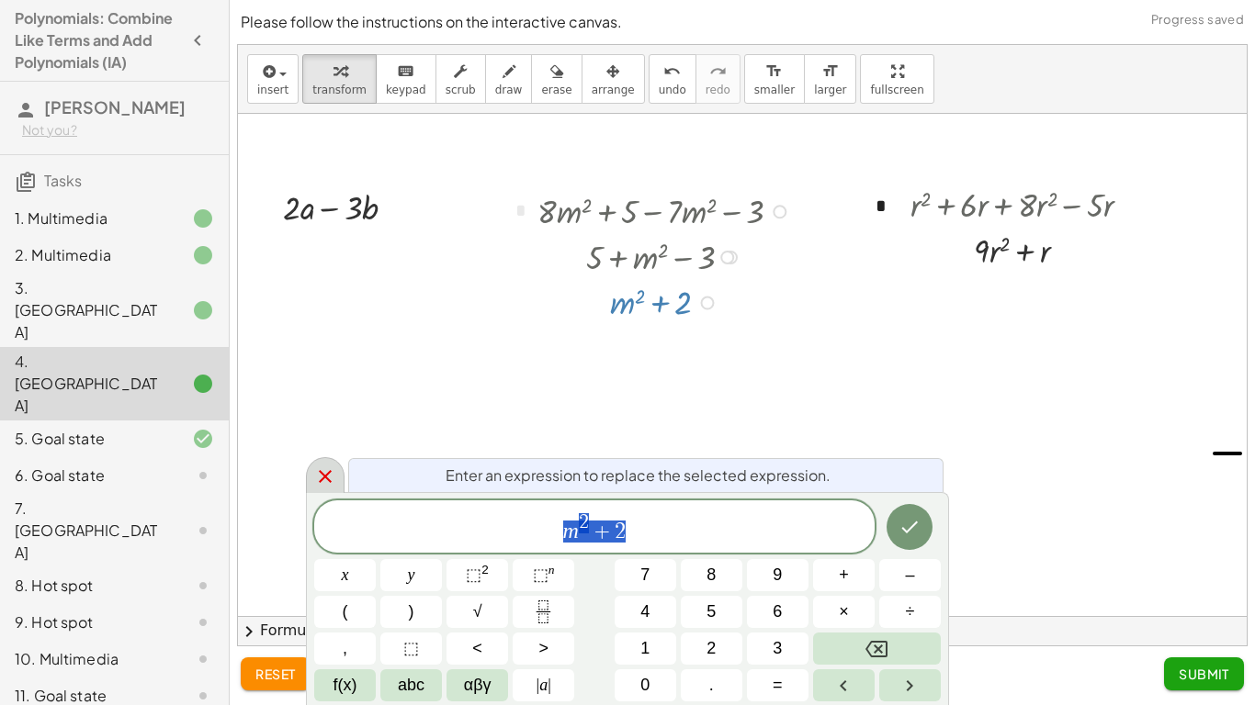
click at [311, 490] on div at bounding box center [325, 475] width 39 height 36
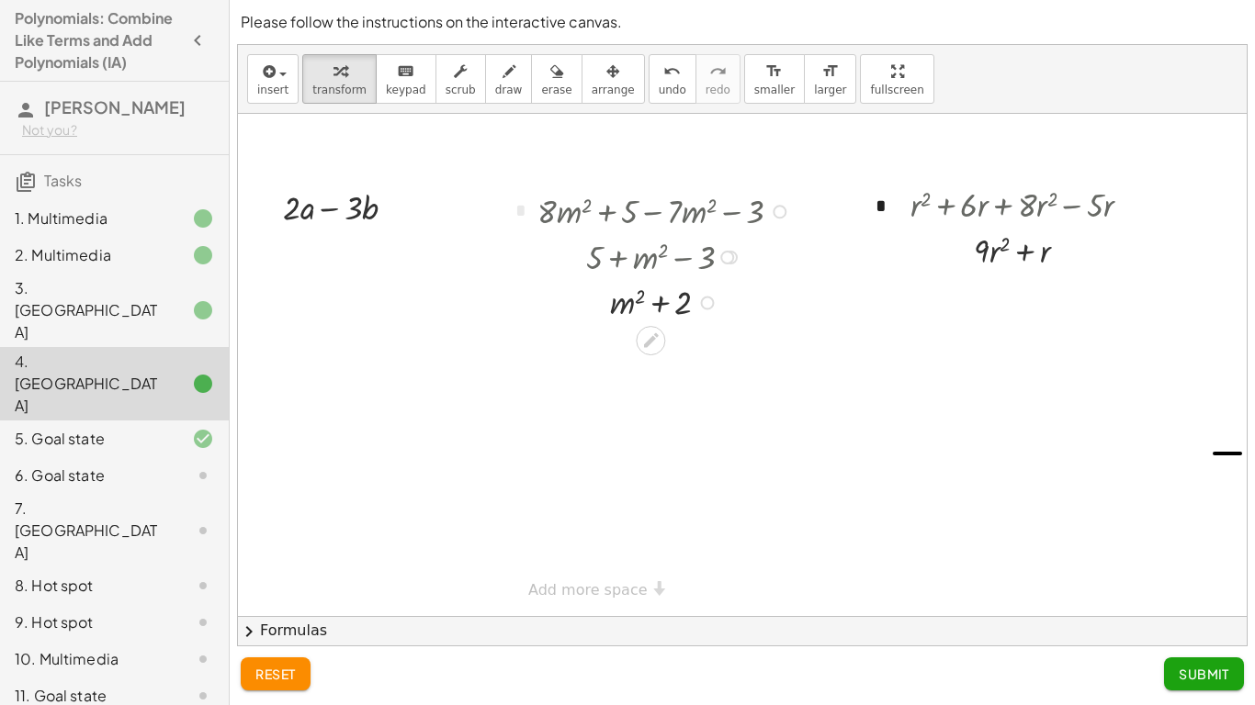
scroll to position [0, 171]
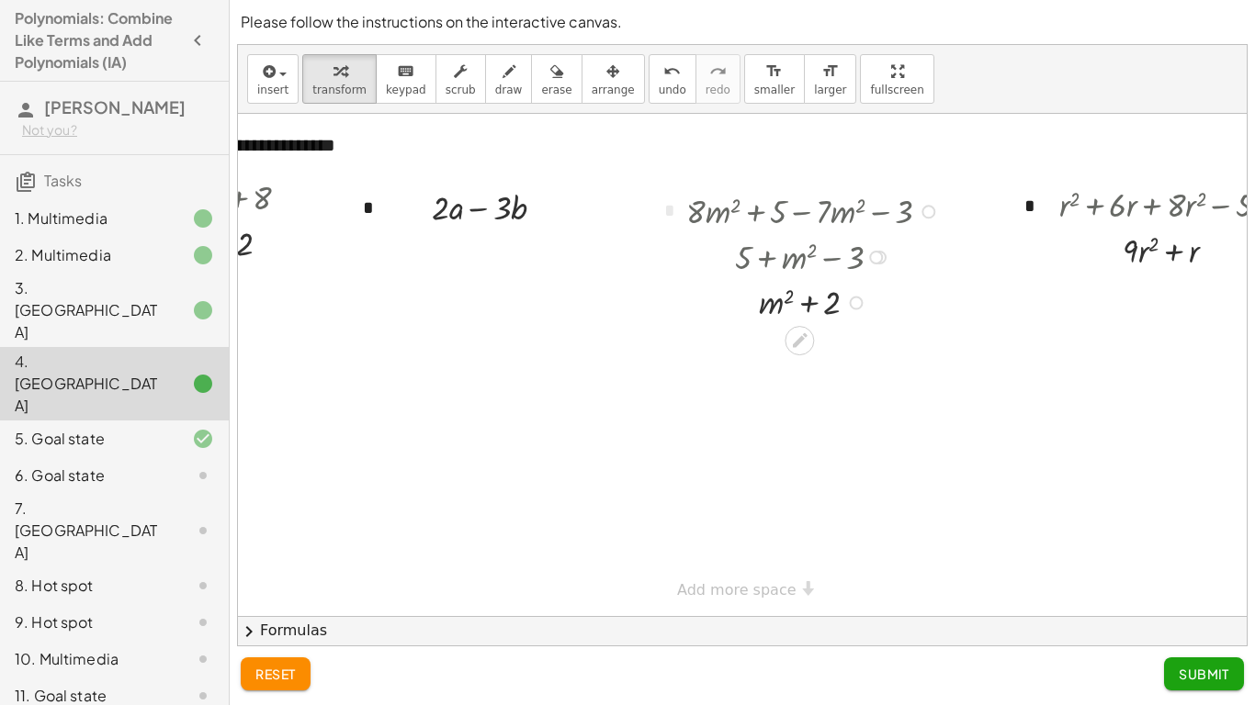
click at [191, 421] on div "3. Canvas" at bounding box center [114, 439] width 229 height 37
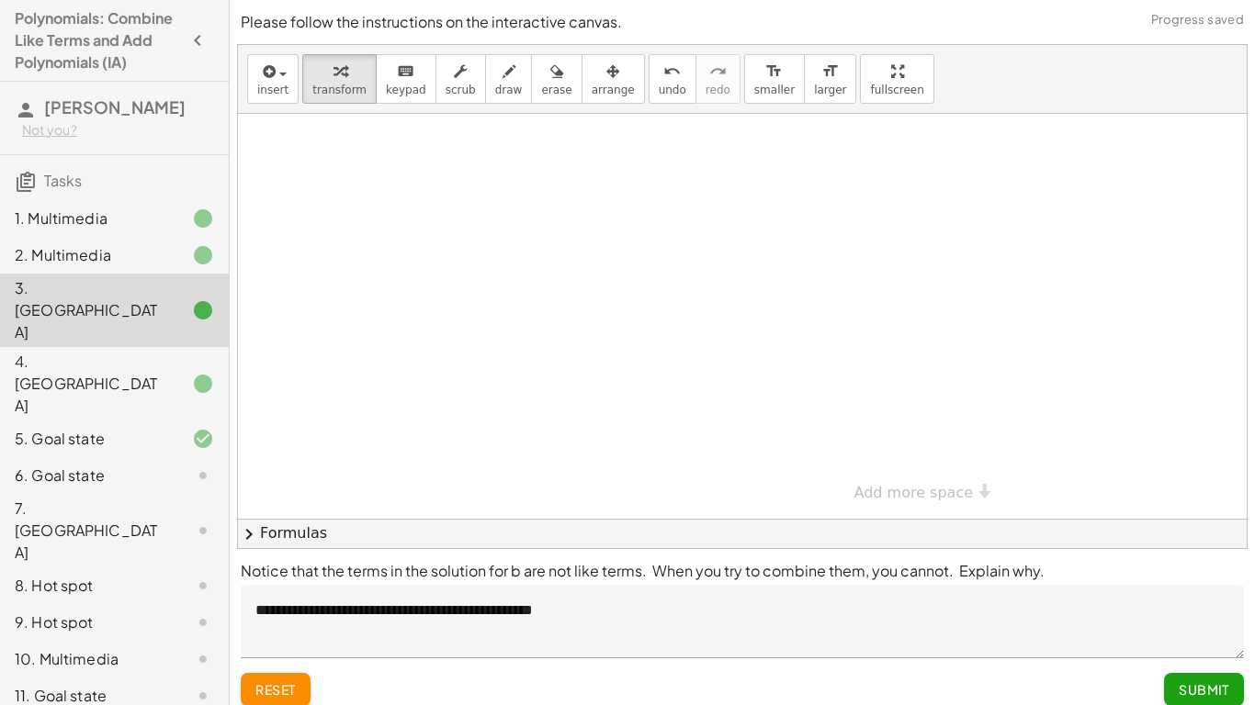
click at [197, 465] on icon at bounding box center [203, 476] width 22 height 22
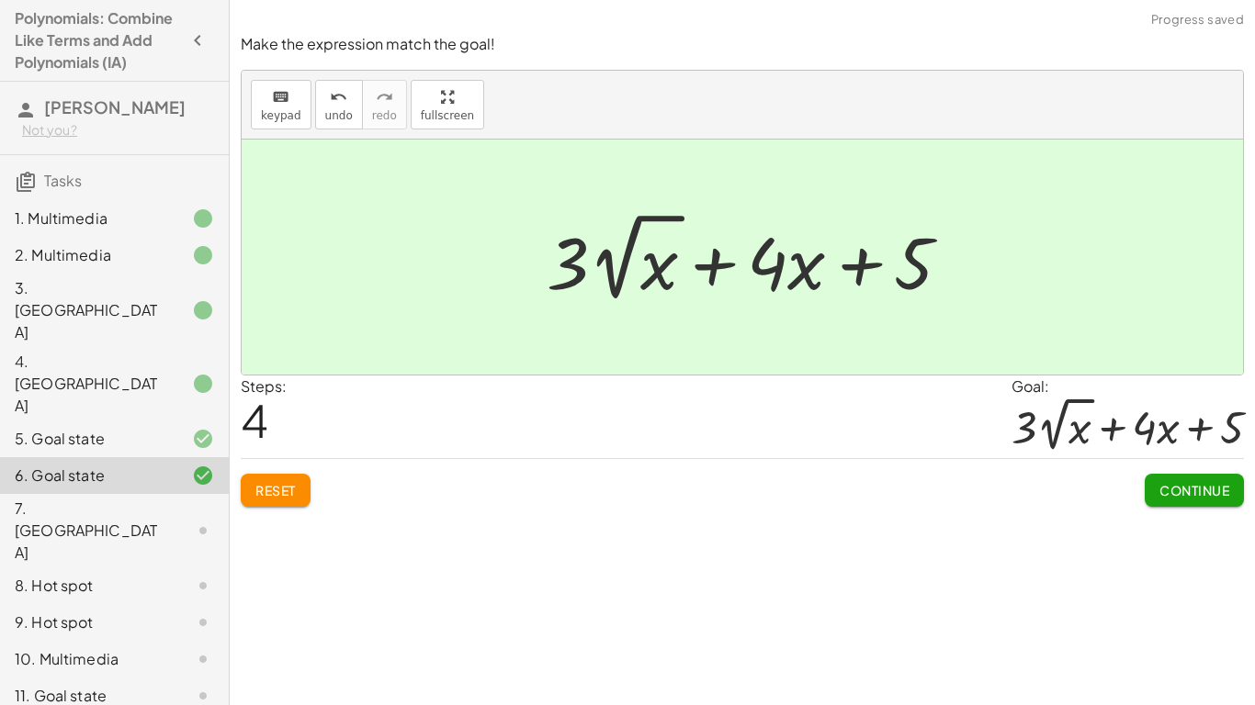
click at [1182, 498] on span "Continue" at bounding box center [1194, 490] width 70 height 17
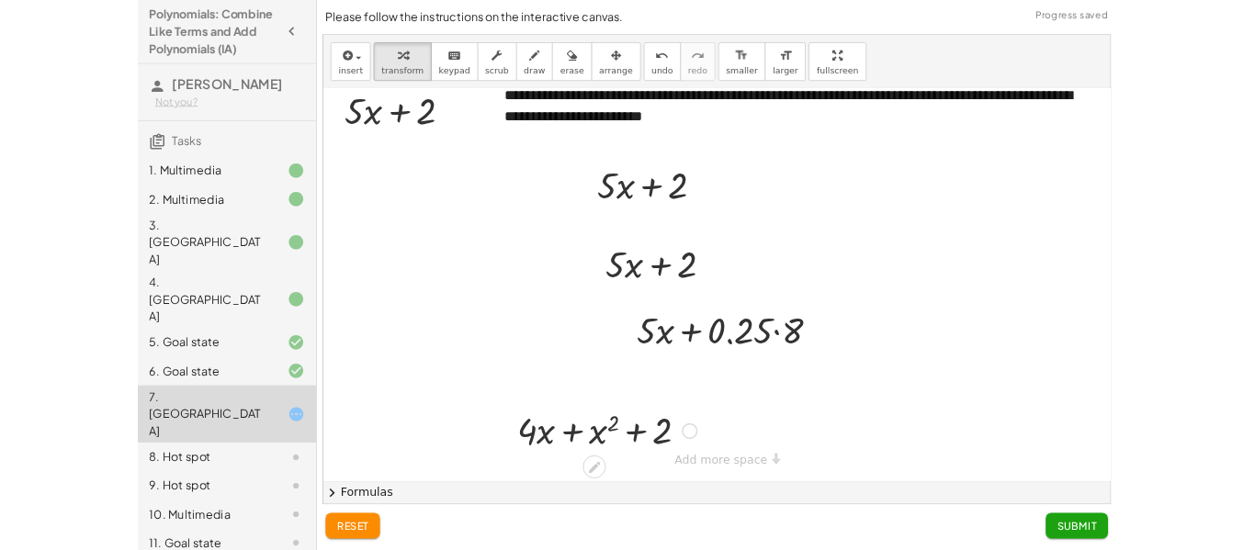
scroll to position [0, 0]
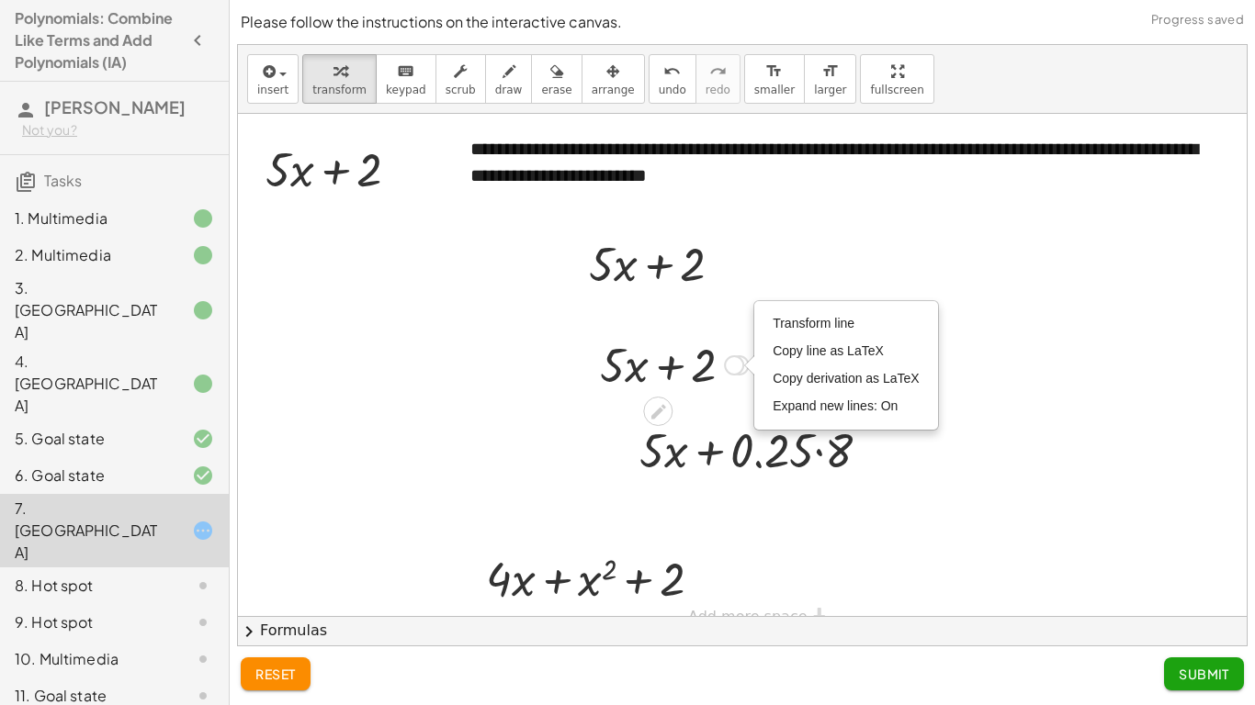
click at [839, 204] on div "**********" at bounding box center [846, 162] width 789 height 89
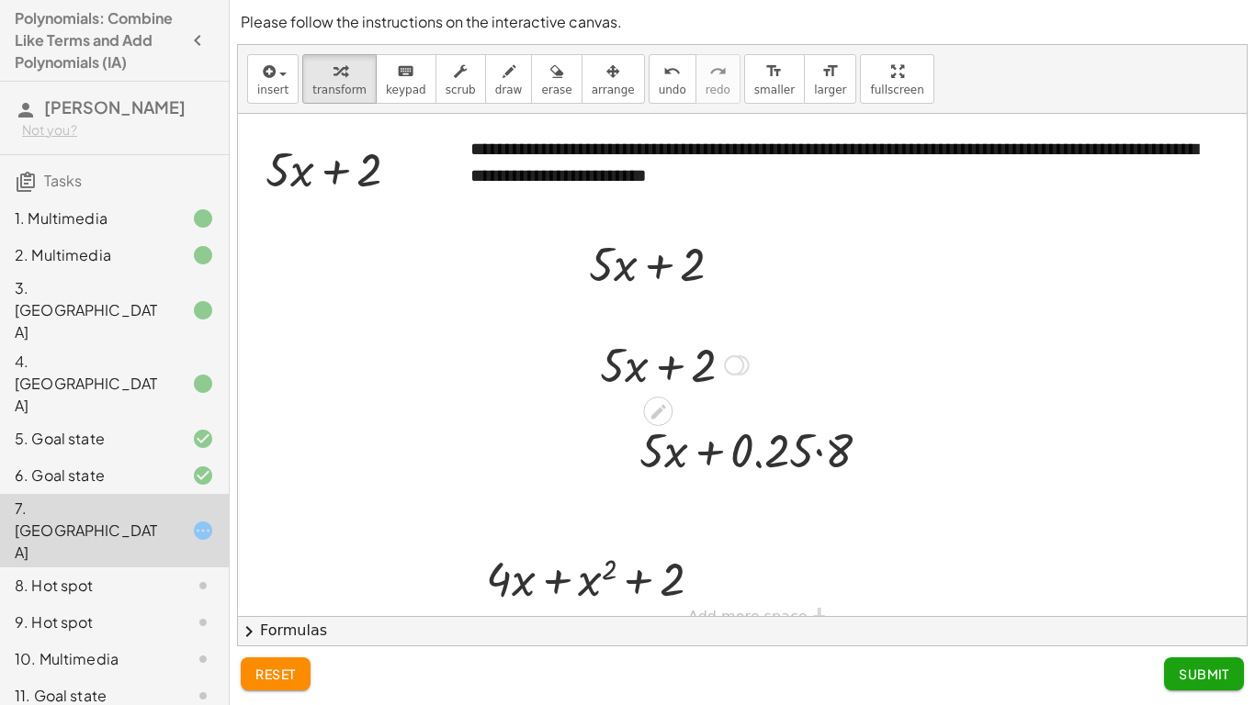
click at [660, 392] on div at bounding box center [665, 409] width 15 height 34
click at [660, 414] on icon at bounding box center [657, 411] width 19 height 19
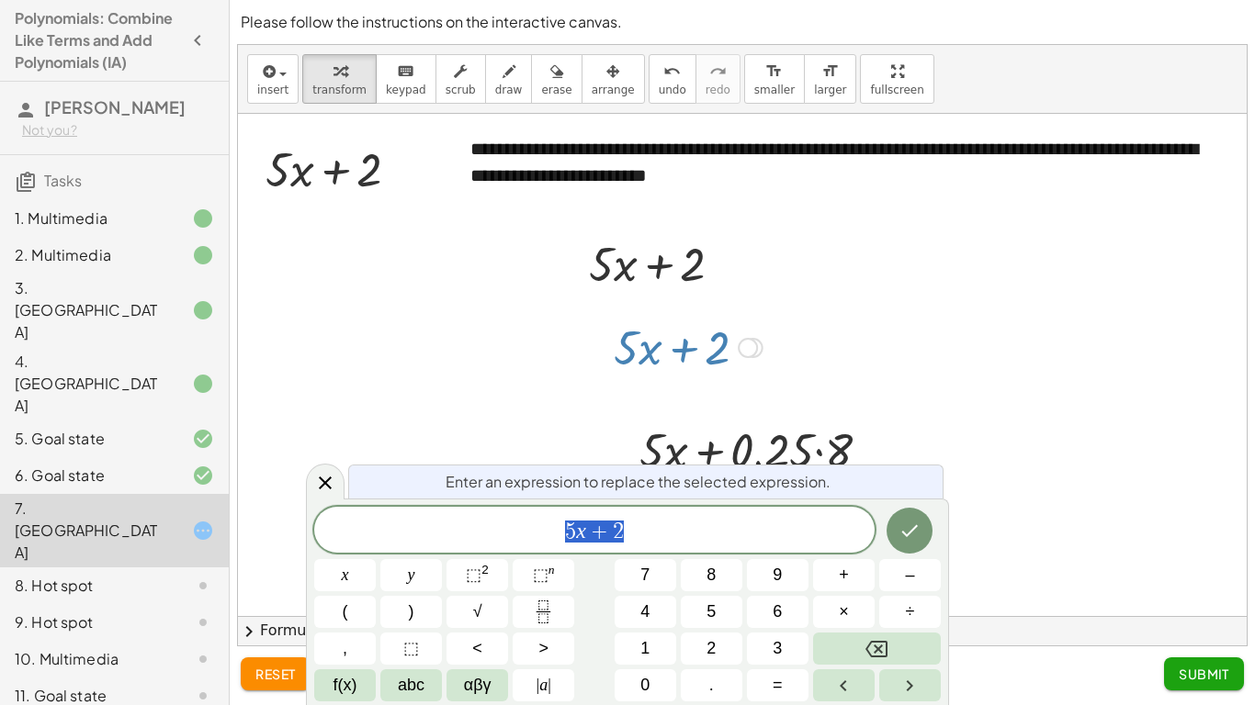
click at [914, 544] on button "Done" at bounding box center [909, 531] width 46 height 46
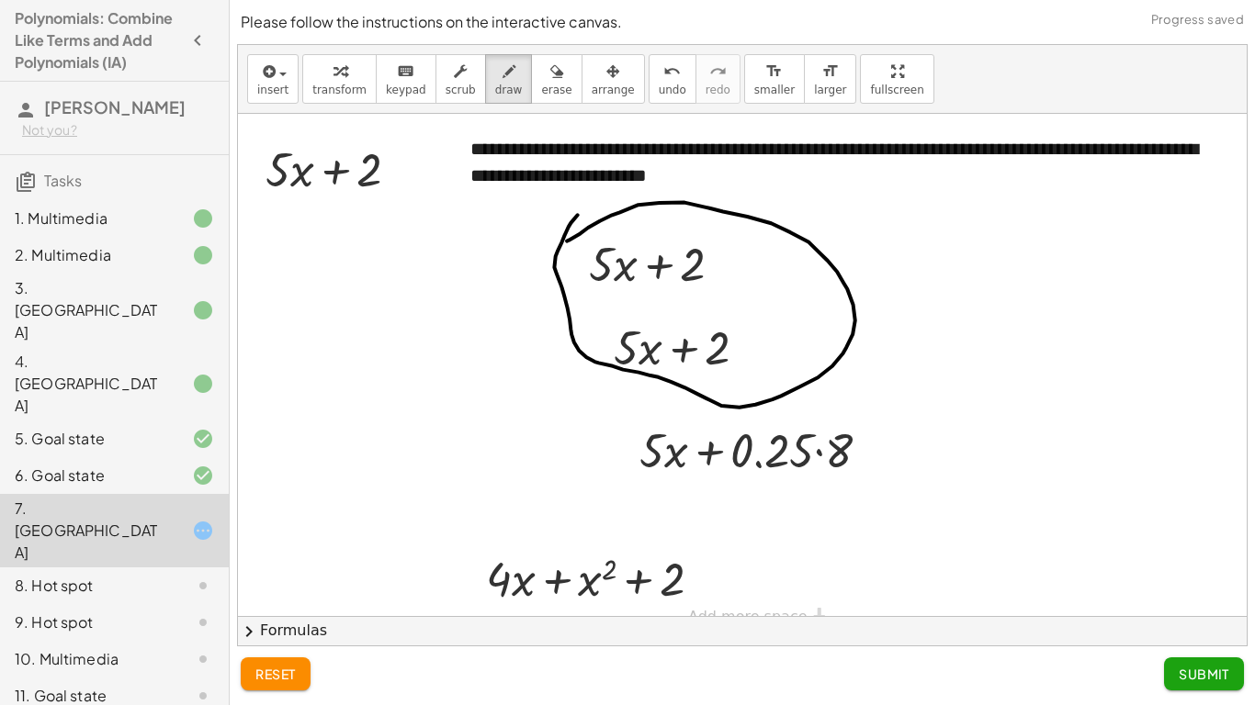
click at [1209, 549] on button "Submit" at bounding box center [1204, 674] width 80 height 33
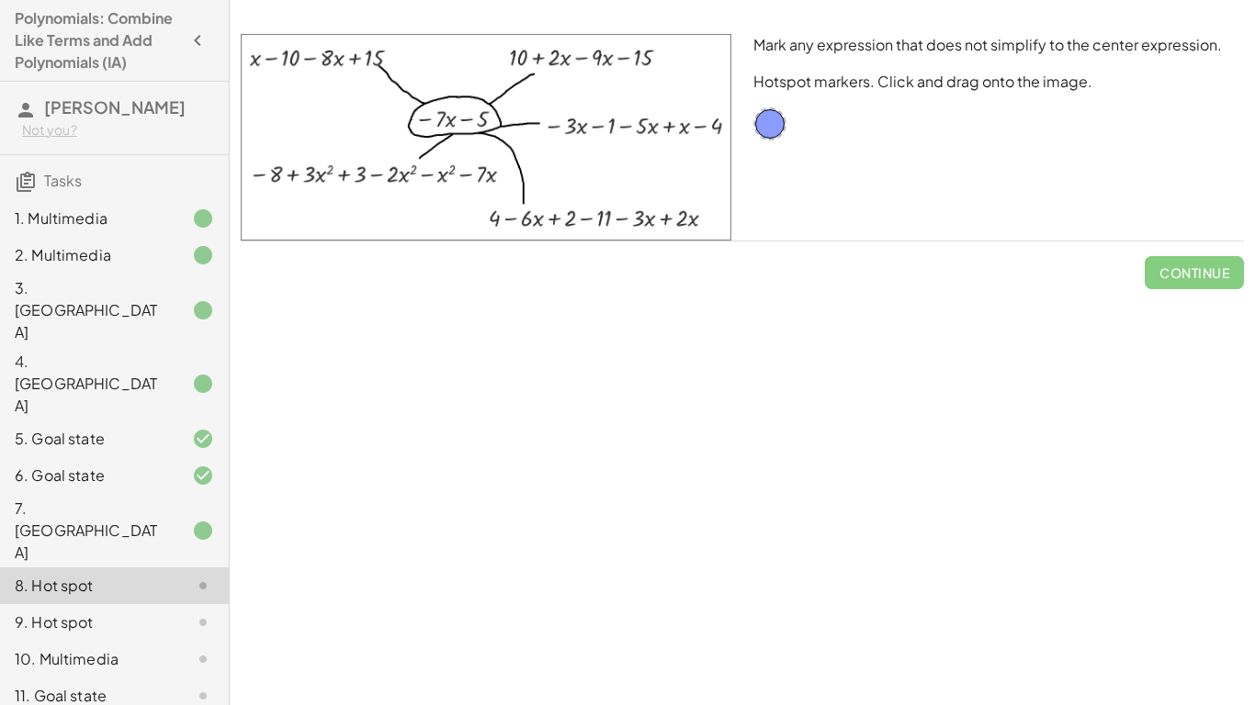
click at [578, 175] on img at bounding box center [486, 137] width 490 height 207
click at [490, 115] on img at bounding box center [486, 137] width 490 height 207
click at [604, 162] on img at bounding box center [486, 137] width 490 height 207
click at [613, 141] on img at bounding box center [486, 137] width 490 height 207
click at [786, 131] on div "Mark any expression that does not simplify to the center expression. Hotspot ma…" at bounding box center [998, 137] width 513 height 229
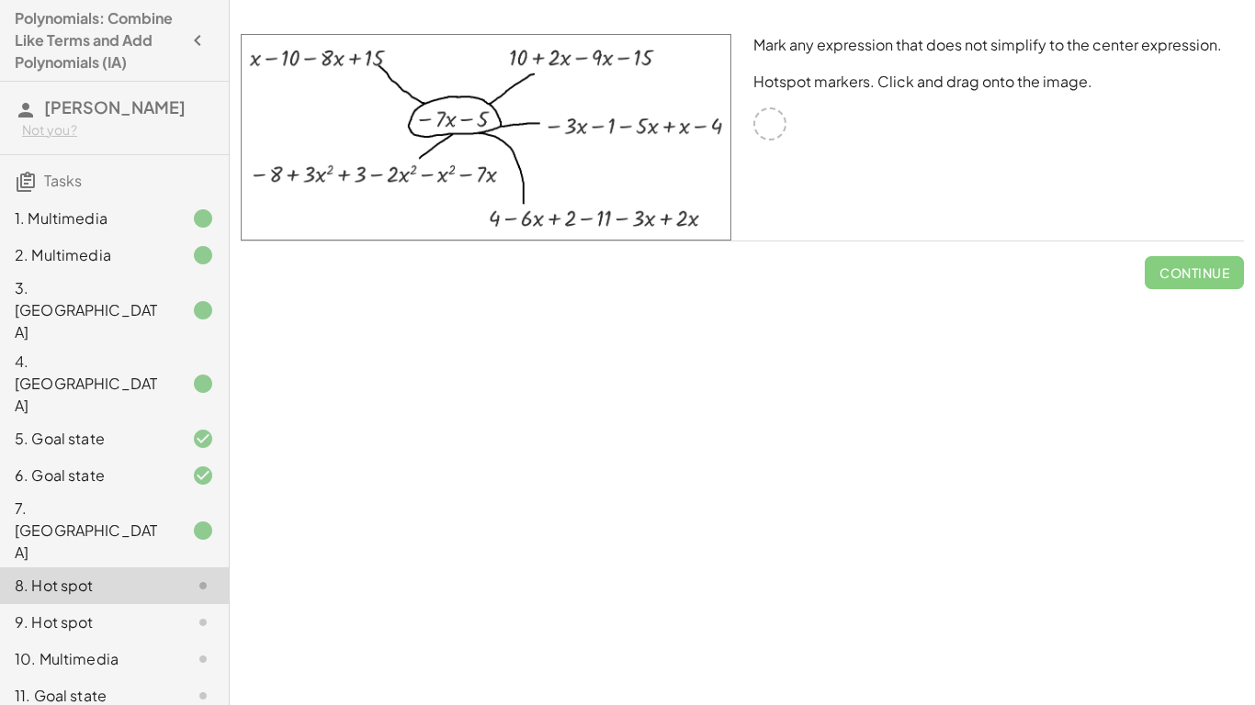
click at [780, 116] on div at bounding box center [769, 123] width 33 height 33
click at [767, 126] on div at bounding box center [769, 123] width 33 height 33
click at [763, 120] on div at bounding box center [769, 123] width 33 height 33
click at [777, 103] on div "Mark any expression that does not simplify to the center expression. Hotspot ma…" at bounding box center [998, 137] width 513 height 229
click at [760, 116] on div at bounding box center [769, 123] width 33 height 33
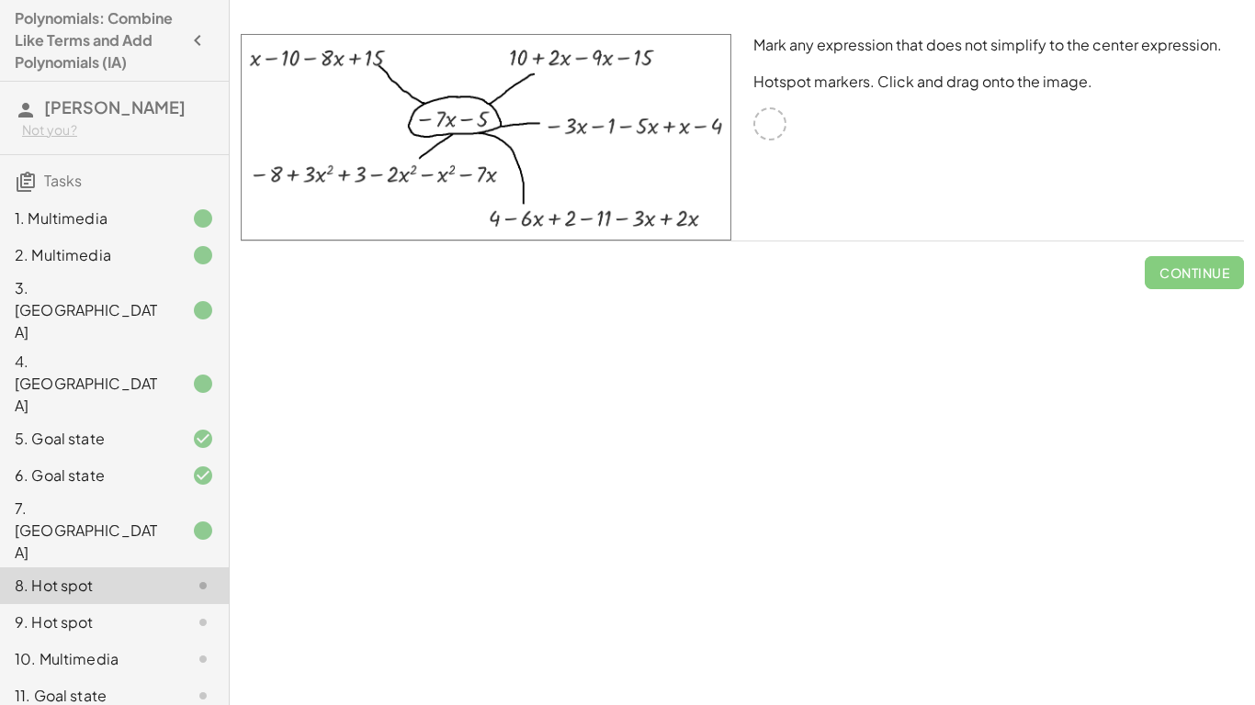
click at [765, 130] on div at bounding box center [769, 123] width 33 height 33
click at [779, 131] on div at bounding box center [769, 123] width 33 height 33
click at [659, 142] on img at bounding box center [486, 137] width 490 height 207
click at [411, 55] on img at bounding box center [486, 137] width 490 height 207
click at [438, 91] on img at bounding box center [486, 137] width 490 height 207
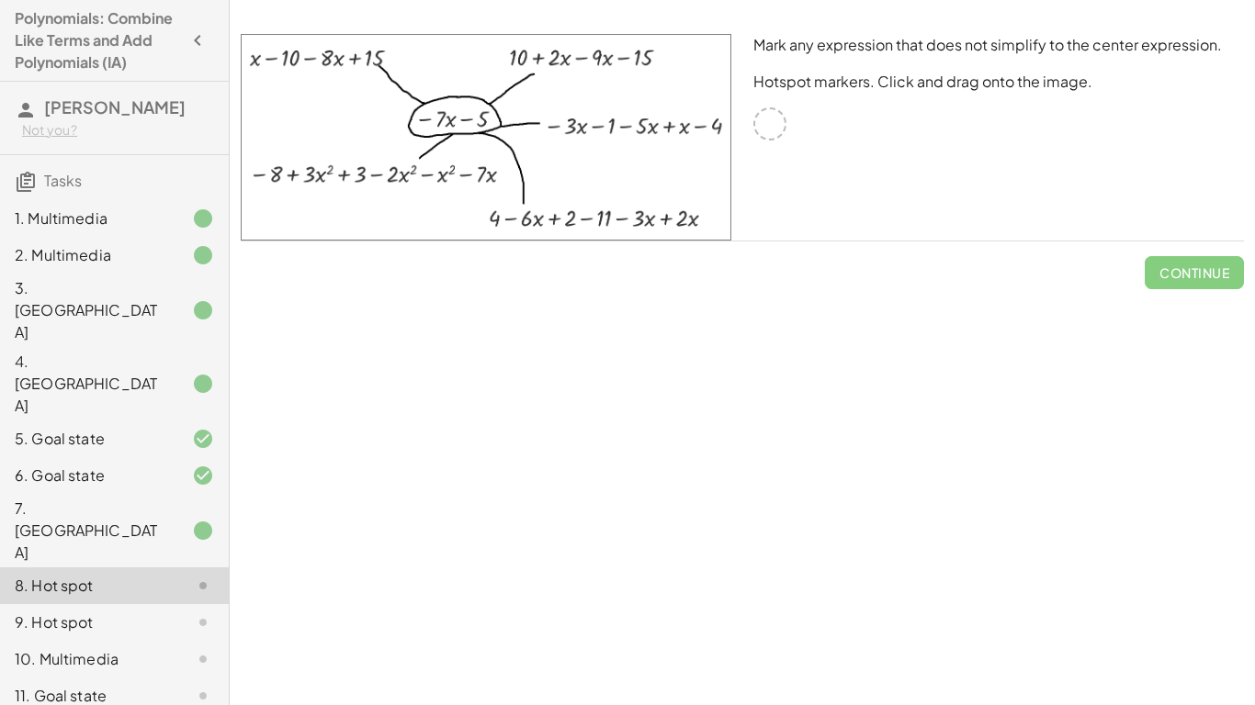
click at [1220, 283] on span "Continue" at bounding box center [1193, 266] width 99 height 48
click at [1210, 301] on div "**********" at bounding box center [742, 352] width 1025 height 705
click at [1210, 234] on div "Mark any expression that does not simplify to the center expression. Hotspot ma…" at bounding box center [998, 137] width 513 height 229
click at [764, 125] on div at bounding box center [769, 123] width 33 height 33
click at [762, 118] on div at bounding box center [769, 123] width 33 height 33
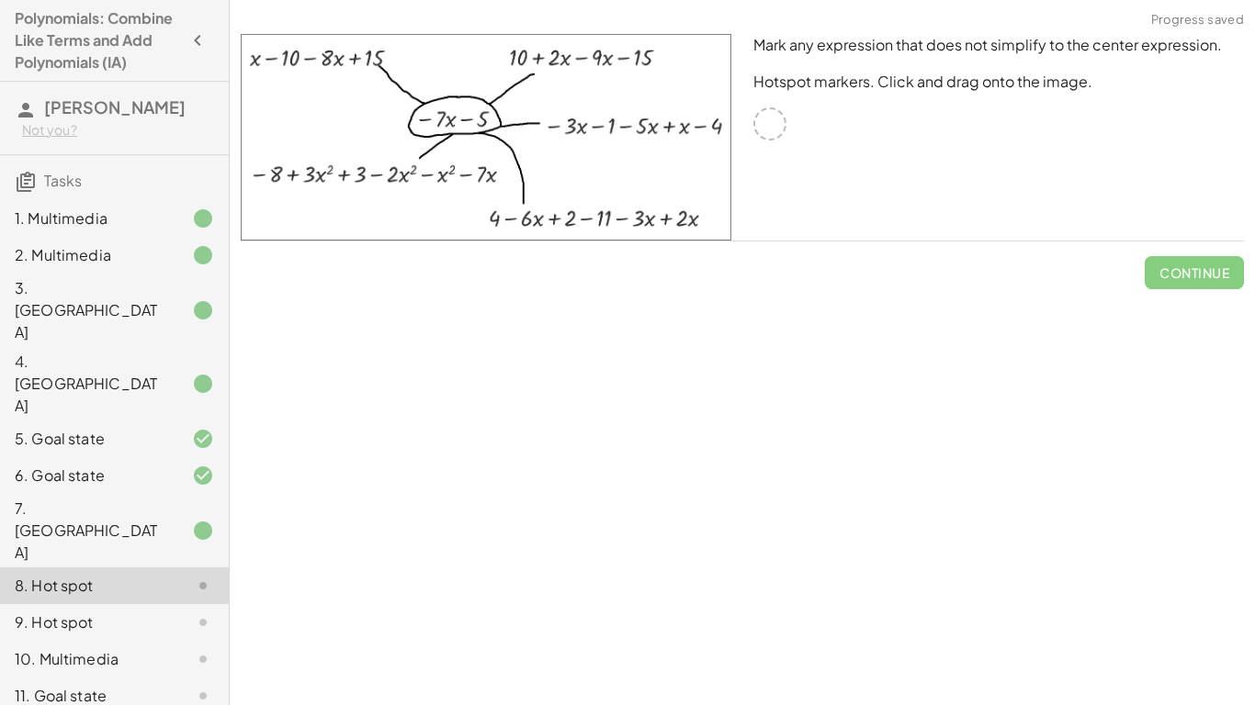
click at [693, 114] on img at bounding box center [486, 137] width 490 height 207
click at [574, 140] on img at bounding box center [486, 137] width 490 height 207
click at [534, 190] on img at bounding box center [486, 137] width 490 height 207
click at [559, 209] on img at bounding box center [486, 137] width 490 height 207
click at [626, 226] on img at bounding box center [486, 137] width 490 height 207
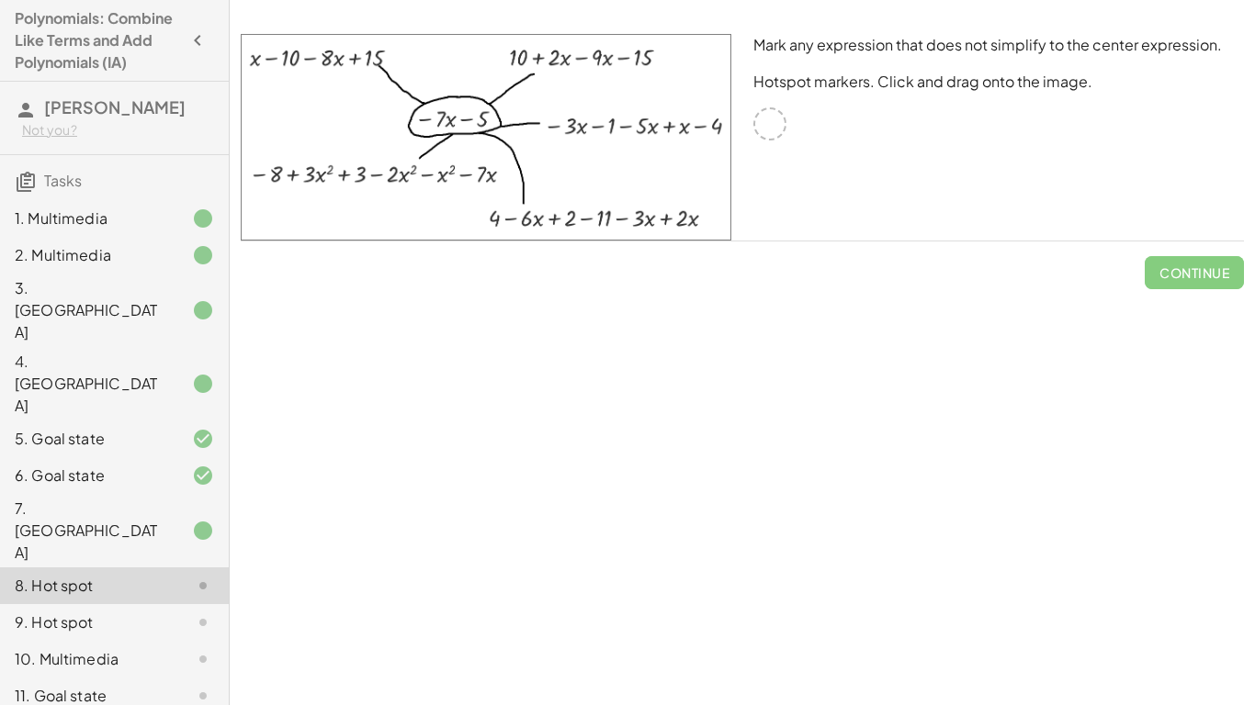
click at [626, 226] on img at bounding box center [486, 137] width 490 height 207
drag, startPoint x: 638, startPoint y: 215, endPoint x: 732, endPoint y: 227, distance: 94.4
click at [732, 227] on div at bounding box center [486, 137] width 513 height 229
drag, startPoint x: 695, startPoint y: 230, endPoint x: 760, endPoint y: 189, distance: 75.9
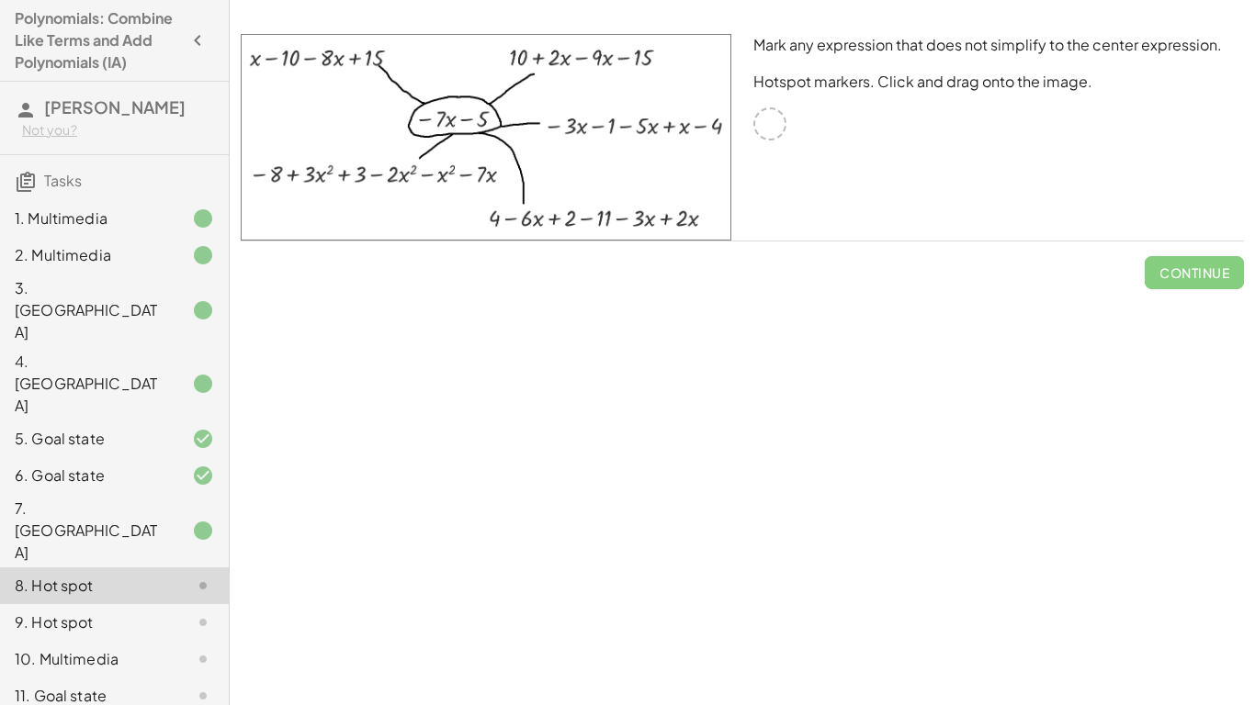
click at [760, 189] on div "Mark any expression that does not simplify to the center expression. Hotspot ma…" at bounding box center [742, 137] width 1025 height 229
click at [760, 119] on div at bounding box center [769, 123] width 33 height 33
drag, startPoint x: 436, startPoint y: 122, endPoint x: 522, endPoint y: 116, distance: 85.7
click at [522, 116] on img at bounding box center [486, 137] width 490 height 207
drag, startPoint x: 522, startPoint y: 116, endPoint x: 574, endPoint y: 87, distance: 59.6
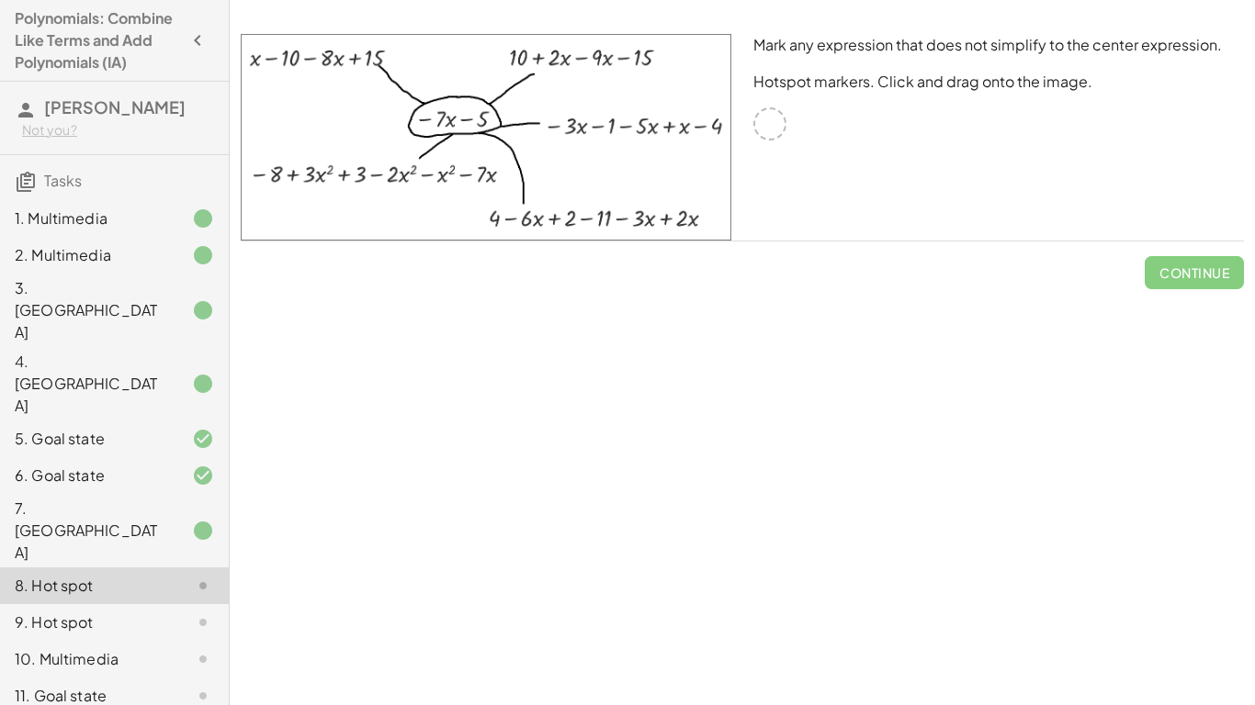
click at [574, 87] on img at bounding box center [486, 137] width 490 height 207
click at [772, 133] on div at bounding box center [769, 123] width 33 height 33
drag, startPoint x: 772, startPoint y: 133, endPoint x: 874, endPoint y: 161, distance: 106.5
click at [874, 161] on div "Mark any expression that does not simplify to the center expression. Hotspot ma…" at bounding box center [998, 137] width 513 height 229
click at [749, 107] on div "Mark any expression that does not simplify to the center expression. Hotspot ma…" at bounding box center [998, 137] width 513 height 229
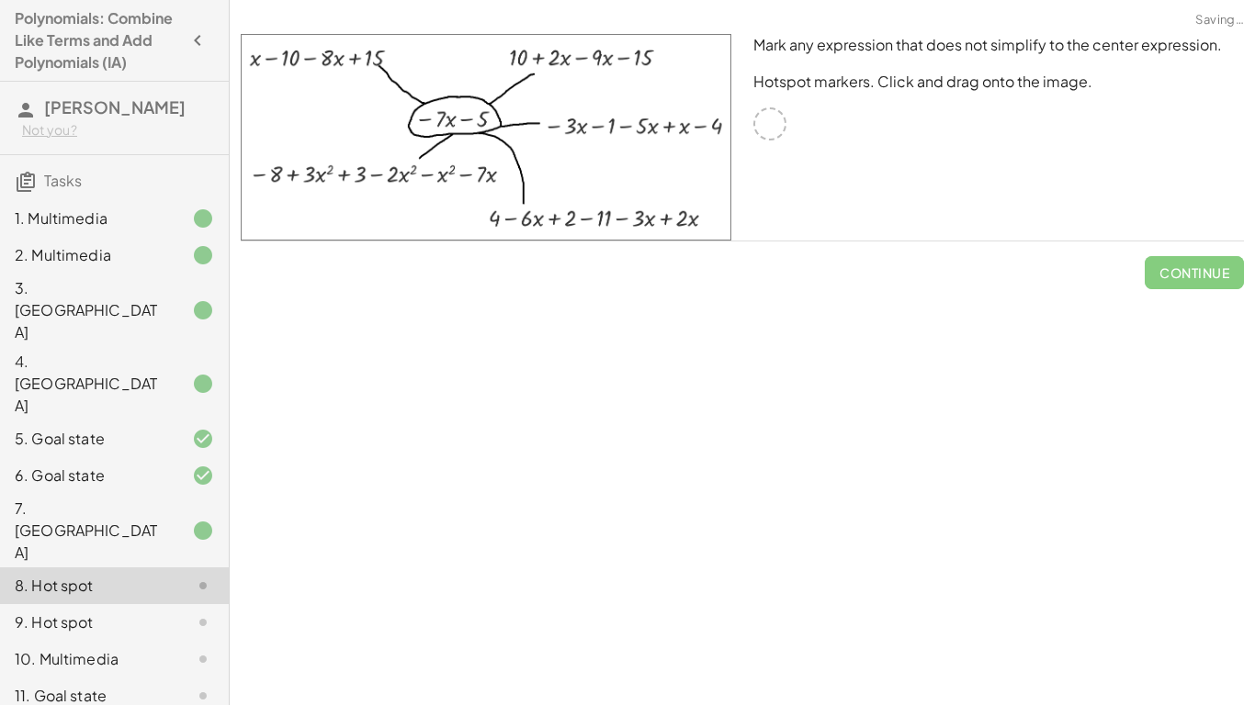
click at [756, 119] on div at bounding box center [769, 123] width 33 height 33
click at [781, 127] on div at bounding box center [769, 123] width 33 height 33
click at [783, 124] on div at bounding box center [769, 123] width 33 height 33
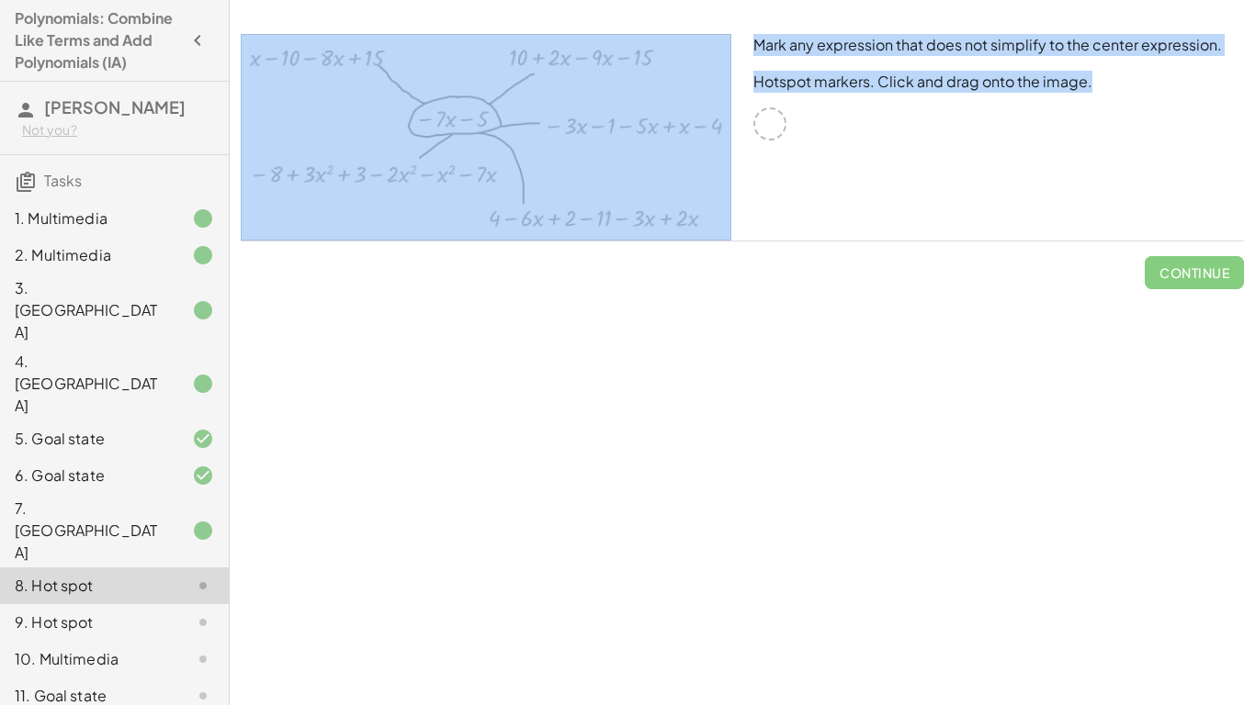
drag, startPoint x: 778, startPoint y: 120, endPoint x: 654, endPoint y: 106, distance: 124.9
click at [654, 106] on div "Mark any expression that does not simplify to the center expression. Hotspot ma…" at bounding box center [742, 137] width 1025 height 229
click at [654, 106] on img at bounding box center [486, 137] width 490 height 207
drag, startPoint x: 654, startPoint y: 106, endPoint x: 711, endPoint y: 105, distance: 57.0
click at [711, 105] on img at bounding box center [486, 137] width 490 height 207
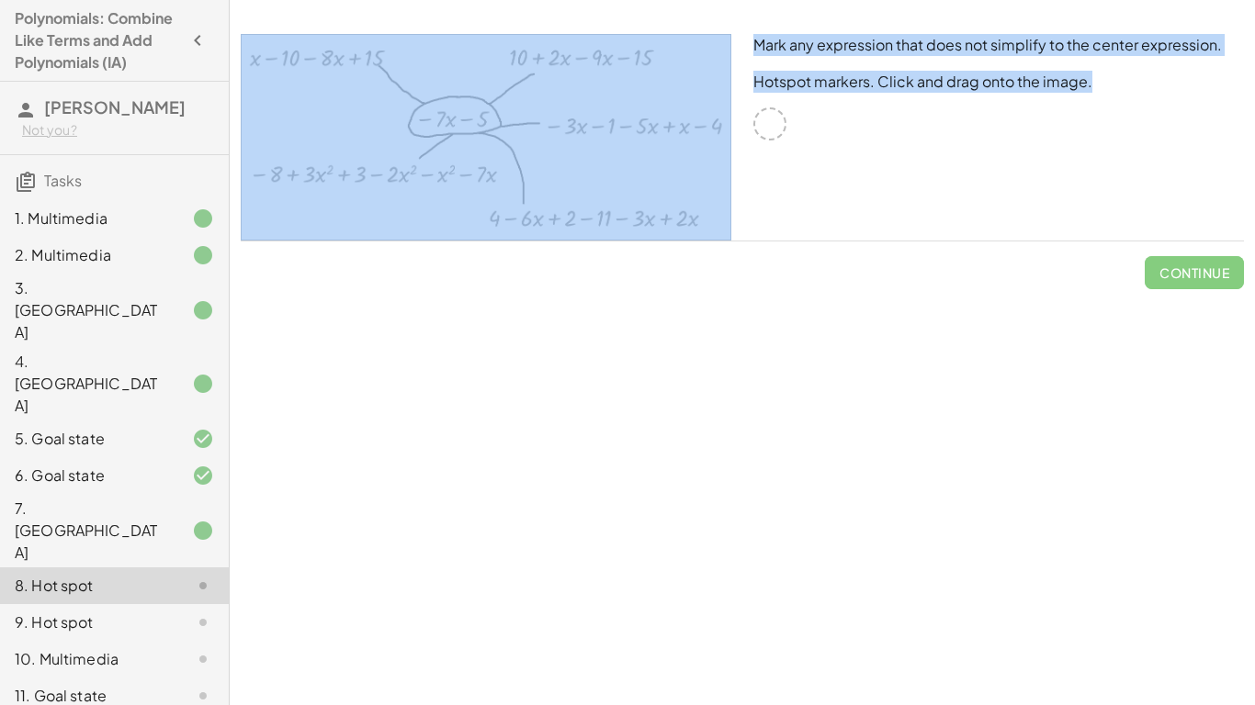
click at [711, 105] on img at bounding box center [486, 137] width 490 height 207
click at [117, 498] on div "7. Canvas" at bounding box center [89, 531] width 148 height 66
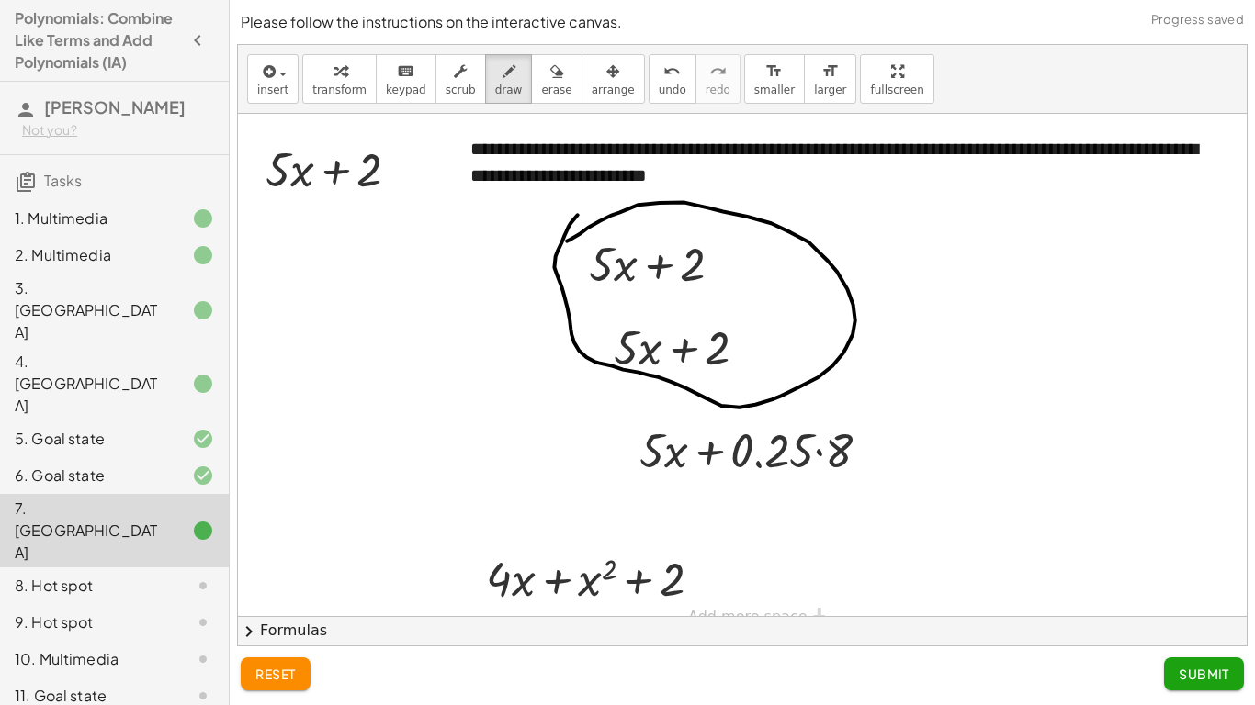
click at [118, 549] on div "8. Hot spot" at bounding box center [114, 659] width 229 height 37
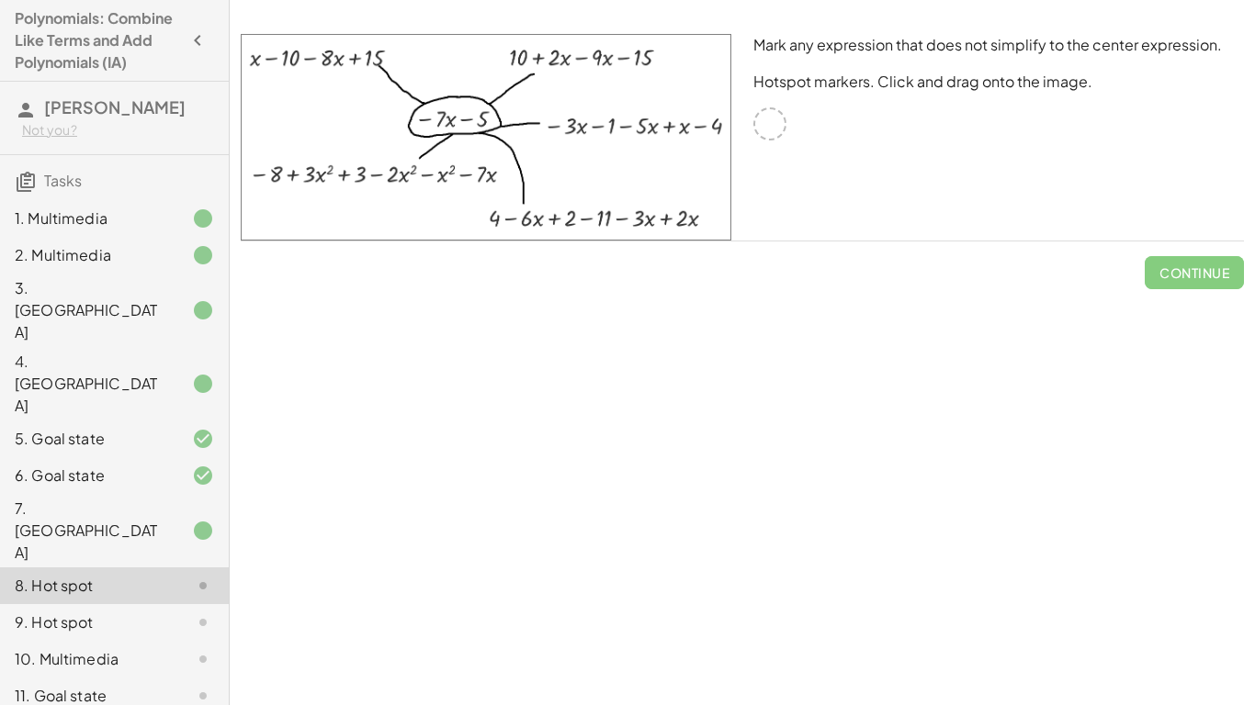
click at [101, 465] on div "6. Goal state" at bounding box center [89, 476] width 148 height 22
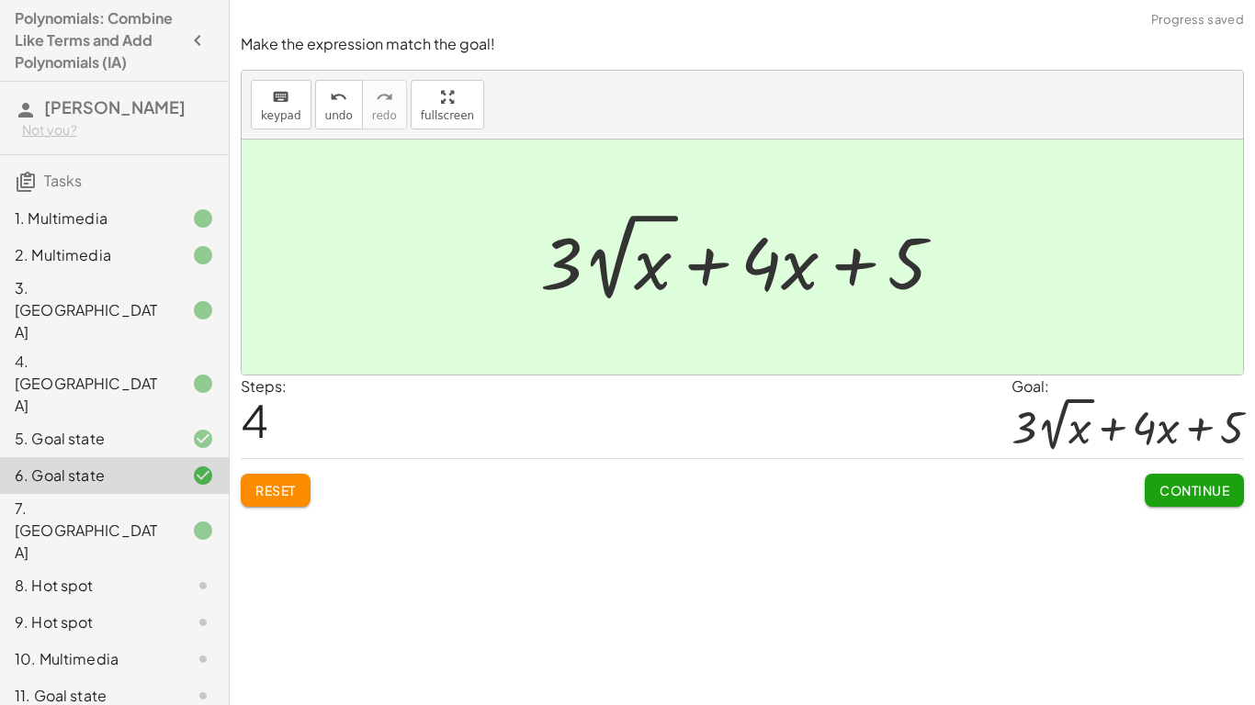
click at [116, 498] on div "7. Canvas" at bounding box center [89, 531] width 148 height 66
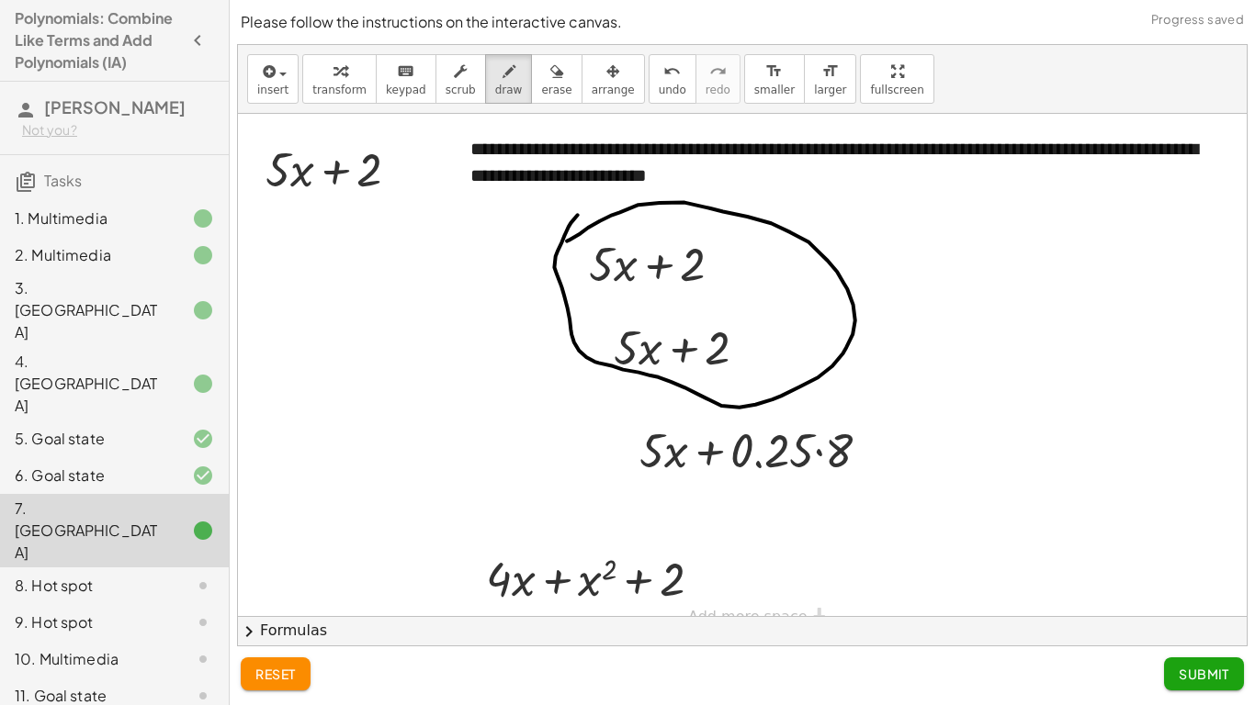
click at [1211, 549] on span "Submit" at bounding box center [1203, 674] width 51 height 17
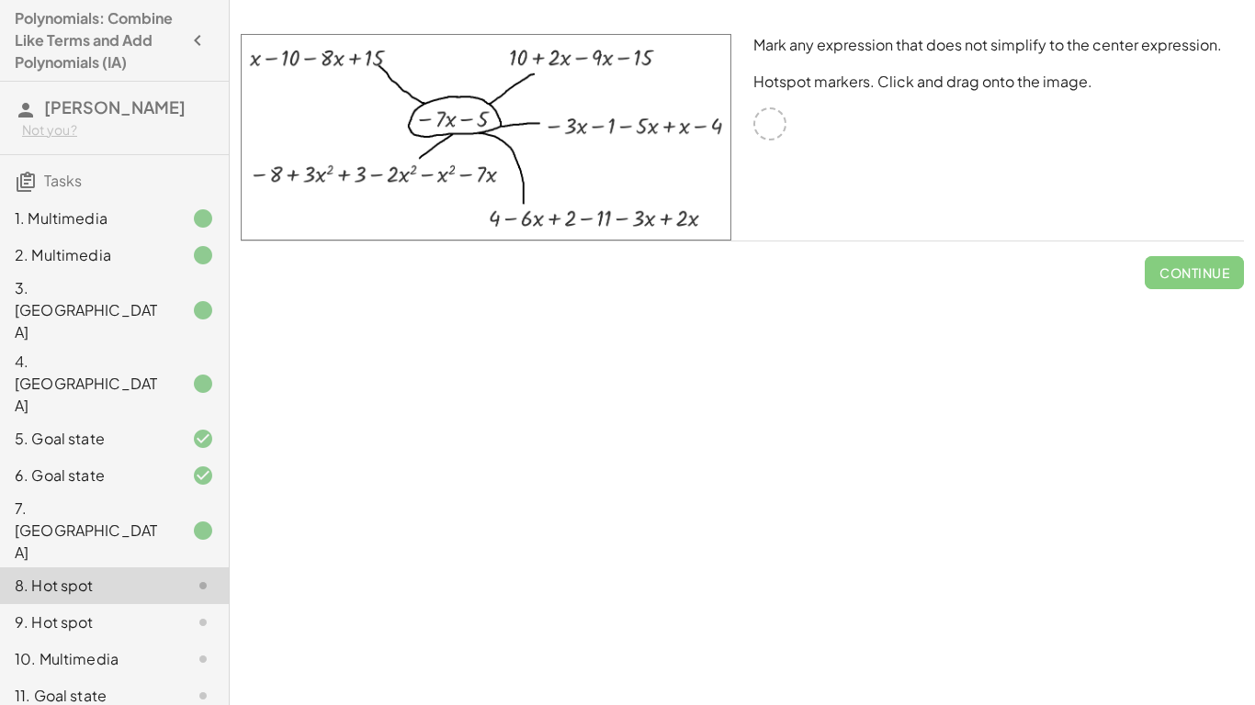
drag, startPoint x: 254, startPoint y: 61, endPoint x: 329, endPoint y: 59, distance: 74.4
click at [329, 59] on img at bounding box center [486, 137] width 490 height 207
click at [331, 62] on img at bounding box center [486, 137] width 490 height 207
drag, startPoint x: 331, startPoint y: 62, endPoint x: 443, endPoint y: 299, distance: 262.1
click at [0, 0] on div "Mark any expression that does not simplify to the center expression. Hotspot ma…" at bounding box center [0, 0] width 0 height 0
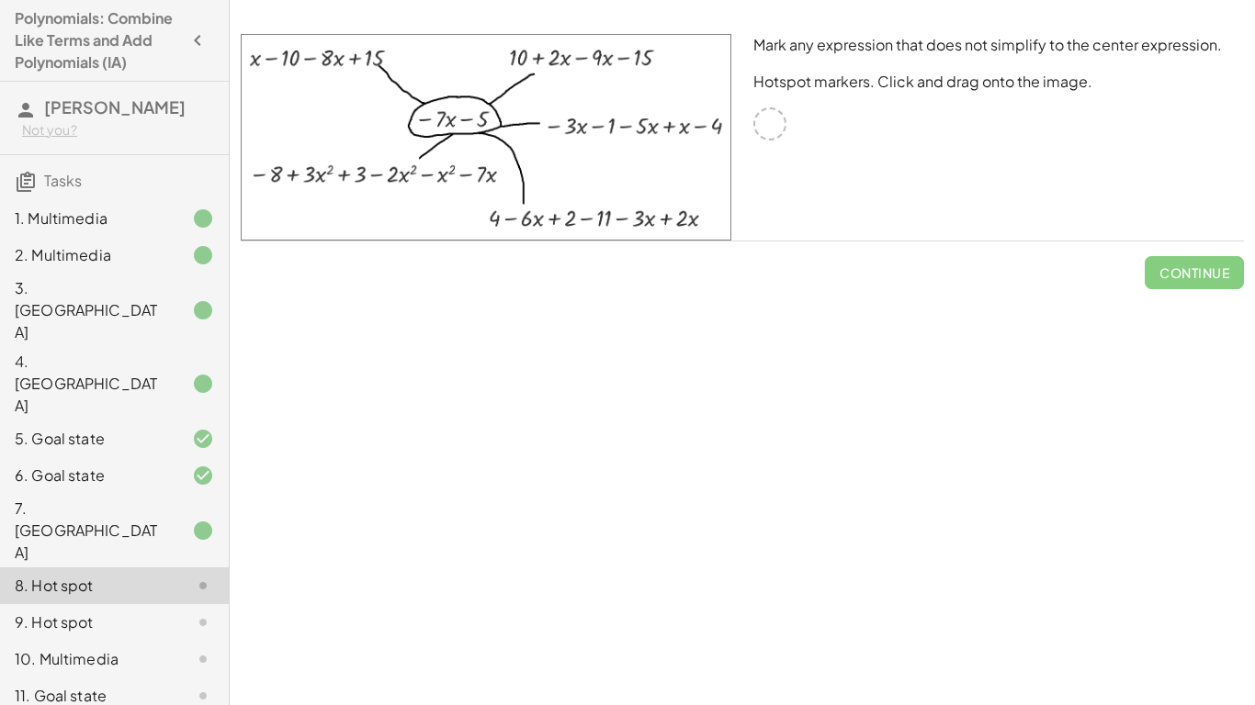
click at [470, 165] on img at bounding box center [486, 137] width 490 height 207
drag, startPoint x: 470, startPoint y: 165, endPoint x: 635, endPoint y: 349, distance: 246.5
click at [635, 349] on div "**********" at bounding box center [742, 352] width 1025 height 705
drag, startPoint x: 657, startPoint y: 168, endPoint x: 846, endPoint y: 136, distance: 191.9
click at [846, 136] on div "Mark any expression that does not simplify to the center expression. Hotspot ma…" at bounding box center [742, 137] width 1025 height 229
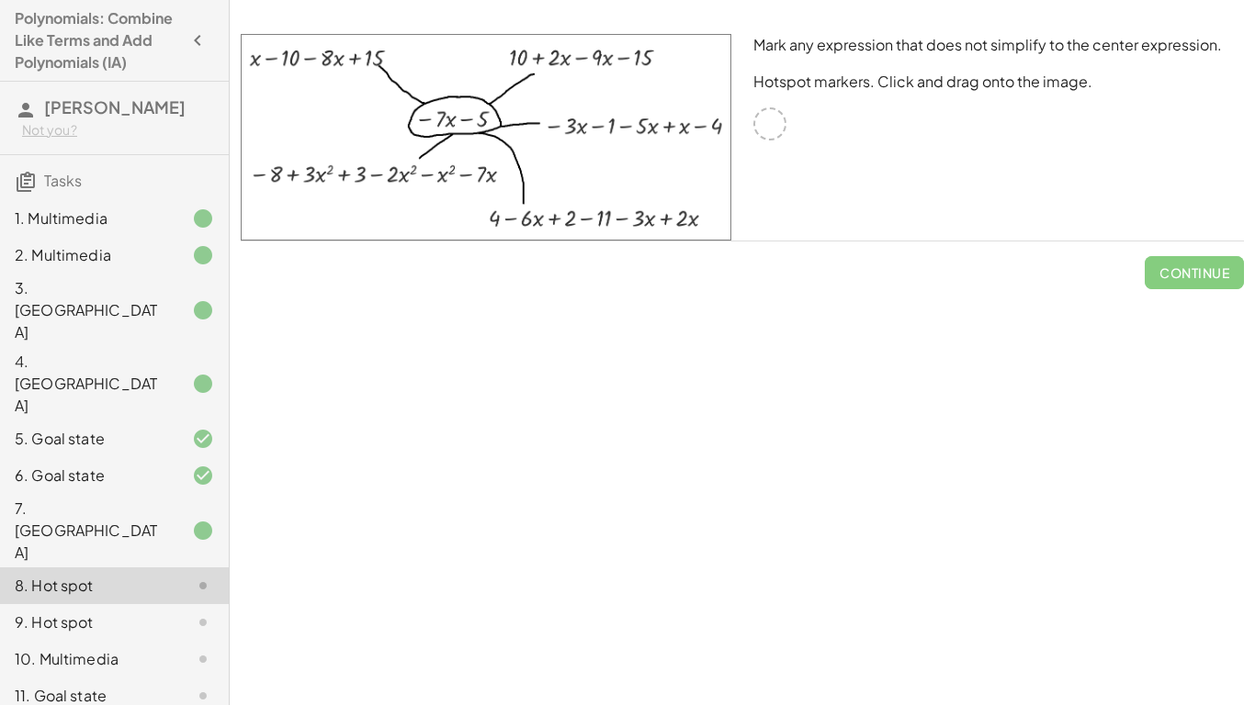
drag, startPoint x: 698, startPoint y: 118, endPoint x: 889, endPoint y: 117, distance: 191.0
click at [889, 117] on div "Mark any expression that does not simplify to the center expression. Hotspot ma…" at bounding box center [742, 137] width 1025 height 229
drag, startPoint x: 651, startPoint y: 129, endPoint x: 839, endPoint y: 187, distance: 196.4
click at [839, 187] on div "Mark any expression that does not simplify to the center expression. Hotspot ma…" at bounding box center [742, 137] width 1025 height 229
drag, startPoint x: 570, startPoint y: 143, endPoint x: 637, endPoint y: 170, distance: 72.1
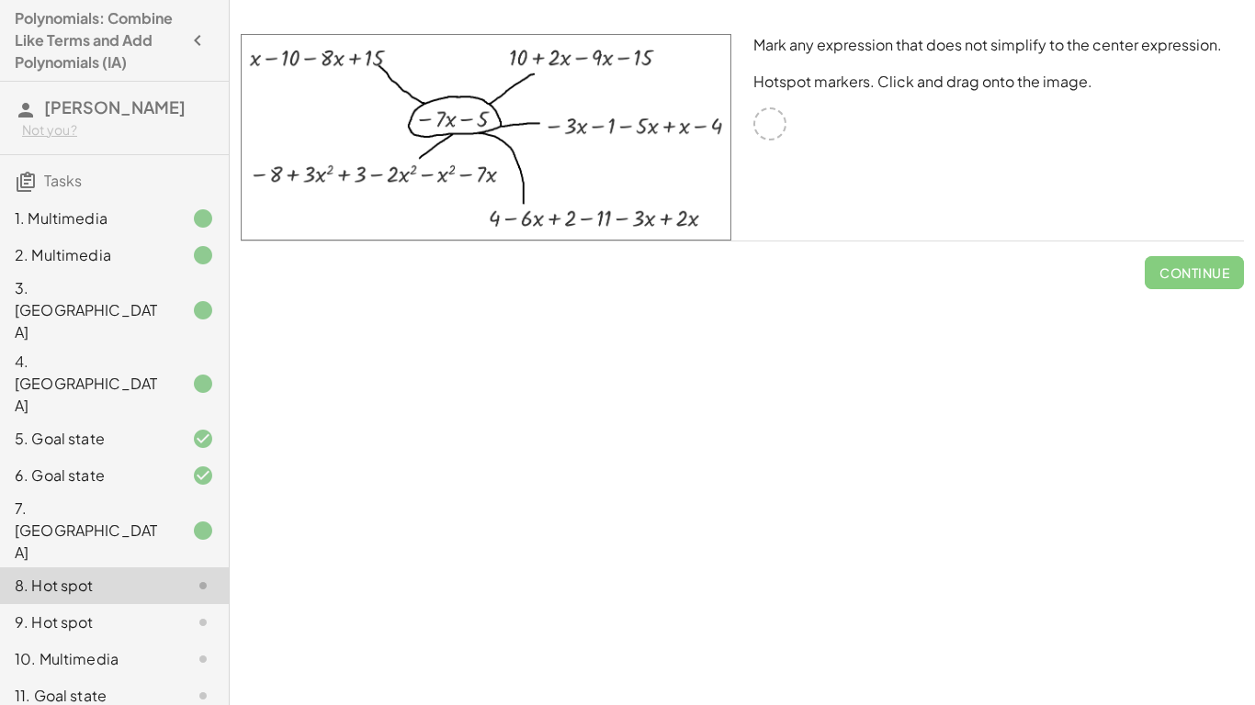
click at [637, 170] on img at bounding box center [486, 137] width 490 height 207
drag, startPoint x: 539, startPoint y: 125, endPoint x: 584, endPoint y: 257, distance: 139.7
click at [0, 0] on div "Mark any expression that does not simplify to the center expression. Hotspot ma…" at bounding box center [0, 0] width 0 height 0
click at [770, 126] on div at bounding box center [769, 123] width 33 height 33
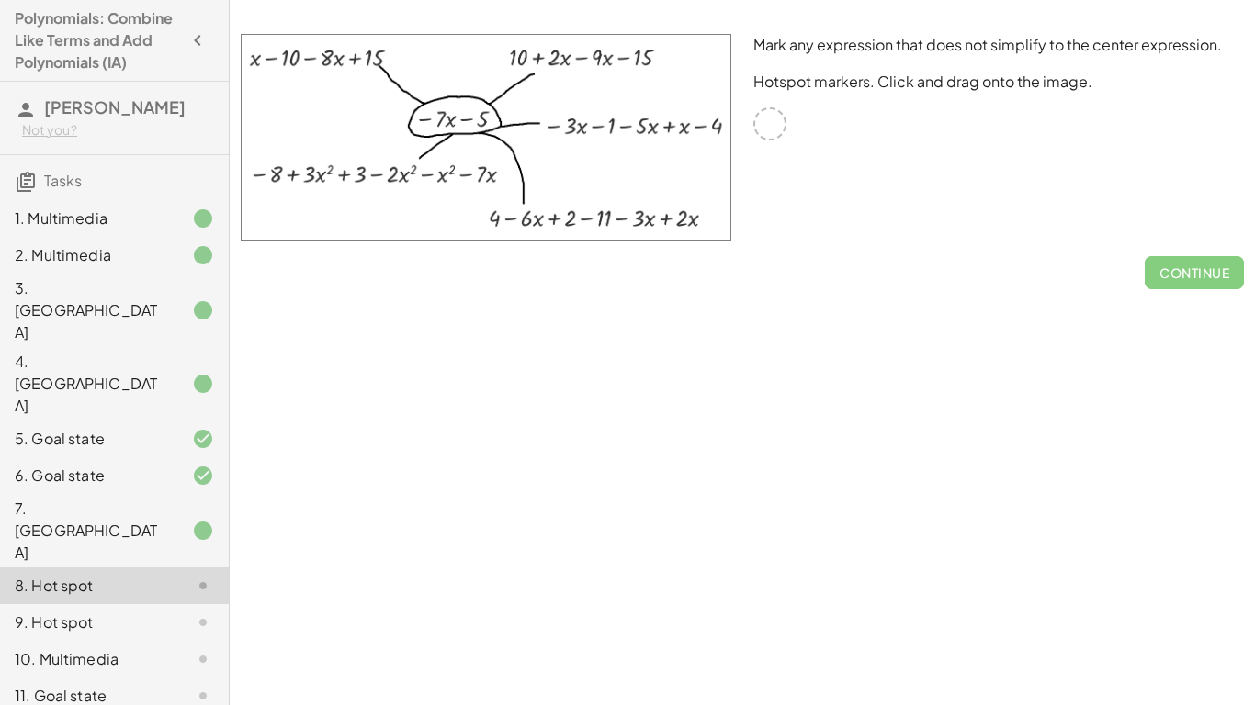
drag, startPoint x: 699, startPoint y: 109, endPoint x: 344, endPoint y: 73, distance: 356.3
click at [344, 73] on img at bounding box center [486, 137] width 490 height 207
click at [130, 549] on div "9. Hot spot" at bounding box center [89, 623] width 148 height 22
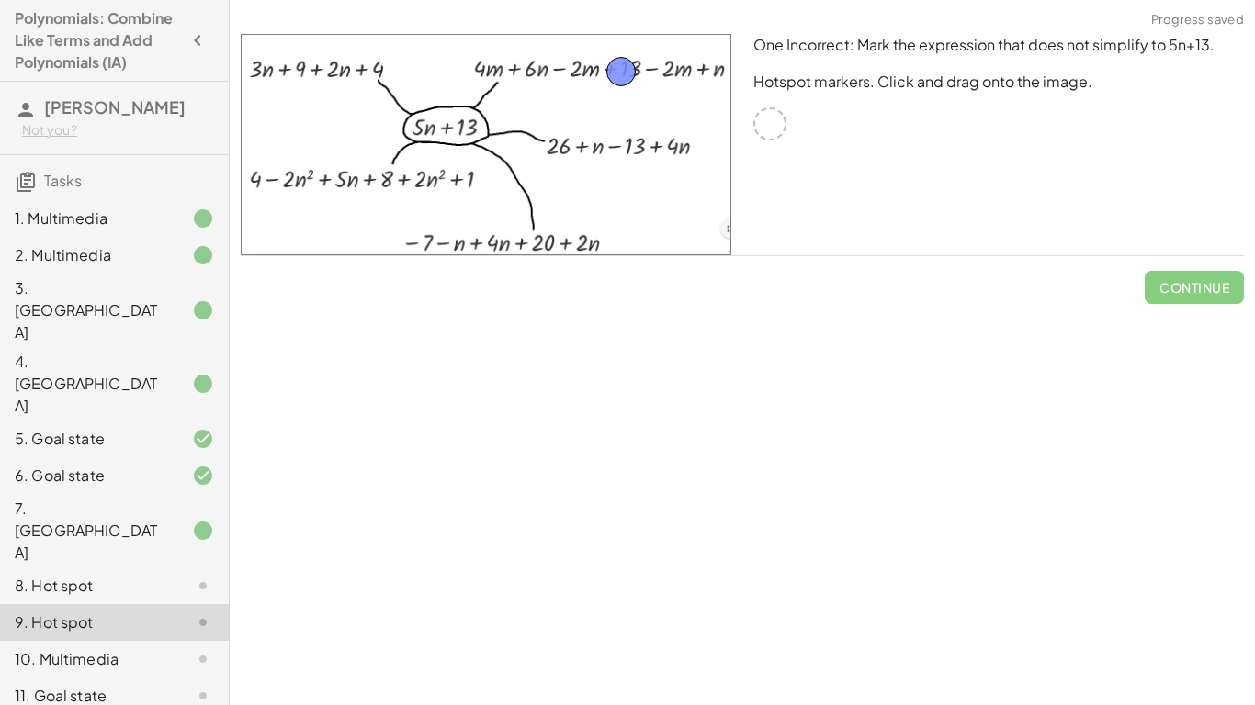
drag, startPoint x: 780, startPoint y: 121, endPoint x: 631, endPoint y: 69, distance: 157.7
click at [1203, 275] on button "Check" at bounding box center [1204, 287] width 77 height 33
click at [1203, 275] on button "Continue" at bounding box center [1193, 287] width 99 height 33
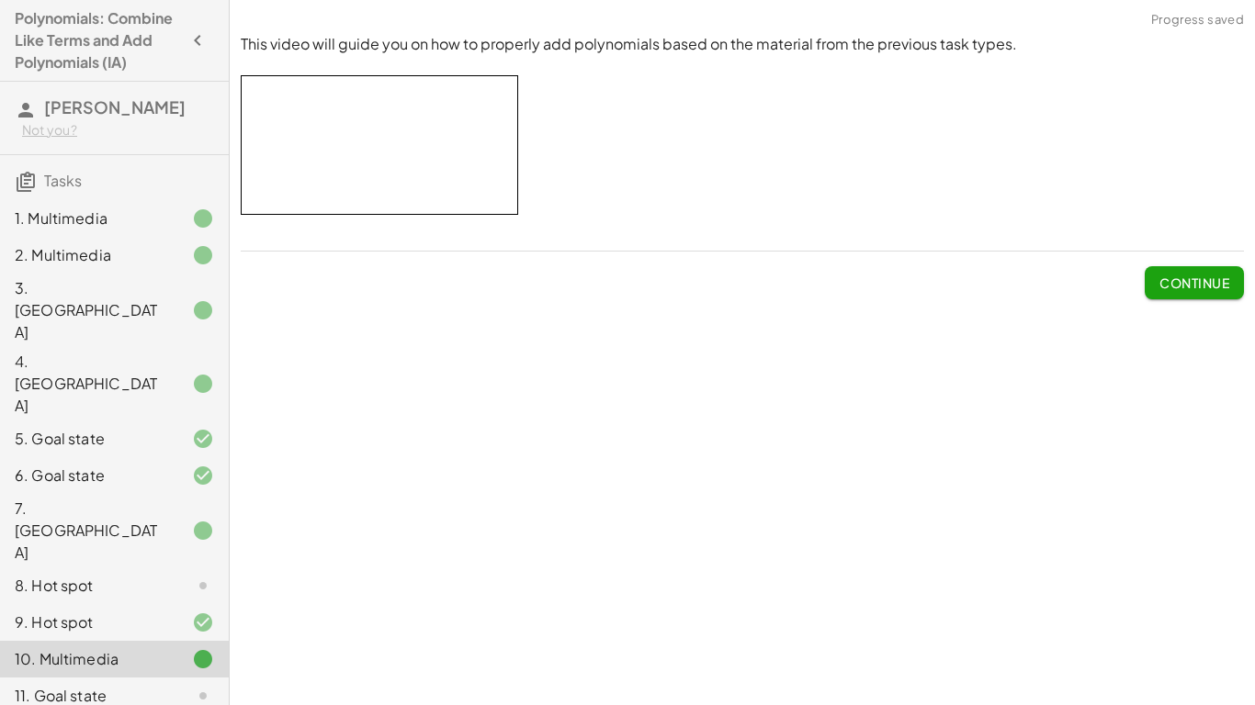
click at [1203, 275] on span "Continue" at bounding box center [1194, 283] width 70 height 17
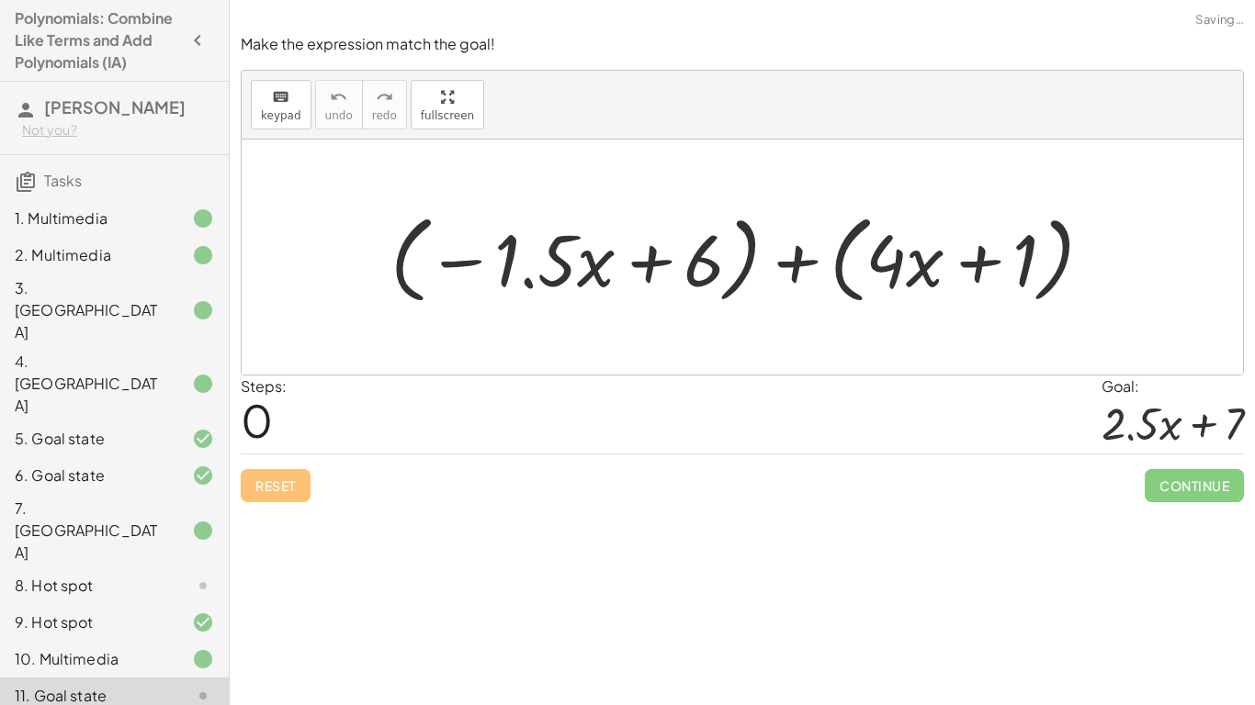
click at [201, 549] on icon at bounding box center [203, 586] width 22 height 22
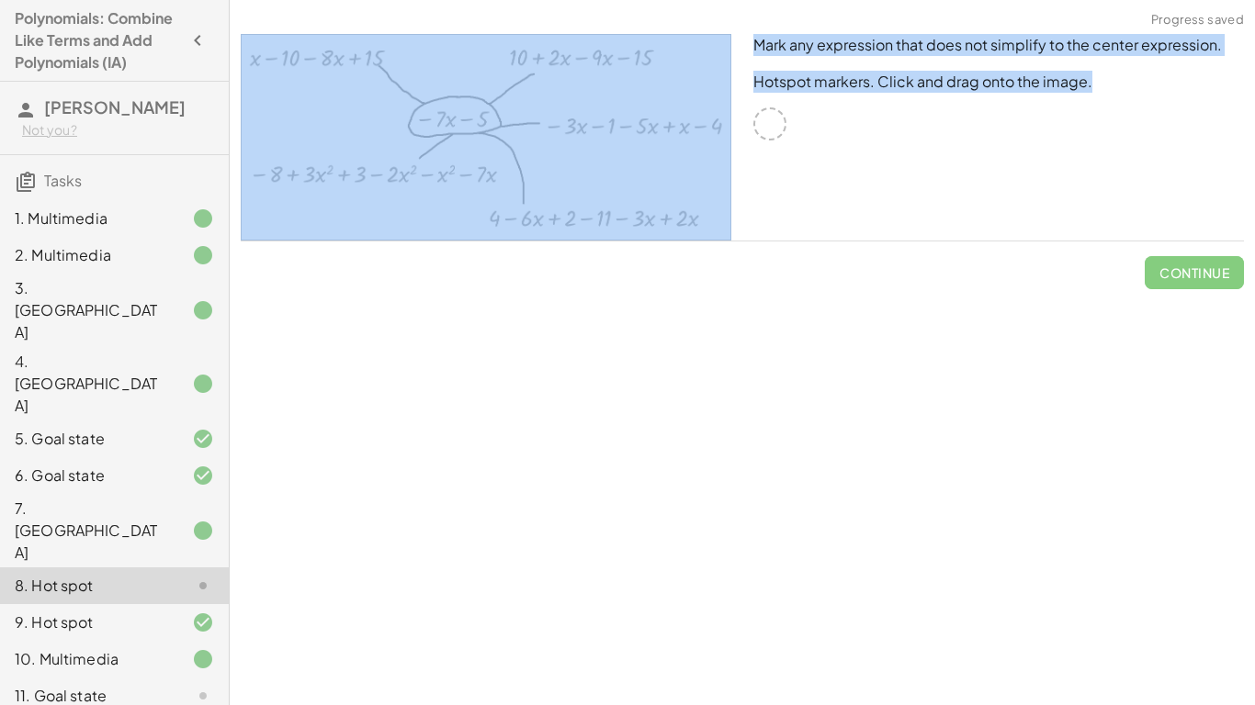
drag, startPoint x: 769, startPoint y: 130, endPoint x: 706, endPoint y: 135, distance: 62.6
click at [706, 135] on div "Mark any expression that does not simplify to the center expression. Hotspot ma…" at bounding box center [742, 137] width 1025 height 229
click at [914, 116] on div "Mark any expression that does not simplify to the center expression. Hotspot ma…" at bounding box center [998, 137] width 513 height 229
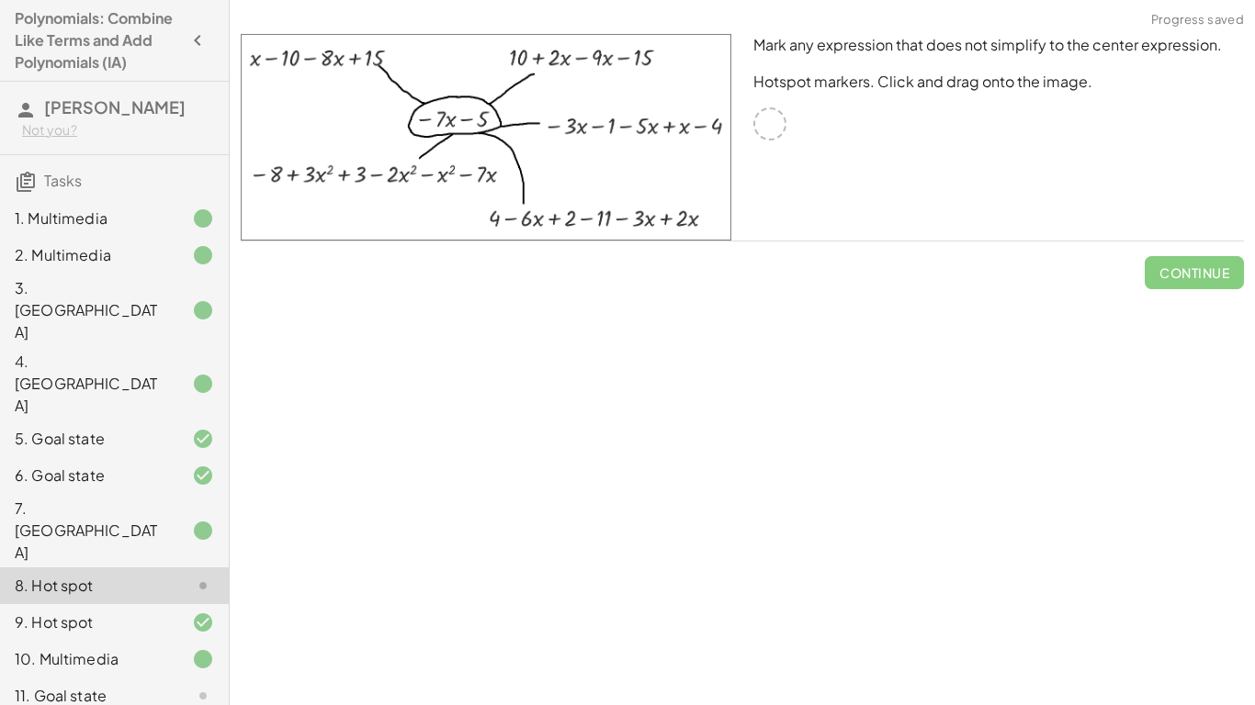
click at [914, 116] on div "Mark any expression that does not simplify to the center expression. Hotspot ma…" at bounding box center [998, 137] width 513 height 229
drag, startPoint x: 914, startPoint y: 116, endPoint x: 775, endPoint y: 124, distance: 138.9
click at [775, 124] on div "Mark any expression that does not simplify to the center expression. Hotspot ma…" at bounding box center [998, 137] width 513 height 229
drag, startPoint x: 693, startPoint y: 139, endPoint x: 739, endPoint y: 120, distance: 50.3
click at [739, 120] on div at bounding box center [486, 137] width 513 height 229
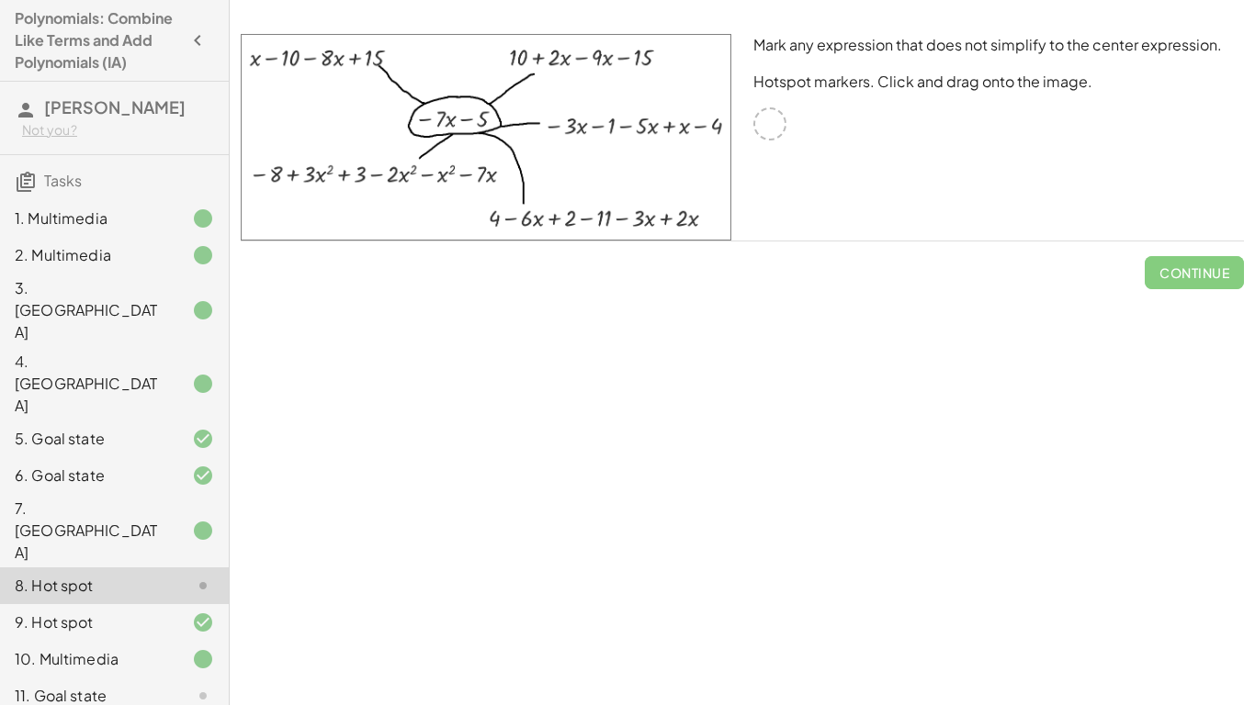
click at [710, 124] on img at bounding box center [486, 137] width 490 height 207
drag, startPoint x: 710, startPoint y: 124, endPoint x: 760, endPoint y: 111, distance: 52.1
click at [760, 111] on div "Mark any expression that does not simplify to the center expression. Hotspot ma…" at bounding box center [742, 137] width 1025 height 229
click at [760, 111] on div at bounding box center [769, 123] width 33 height 33
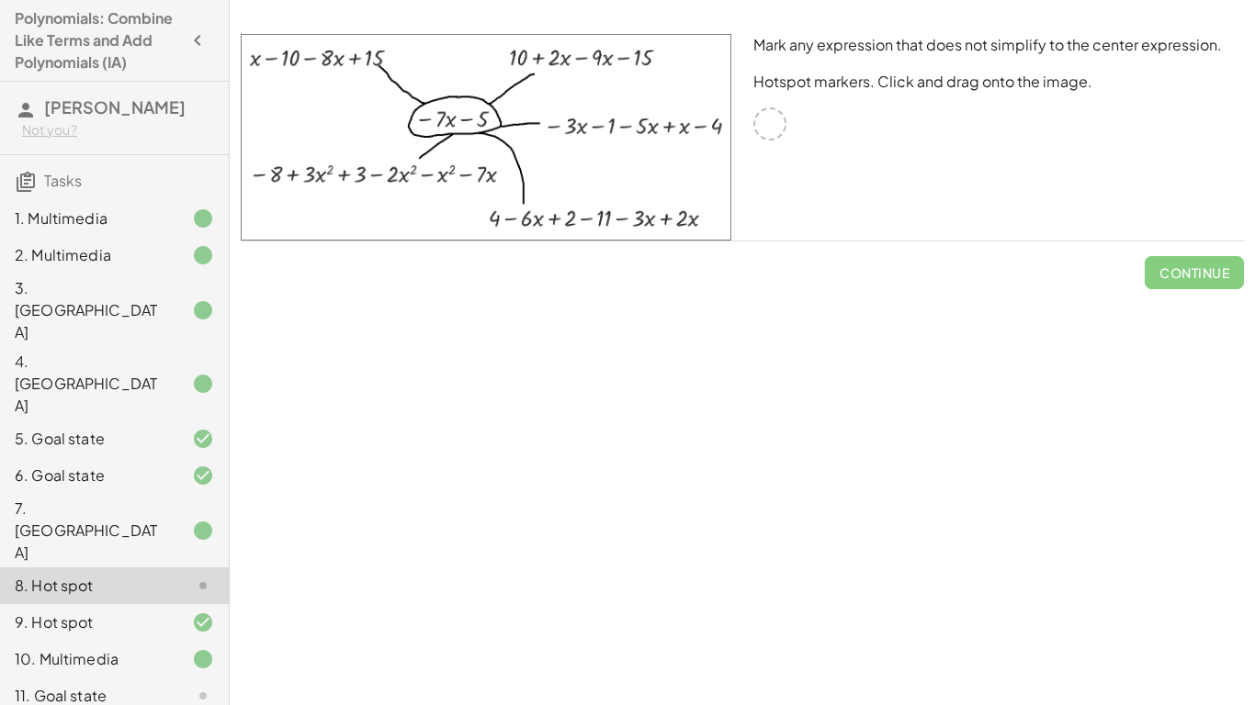
click at [760, 111] on div at bounding box center [769, 123] width 33 height 33
drag, startPoint x: 760, startPoint y: 111, endPoint x: 941, endPoint y: 215, distance: 208.6
click at [941, 215] on div "Mark any expression that does not simplify to the center expression. Hotspot ma…" at bounding box center [998, 137] width 513 height 229
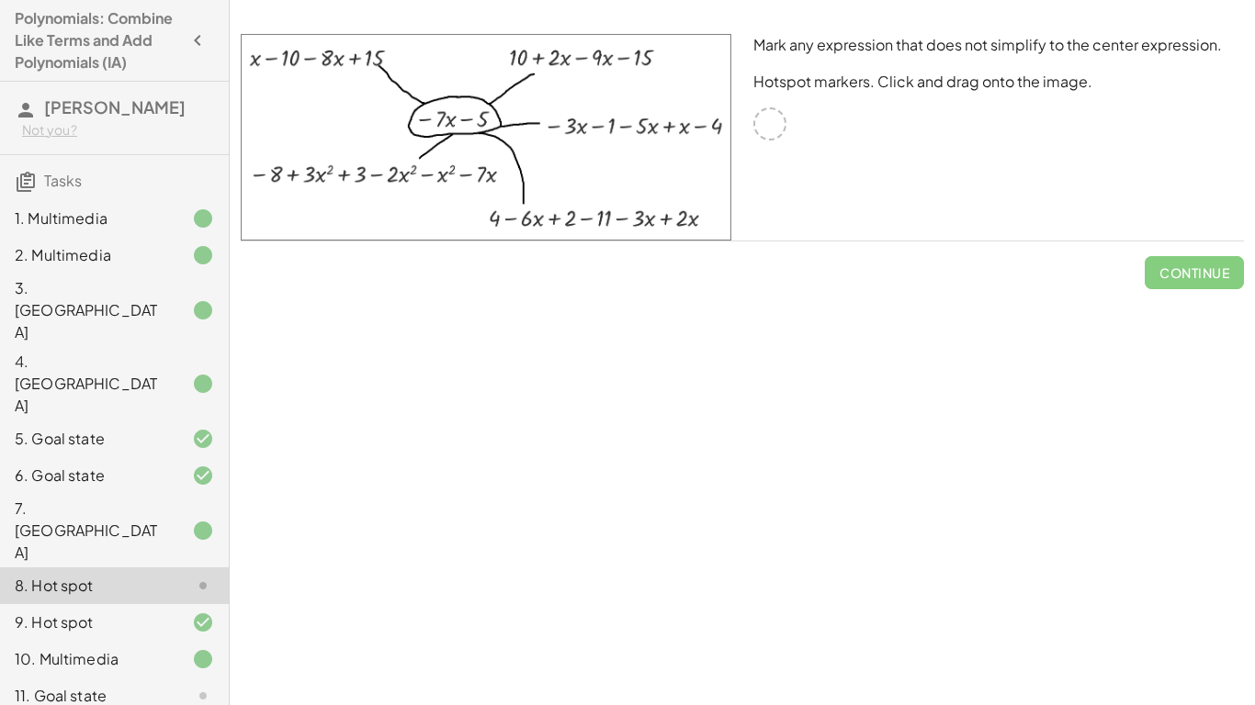
click at [185, 549] on div at bounding box center [188, 696] width 51 height 22
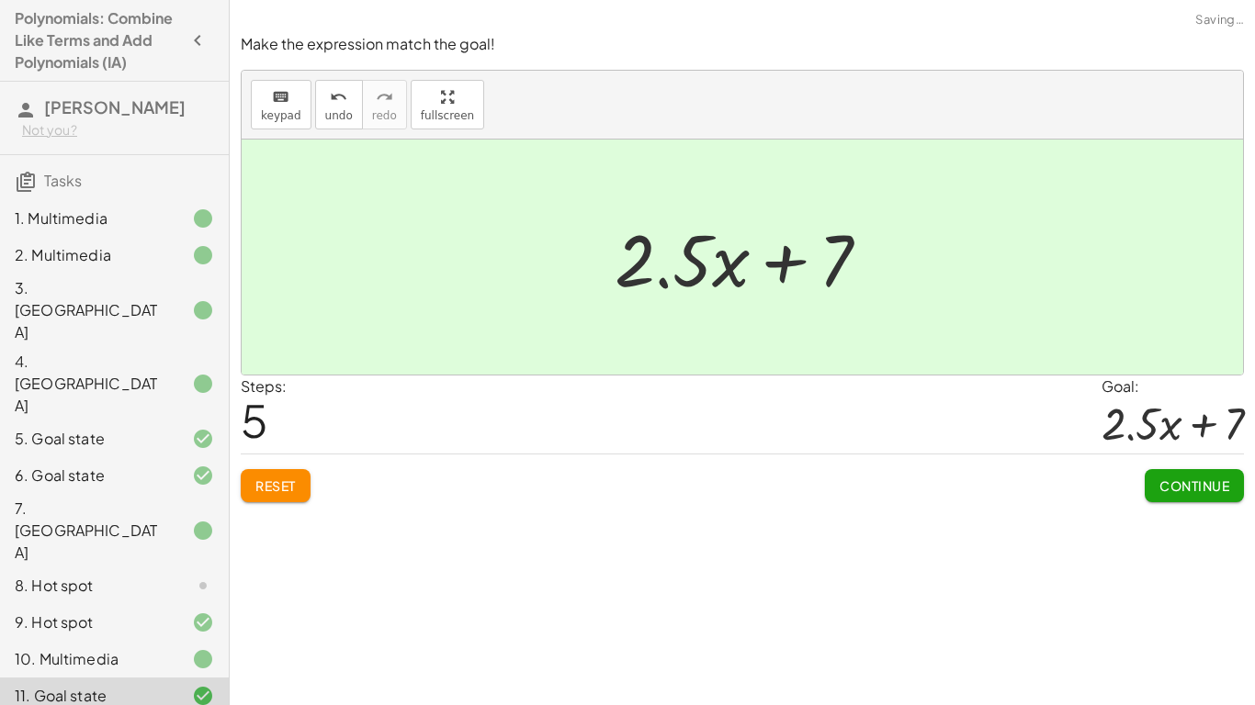
click at [1201, 499] on button "Continue" at bounding box center [1193, 485] width 99 height 33
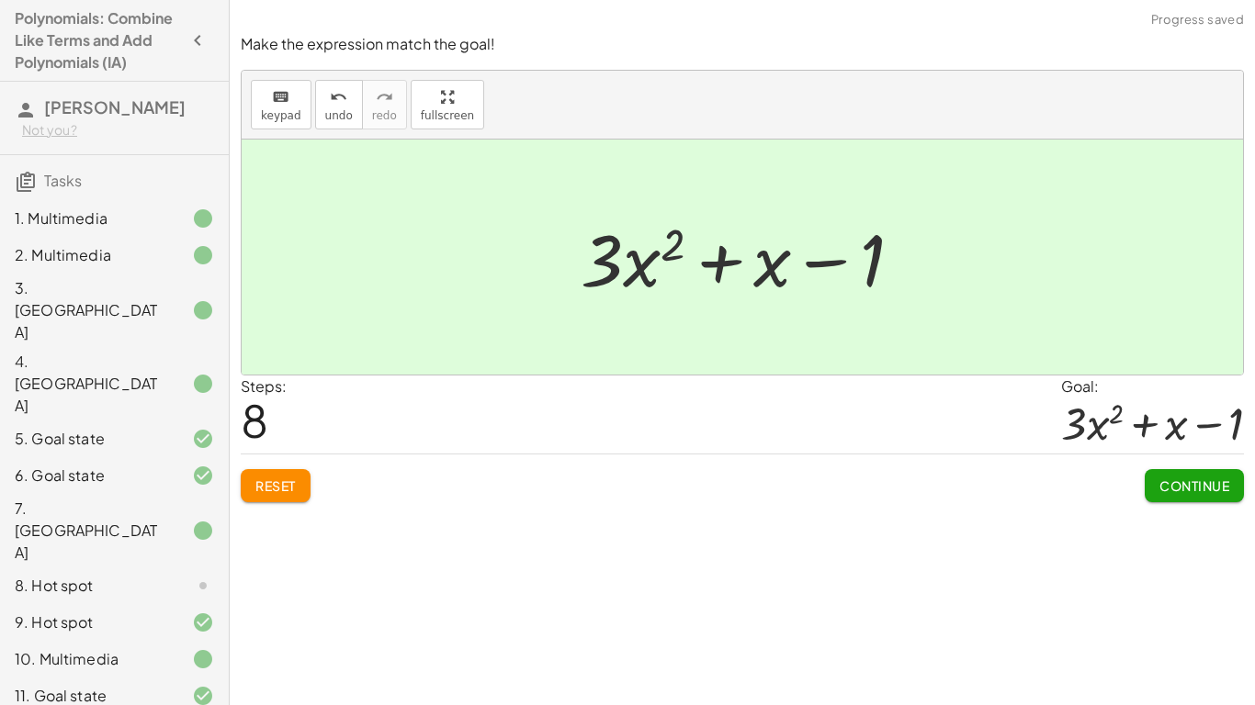
click at [1164, 497] on button "Continue" at bounding box center [1193, 485] width 99 height 33
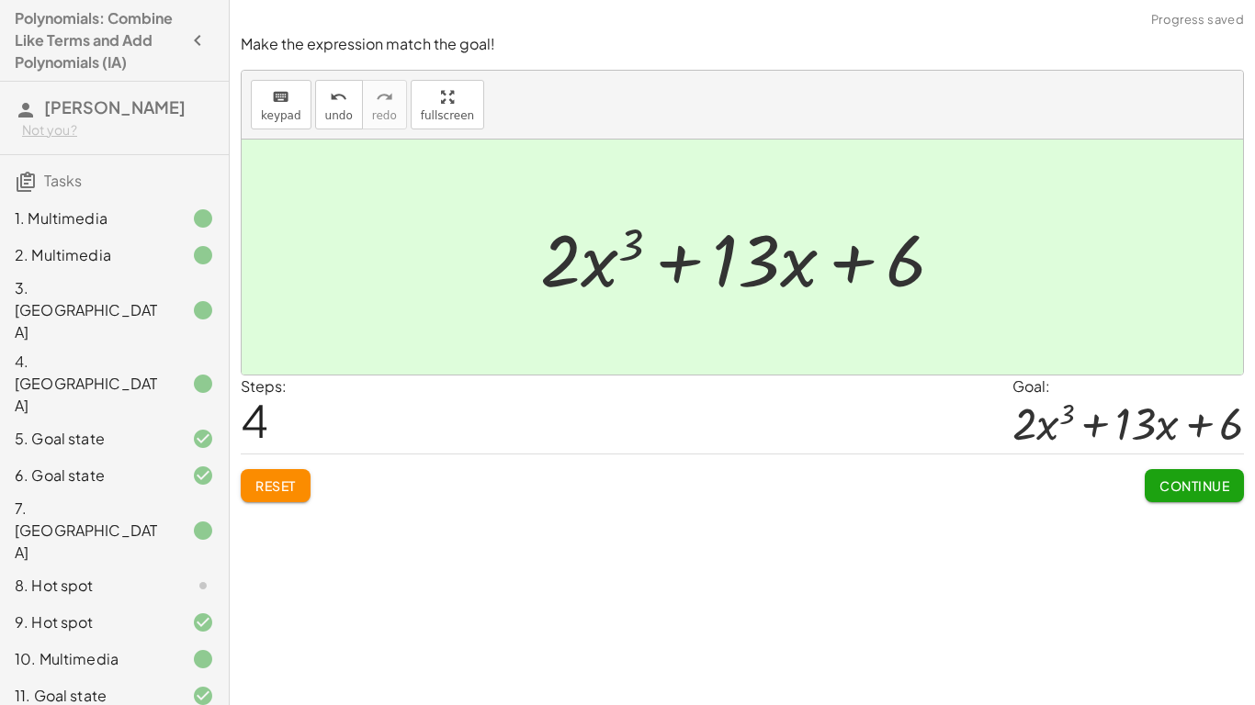
click at [1225, 490] on span "Continue" at bounding box center [1194, 486] width 70 height 17
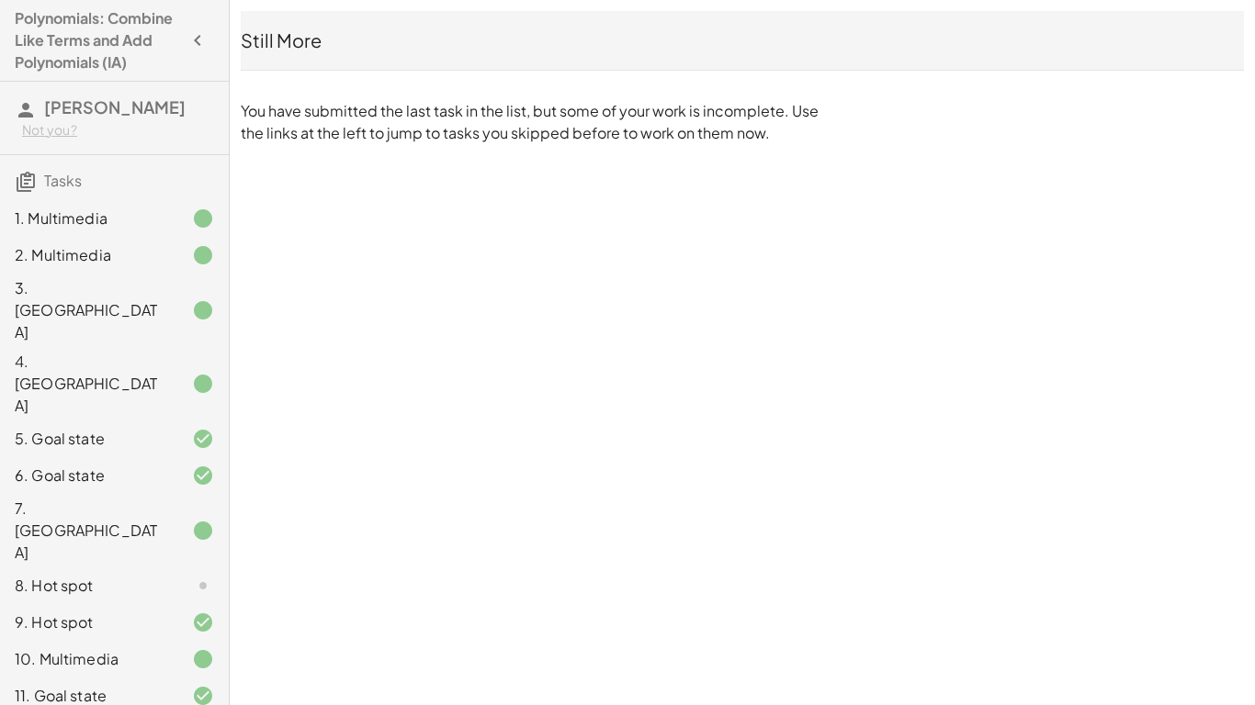
click at [188, 549] on div at bounding box center [188, 586] width 51 height 22
click at [74, 549] on div "8. Hot spot" at bounding box center [89, 586] width 148 height 22
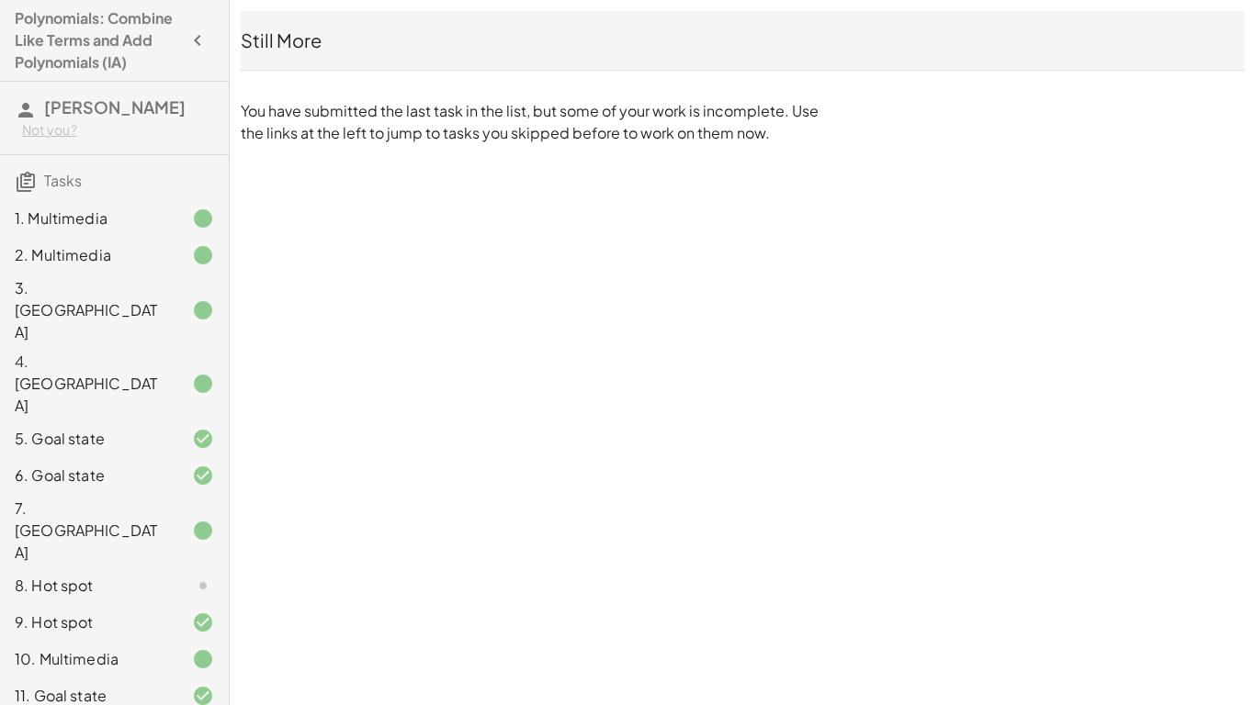
click at [74, 549] on div "8. Hot spot" at bounding box center [89, 586] width 148 height 22
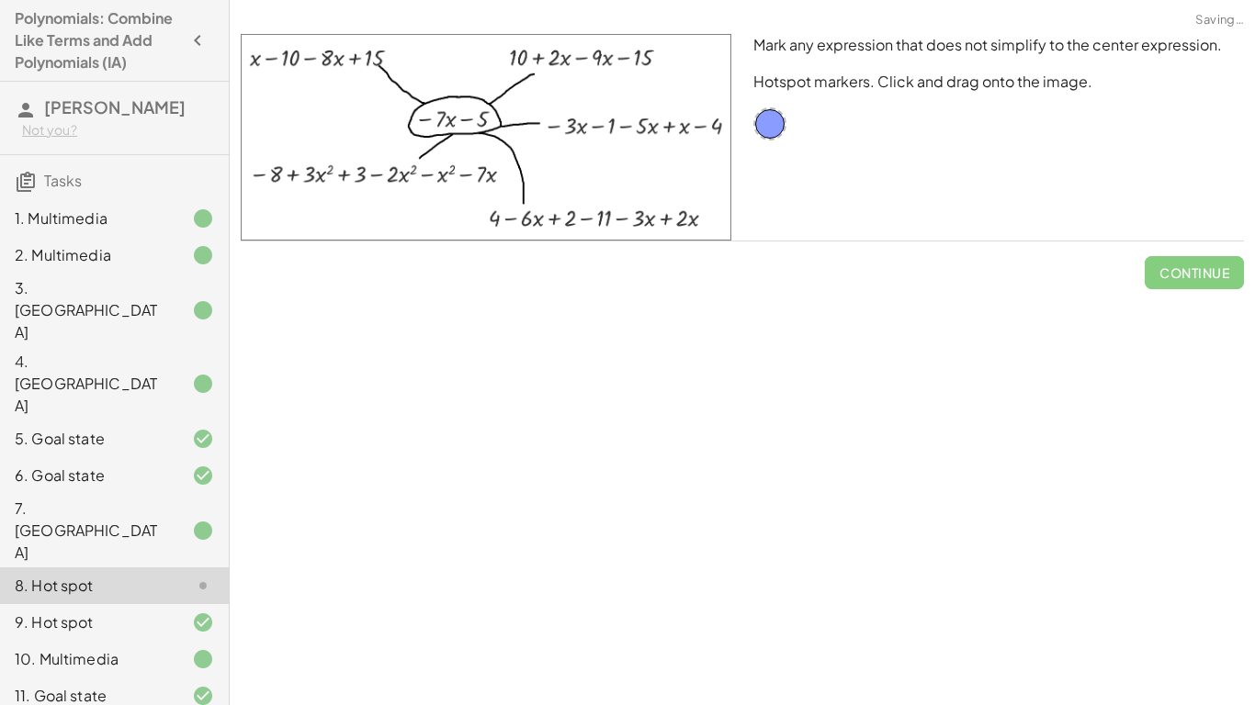
click at [182, 549] on div at bounding box center [188, 586] width 51 height 22
click at [150, 549] on div "8. Hot spot" at bounding box center [114, 586] width 229 height 37
click at [107, 549] on div "8. Hot spot" at bounding box center [89, 586] width 148 height 22
click at [206, 549] on div "8. Hot spot" at bounding box center [114, 586] width 229 height 37
click at [199, 549] on div "8. Hot spot" at bounding box center [114, 586] width 229 height 37
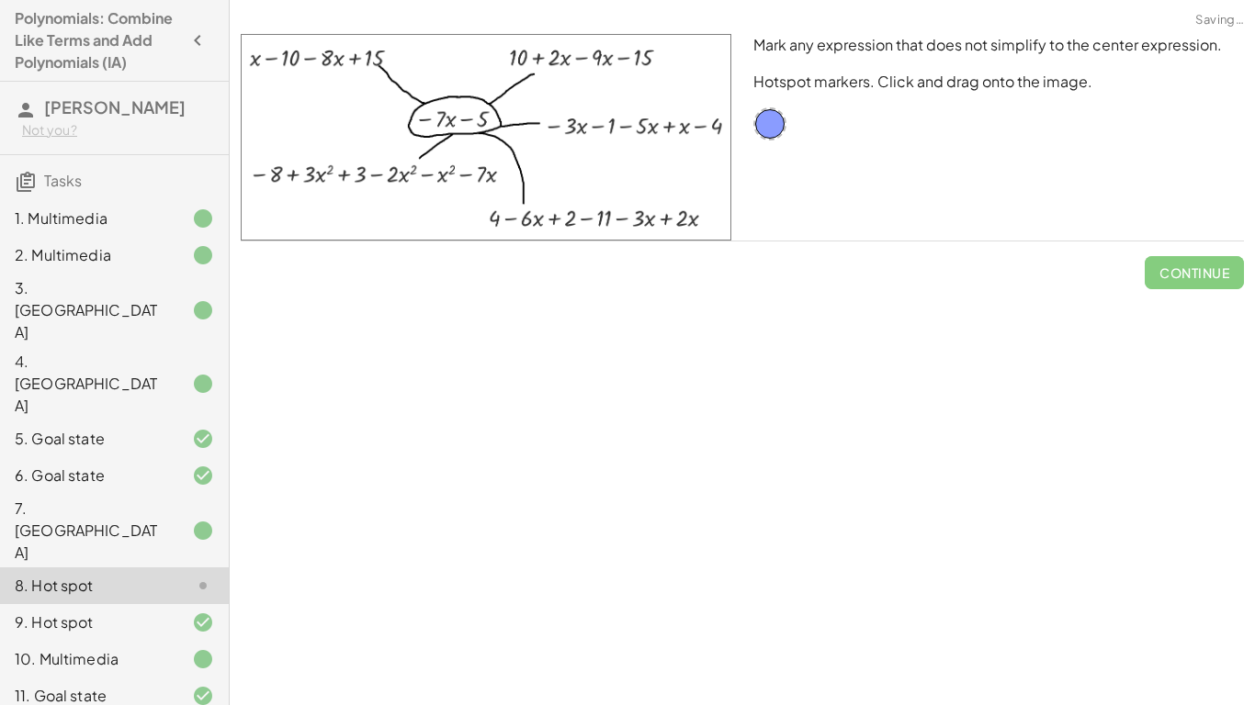
click at [74, 549] on div "8. Hot spot" at bounding box center [89, 586] width 148 height 22
click at [314, 24] on div at bounding box center [486, 137] width 513 height 229
drag, startPoint x: 768, startPoint y: 114, endPoint x: 345, endPoint y: 51, distance: 427.2
click at [1224, 274] on span "Check" at bounding box center [1205, 273] width 48 height 17
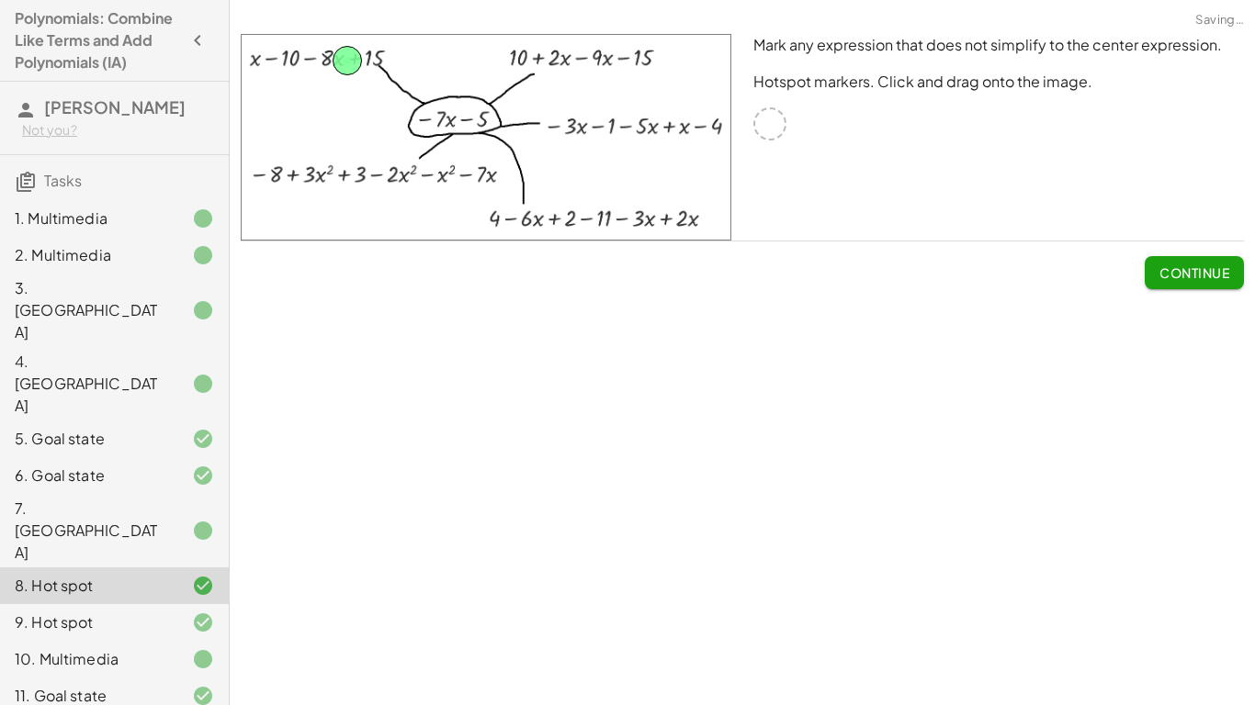
click at [1224, 274] on span "Continue" at bounding box center [1194, 273] width 70 height 17
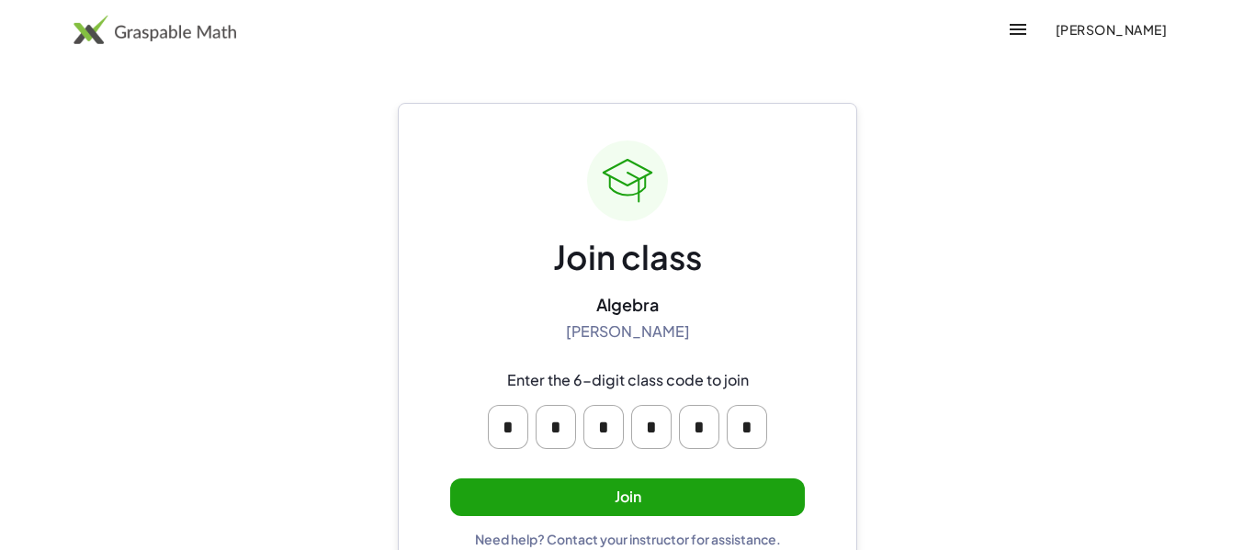
click at [749, 502] on button "Join" at bounding box center [627, 498] width 355 height 38
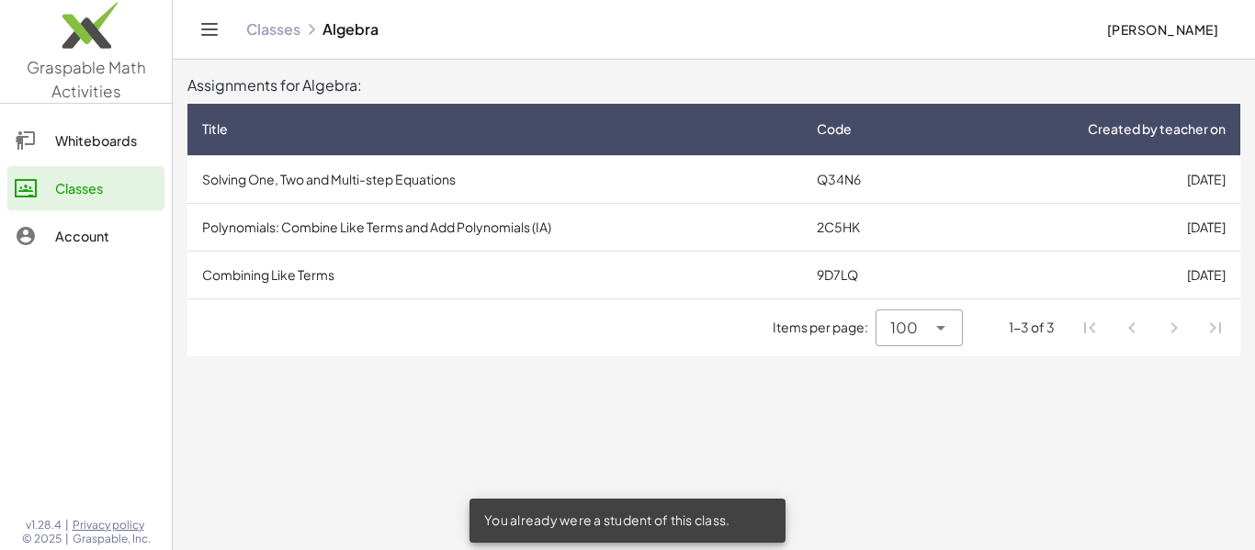
click at [740, 251] on td "Combining Like Terms" at bounding box center [494, 275] width 614 height 48
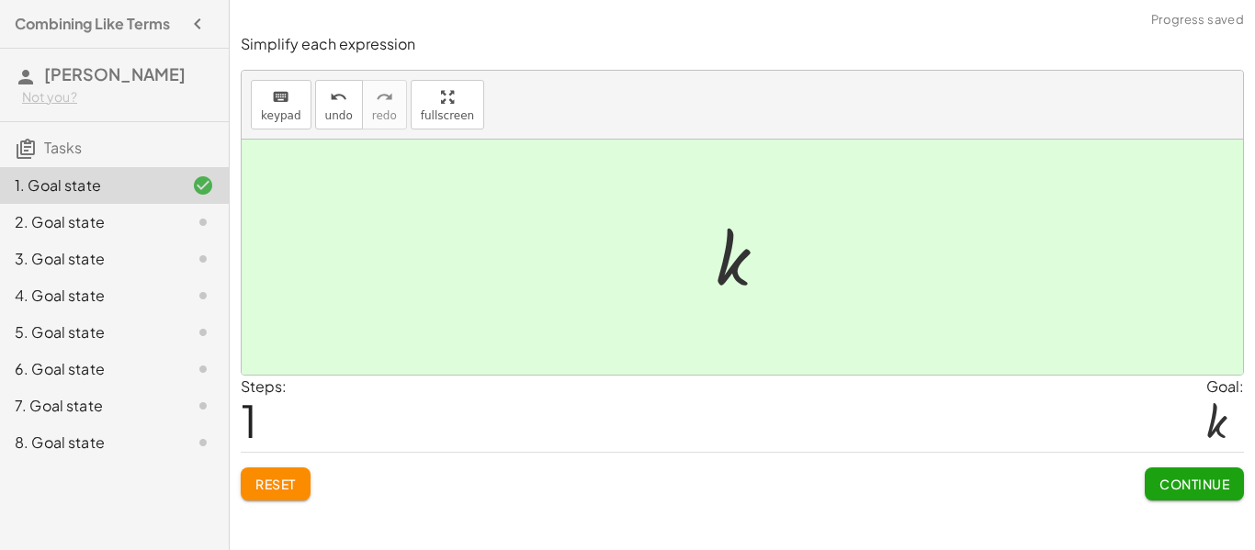
click at [1173, 490] on span "Continue" at bounding box center [1194, 484] width 70 height 17
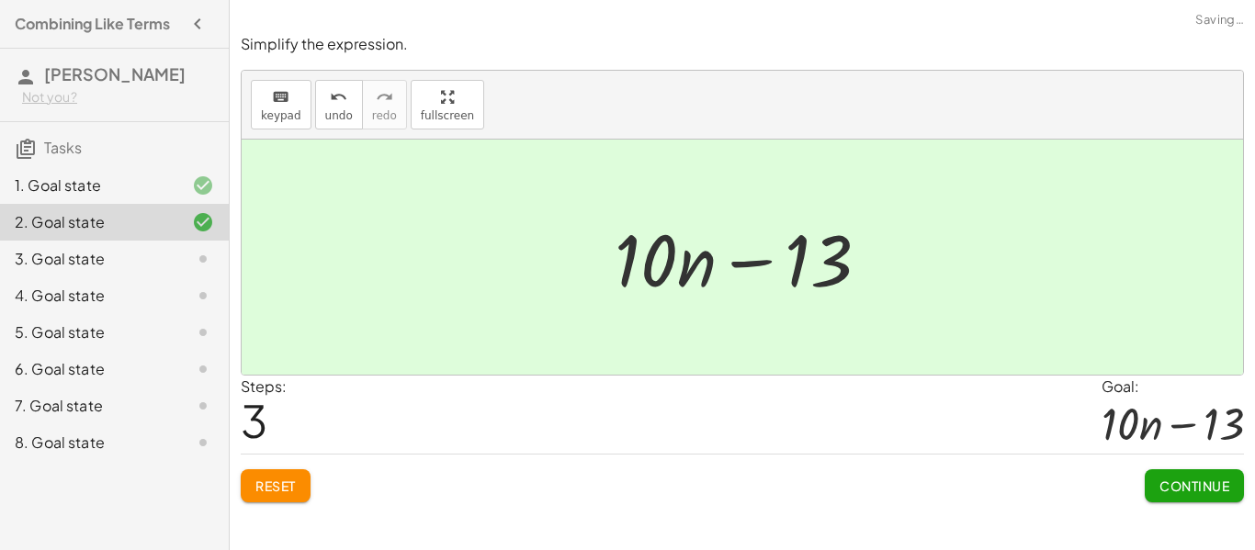
click at [1228, 496] on button "Continue" at bounding box center [1193, 485] width 99 height 33
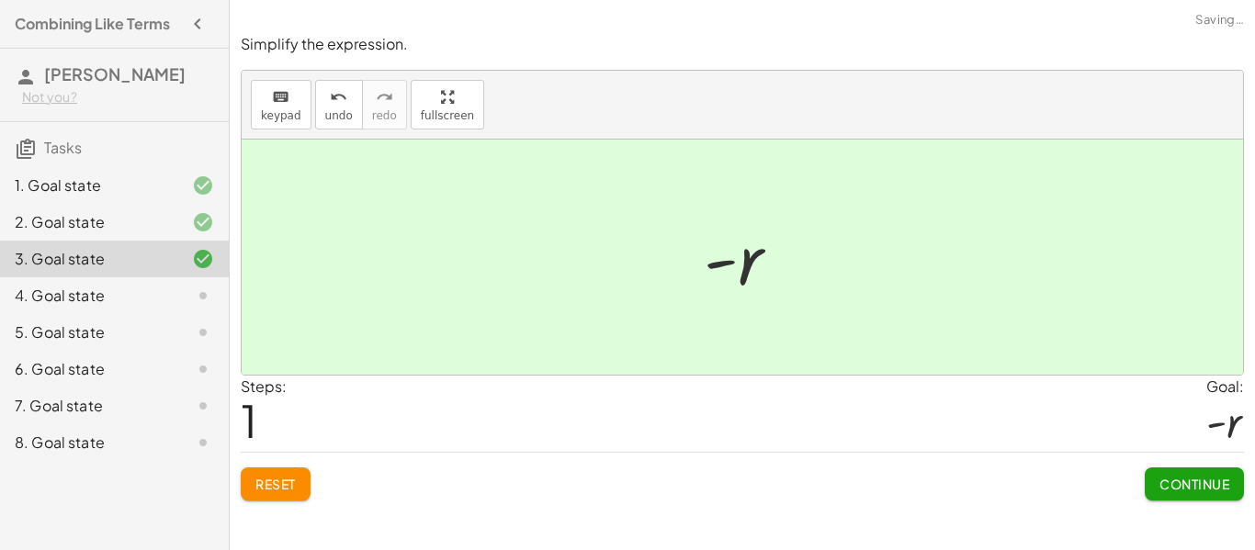
click at [1181, 490] on span "Continue" at bounding box center [1194, 484] width 70 height 17
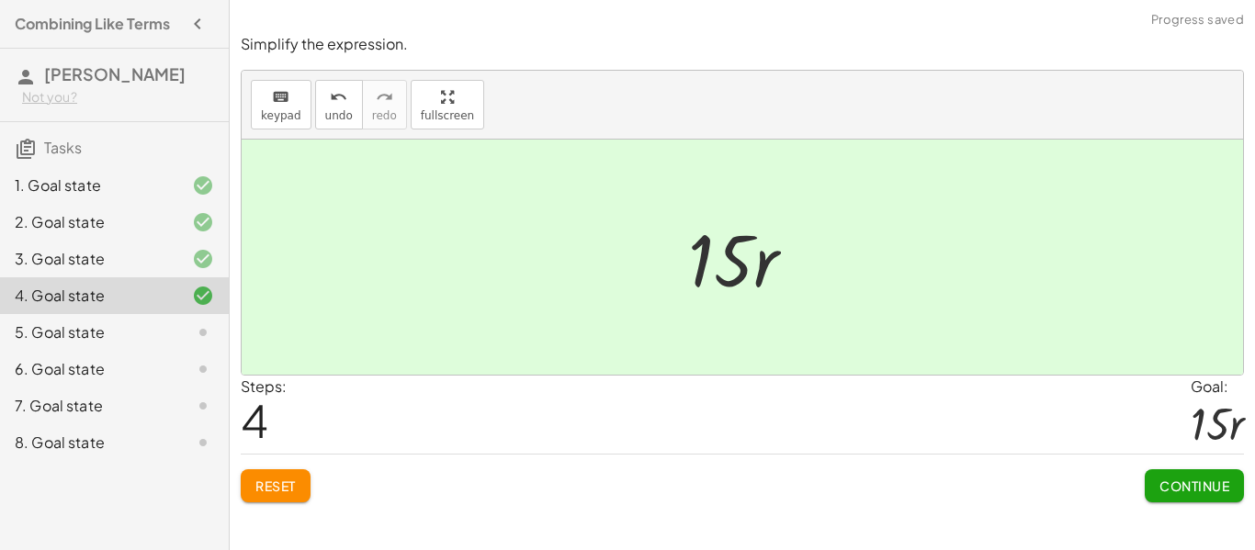
click at [1205, 491] on span "Continue" at bounding box center [1194, 486] width 70 height 17
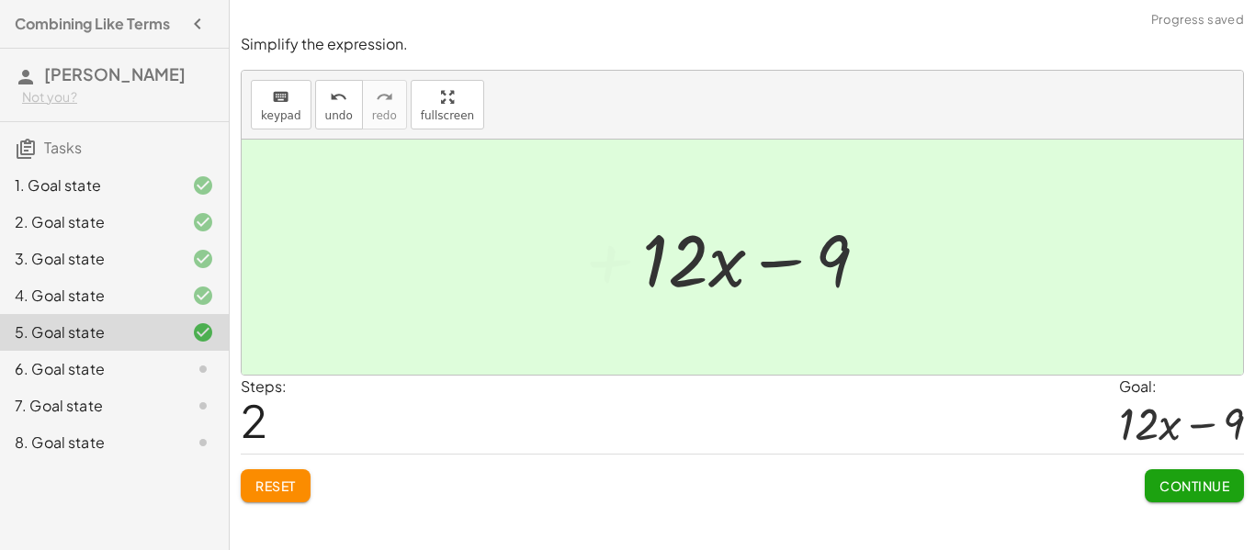
click at [1184, 490] on span "Continue" at bounding box center [1194, 486] width 70 height 17
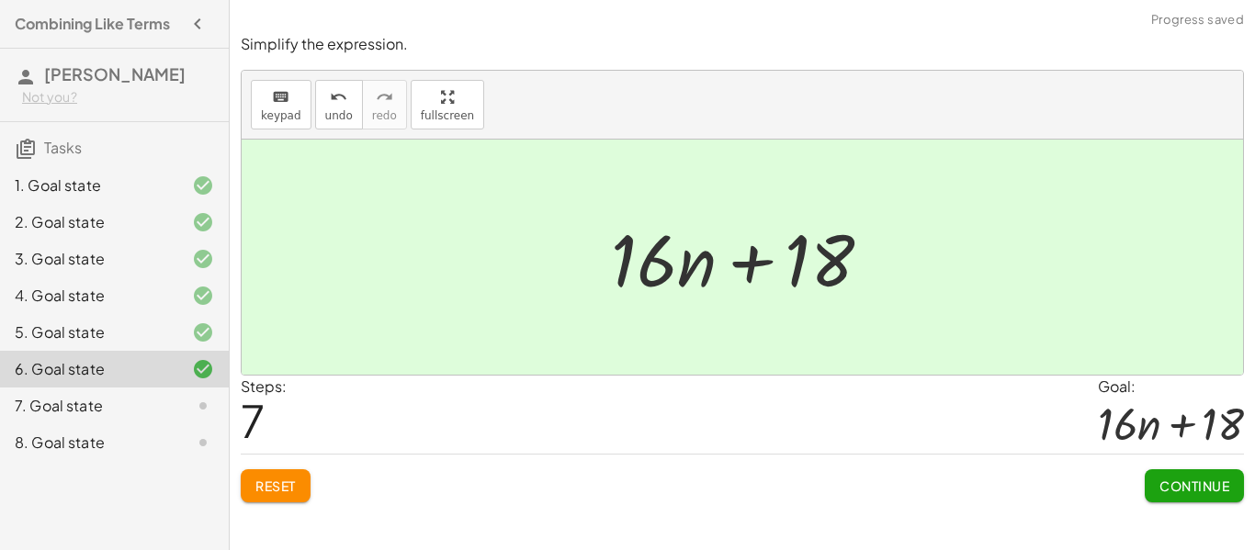
click at [1183, 496] on button "Continue" at bounding box center [1193, 485] width 99 height 33
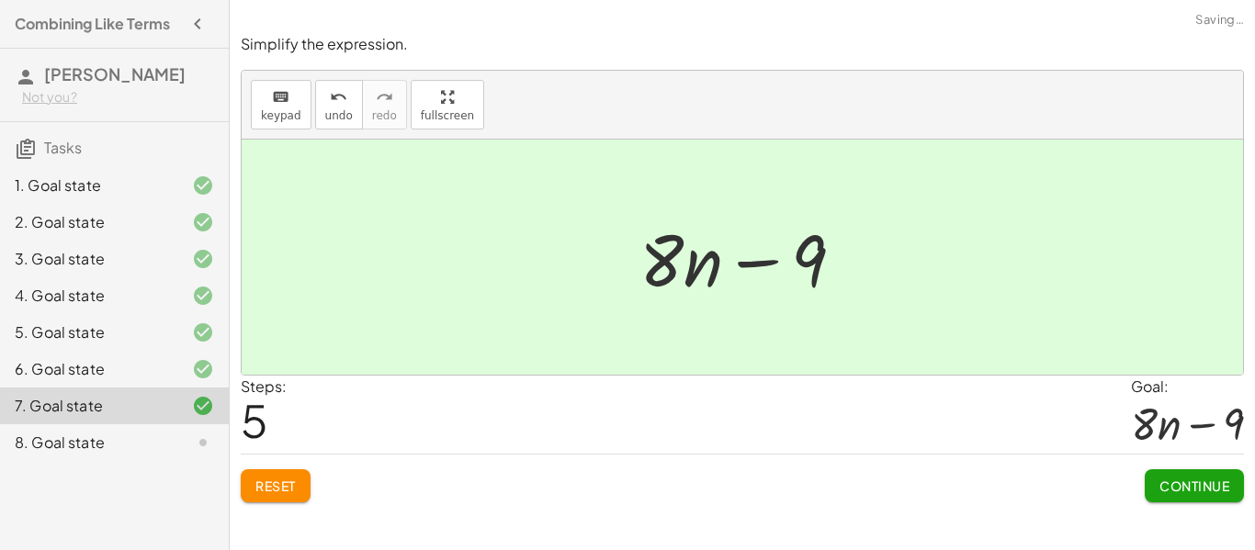
click at [1228, 493] on span "Continue" at bounding box center [1194, 486] width 70 height 17
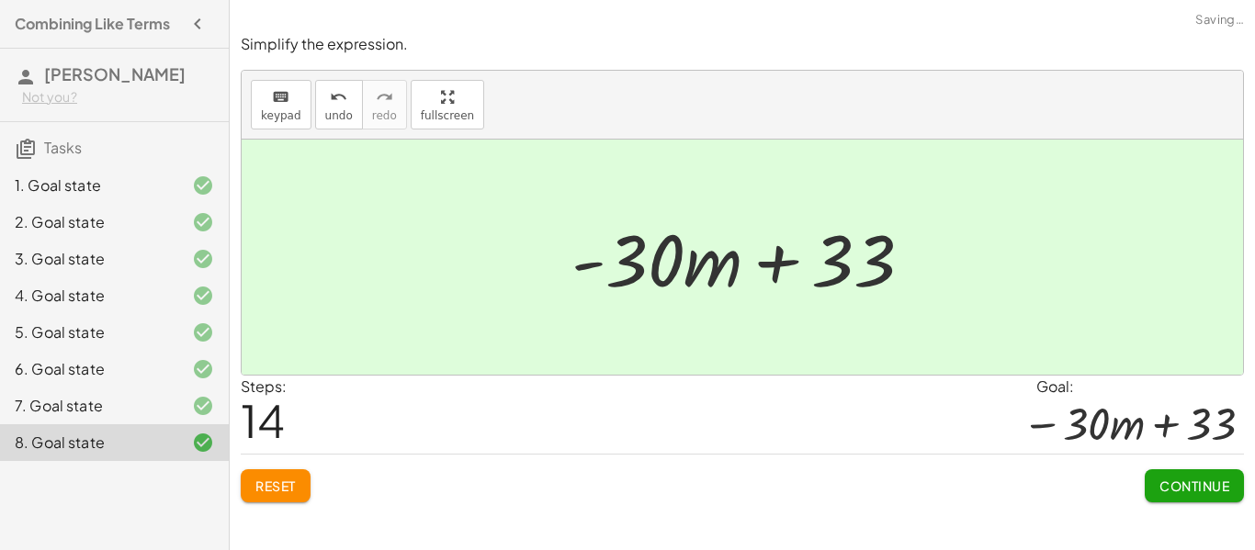
click at [1189, 485] on span "Continue" at bounding box center [1194, 486] width 70 height 17
